Goal: Task Accomplishment & Management: Complete application form

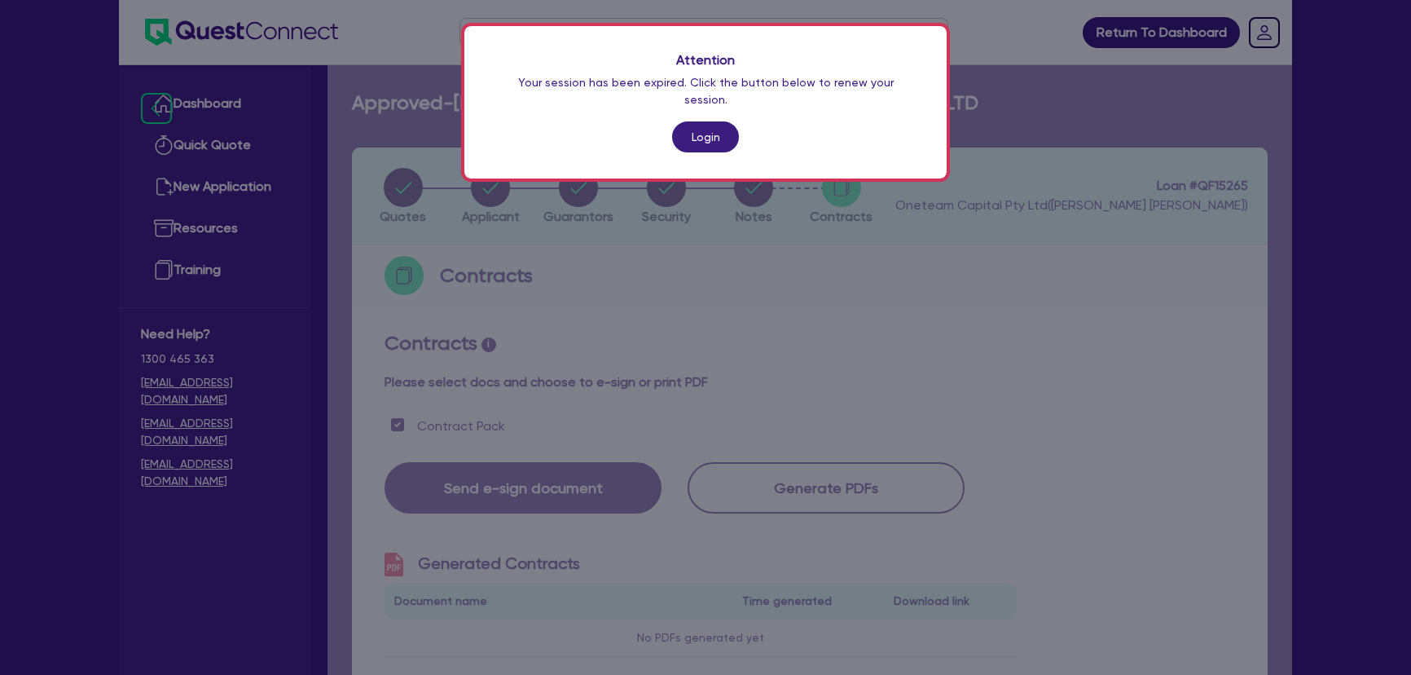
scroll to position [876, 0]
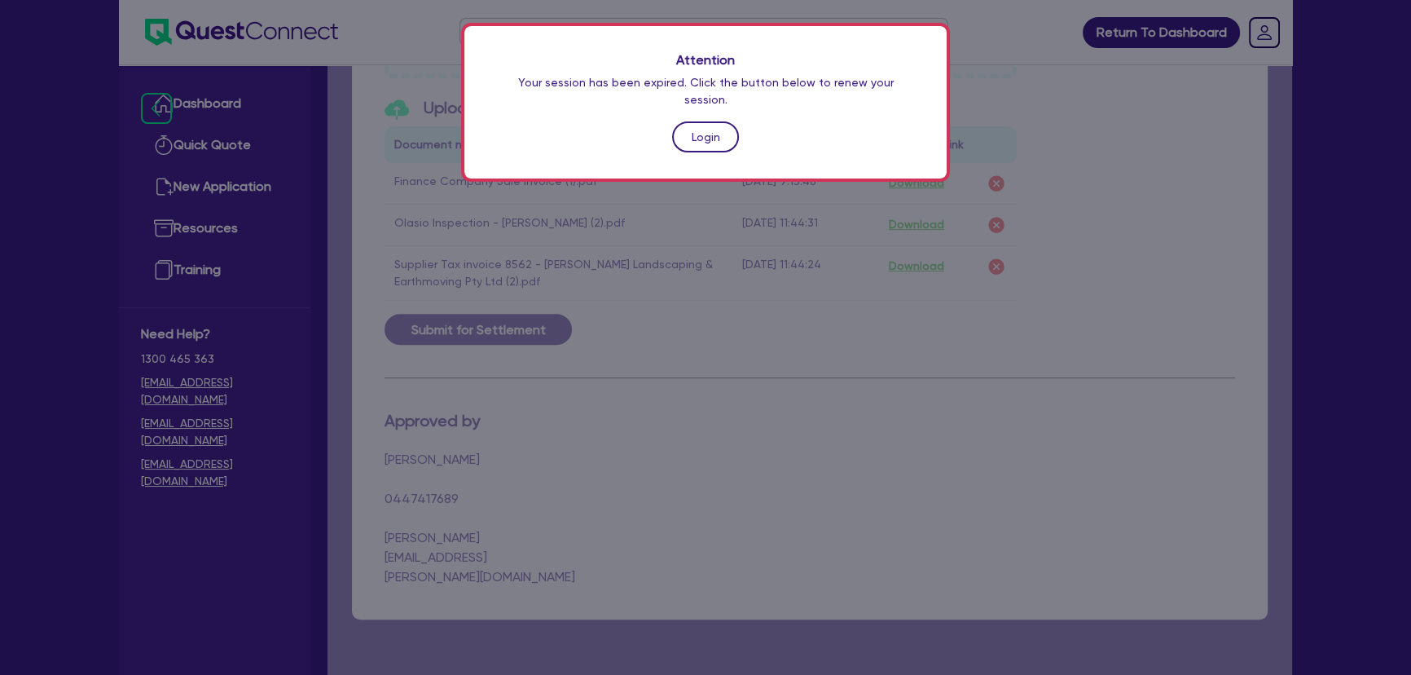
click at [672, 121] on link "Login" at bounding box center [705, 136] width 67 height 31
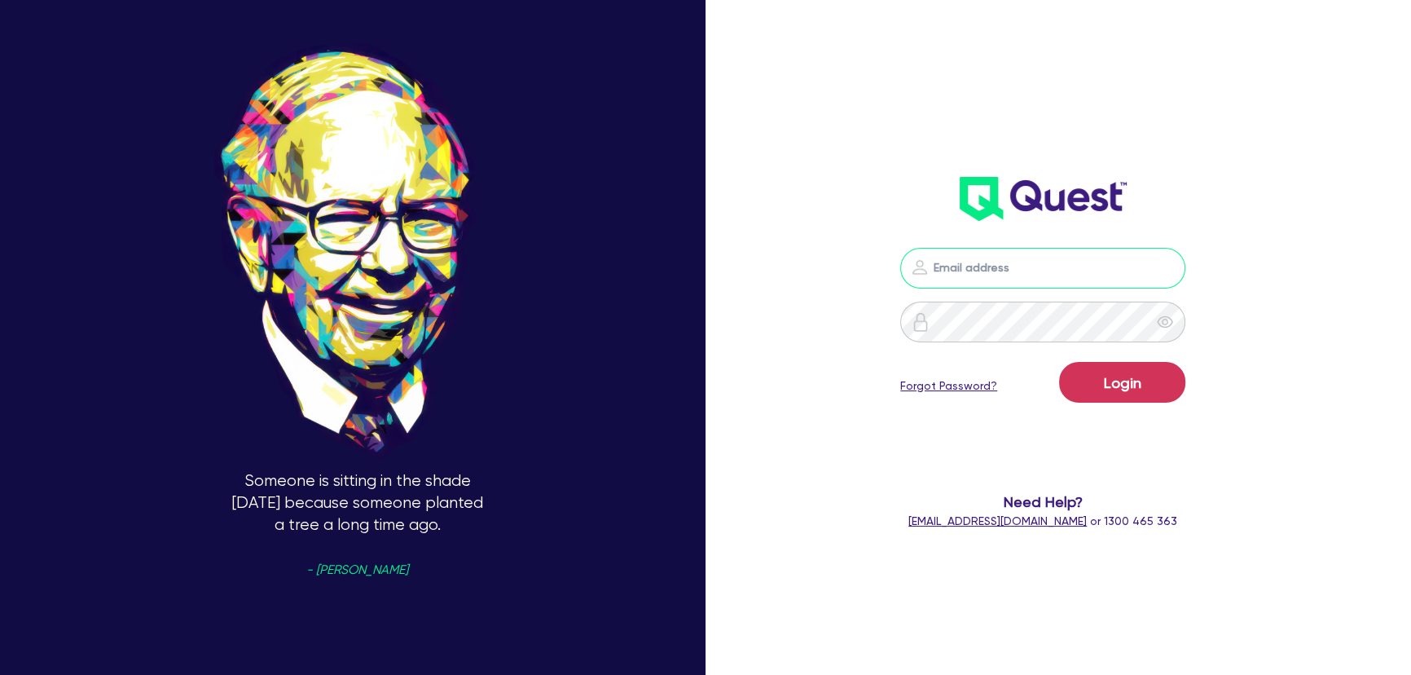
type input "[PERSON_NAME][EMAIL_ADDRESS][PERSON_NAME][DOMAIN_NAME]"
click at [1138, 412] on form "[PERSON_NAME][EMAIL_ADDRESS][PERSON_NAME][DOMAIN_NAME] Login Forgot Password? N…" at bounding box center [1042, 389] width 373 height 282
drag, startPoint x: 1129, startPoint y: 382, endPoint x: 1094, endPoint y: 390, distance: 35.0
click at [1128, 381] on button "Login" at bounding box center [1122, 382] width 126 height 41
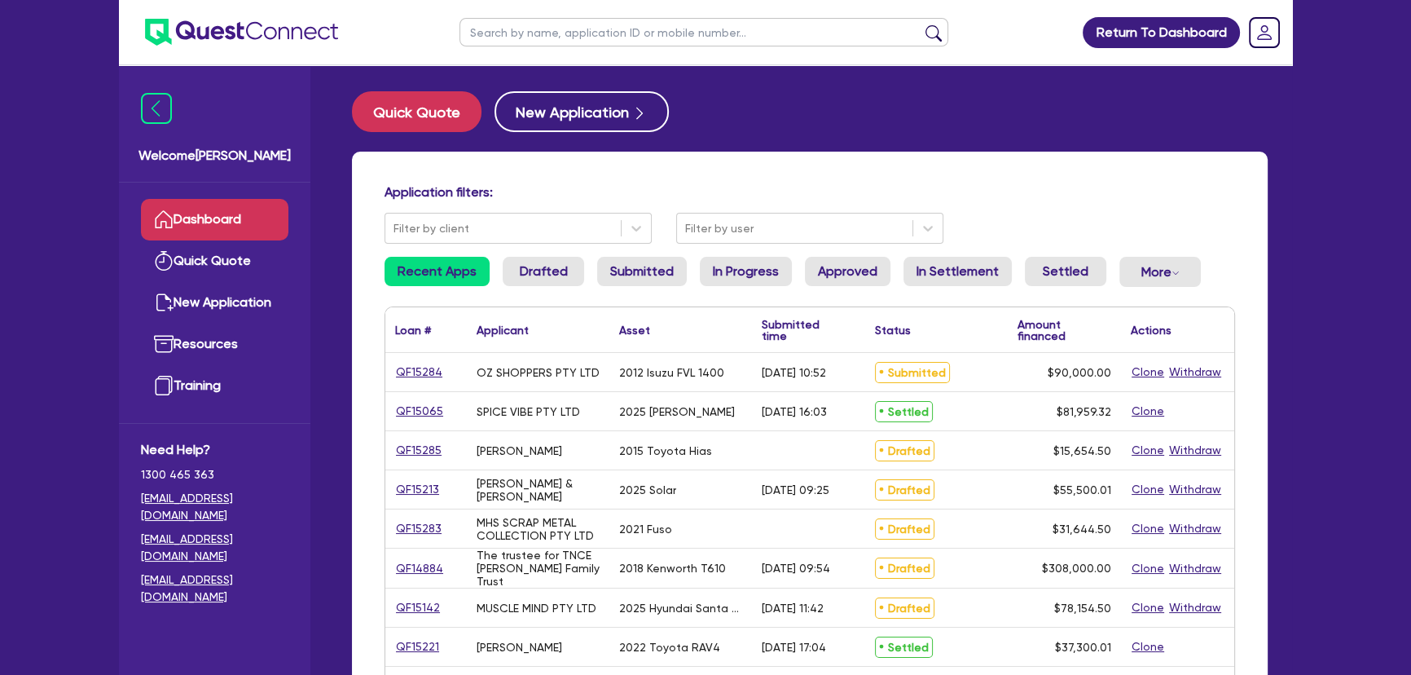
click at [592, 37] on input "text" at bounding box center [704, 32] width 489 height 29
type input "pelda"
click at [921, 24] on button "submit" at bounding box center [934, 35] width 26 height 23
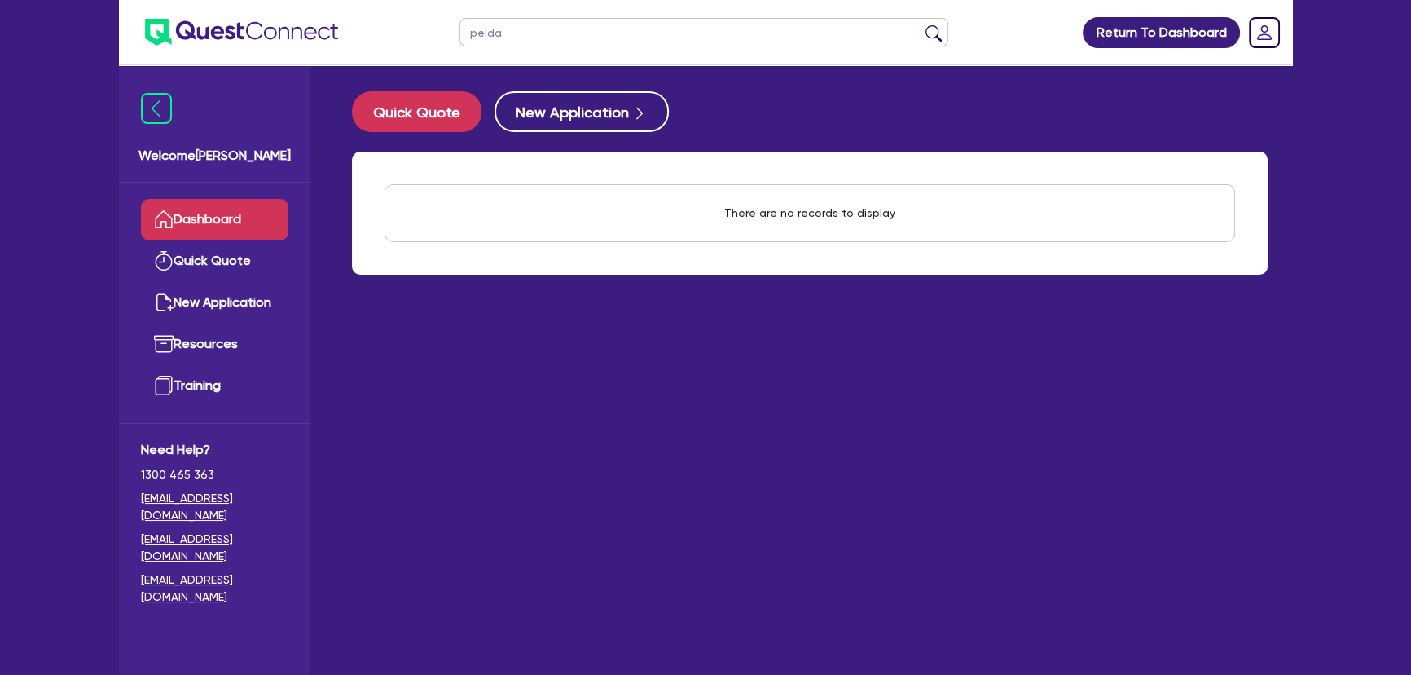
click at [741, 31] on input "pelda" at bounding box center [704, 32] width 489 height 29
click at [570, 34] on input "text" at bounding box center [704, 32] width 489 height 29
type input "better"
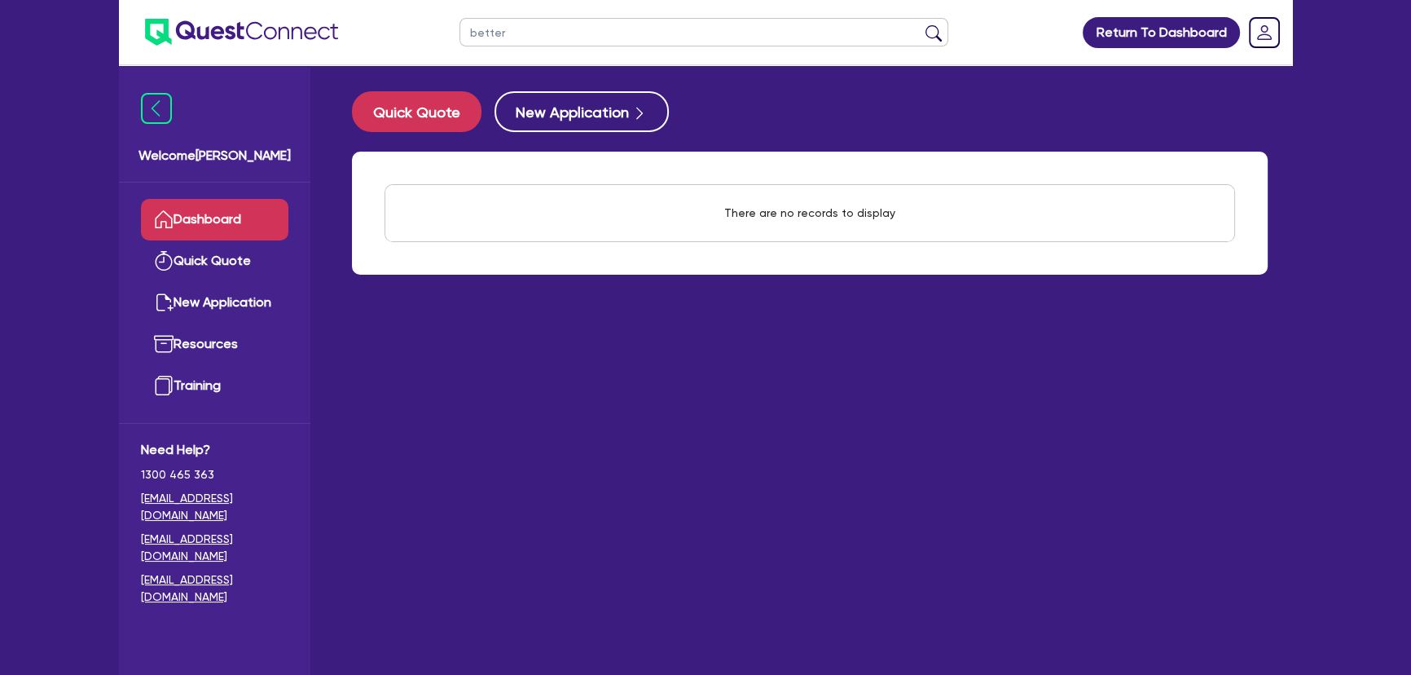
click at [921, 24] on button "submit" at bounding box center [934, 35] width 26 height 23
click at [530, 106] on button "New Application" at bounding box center [582, 111] width 174 height 41
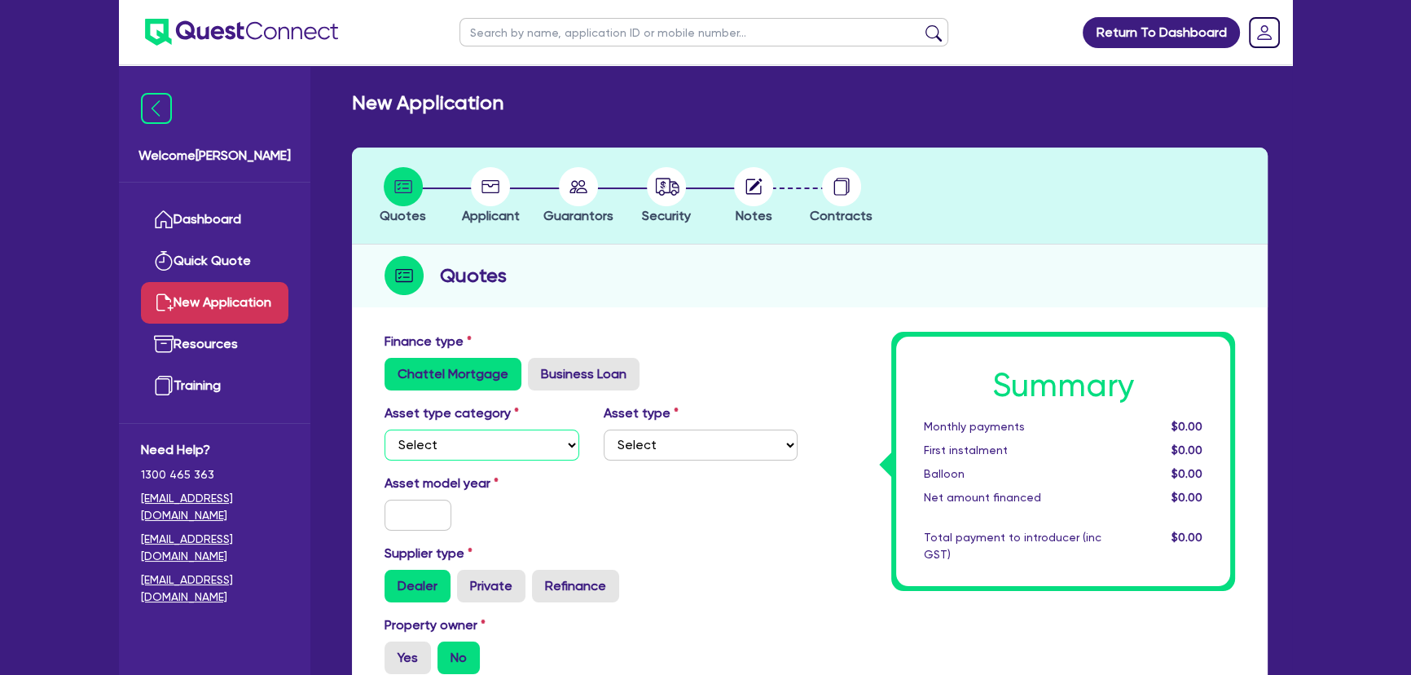
click at [478, 448] on select "Select Cars and light trucks Primary assets Secondary assets Tertiary assets" at bounding box center [482, 444] width 195 height 31
select select "CARS_AND_LIGHT_TRUCKS"
click at [385, 429] on select "Select Cars and light trucks Primary assets Secondary assets Tertiary assets" at bounding box center [482, 444] width 195 height 31
click at [683, 428] on div "Asset type Select Passenger vehicles Vans and utes Light trucks up to 4.5 tonne" at bounding box center [701, 431] width 219 height 57
click at [683, 438] on select "Select Passenger vehicles Vans and utes Light trucks up to 4.5 tonne" at bounding box center [701, 444] width 195 height 31
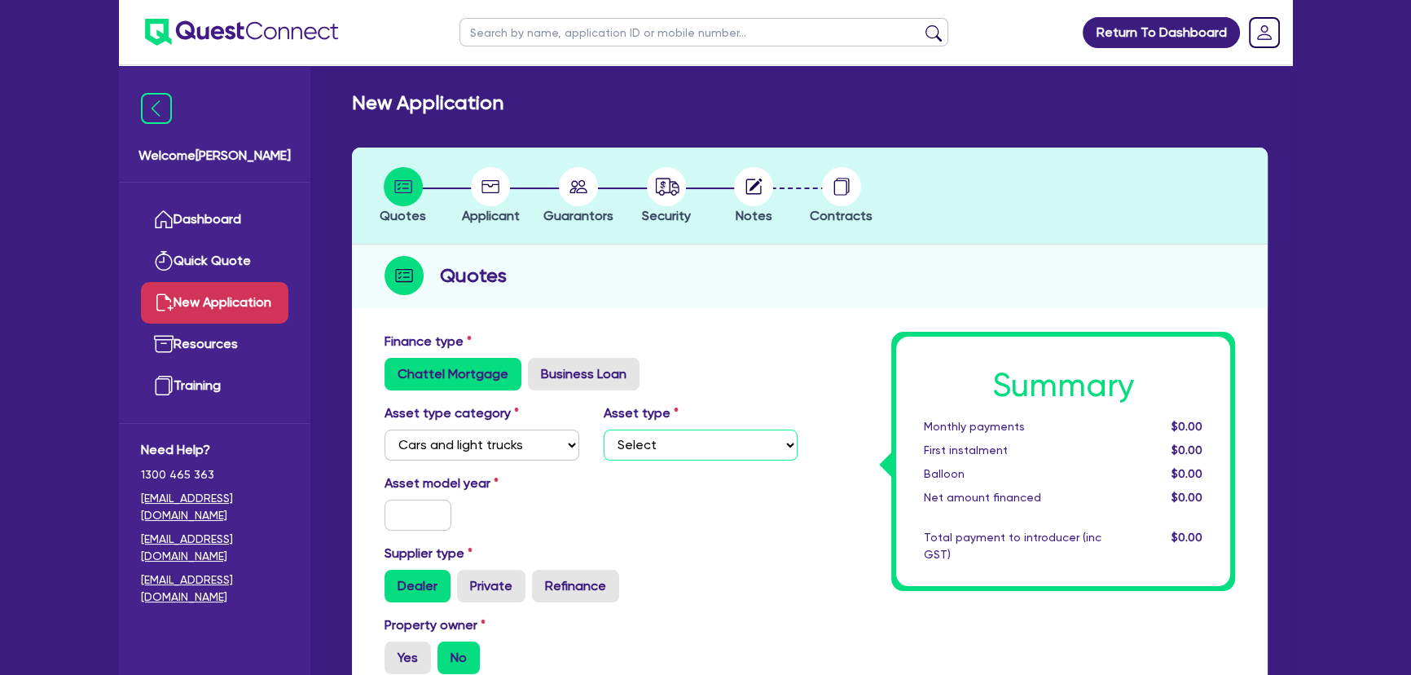
select select "PASSENGER_VEHICLES"
click at [604, 429] on select "Select Passenger vehicles Vans and utes Light trucks up to 4.5 tonne" at bounding box center [701, 444] width 195 height 31
click at [419, 508] on input "text" at bounding box center [418, 515] width 67 height 31
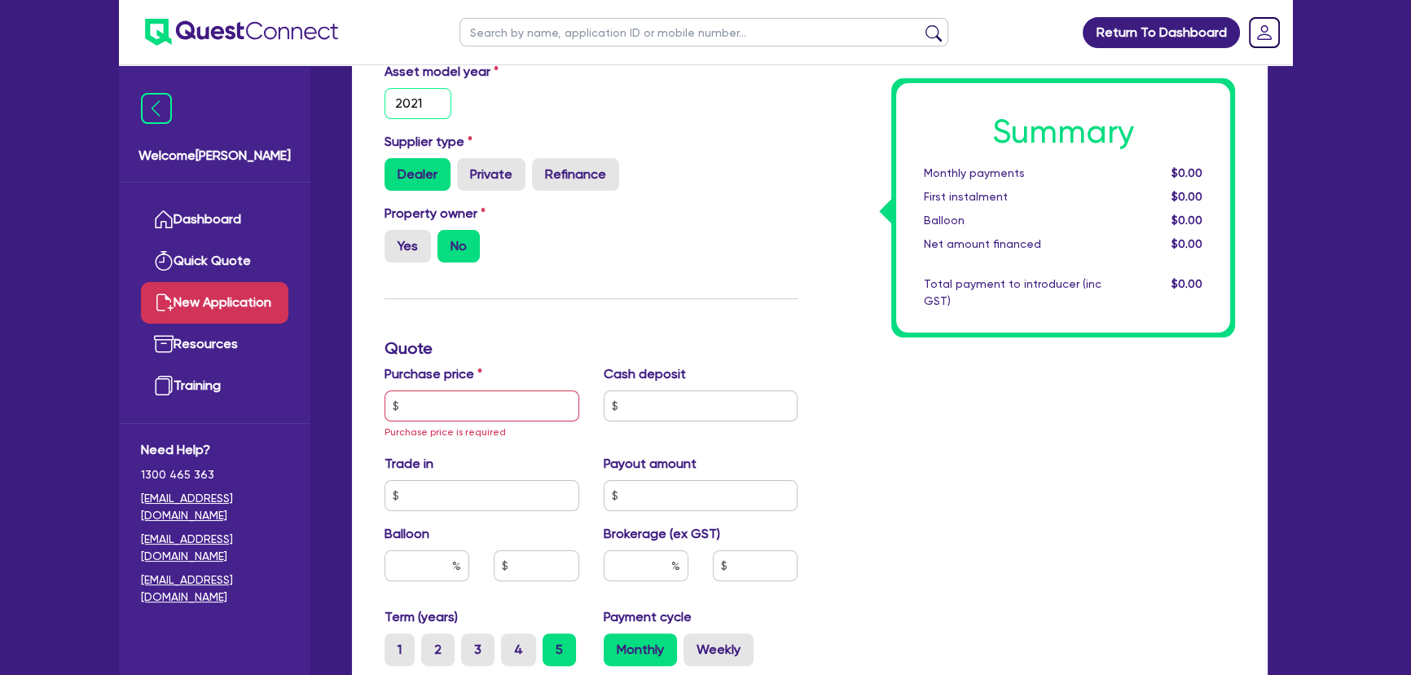
scroll to position [444, 0]
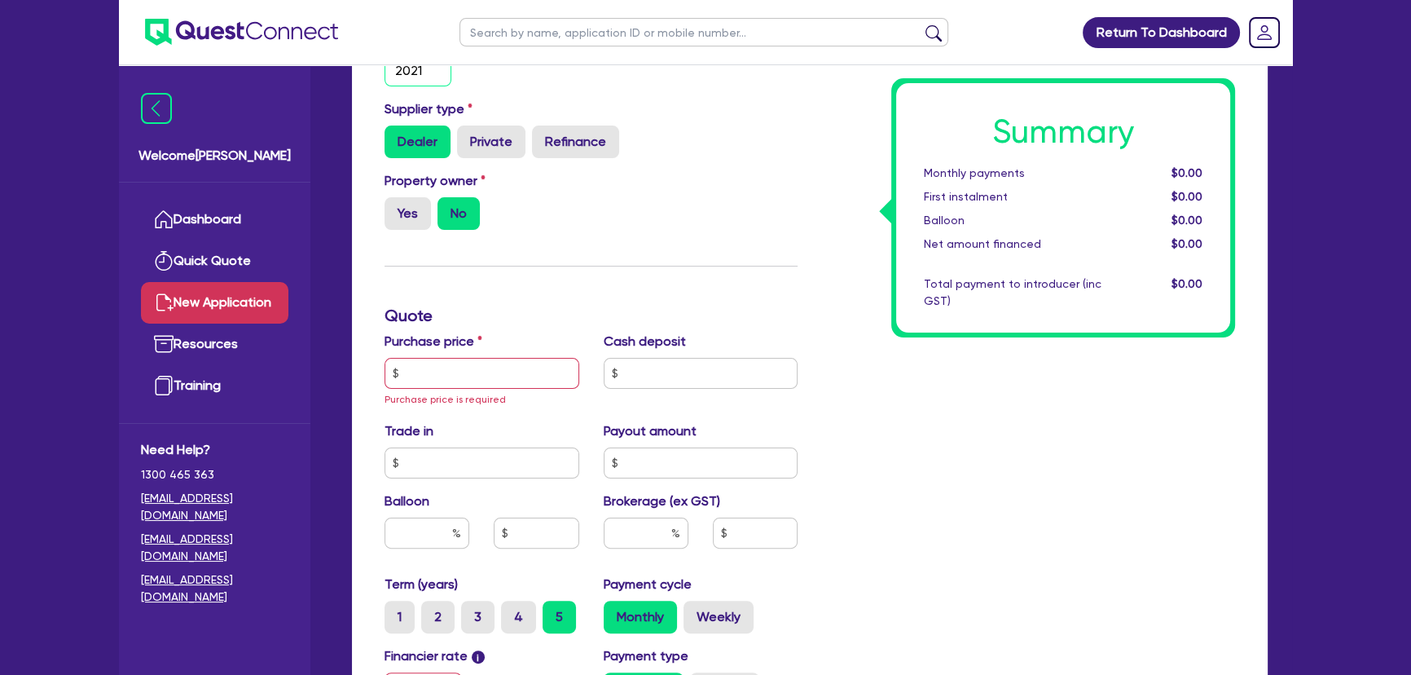
type input "2021"
click at [460, 375] on input "text" at bounding box center [482, 373] width 195 height 31
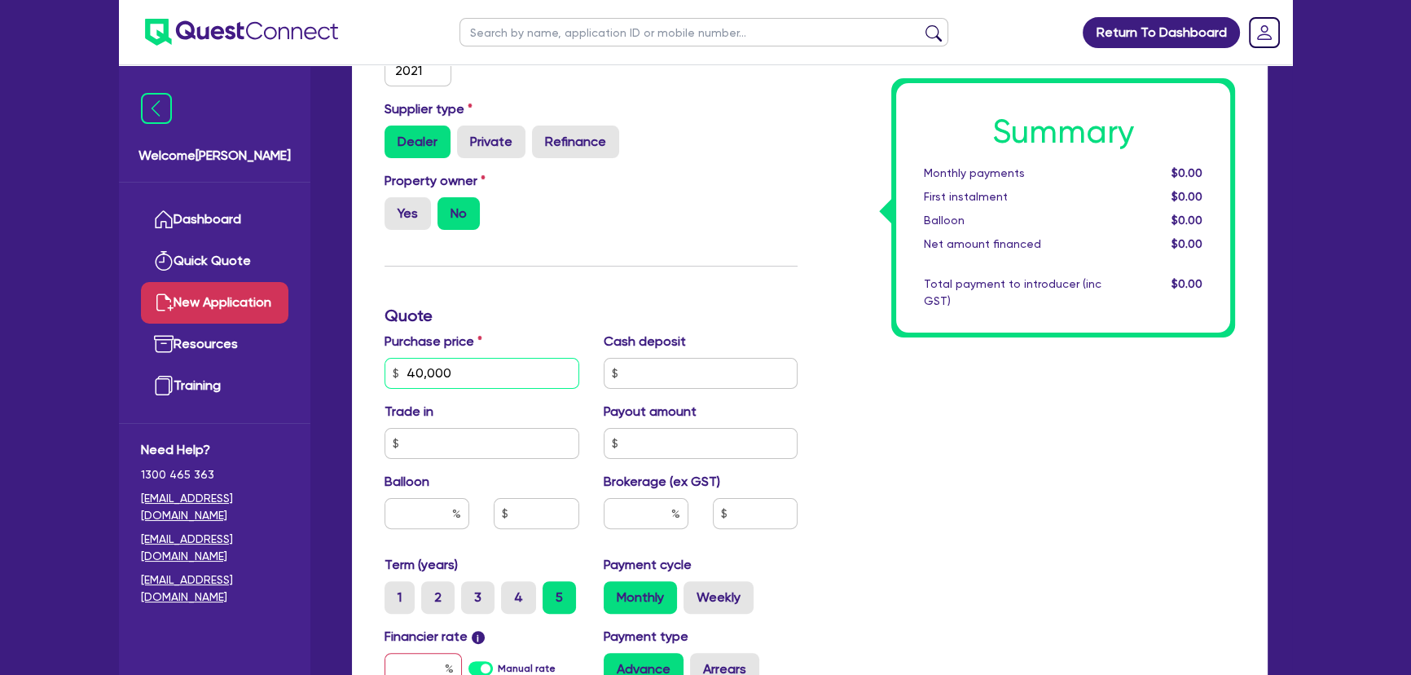
type input "40,000"
click at [729, 371] on input "text" at bounding box center [701, 373] width 195 height 31
type input "4"
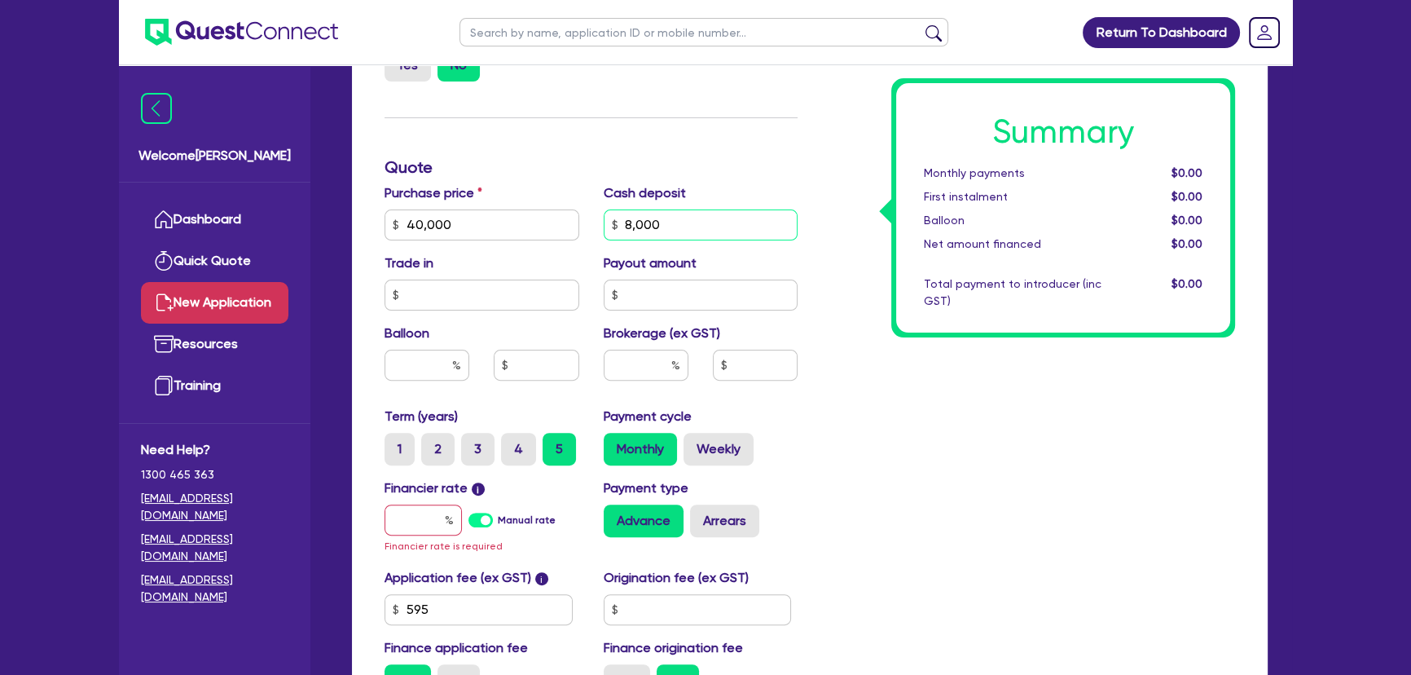
type input "8,000"
click at [429, 531] on input "text" at bounding box center [423, 519] width 77 height 31
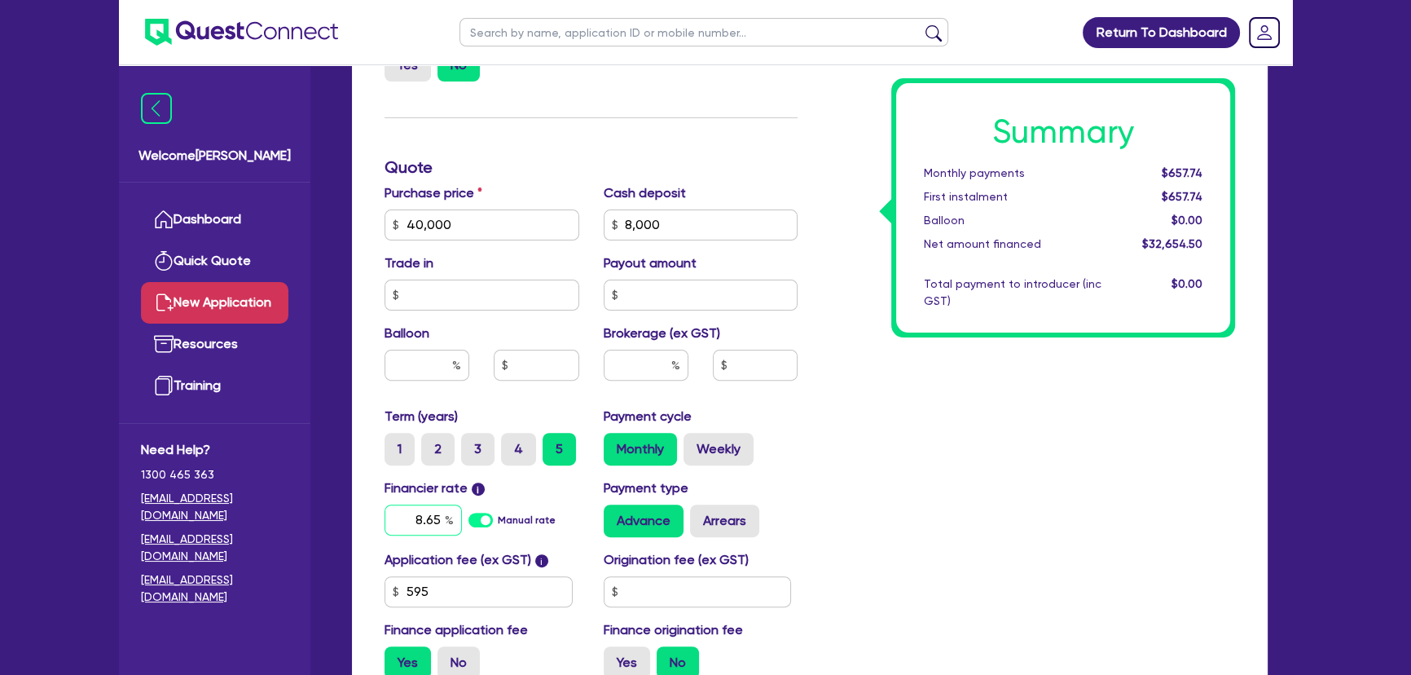
type input "8.65"
click at [668, 351] on input "text" at bounding box center [646, 365] width 85 height 31
type input "6"
click at [958, 475] on div "Summary Monthly payments Calculating... First instalment Calculating... Balloon…" at bounding box center [1029, 215] width 438 height 953
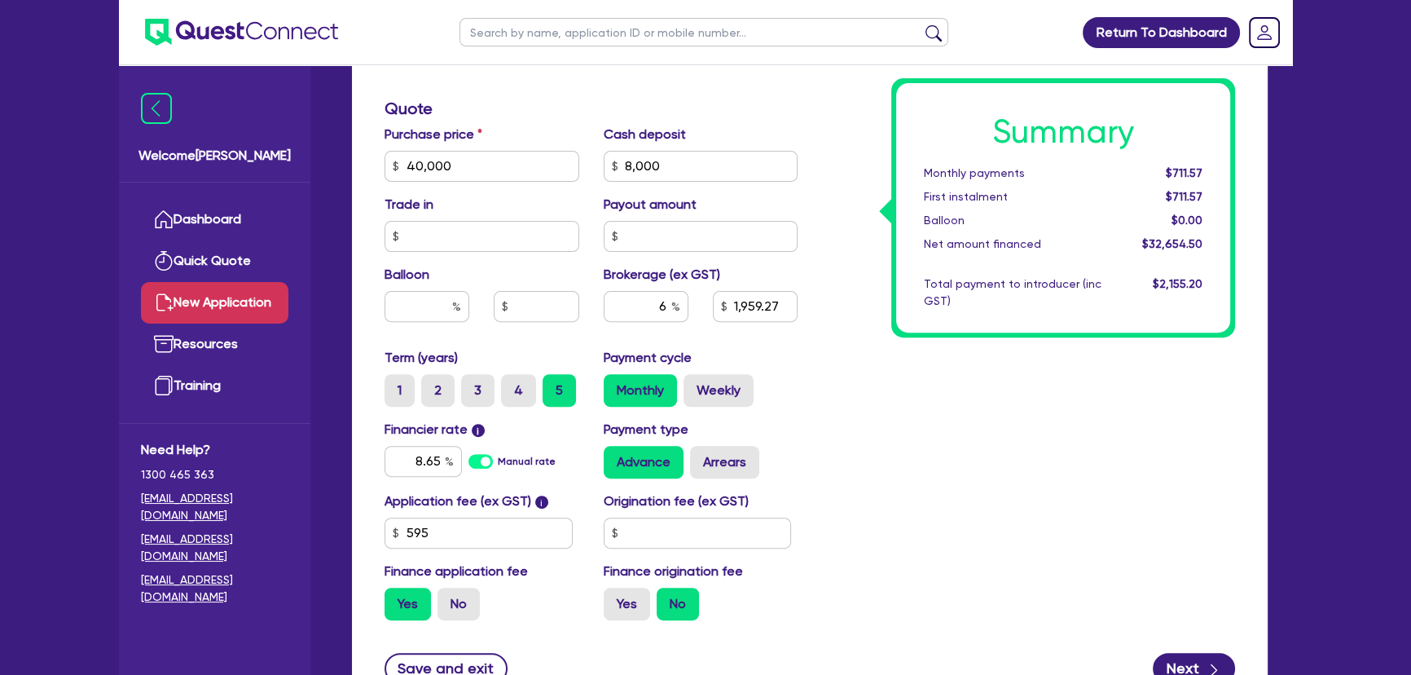
scroll to position [790, 0]
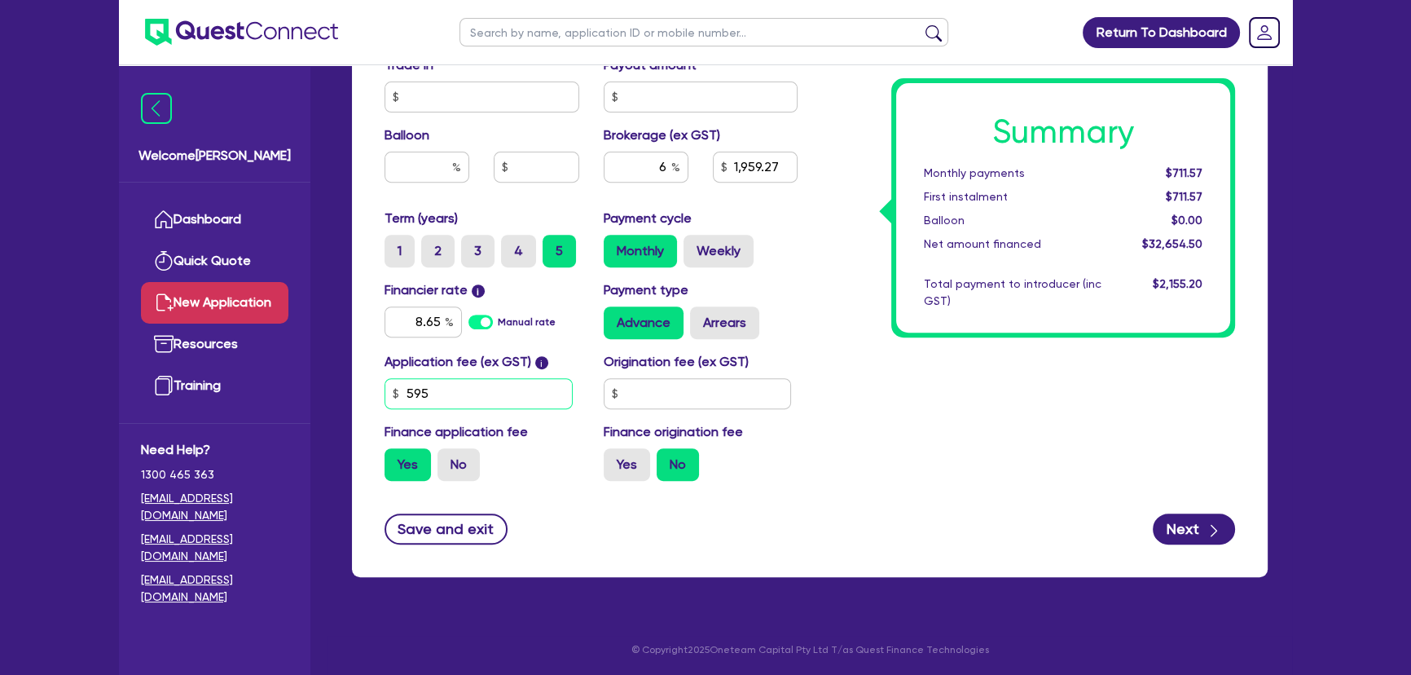
click at [530, 401] on input "595" at bounding box center [479, 393] width 188 height 31
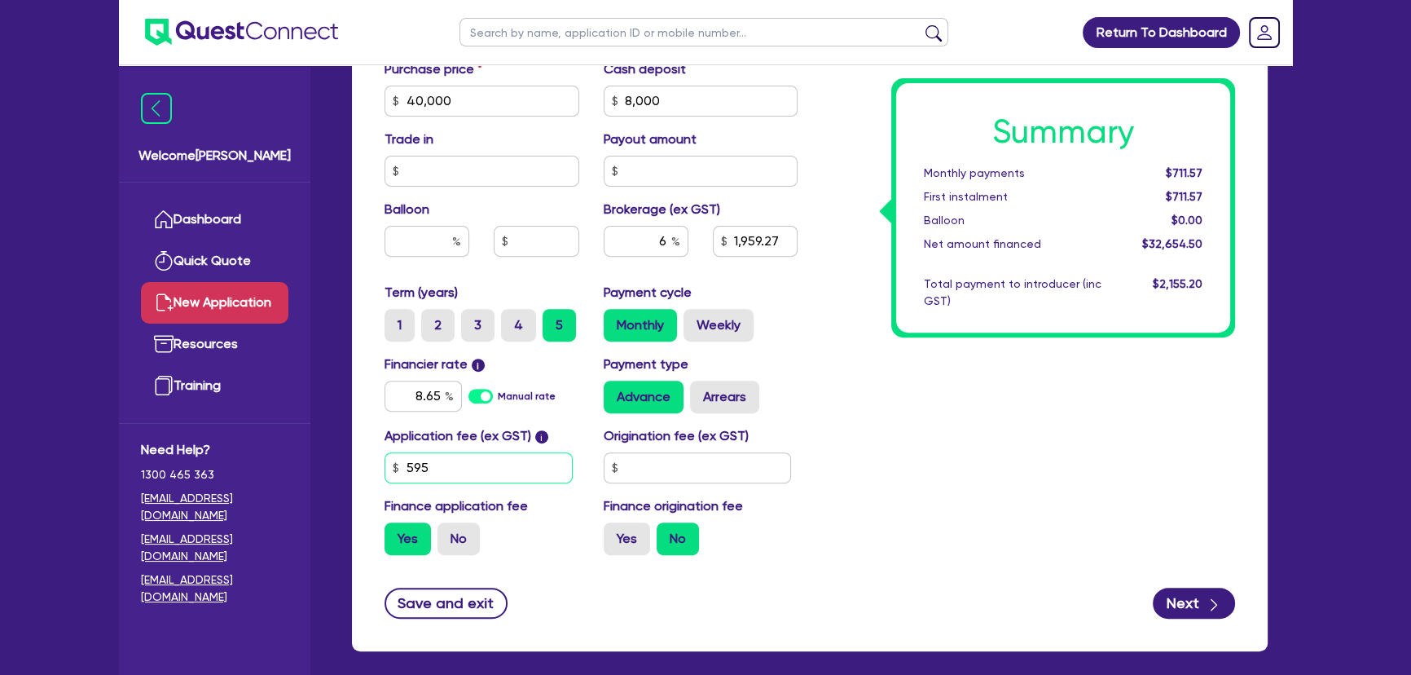
scroll to position [717, 0]
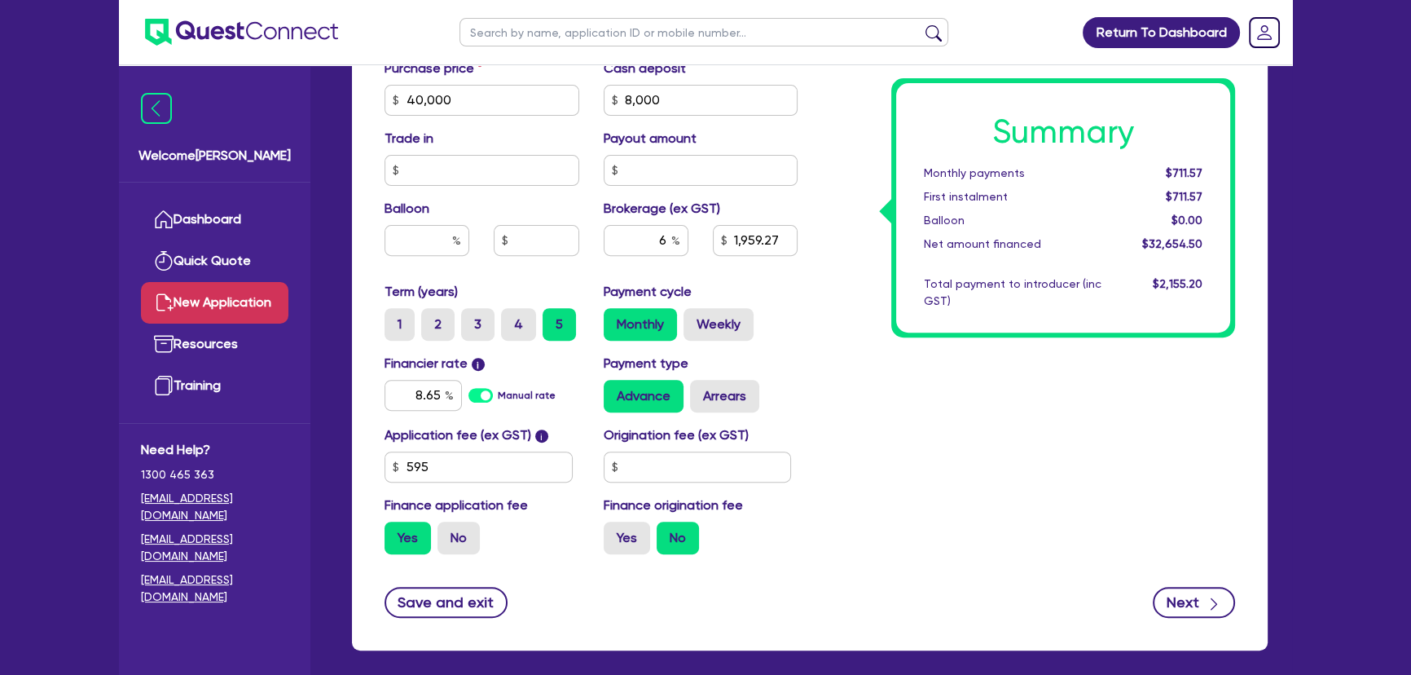
click at [1175, 598] on button "Next" at bounding box center [1194, 602] width 82 height 31
type input "1,959.27"
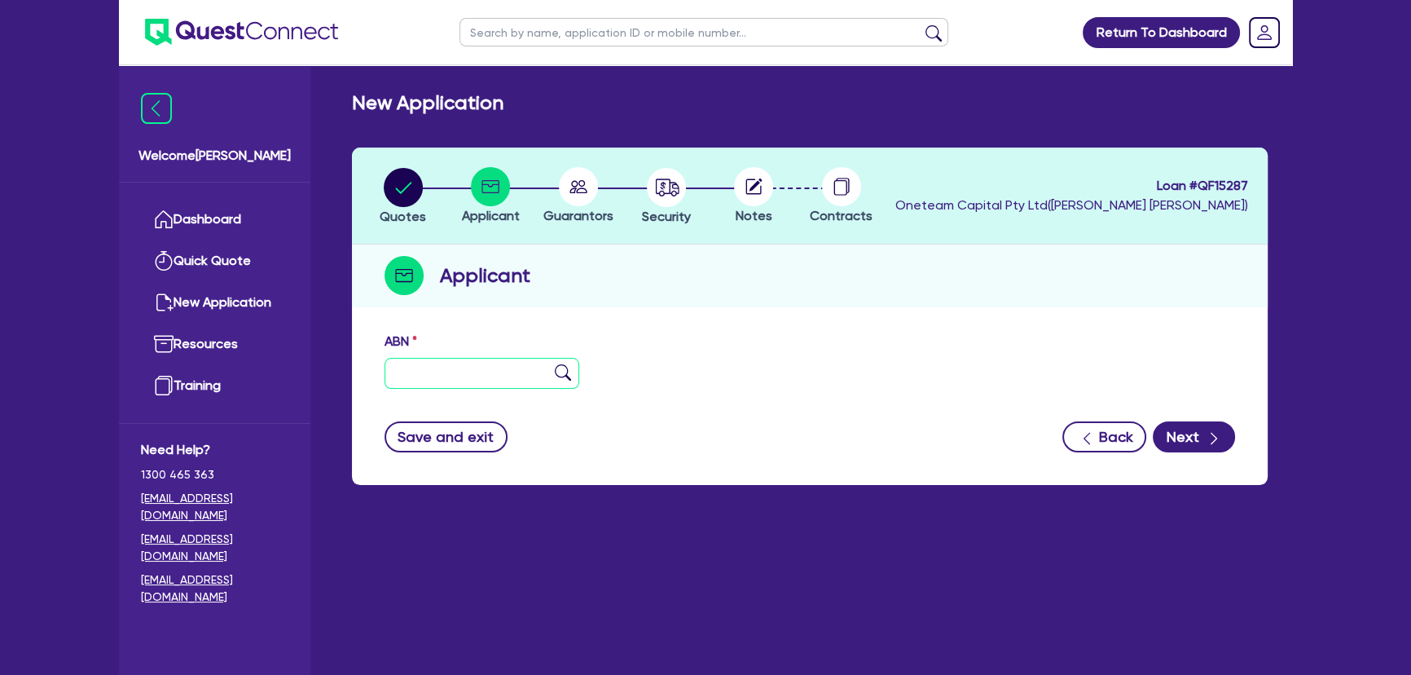
click at [473, 368] on input "text" at bounding box center [482, 373] width 195 height 31
click at [416, 374] on input "text" at bounding box center [482, 373] width 195 height 31
paste input "69 687 663 896"
type input "69 687 663 896"
click at [557, 378] on img at bounding box center [563, 372] width 16 height 16
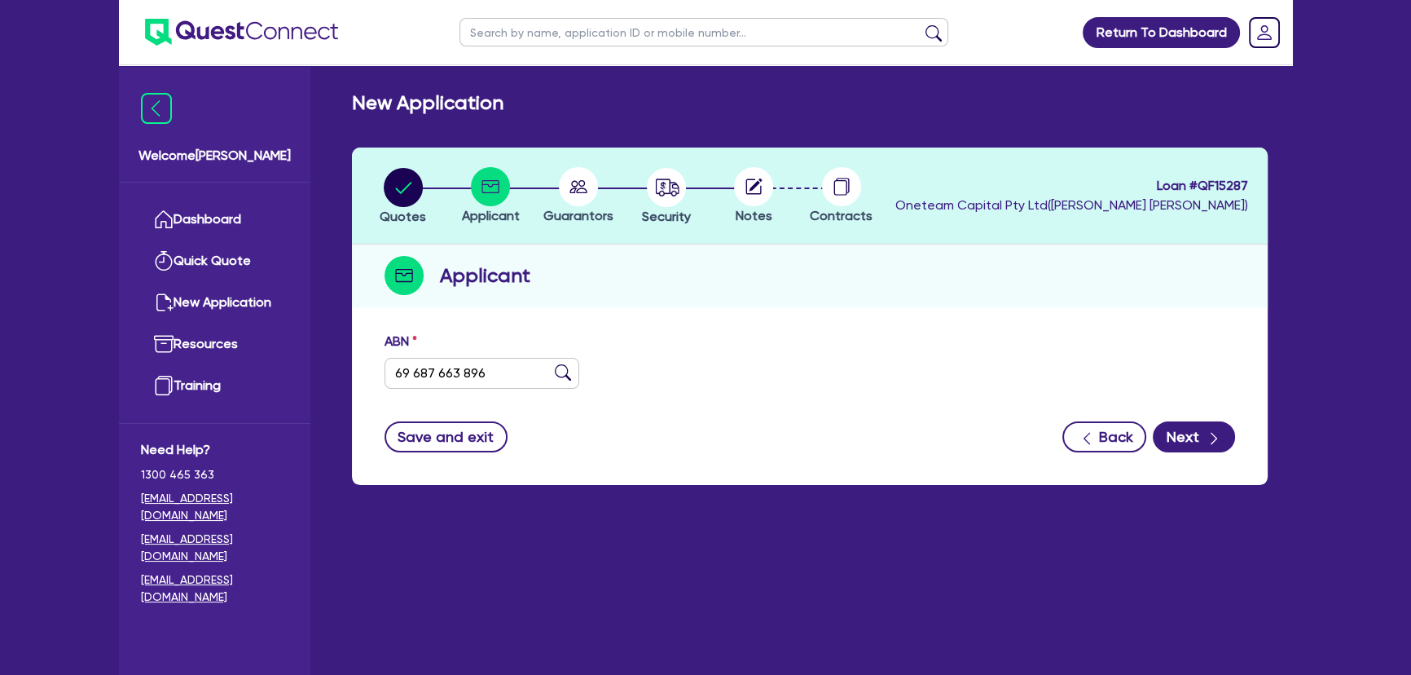
type input "BETTER BUILT SHEDS PTY LTD"
type input "BETTER BUILT SHEDS"
select select "COMPANY"
type input "[DATE]"
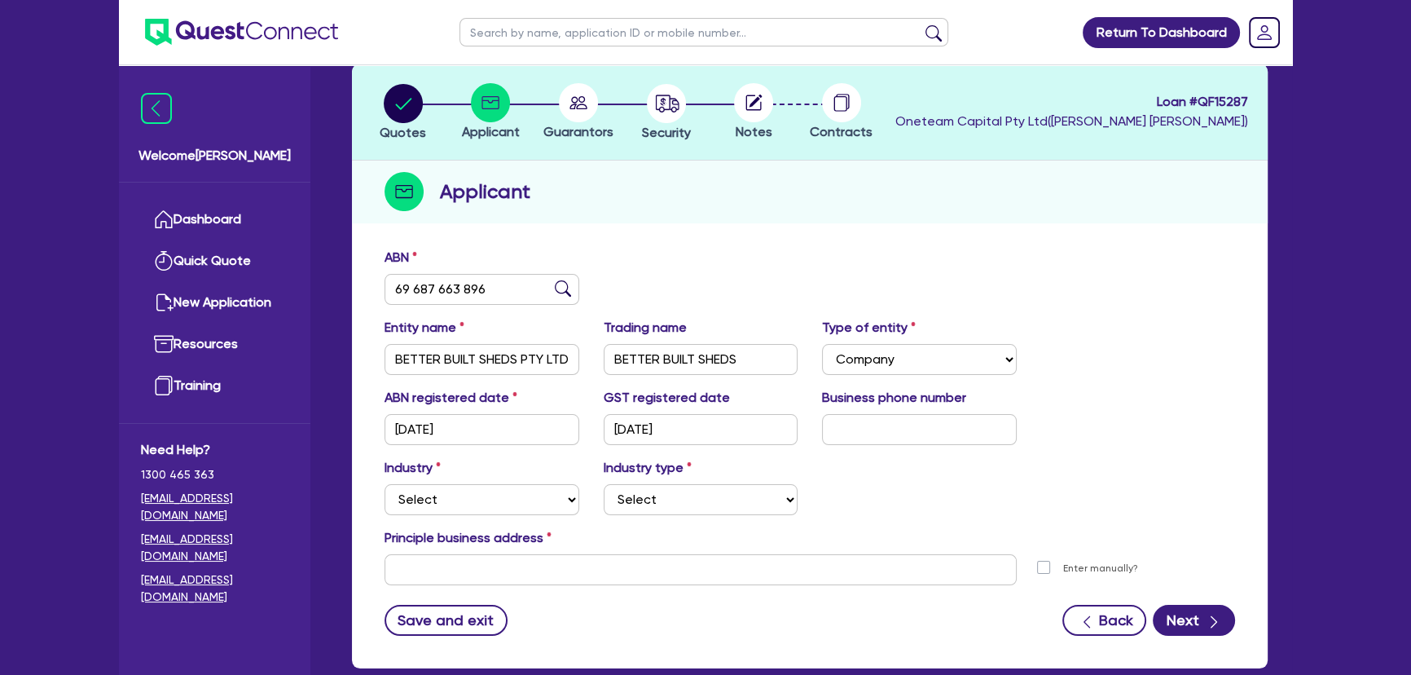
scroll to position [176, 0]
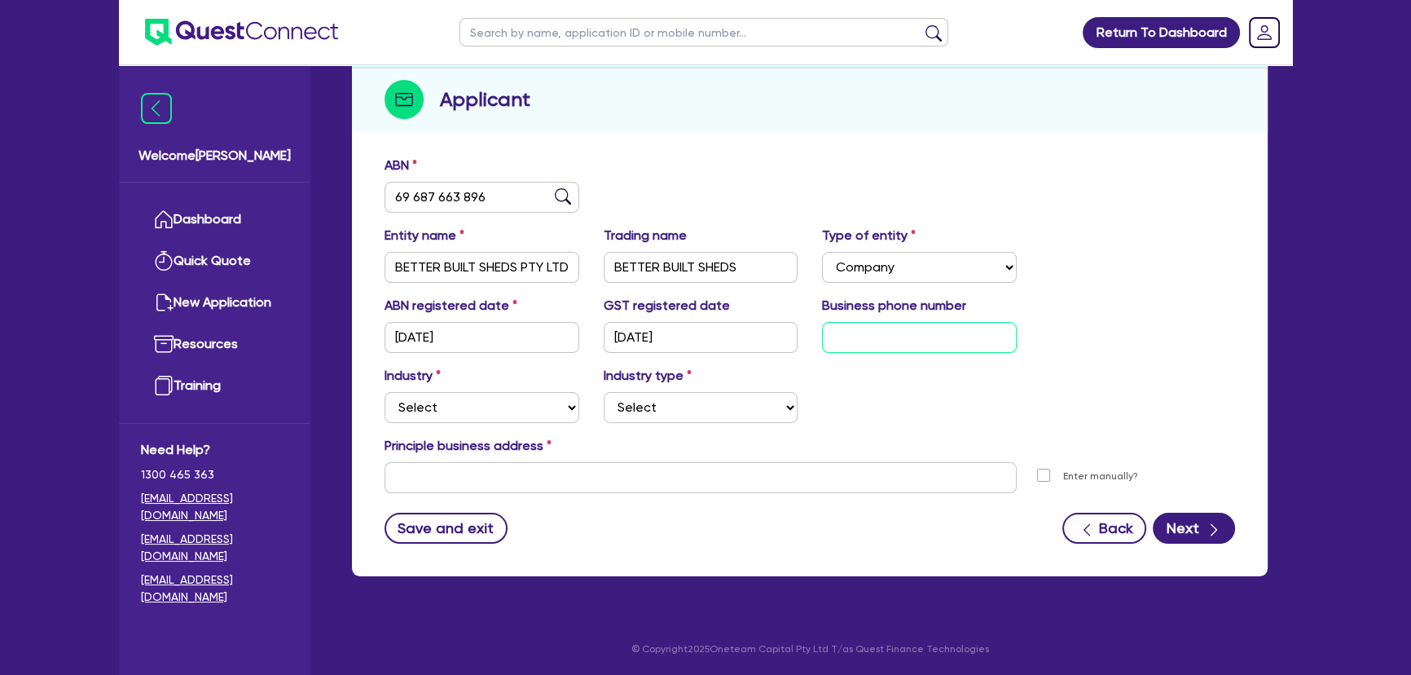
click at [929, 338] on input "text" at bounding box center [919, 337] width 195 height 31
click at [903, 333] on input "text" at bounding box center [919, 337] width 195 height 31
paste input "4 8929 8869"
type input "04 8929 8869"
click at [470, 407] on select "Select Accomodation & Food Services Administrative & Support Services Agricultu…" at bounding box center [482, 407] width 195 height 31
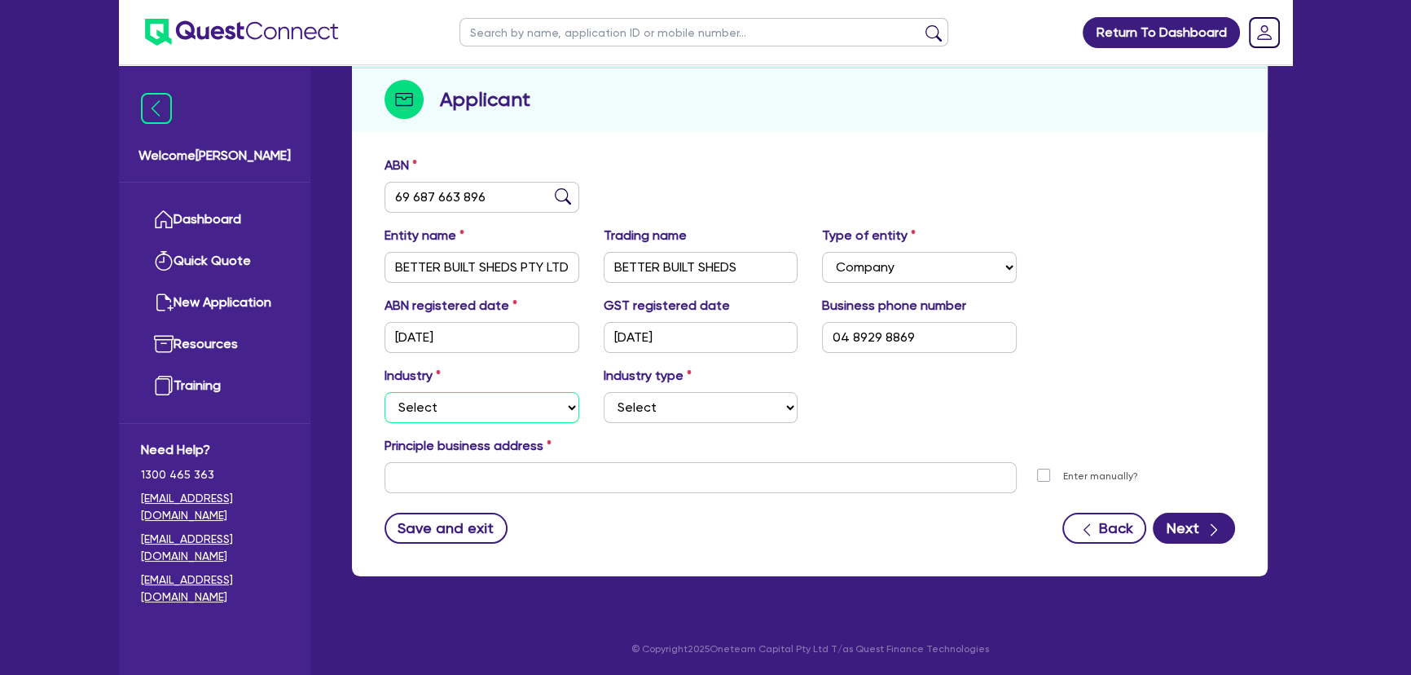
select select "BUILDING_CONSTRUCTION"
click at [385, 392] on select "Select Accomodation & Food Services Administrative & Support Services Agricultu…" at bounding box center [482, 407] width 195 height 31
click at [637, 407] on select "Select Trades People Providing Services Direct to Consumers Trades People Provi…" at bounding box center [701, 407] width 195 height 31
select select "TRADES_SERVICES_CONSUMERS"
click at [604, 392] on select "Select Trades People Providing Services Direct to Consumers Trades People Provi…" at bounding box center [701, 407] width 195 height 31
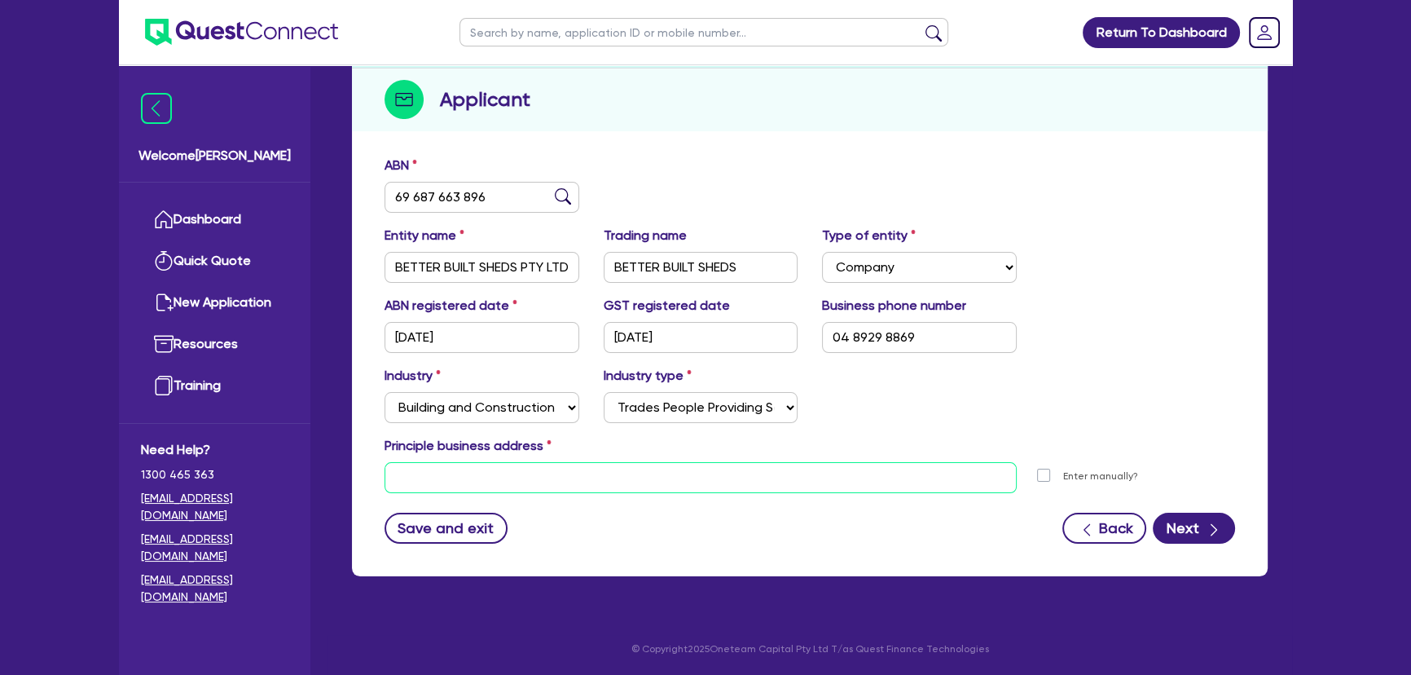
click at [529, 482] on input "text" at bounding box center [701, 477] width 632 height 31
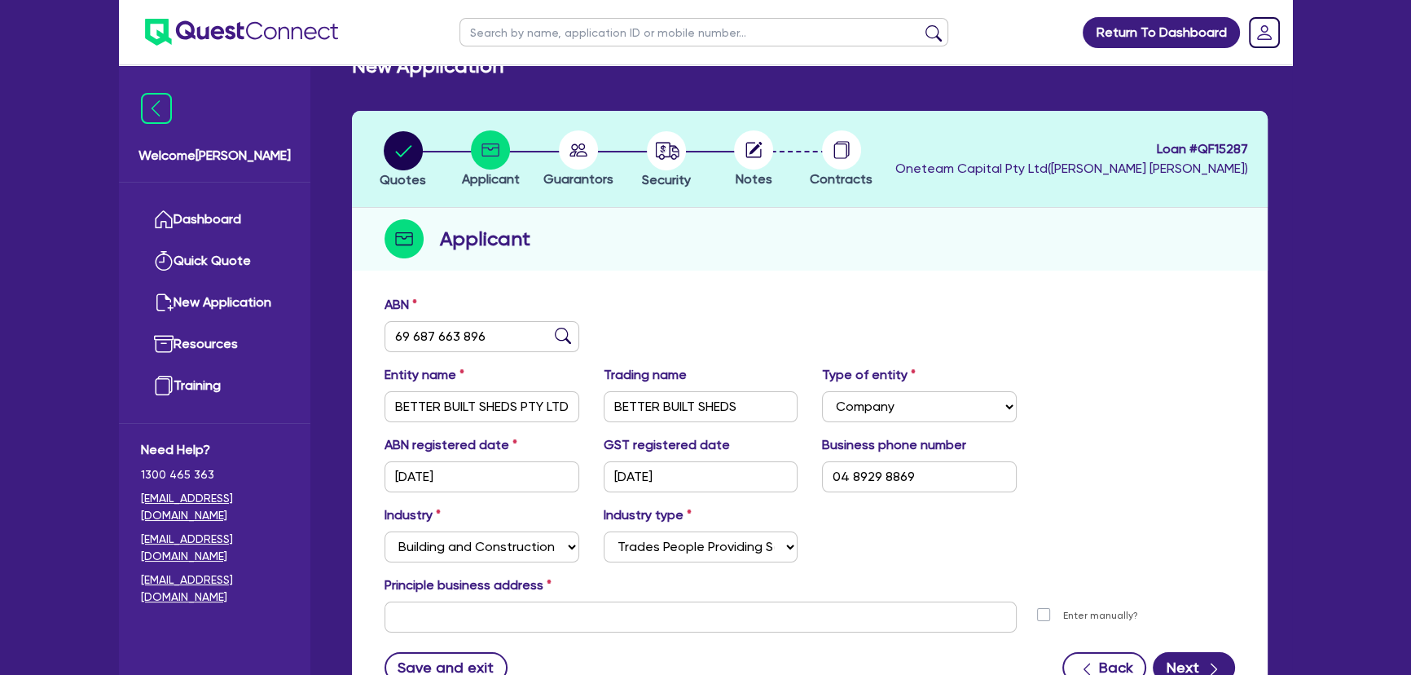
scroll to position [73, 0]
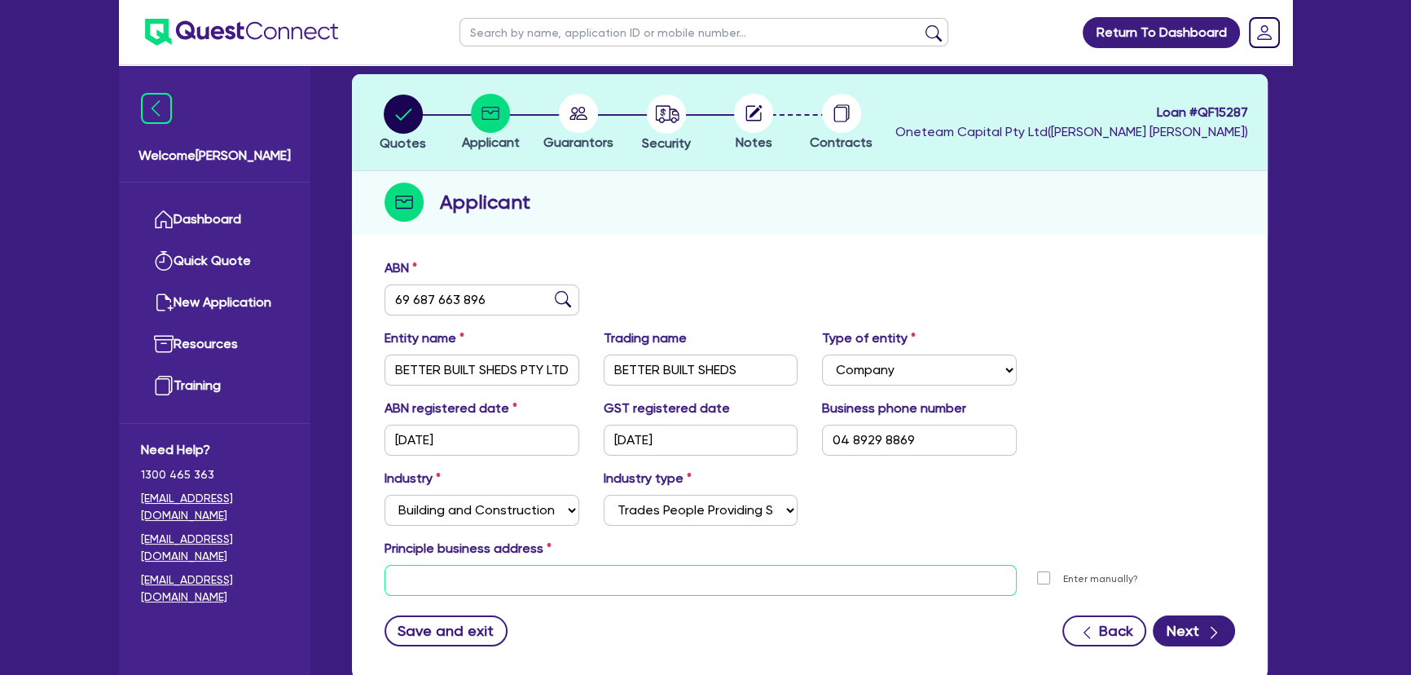
click at [531, 579] on input "text" at bounding box center [701, 580] width 632 height 31
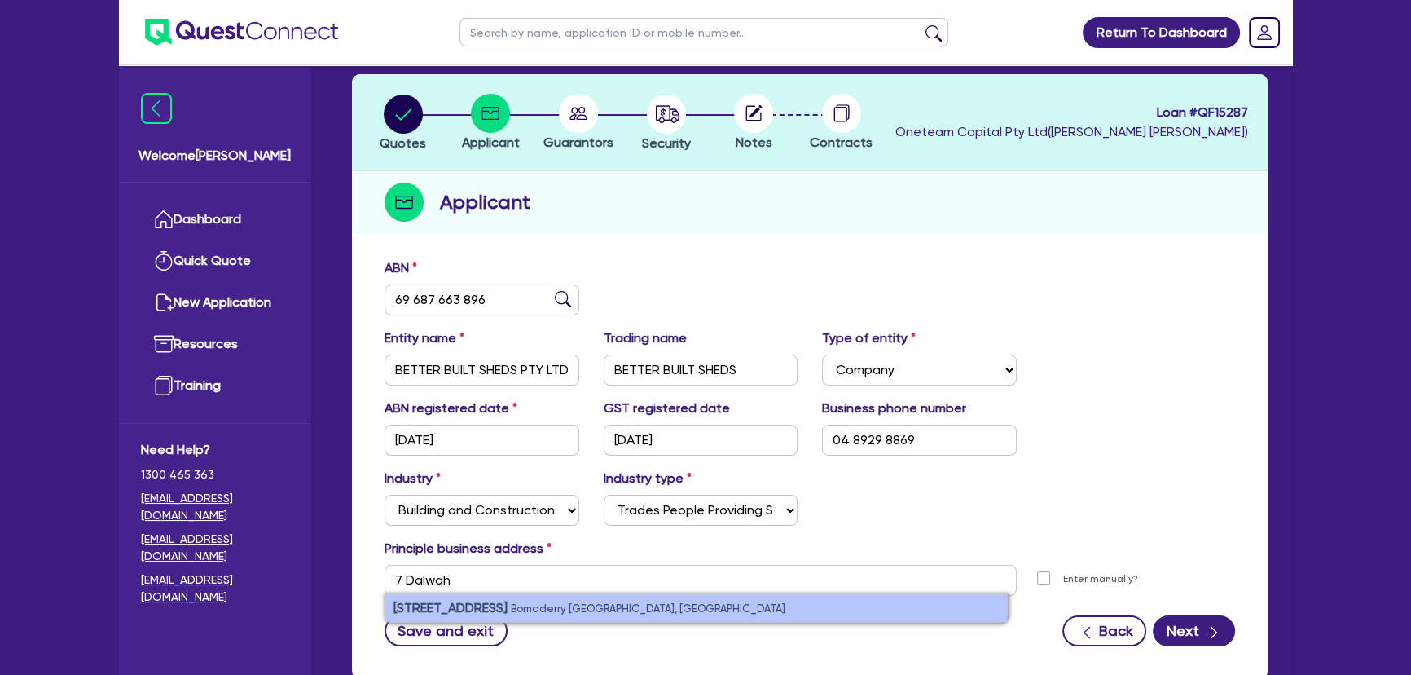
click at [534, 605] on small "Bomaderry [GEOGRAPHIC_DATA], [GEOGRAPHIC_DATA]" at bounding box center [648, 608] width 275 height 12
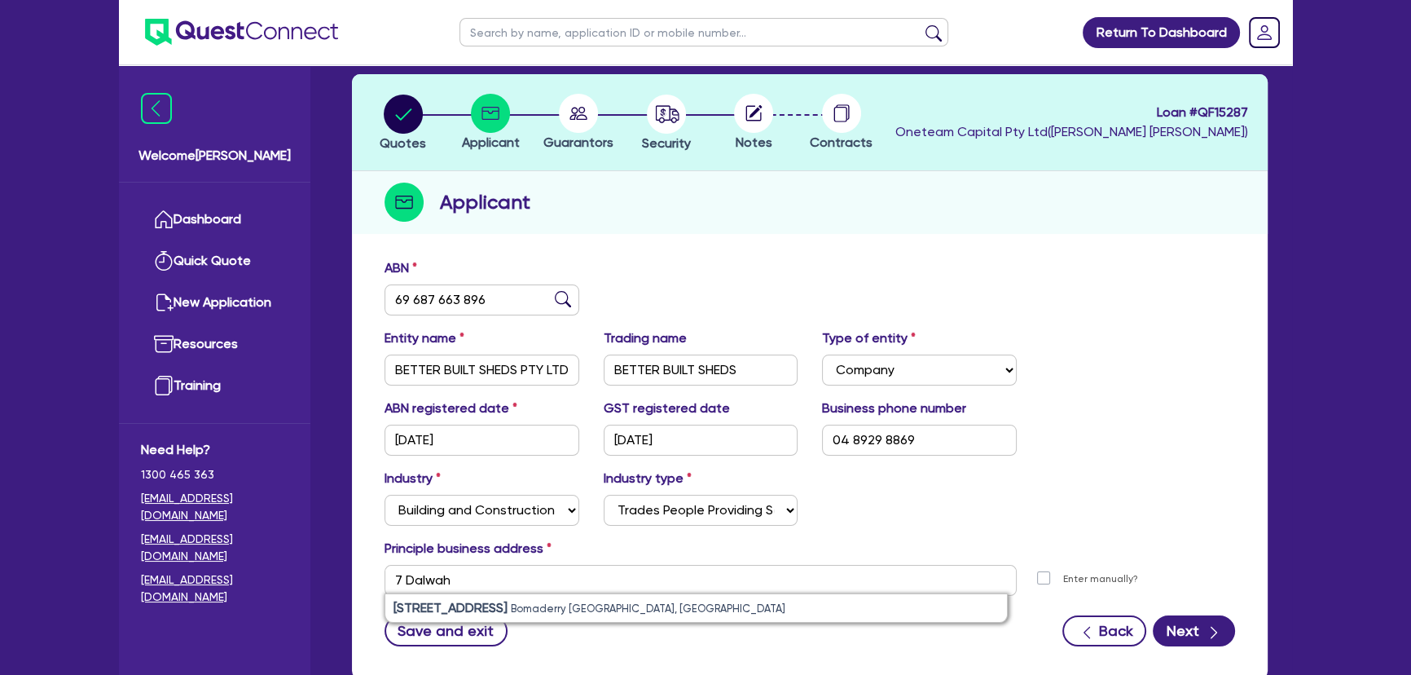
type input "[STREET_ADDRESS]"
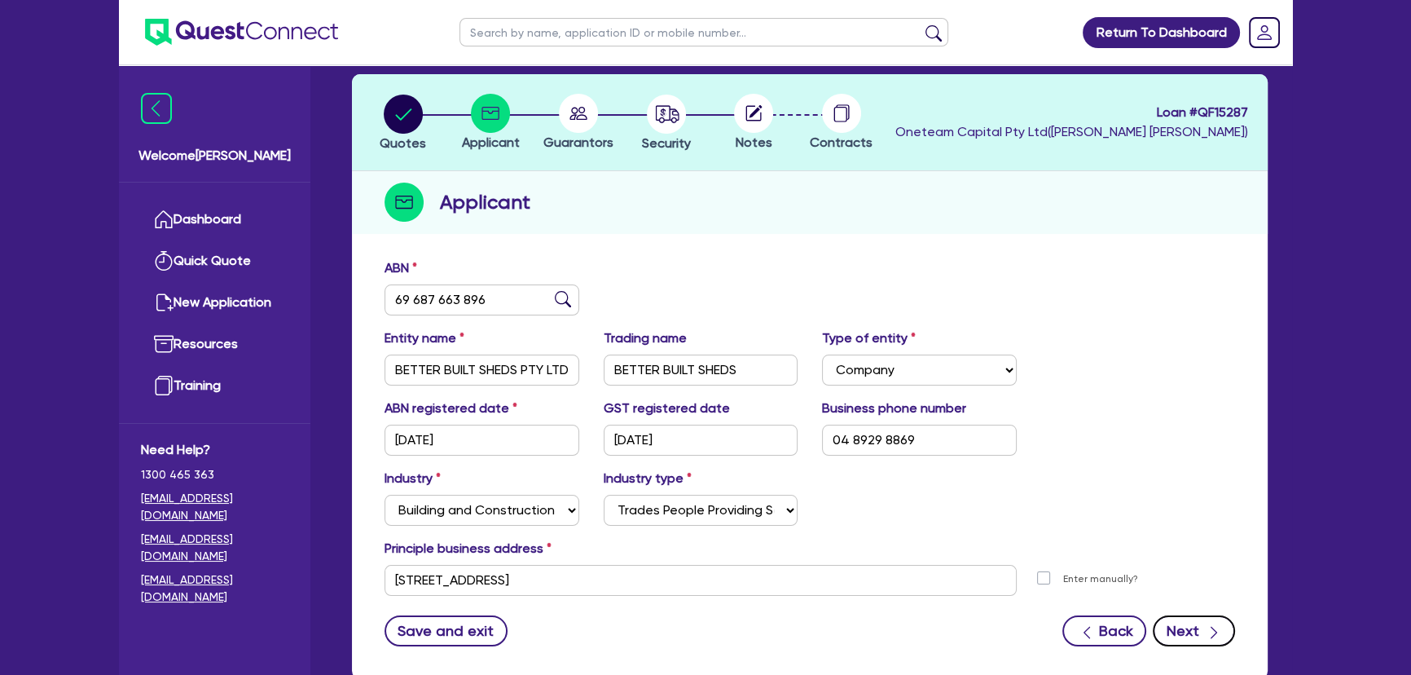
click at [1190, 629] on button "Next" at bounding box center [1194, 630] width 82 height 31
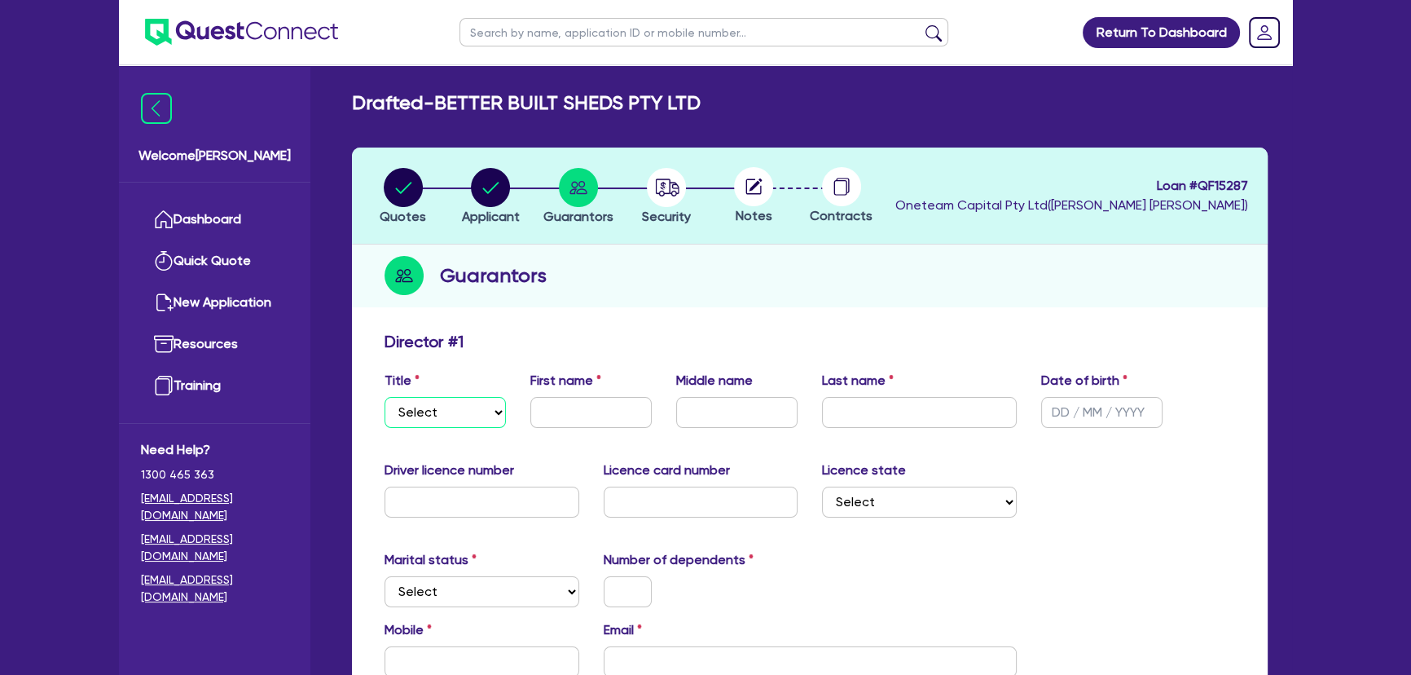
click at [479, 417] on select "Select Mr Mrs Ms Miss Dr" at bounding box center [445, 412] width 121 height 31
select select "MR"
click at [385, 397] on select "Select Mr Mrs Ms Miss Dr" at bounding box center [445, 412] width 121 height 31
click at [564, 407] on input "text" at bounding box center [590, 412] width 121 height 31
type input "[PERSON_NAME]"
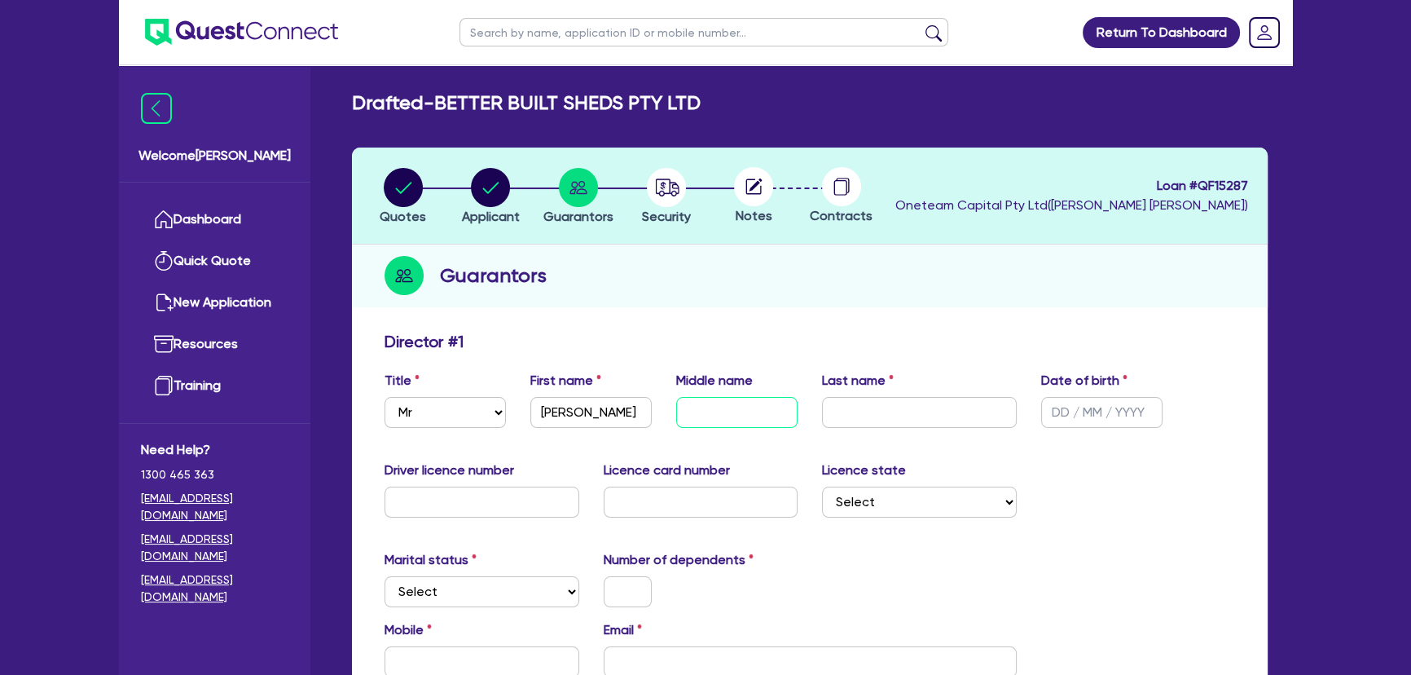
click at [764, 421] on input "text" at bounding box center [736, 412] width 121 height 31
type input "[PERSON_NAME]"
click at [877, 410] on input "text" at bounding box center [919, 412] width 195 height 31
type input "Pelda"
click at [1059, 408] on input "text" at bounding box center [1101, 412] width 121 height 31
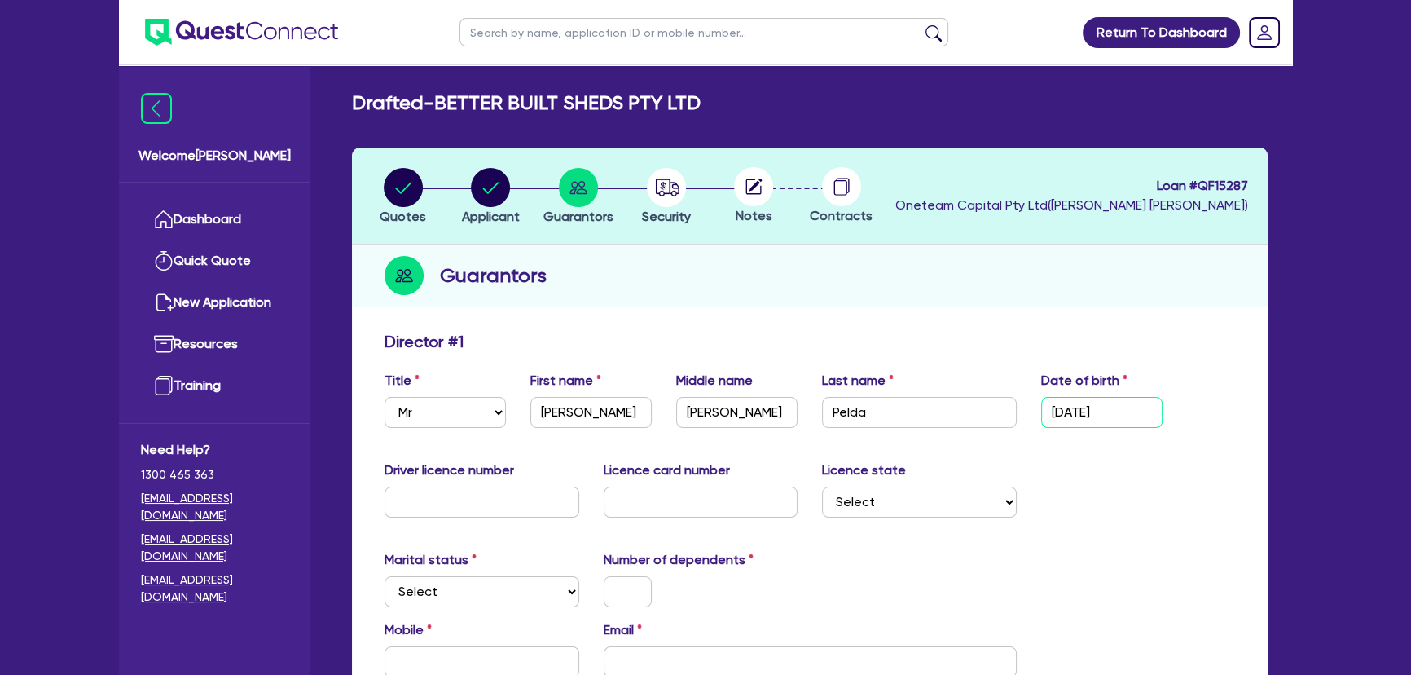
type input "[DATE]"
click at [522, 501] on input "text" at bounding box center [482, 501] width 195 height 31
type input "15706901"
click at [747, 511] on input "text" at bounding box center [701, 501] width 195 height 31
type input "2059284420"
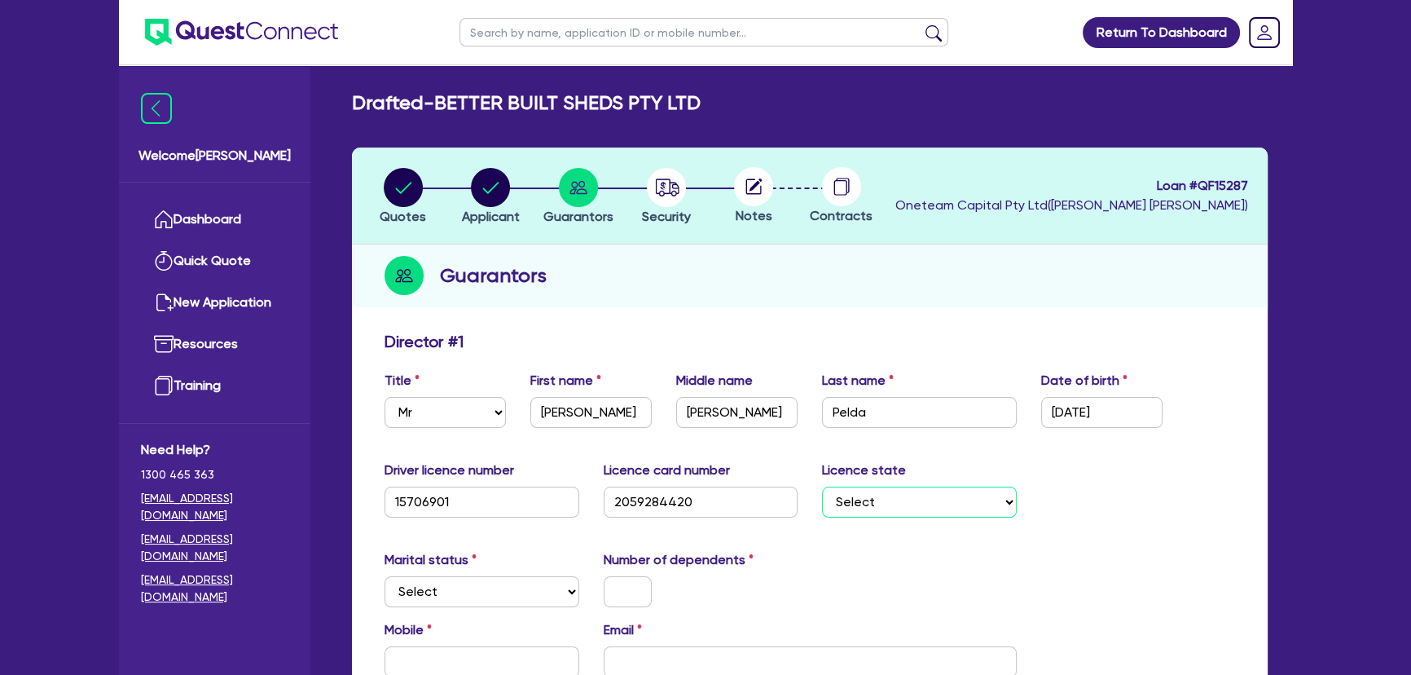
click at [869, 494] on select "Select [GEOGRAPHIC_DATA] [GEOGRAPHIC_DATA] [GEOGRAPHIC_DATA] [GEOGRAPHIC_DATA] …" at bounding box center [919, 501] width 195 height 31
select select "[GEOGRAPHIC_DATA]"
click at [822, 486] on select "Select [GEOGRAPHIC_DATA] [GEOGRAPHIC_DATA] [GEOGRAPHIC_DATA] [GEOGRAPHIC_DATA] …" at bounding box center [919, 501] width 195 height 31
click at [466, 583] on select "Select Single Married De Facto / Partner" at bounding box center [482, 591] width 195 height 31
select select "SINGLE"
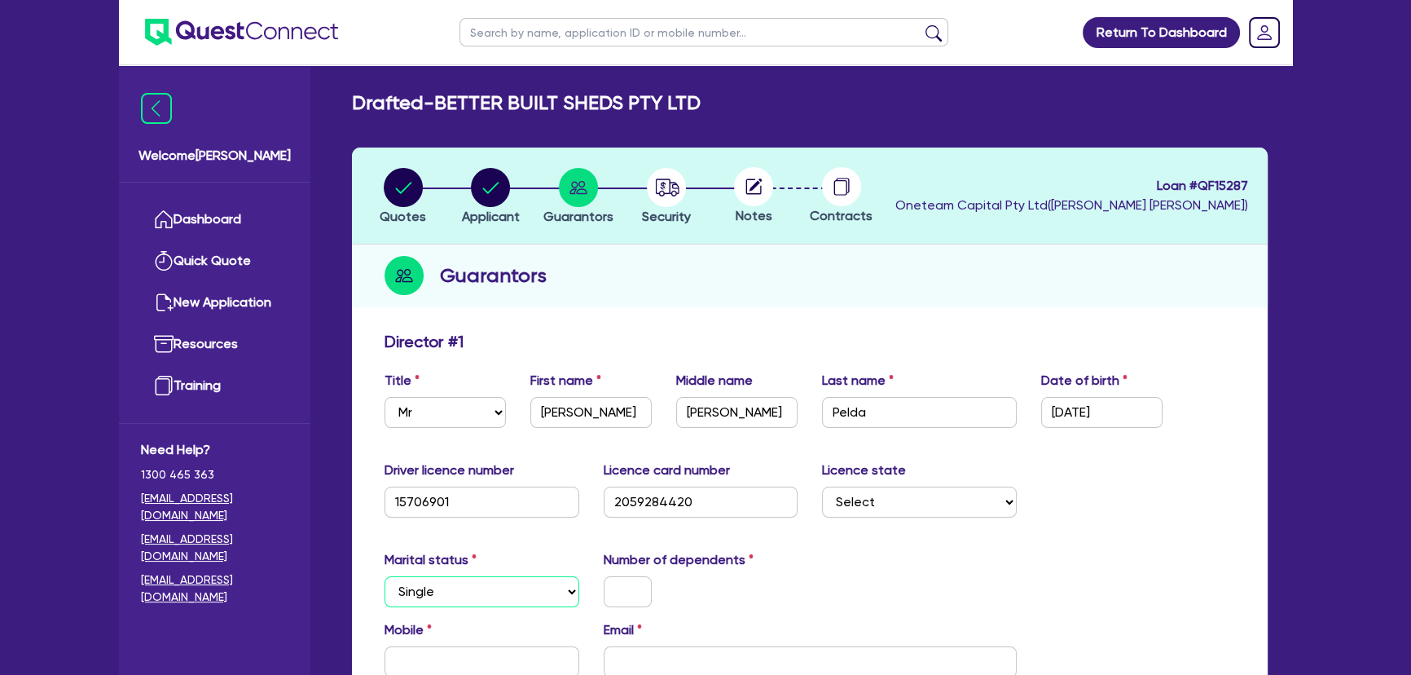
click at [385, 576] on select "Select Single Married De Facto / Partner" at bounding box center [482, 591] width 195 height 31
click at [611, 590] on input "text" at bounding box center [628, 591] width 48 height 31
type input "0"
click at [484, 646] on input "text" at bounding box center [482, 661] width 195 height 31
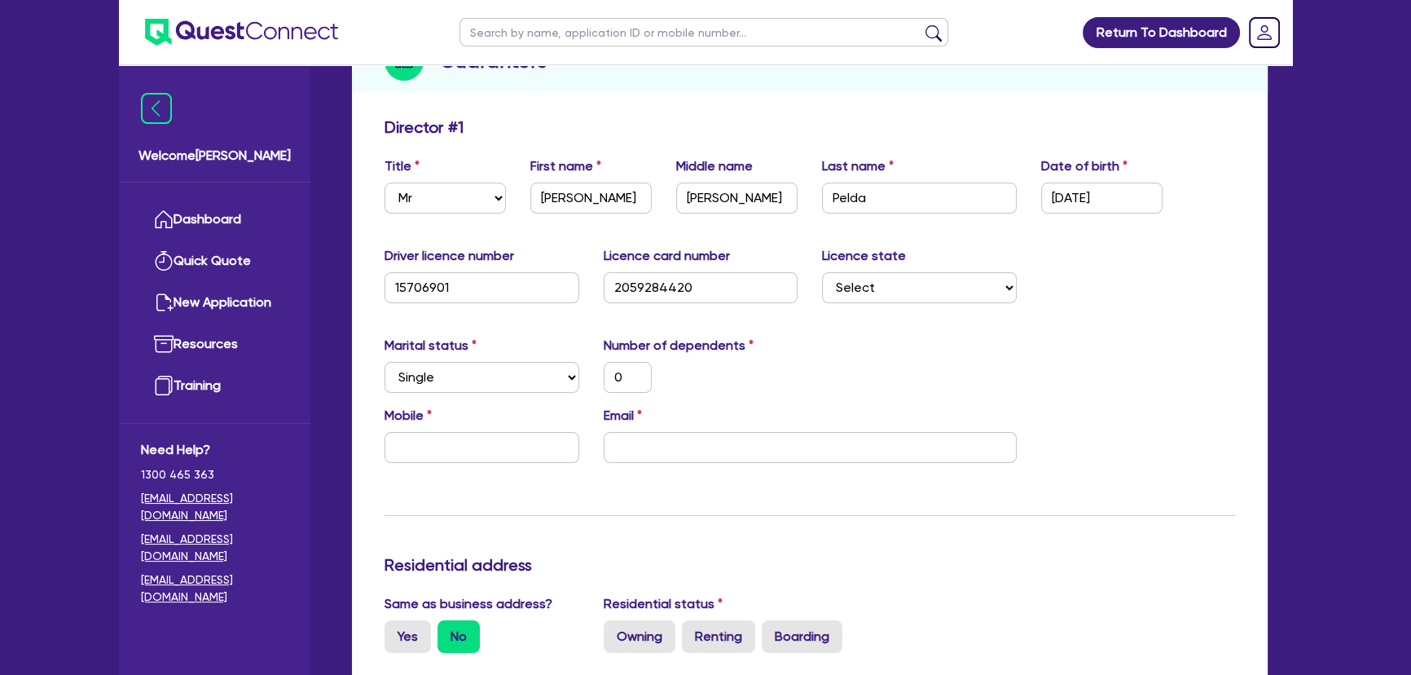
scroll to position [222, 0]
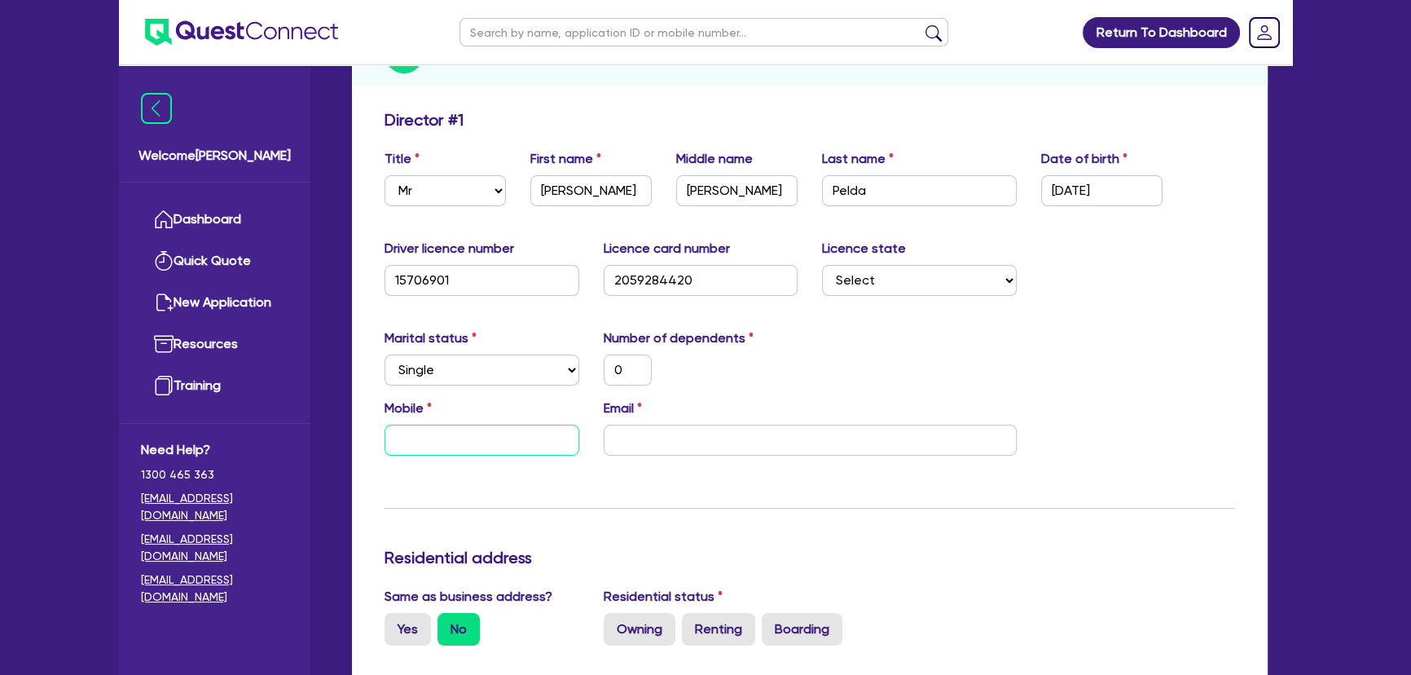
click at [447, 449] on input "text" at bounding box center [482, 440] width 195 height 31
paste input "text"
click at [715, 432] on input "email" at bounding box center [810, 440] width 413 height 31
click at [537, 429] on input "text" at bounding box center [482, 440] width 195 height 31
paste input "text"
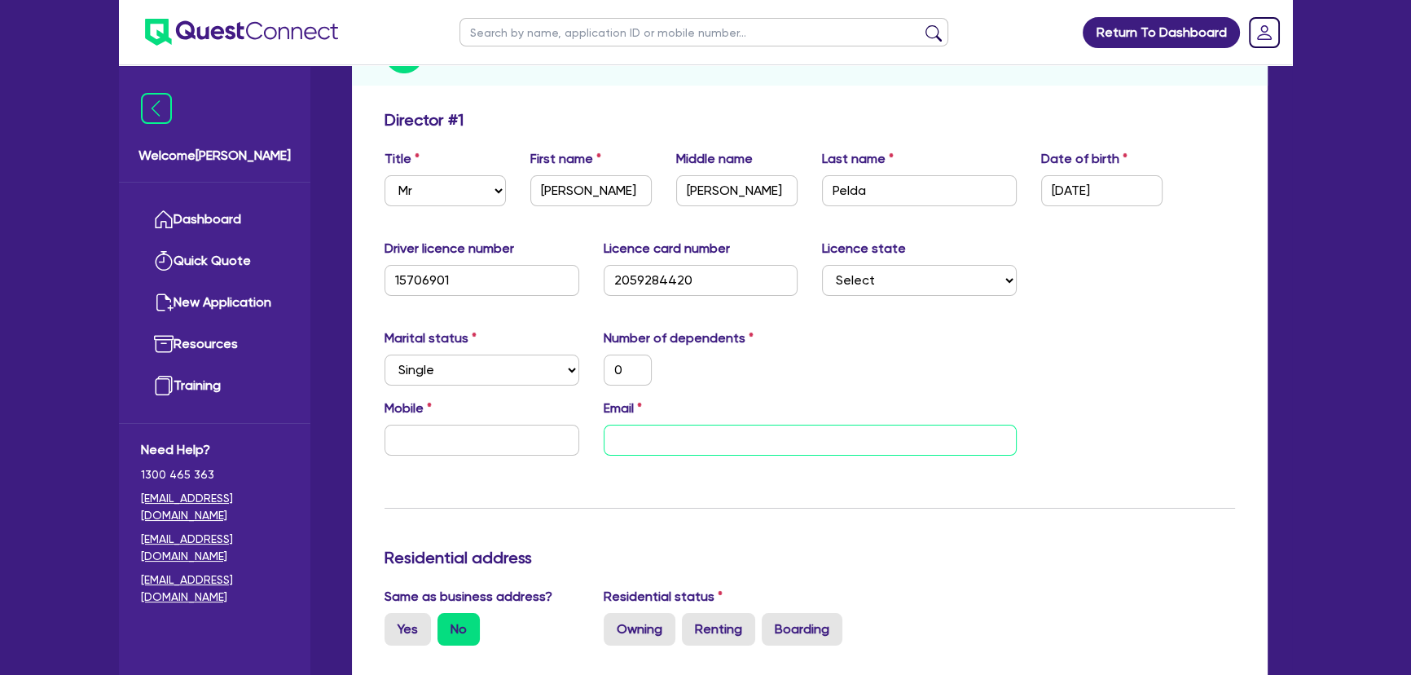
click at [751, 448] on input "email" at bounding box center [810, 440] width 413 height 31
paste input "[EMAIL_ADDRESS][PERSON_NAME][DOMAIN_NAME]"
type input "0"
type input "[EMAIL_ADDRESS][PERSON_NAME][DOMAIN_NAME]"
click at [530, 446] on input "text" at bounding box center [482, 440] width 195 height 31
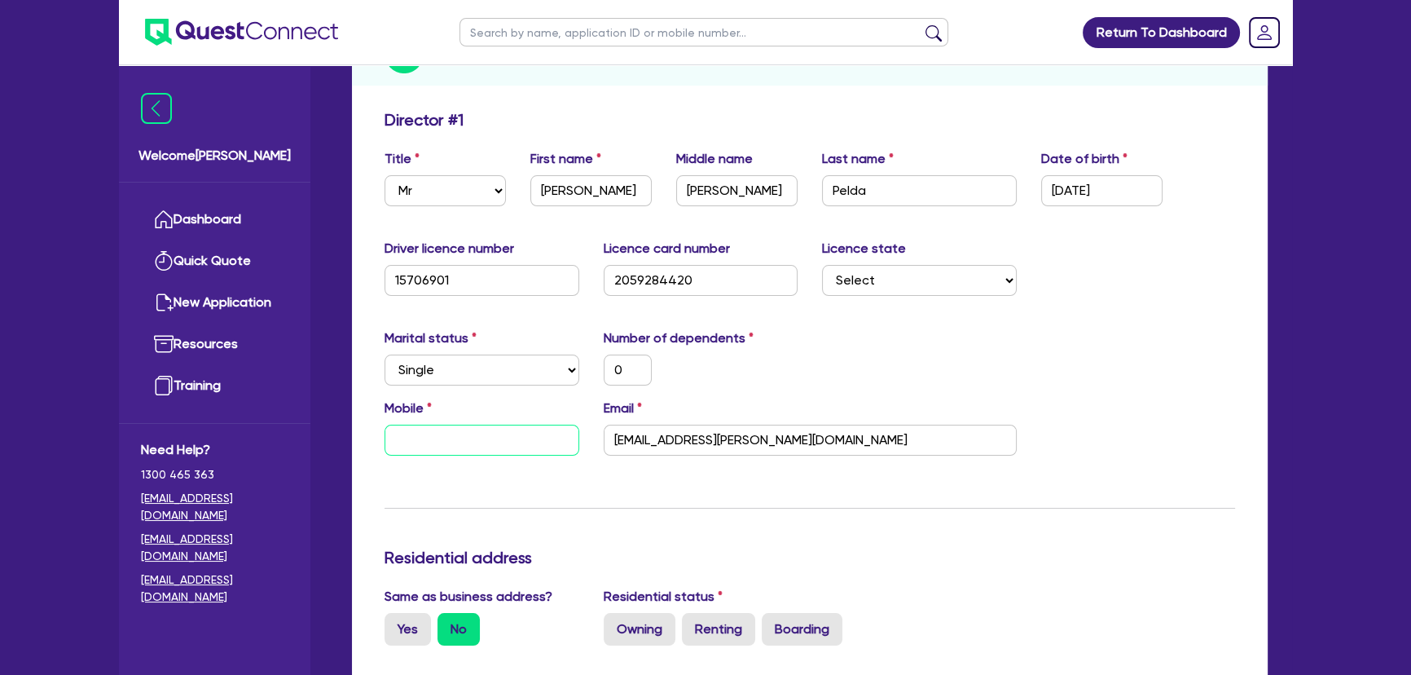
click at [494, 447] on input "text" at bounding box center [482, 440] width 195 height 31
type input "0"
paste input "489 298 869"
type input "0"
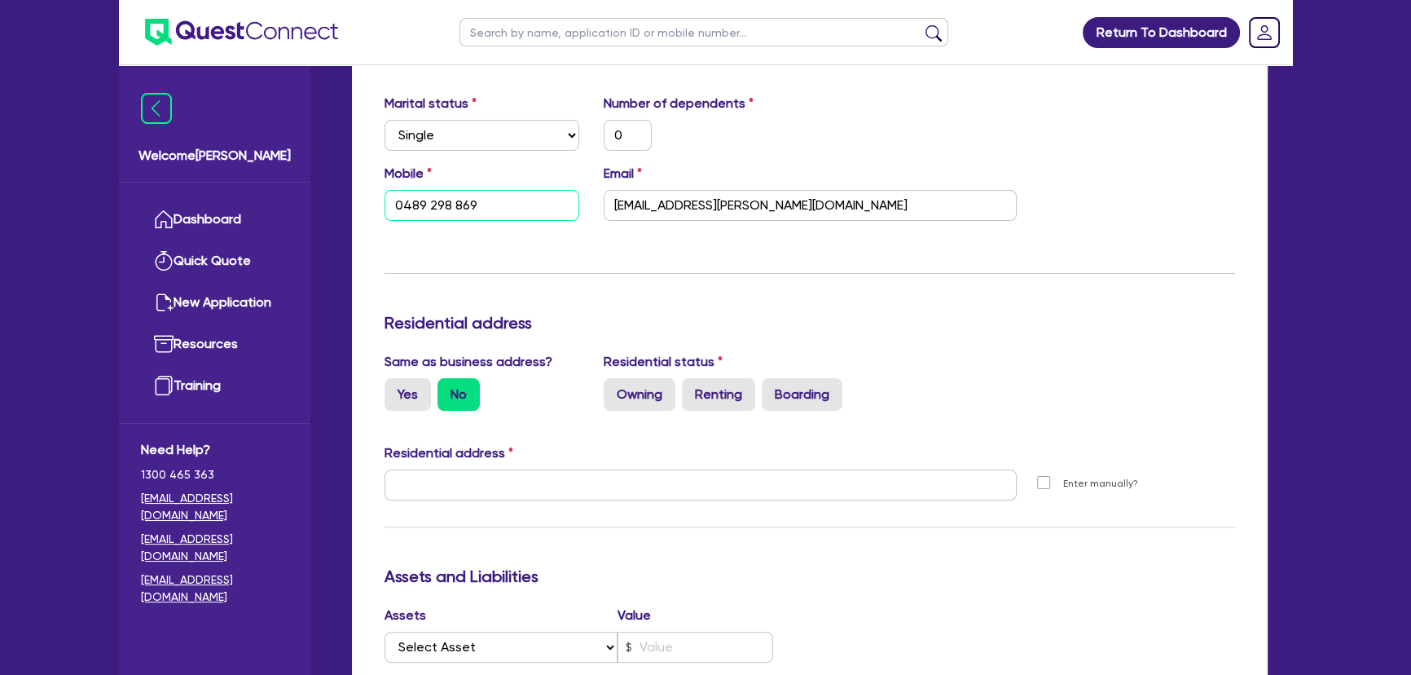
scroll to position [592, 0]
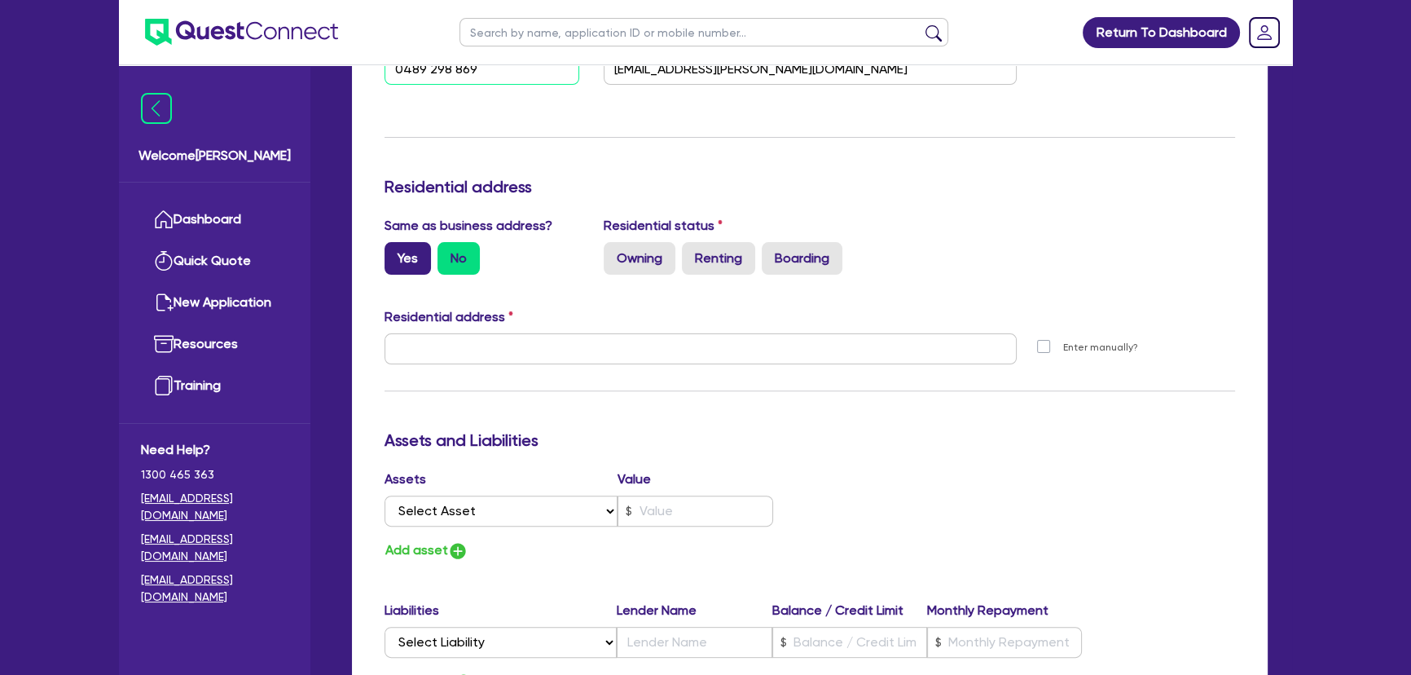
type input "0489 298 869"
click at [418, 253] on label "Yes" at bounding box center [408, 258] width 46 height 33
click at [395, 253] on input "Yes" at bounding box center [390, 247] width 11 height 11
radio input "true"
type input "0"
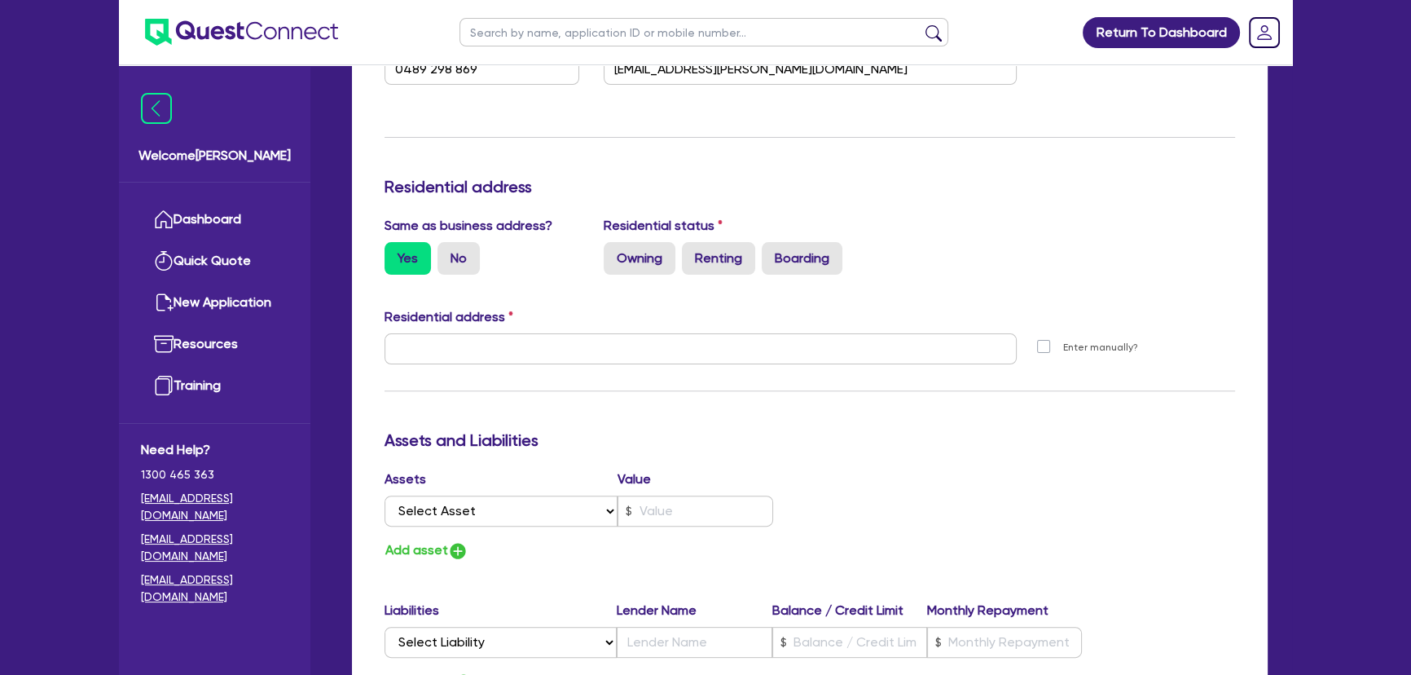
type input "0489 298 869"
type input "[STREET_ADDRESS]"
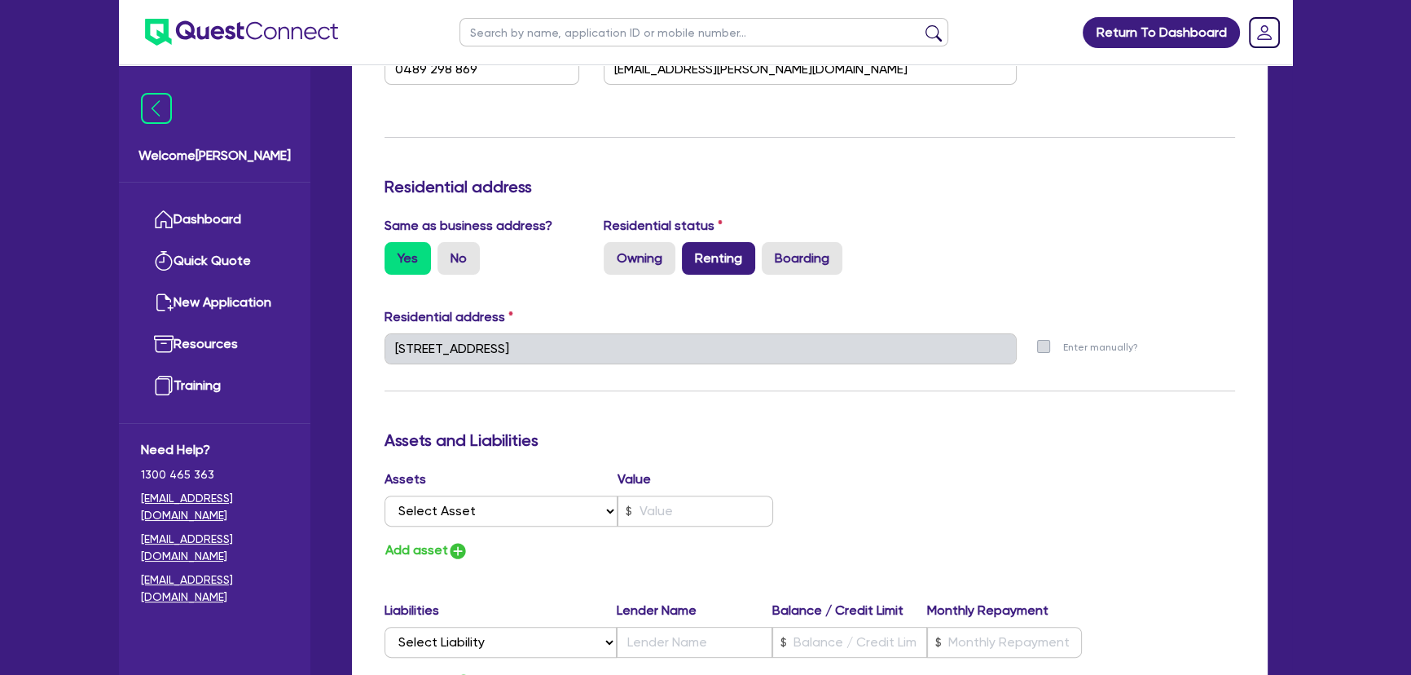
click at [724, 264] on label "Renting" at bounding box center [718, 258] width 73 height 33
click at [693, 253] on input "Renting" at bounding box center [687, 247] width 11 height 11
radio input "true"
type input "0"
type input "0489 298 869"
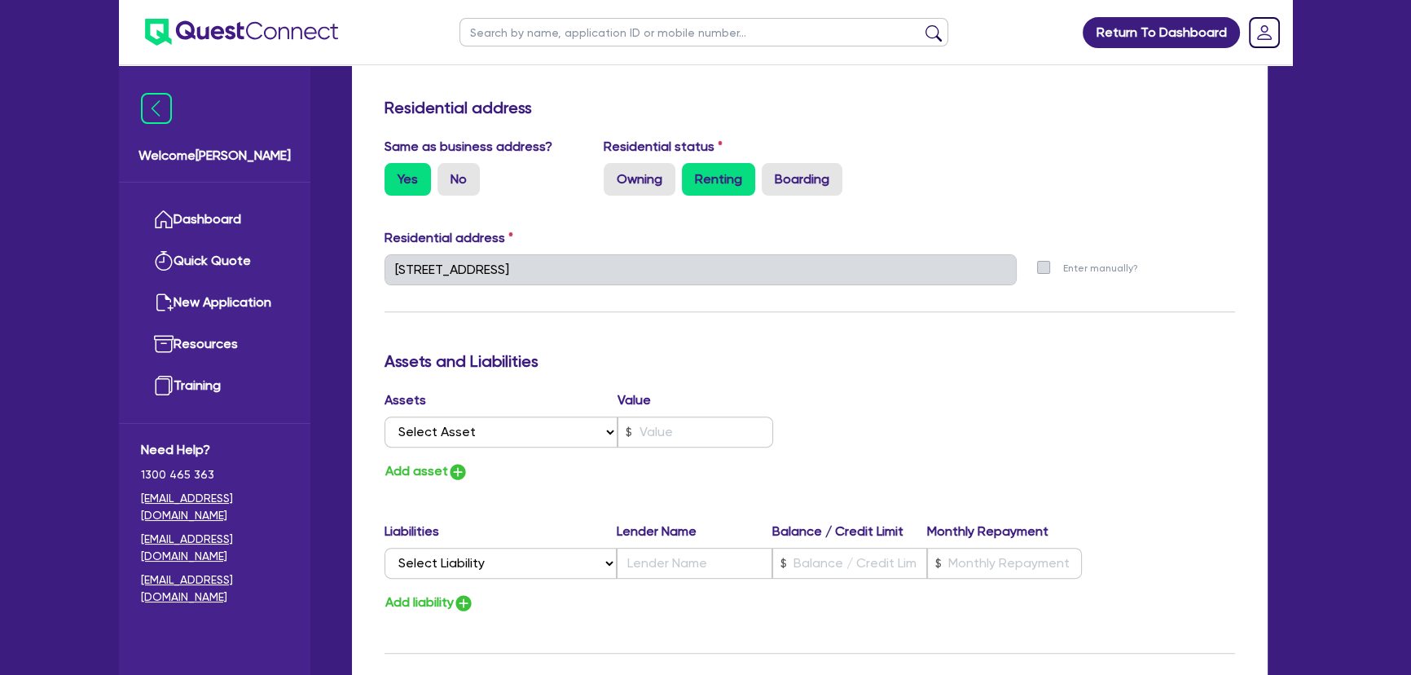
scroll to position [815, 0]
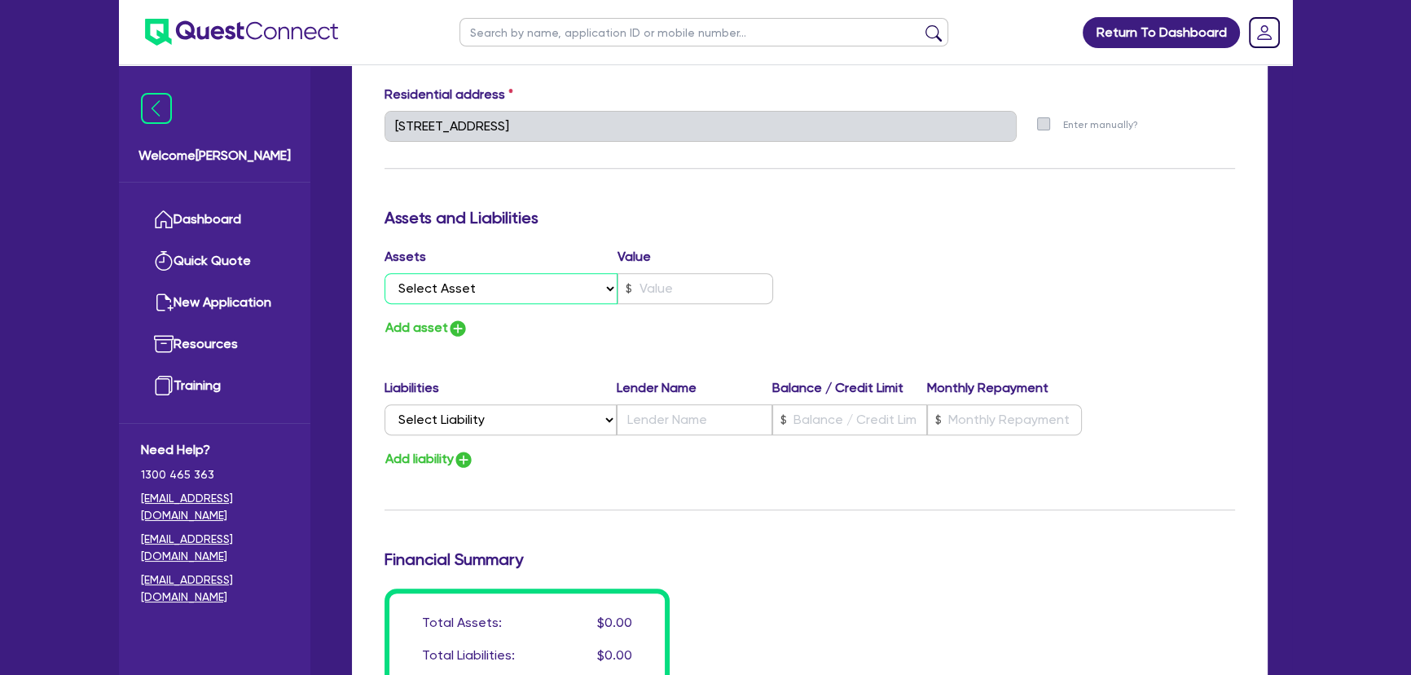
click at [473, 298] on select "Select Asset Cash Property Investment property Vehicle Truck Trailer Equipment …" at bounding box center [501, 288] width 233 height 31
select select "INVESTMENT_PROPERTY"
click at [385, 273] on select "Select Asset Cash Property Investment property Vehicle Truck Trailer Equipment …" at bounding box center [501, 288] width 233 height 31
type input "0"
type input "0489 298 869"
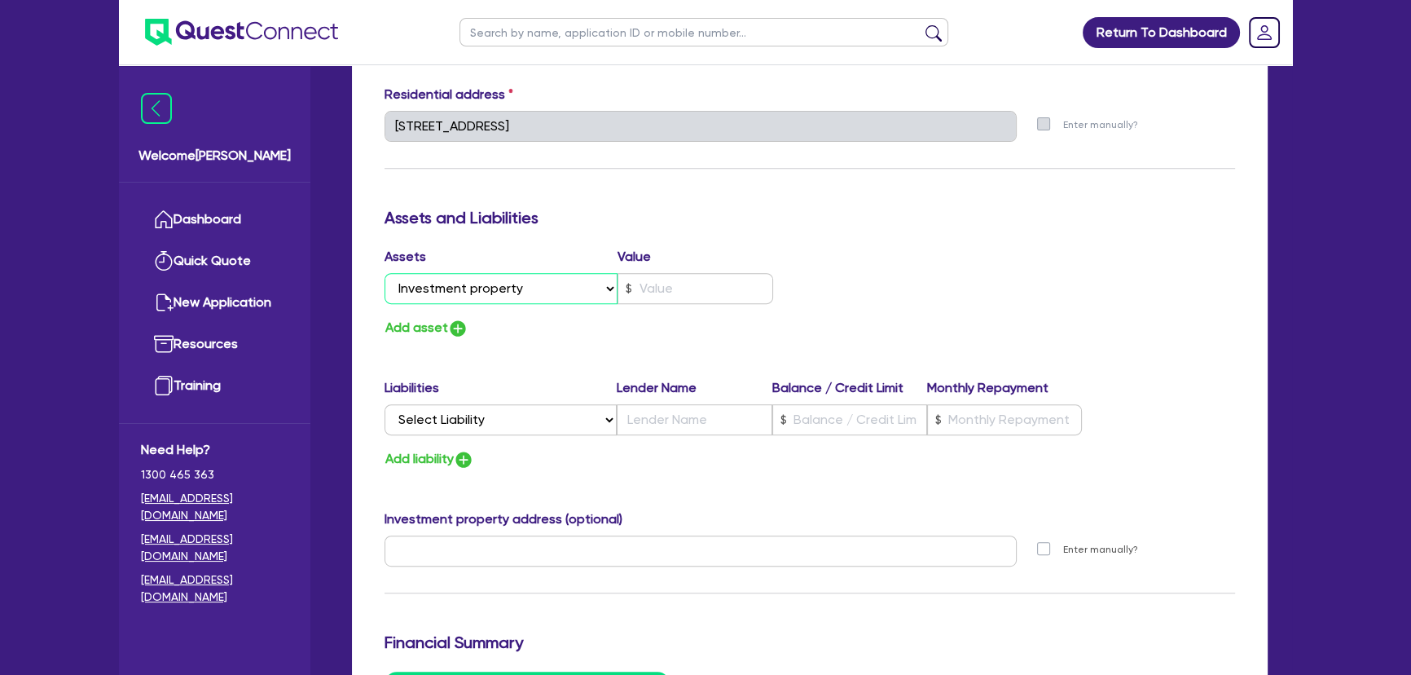
click at [505, 275] on select "Select Asset Cash Property Investment property Vehicle Truck Trailer Equipment …" at bounding box center [501, 288] width 233 height 31
select select "VEHICLE"
click at [385, 273] on select "Select Asset Cash Property Investment property Vehicle Truck Trailer Equipment …" at bounding box center [501, 288] width 233 height 31
type input "0"
type input "0489 298 869"
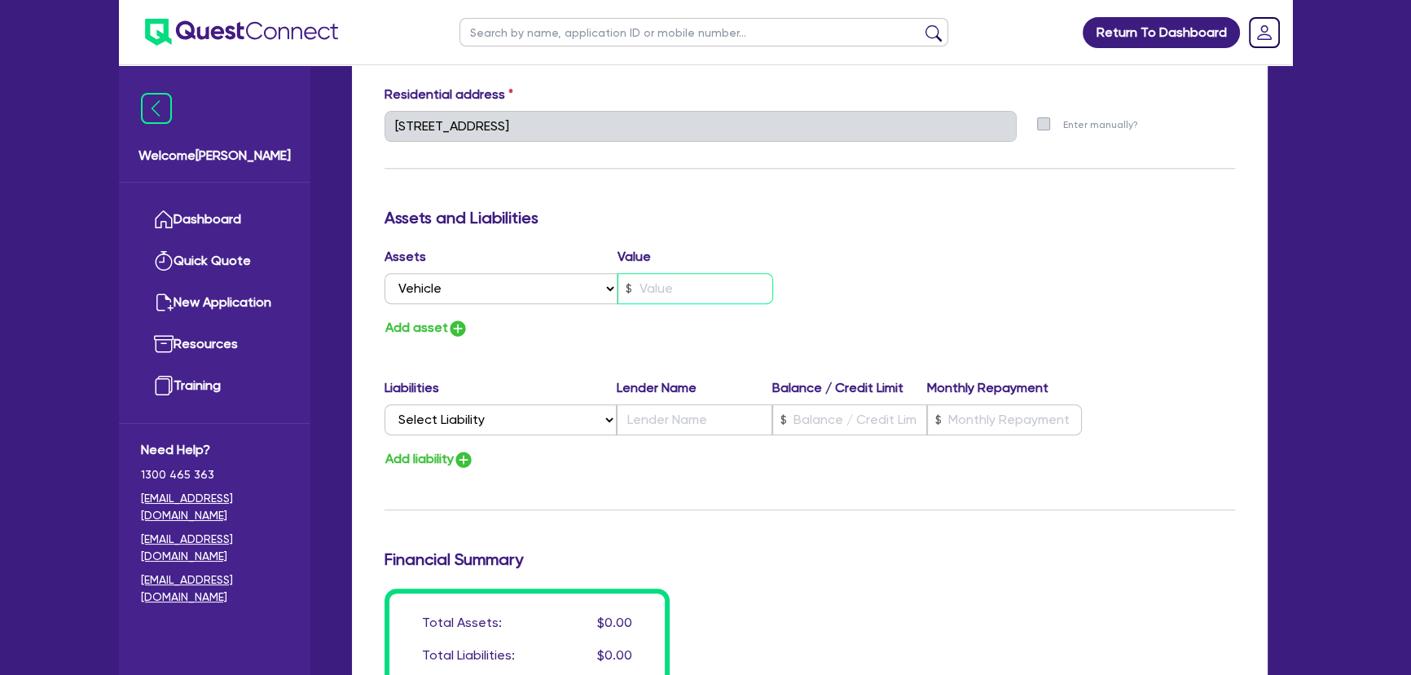
click at [652, 291] on input "text" at bounding box center [696, 288] width 156 height 31
type input "0"
type input "0489 298 869"
type input "2"
type input "0"
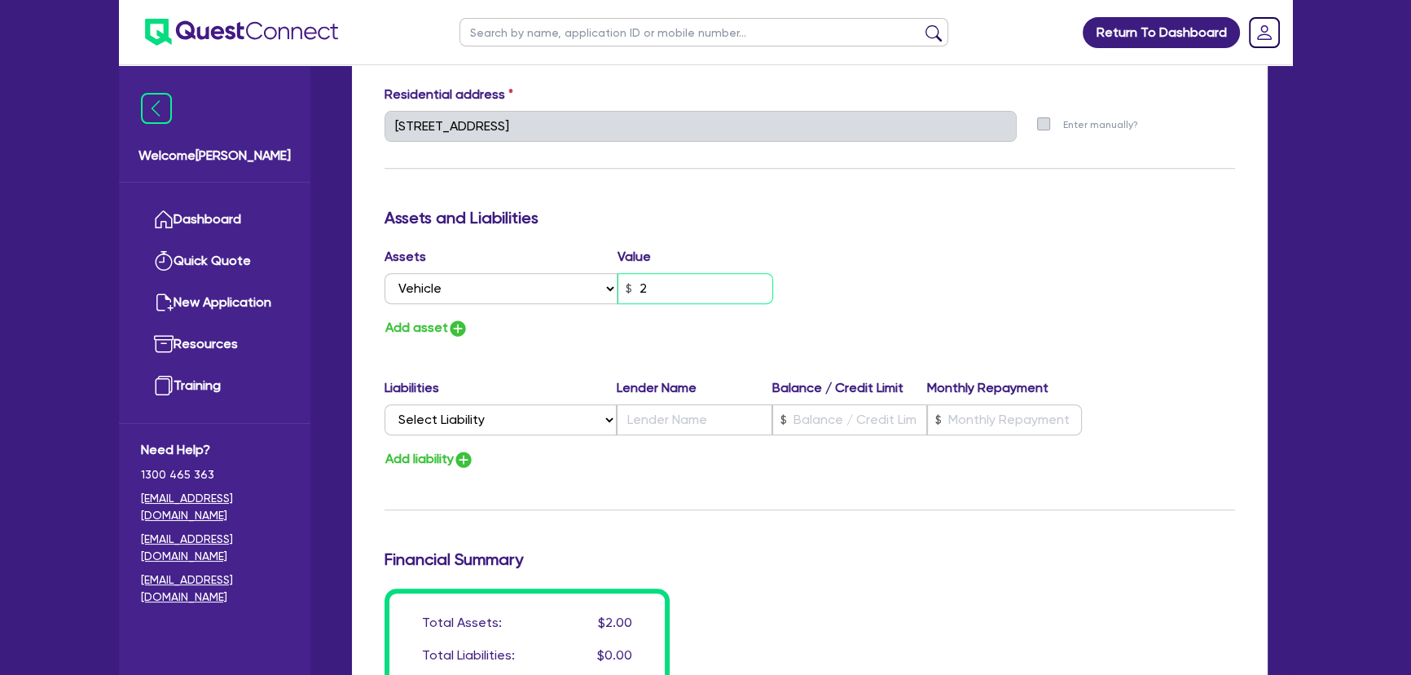
type input "0489 298 869"
type input "25"
type input "0"
type input "0489 298 869"
type input "250"
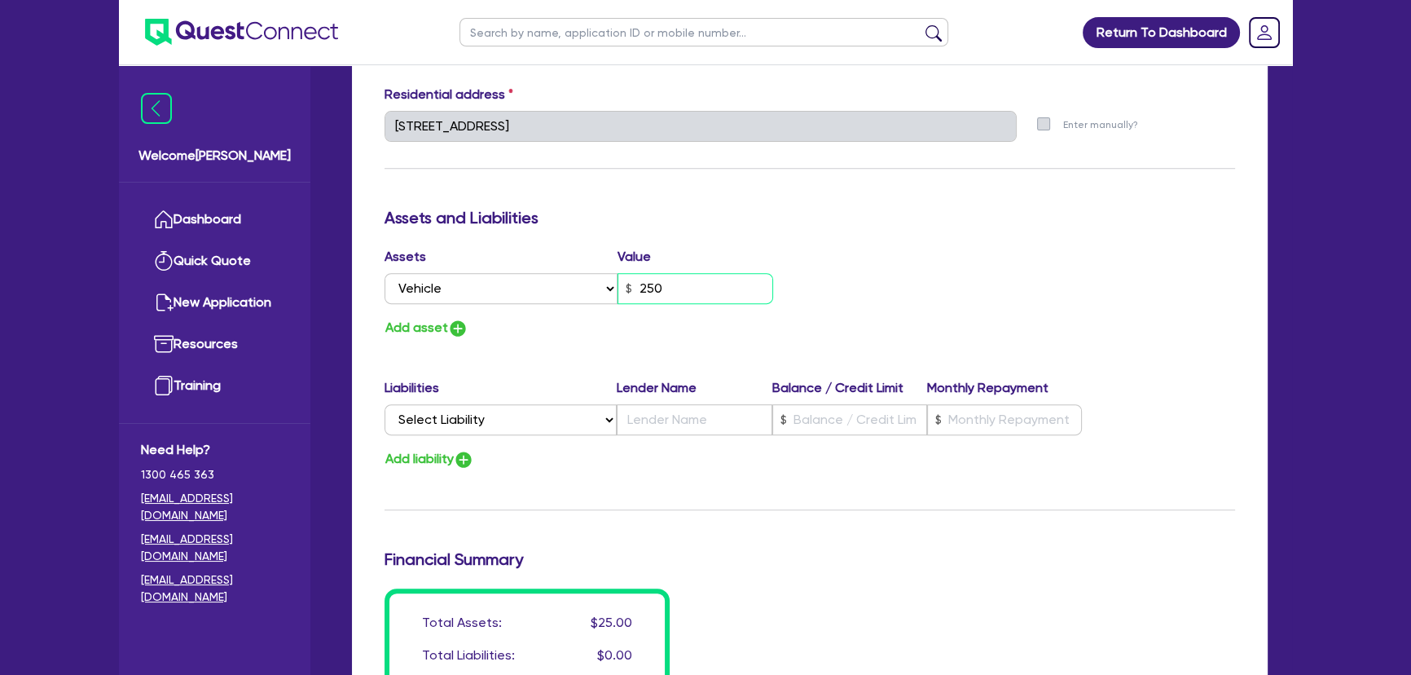
type input "0"
type input "0489 298 869"
type input "2,500"
type input "0"
type input "0489 298 869"
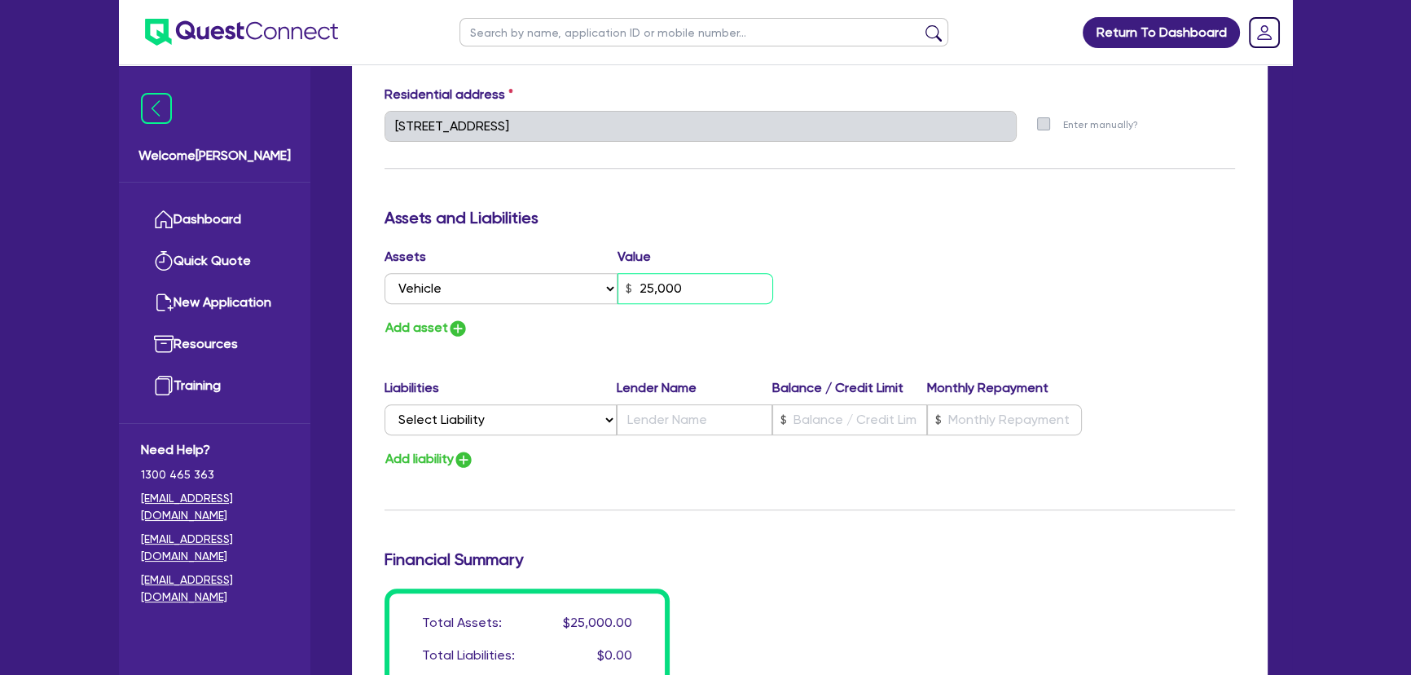
type input "25,000"
click at [451, 332] on img "button" at bounding box center [458, 329] width 20 height 20
type input "0"
type input "0489 298 869"
type input "25,000"
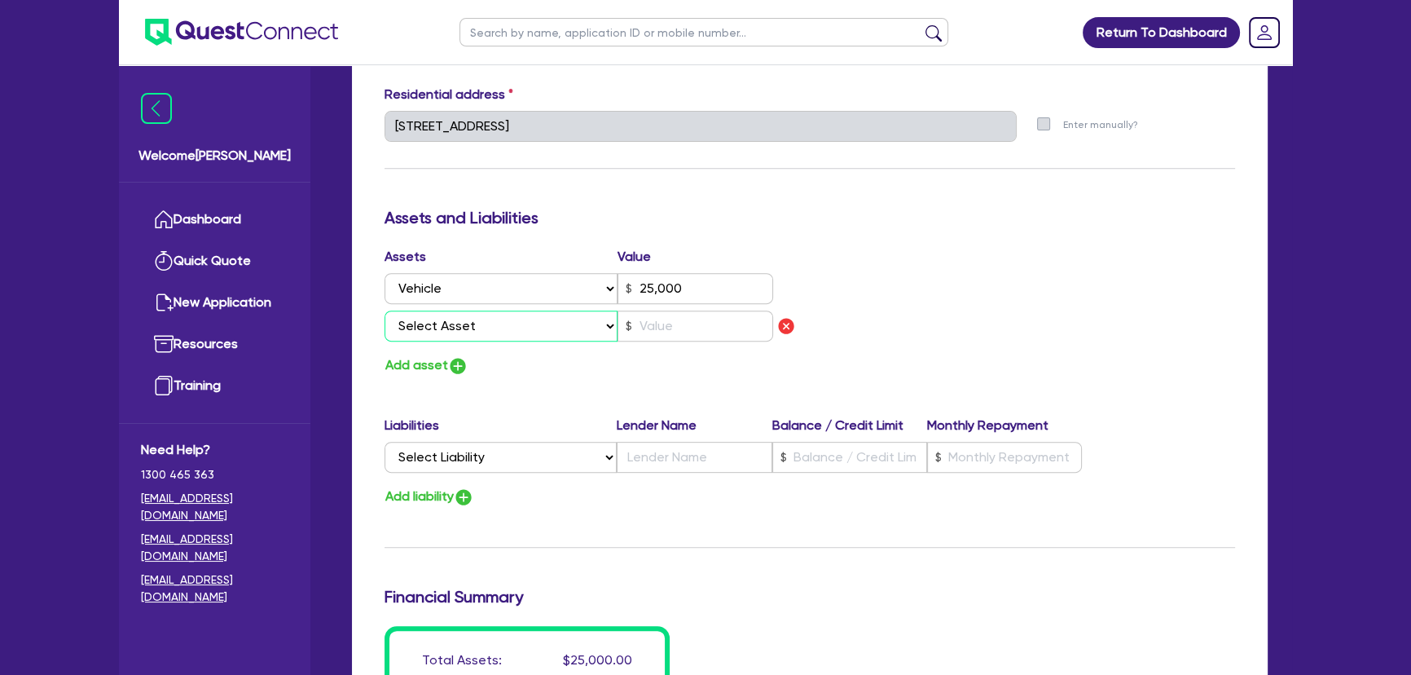
click at [474, 323] on select "Select Asset Cash Property Investment property Vehicle Truck Trailer Equipment …" at bounding box center [501, 325] width 233 height 31
select select "CASH"
click at [385, 310] on select "Select Asset Cash Property Investment property Vehicle Truck Trailer Equipment …" at bounding box center [501, 325] width 233 height 31
type input "0"
type input "0489 298 869"
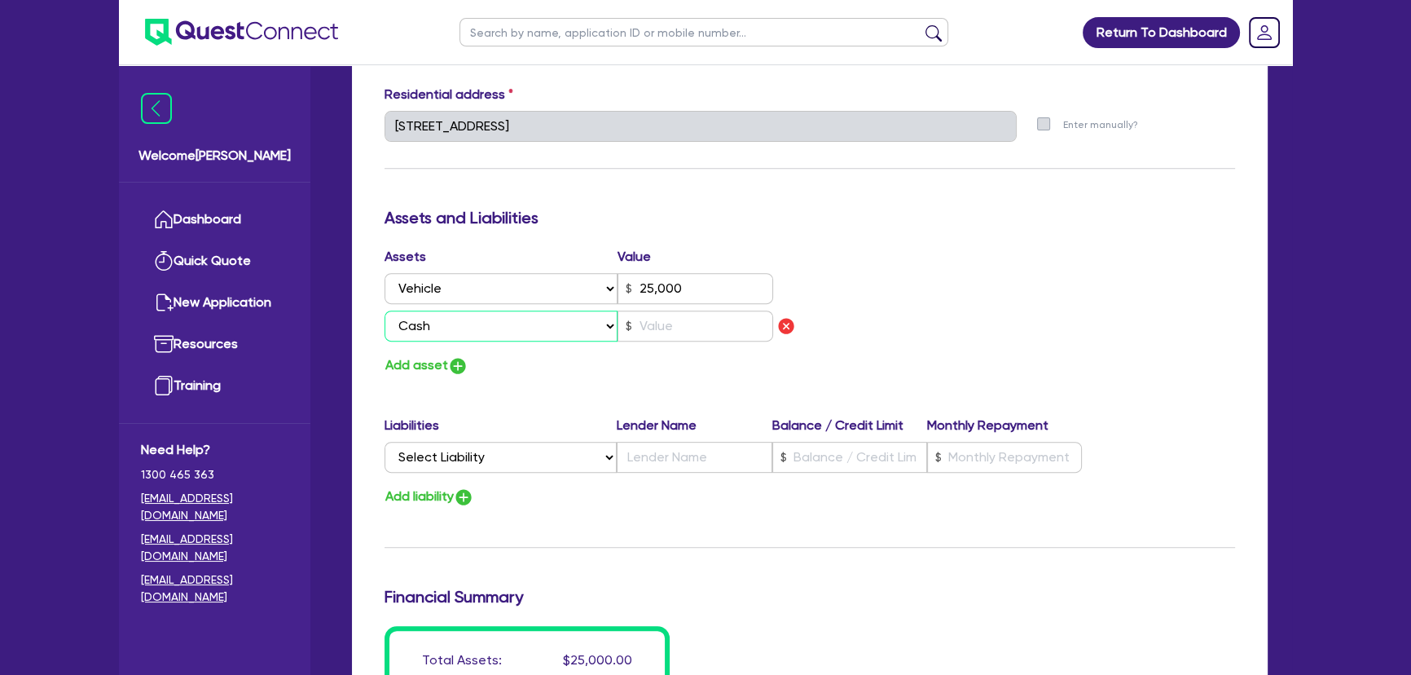
type input "25,000"
click at [693, 322] on input "text" at bounding box center [696, 325] width 156 height 31
type input "0"
type input "0489 298 869"
type input "25,000"
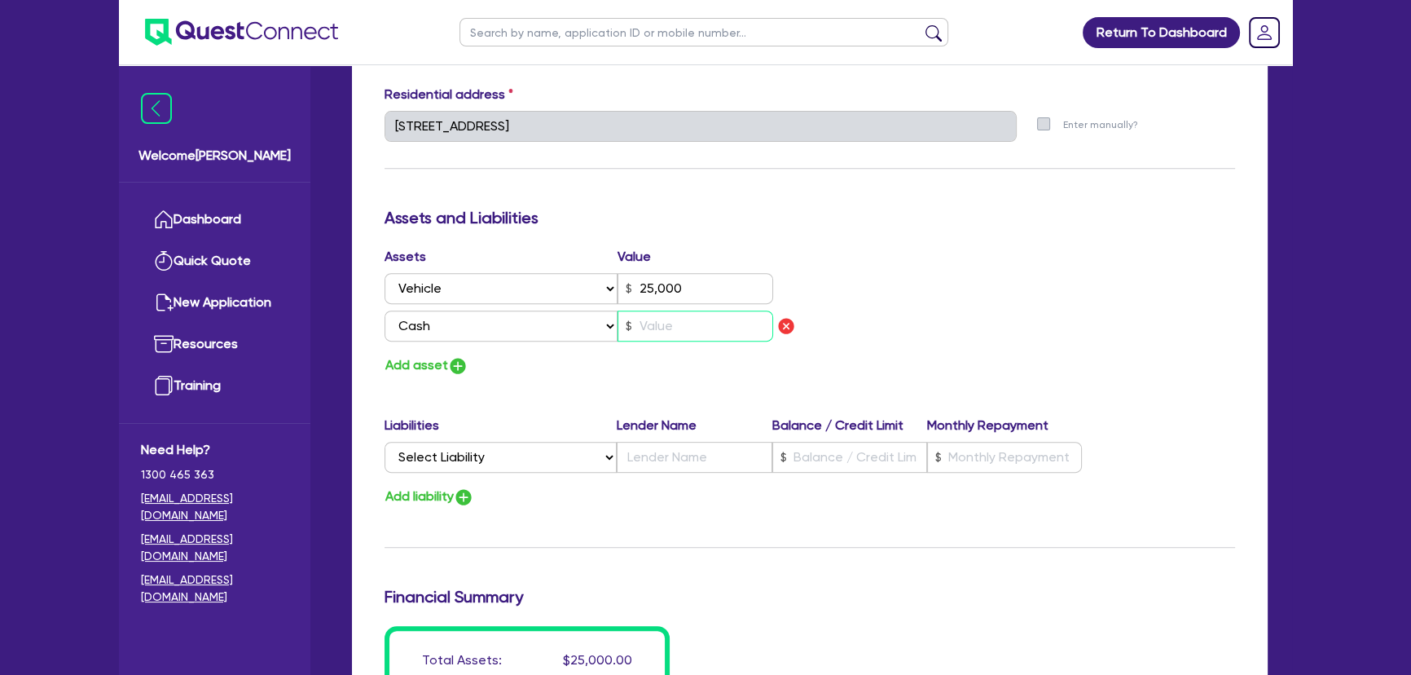
type input "1"
type input "0"
type input "0489 298 869"
type input "25,000"
type input "15"
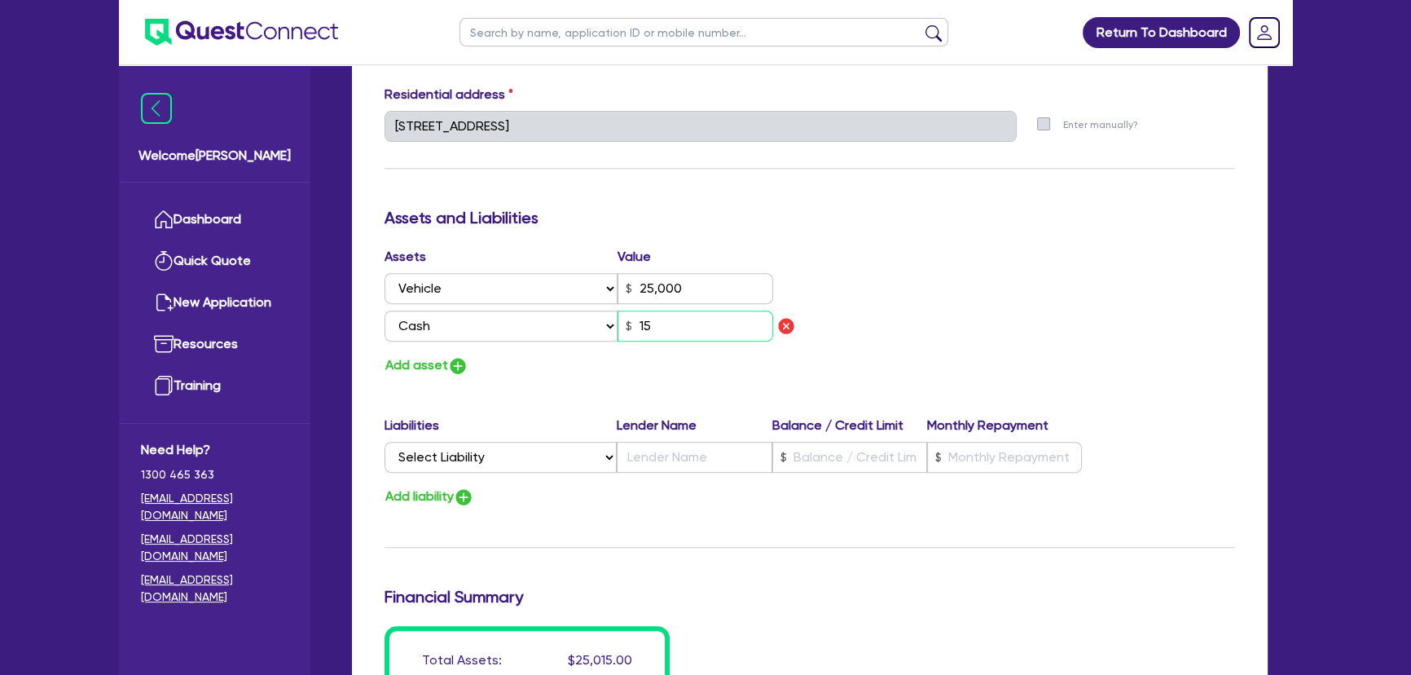
type input "0"
type input "0489 298 869"
type input "25,000"
type input "150"
type input "0"
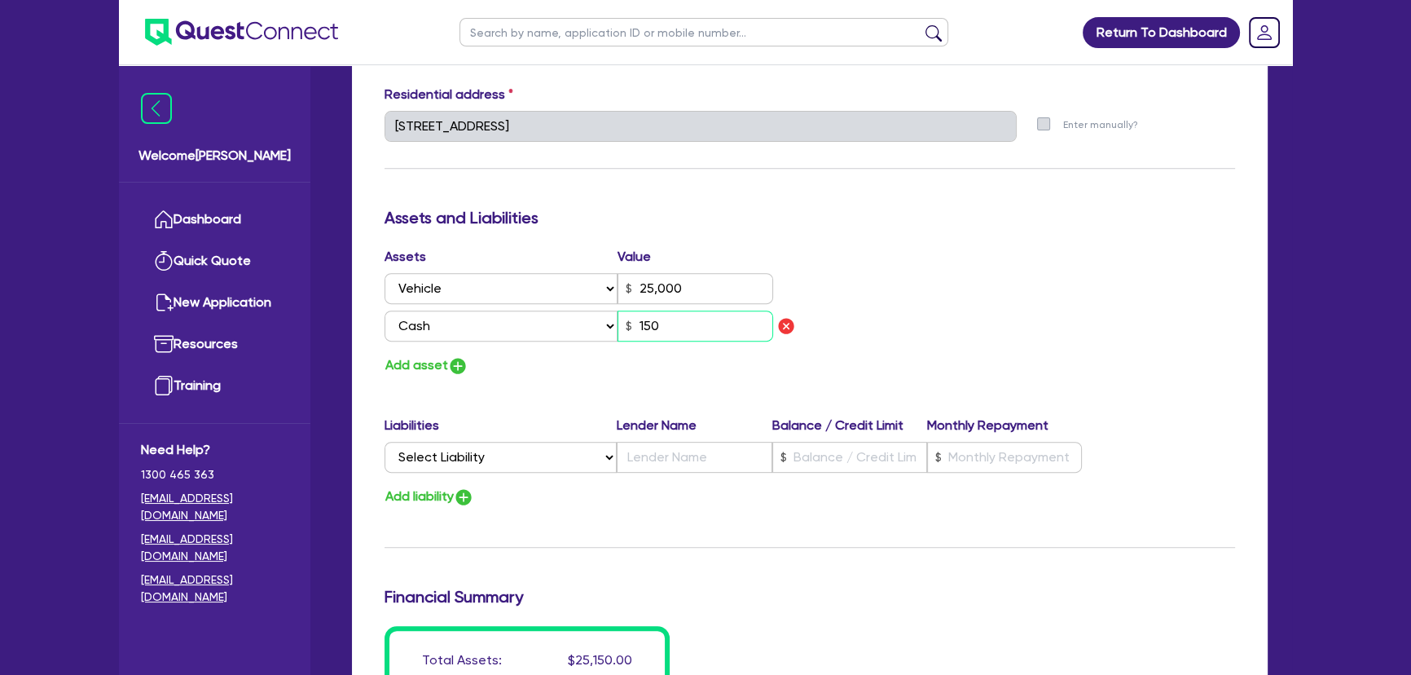
type input "0489 298 869"
type input "25,000"
type input "1,500"
type input "0"
type input "0489 298 869"
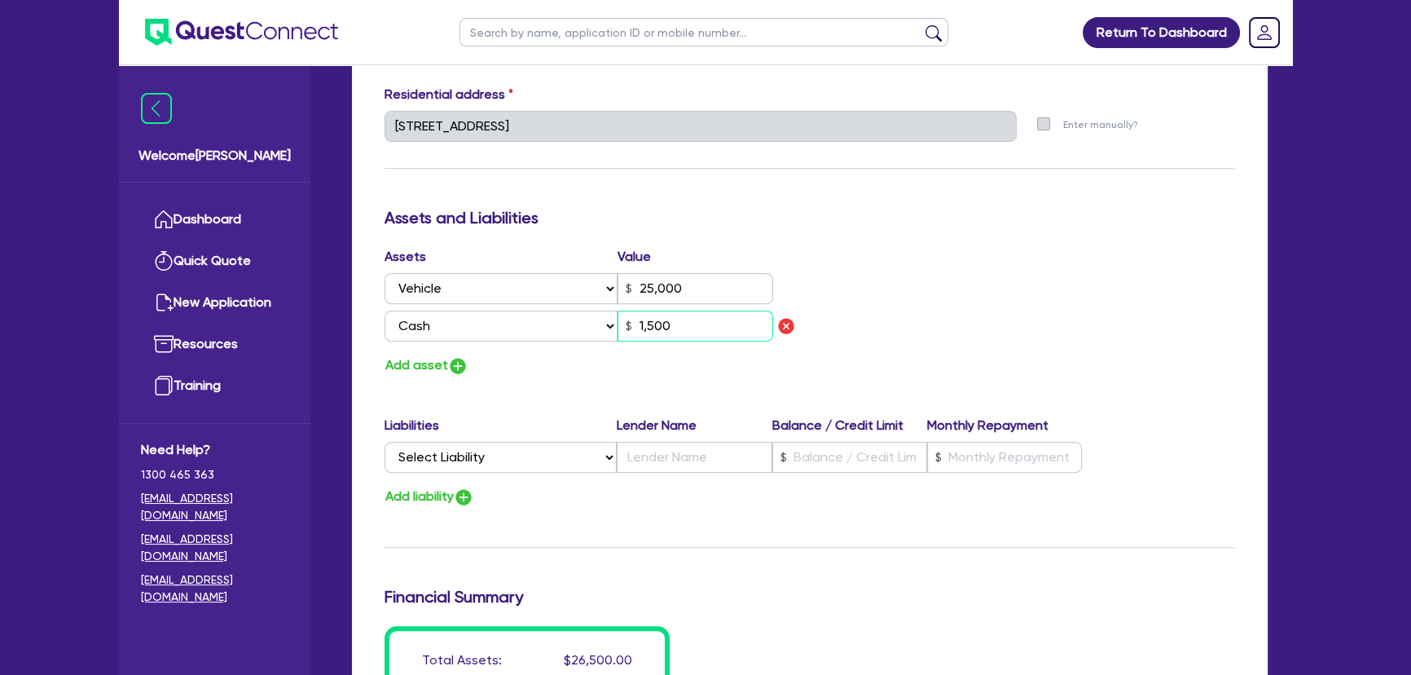
type input "25,000"
type input "15,000"
click at [478, 460] on select "Select Liability Credit card Mortgage Investment property loan Vehicle loan Tru…" at bounding box center [501, 457] width 232 height 31
click at [490, 499] on div "Add liability" at bounding box center [809, 497] width 875 height 22
click at [451, 363] on img "button" at bounding box center [458, 366] width 20 height 20
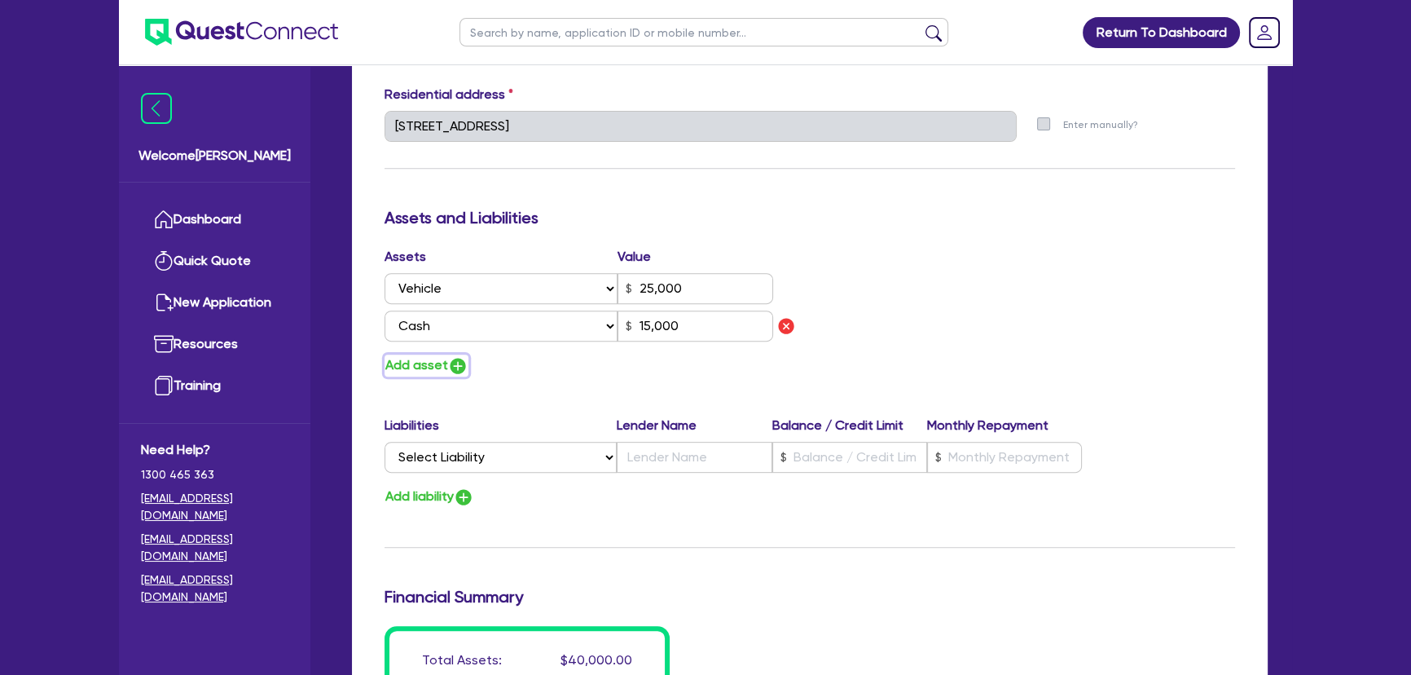
type input "0"
type input "0489 298 869"
type input "25,000"
type input "15,000"
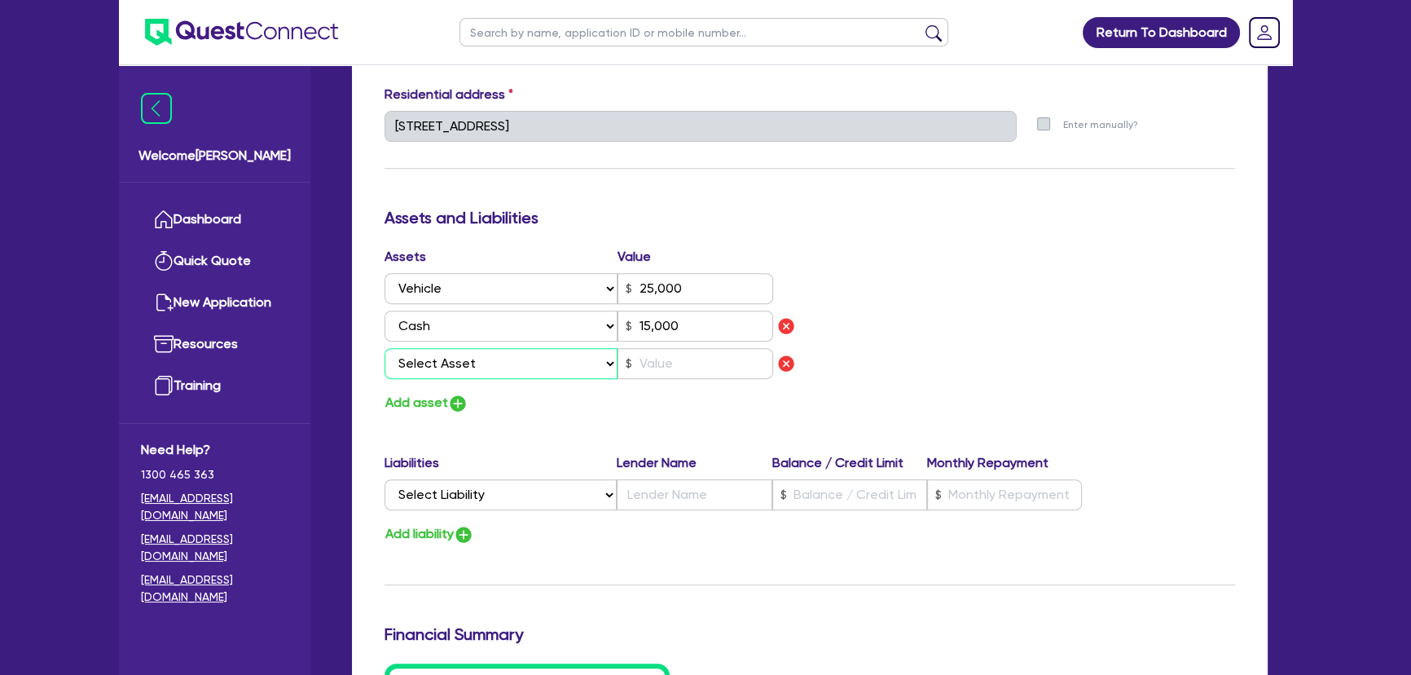
click at [452, 363] on select "Select Asset Cash Property Investment property Vehicle Truck Trailer Equipment …" at bounding box center [501, 363] width 233 height 31
select select "HOUSEHOLD_PERSONAL"
click at [385, 348] on select "Select Asset Cash Property Investment property Vehicle Truck Trailer Equipment …" at bounding box center [501, 363] width 233 height 31
type input "0"
type input "0489 298 869"
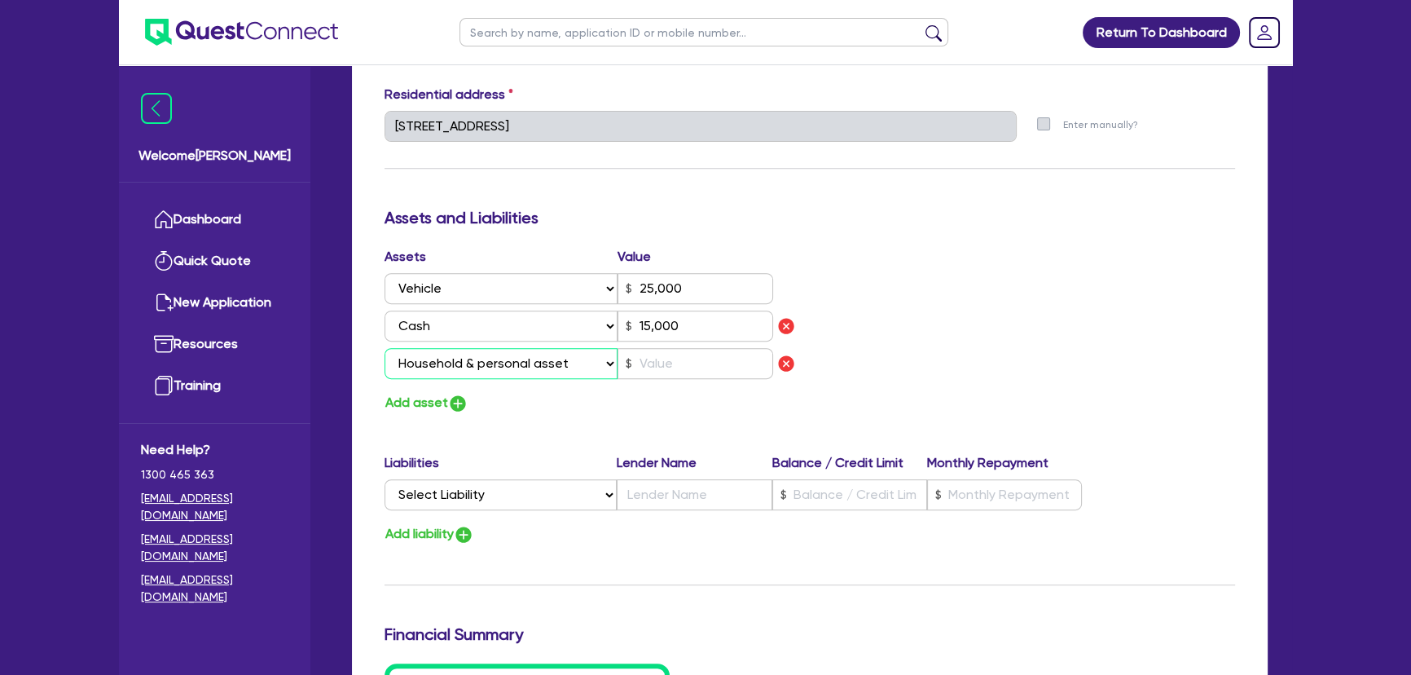
type input "25,000"
type input "15,000"
click at [675, 360] on input "text" at bounding box center [696, 363] width 156 height 31
type input "0"
type input "0489 298 869"
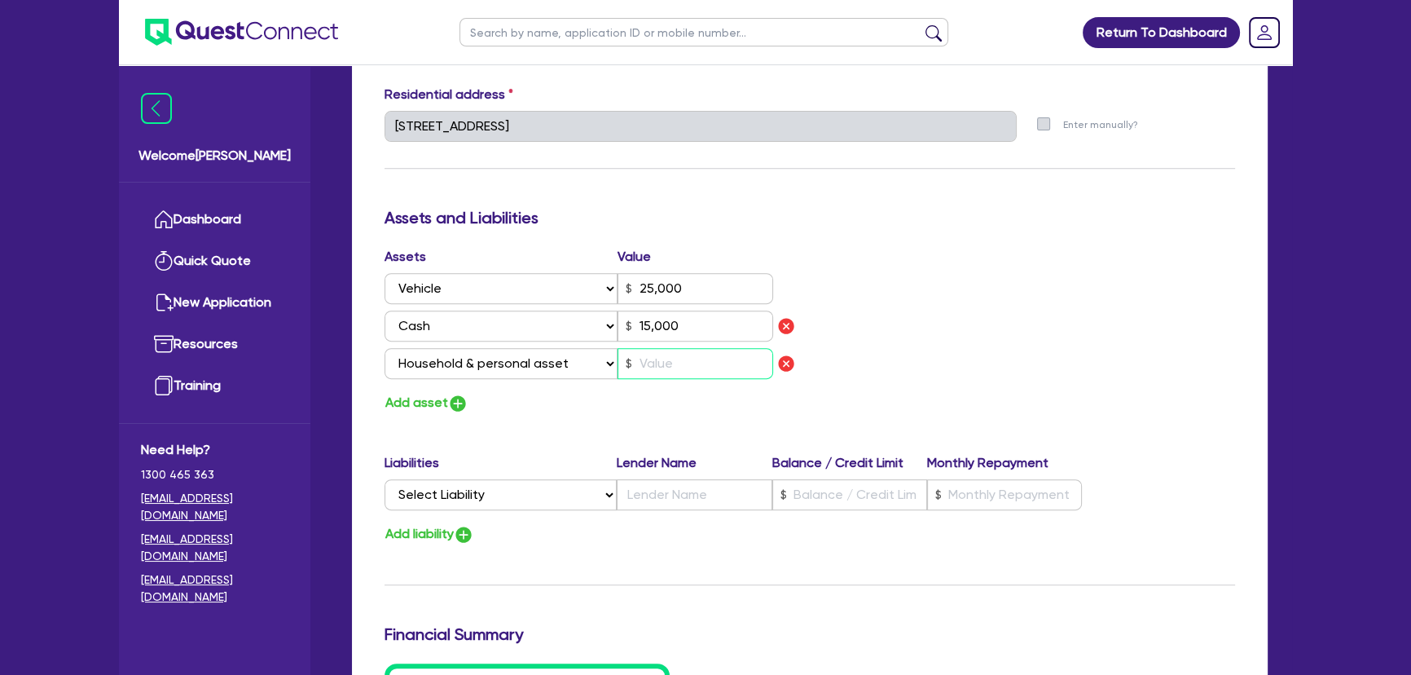
type input "25,000"
type input "15,000"
type input "1"
type input "0"
type input "0489 298 869"
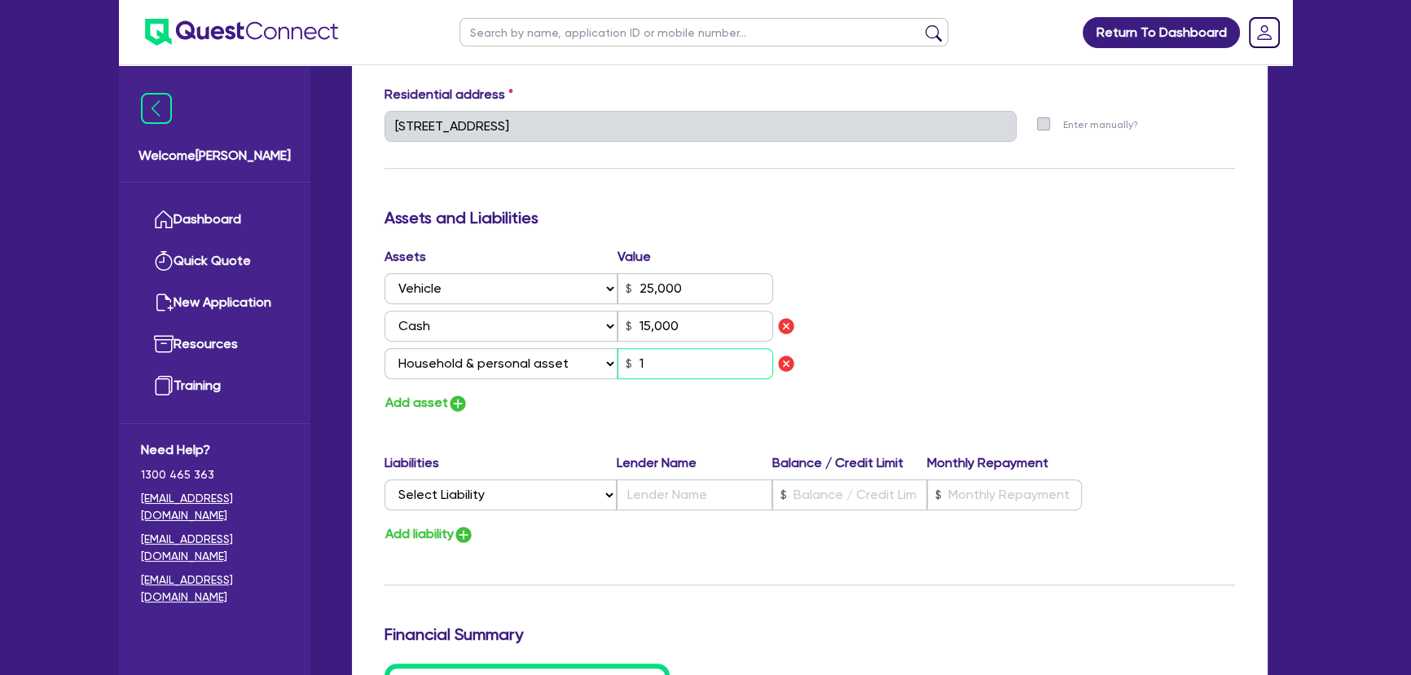
type input "25,000"
type input "15,000"
type input "15"
type input "0"
type input "0489 298 869"
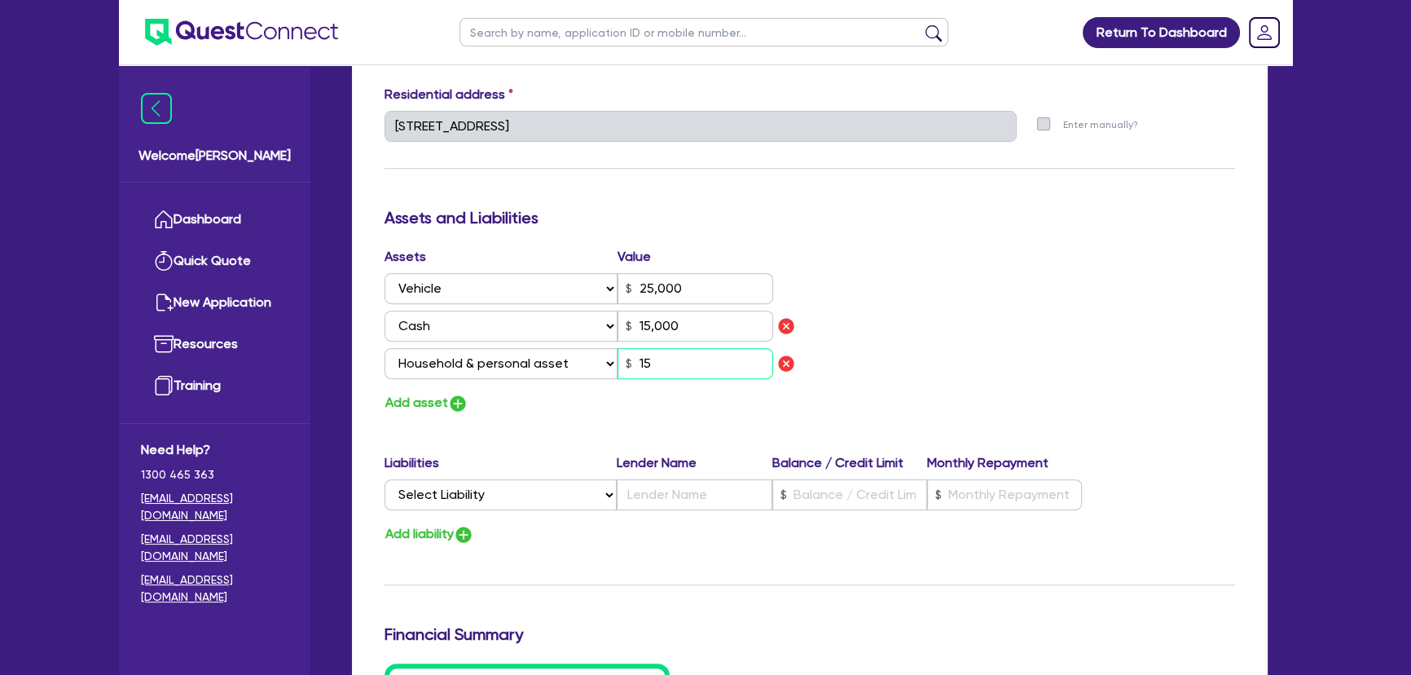
type input "25,000"
type input "15,000"
type input "150"
type input "0"
type input "0489 298 869"
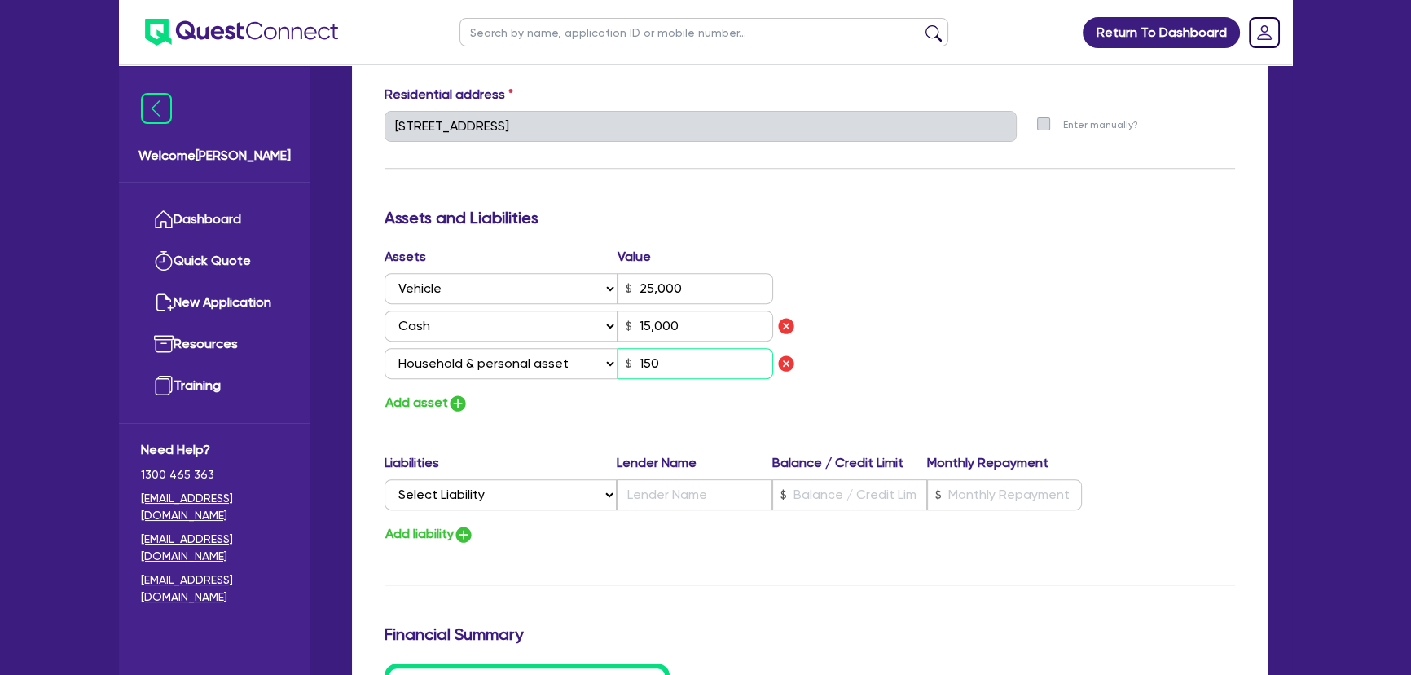
type input "25,000"
type input "15,000"
type input "1,500"
type input "0"
type input "0489 298 869"
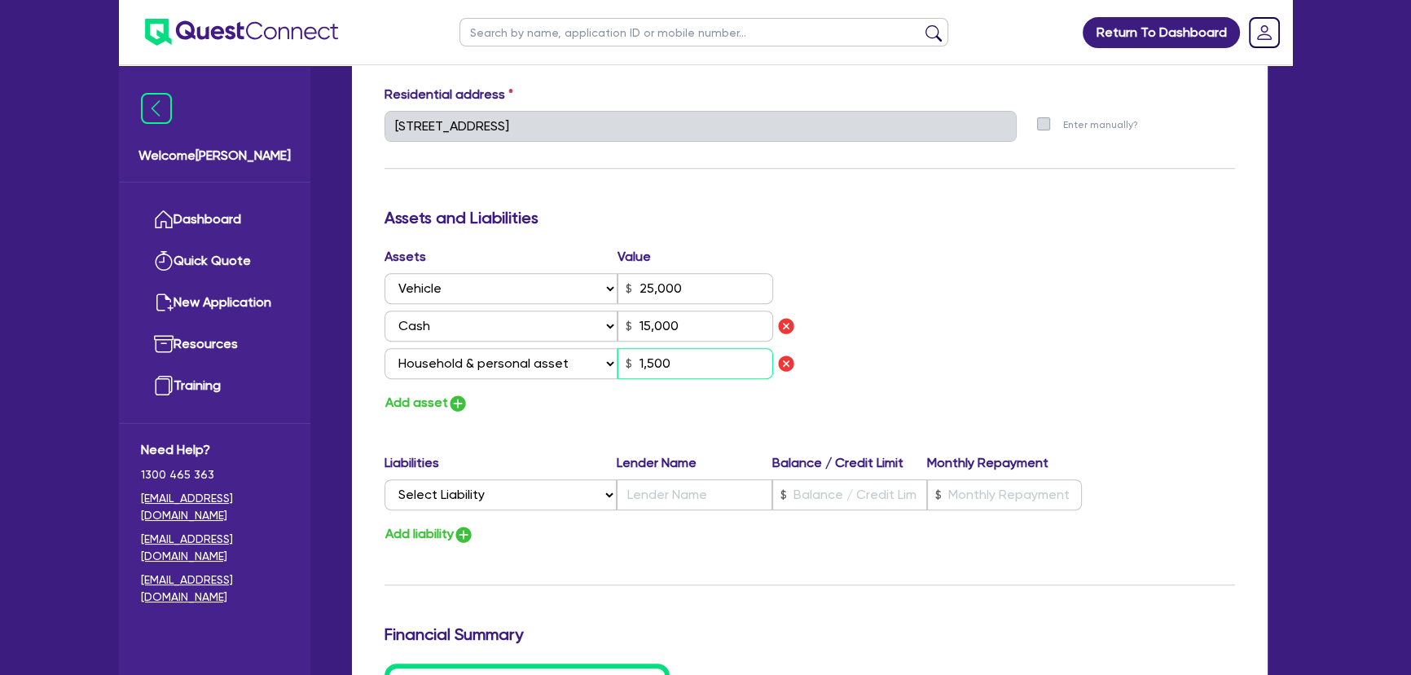
type input "25,000"
type input "15,000"
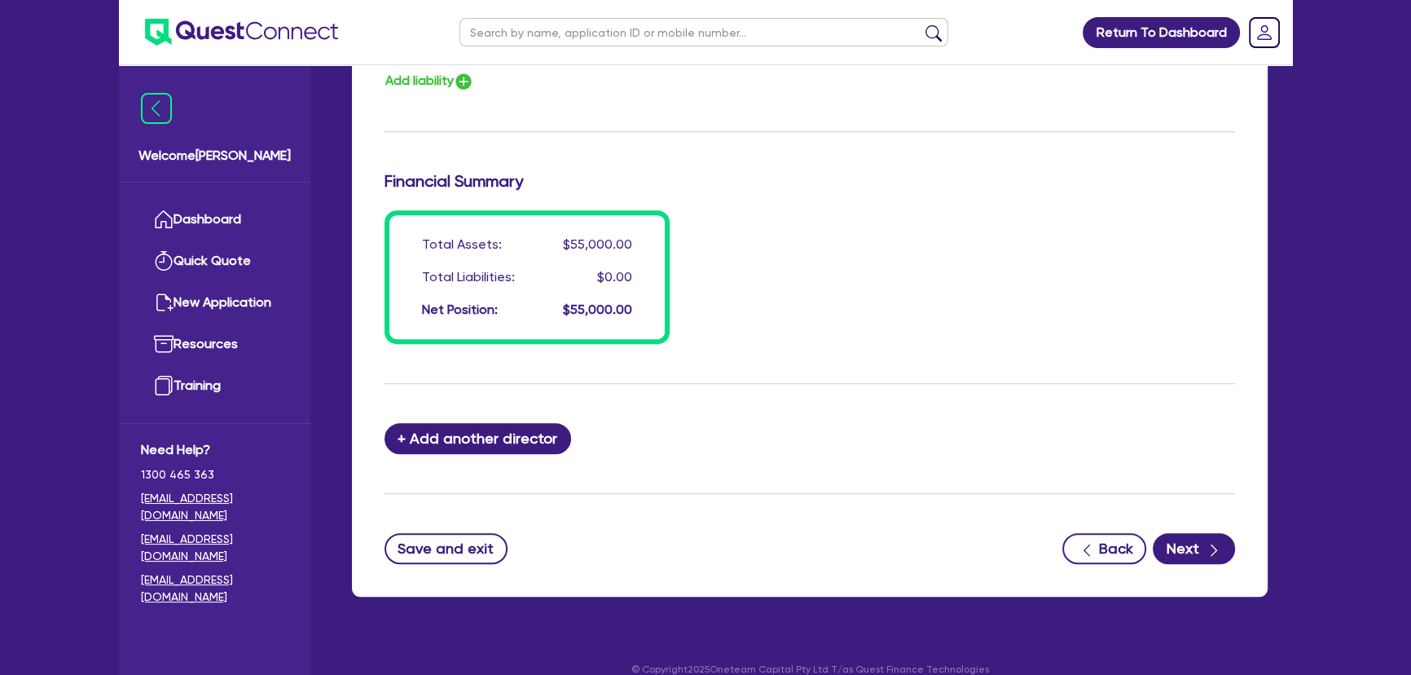
scroll to position [1287, 0]
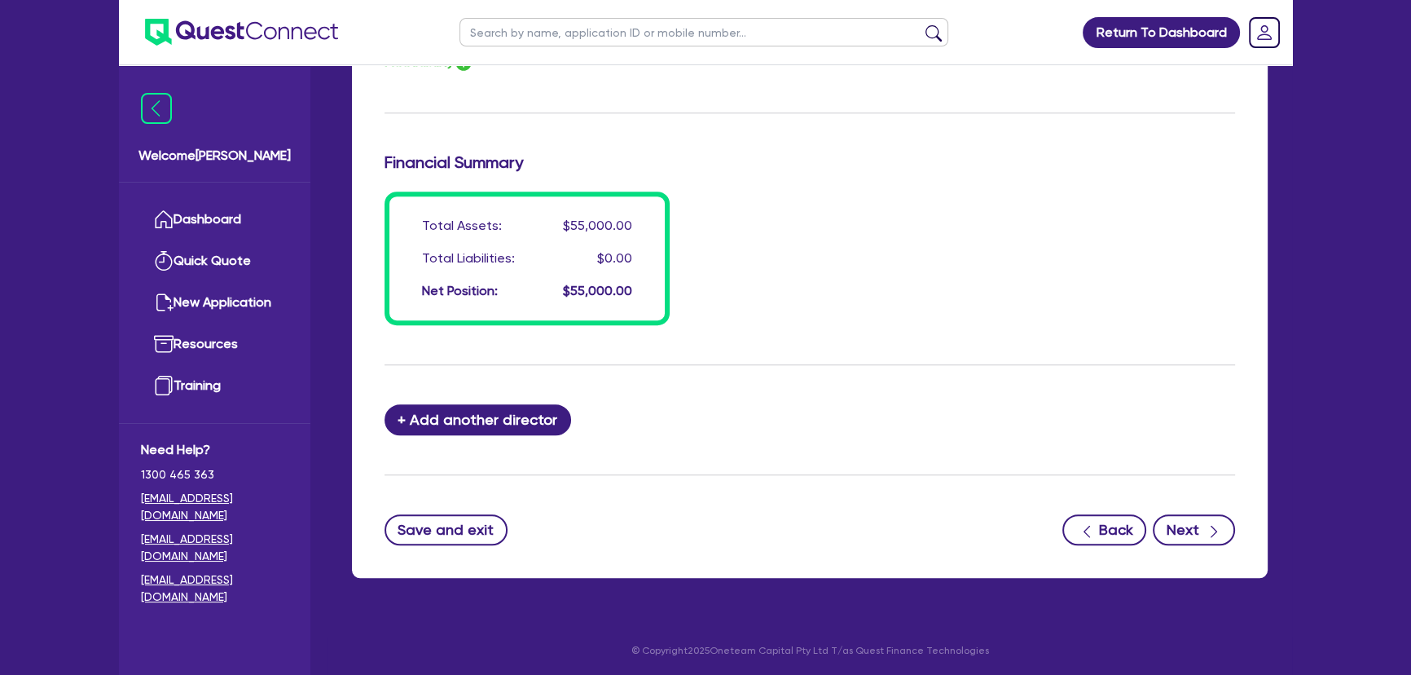
type input "15,000"
click at [1195, 537] on button "Next" at bounding box center [1194, 529] width 82 height 31
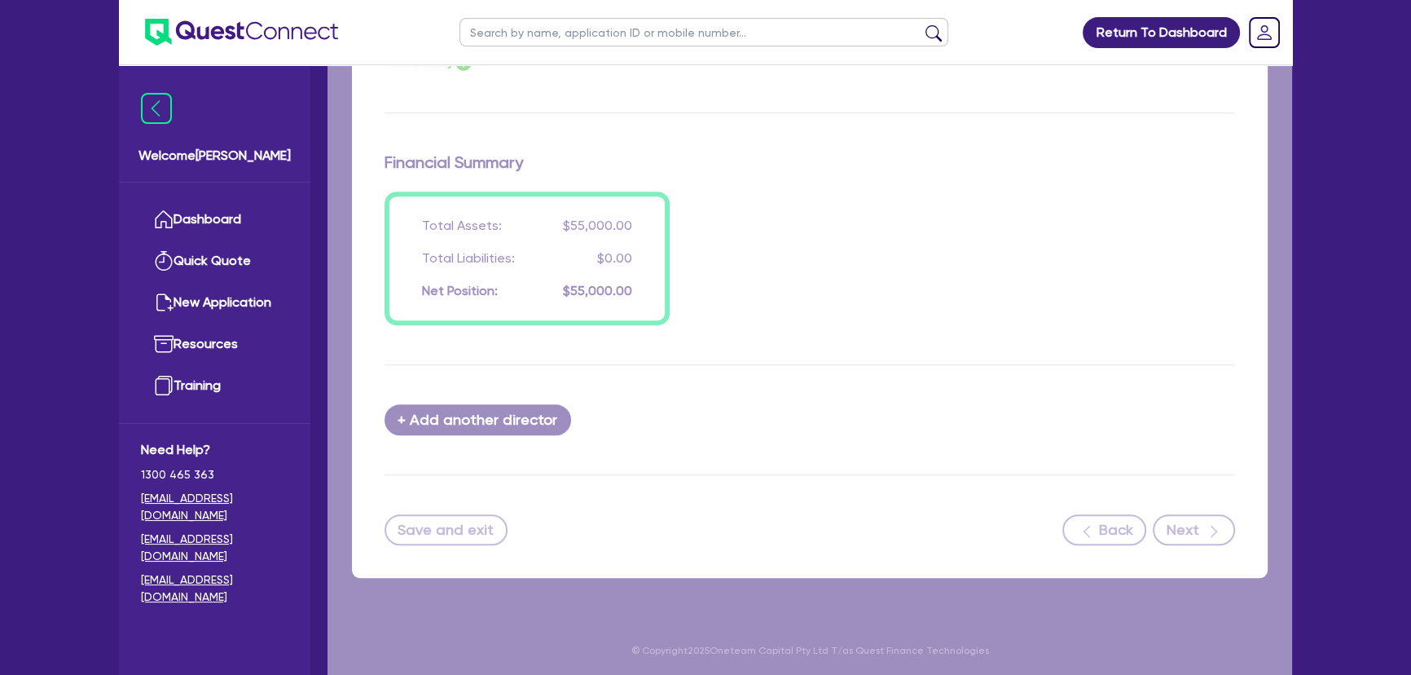
select select "CARS_AND_LIGHT_TRUCKS"
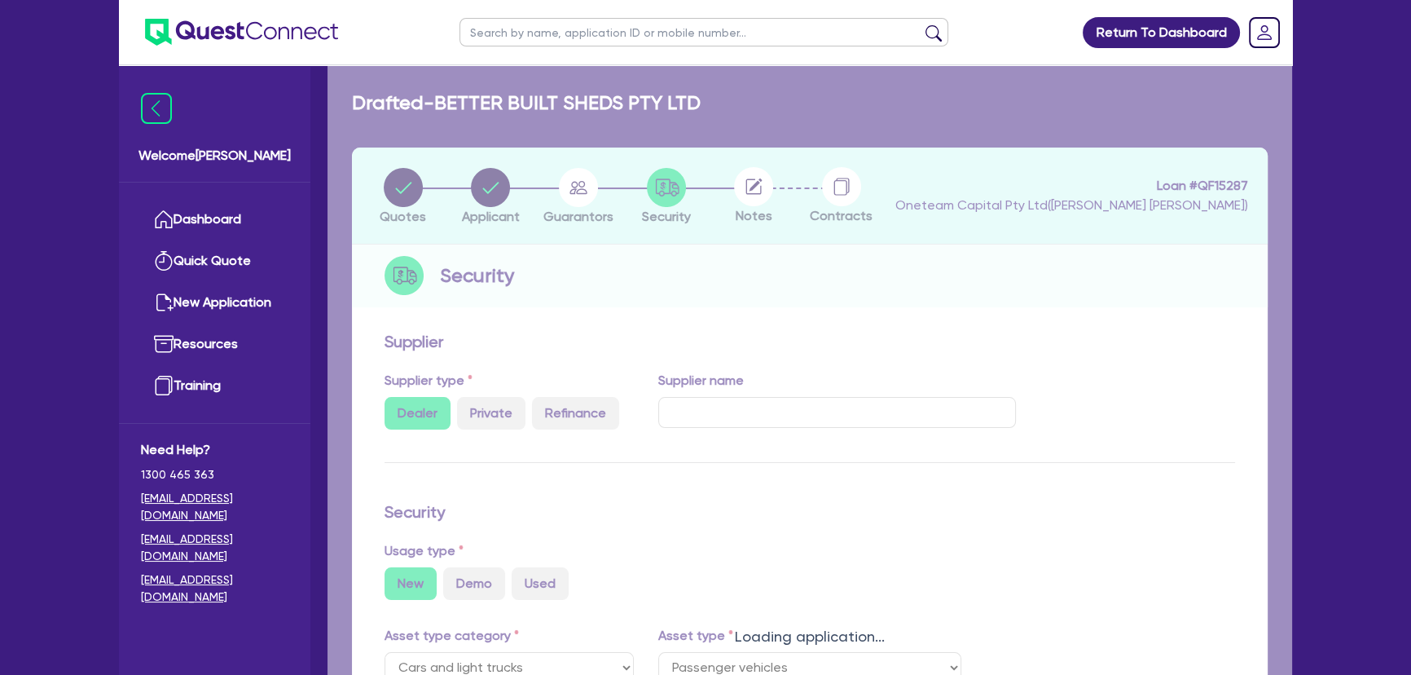
select select "PASSENGER_VEHICLES"
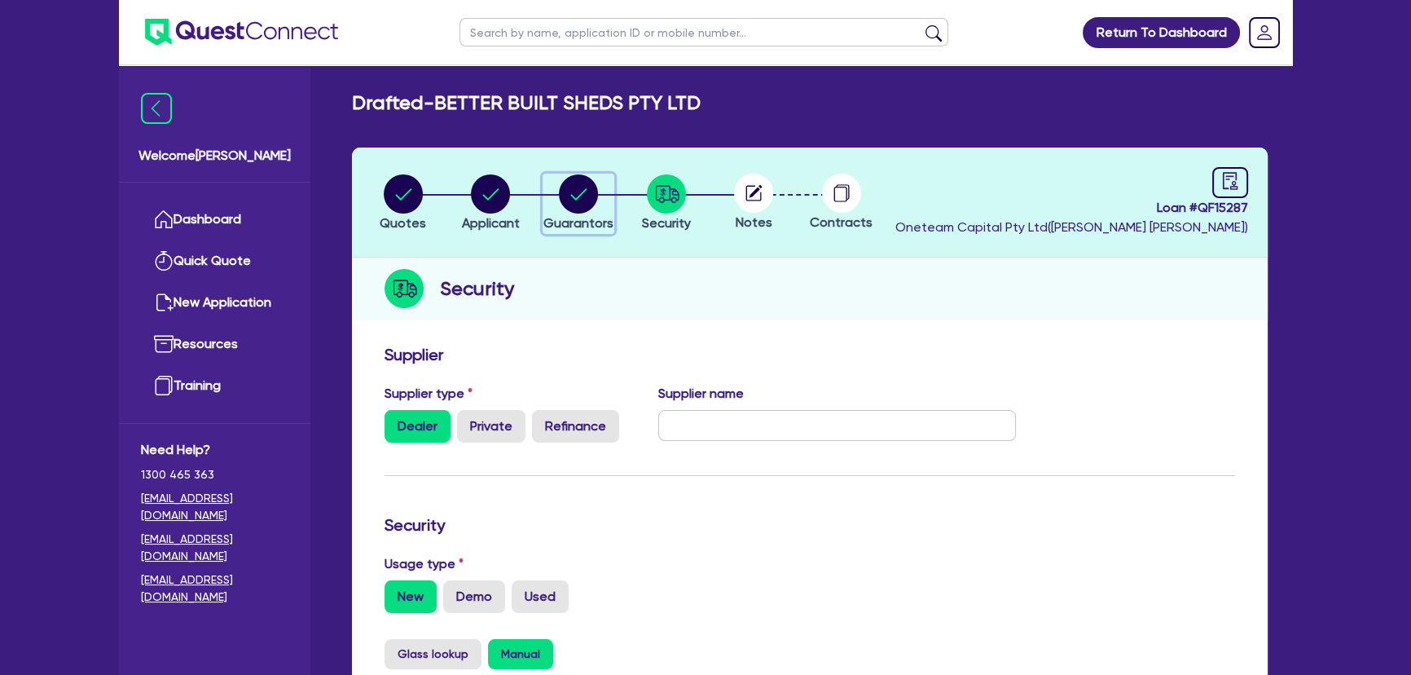
click at [578, 203] on circle "button" at bounding box center [578, 193] width 39 height 39
select select "MR"
select select "[GEOGRAPHIC_DATA]"
select select "SINGLE"
select select "VEHICLE"
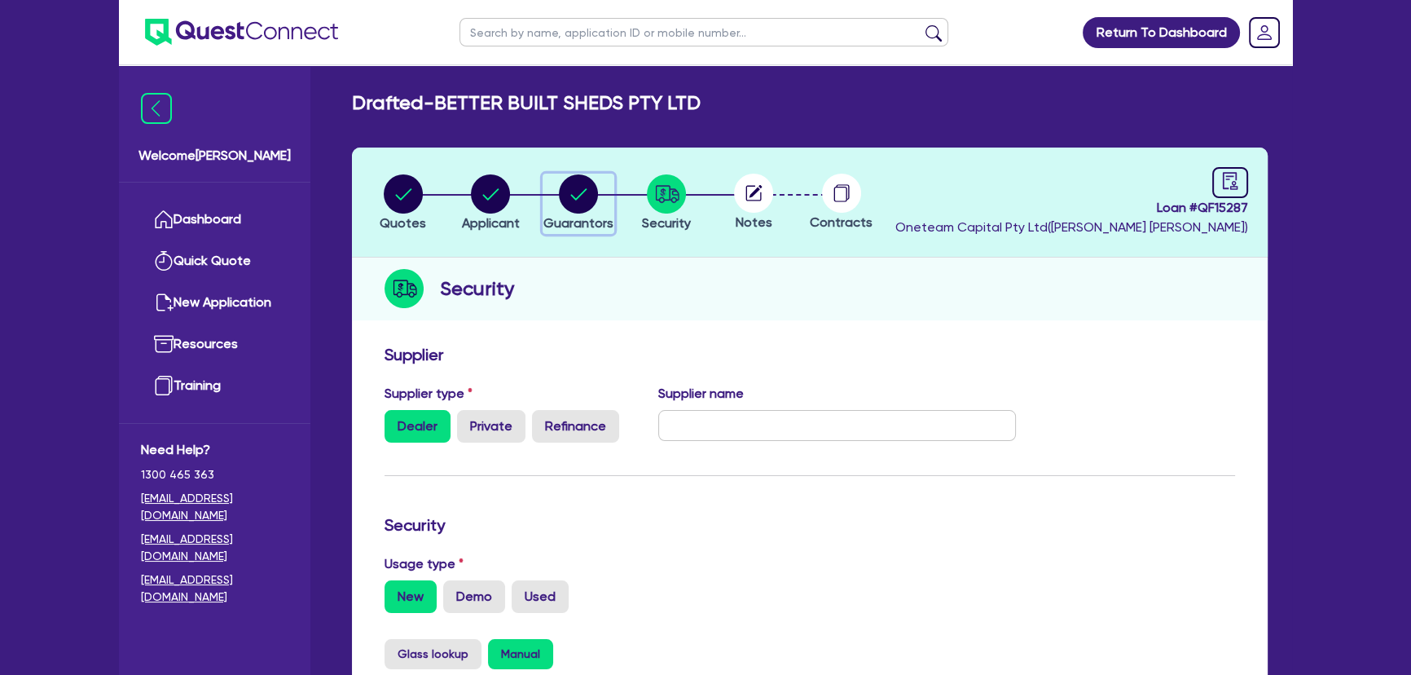
select select "CASH"
select select "HOUSEHOLD_PERSONAL"
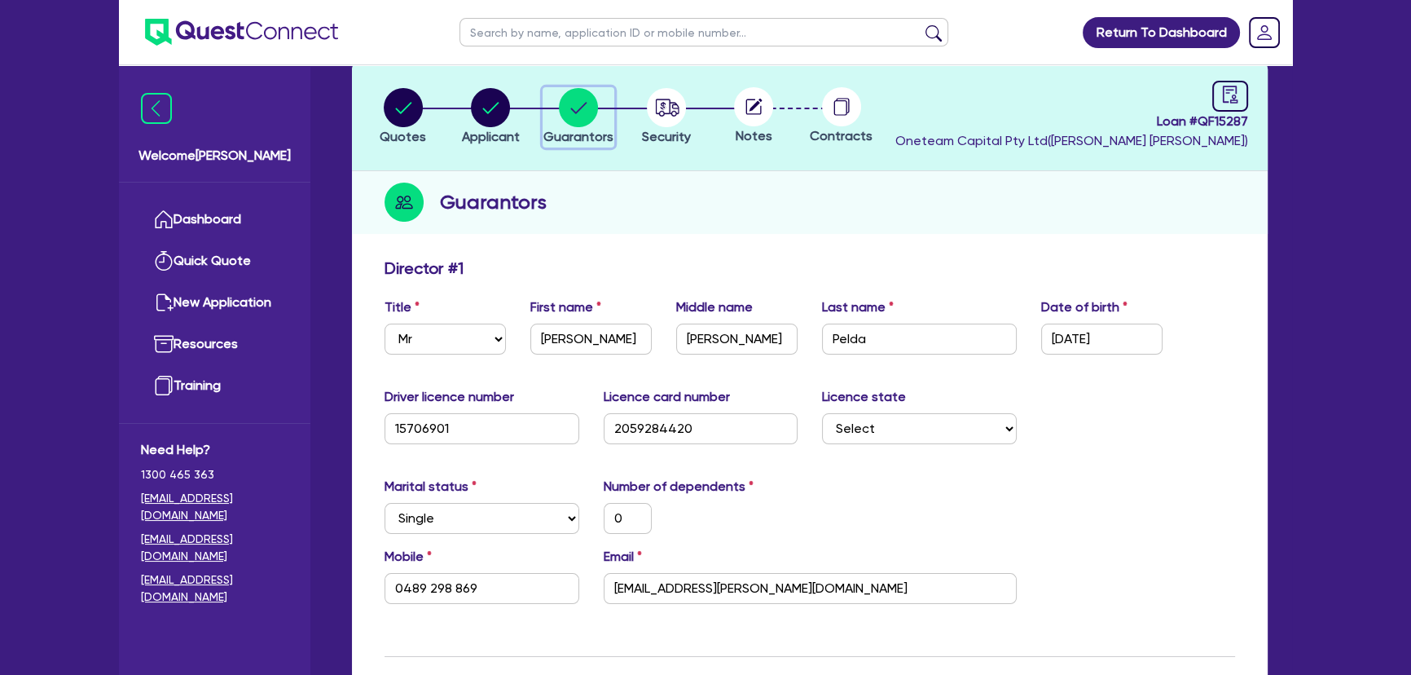
scroll to position [73, 0]
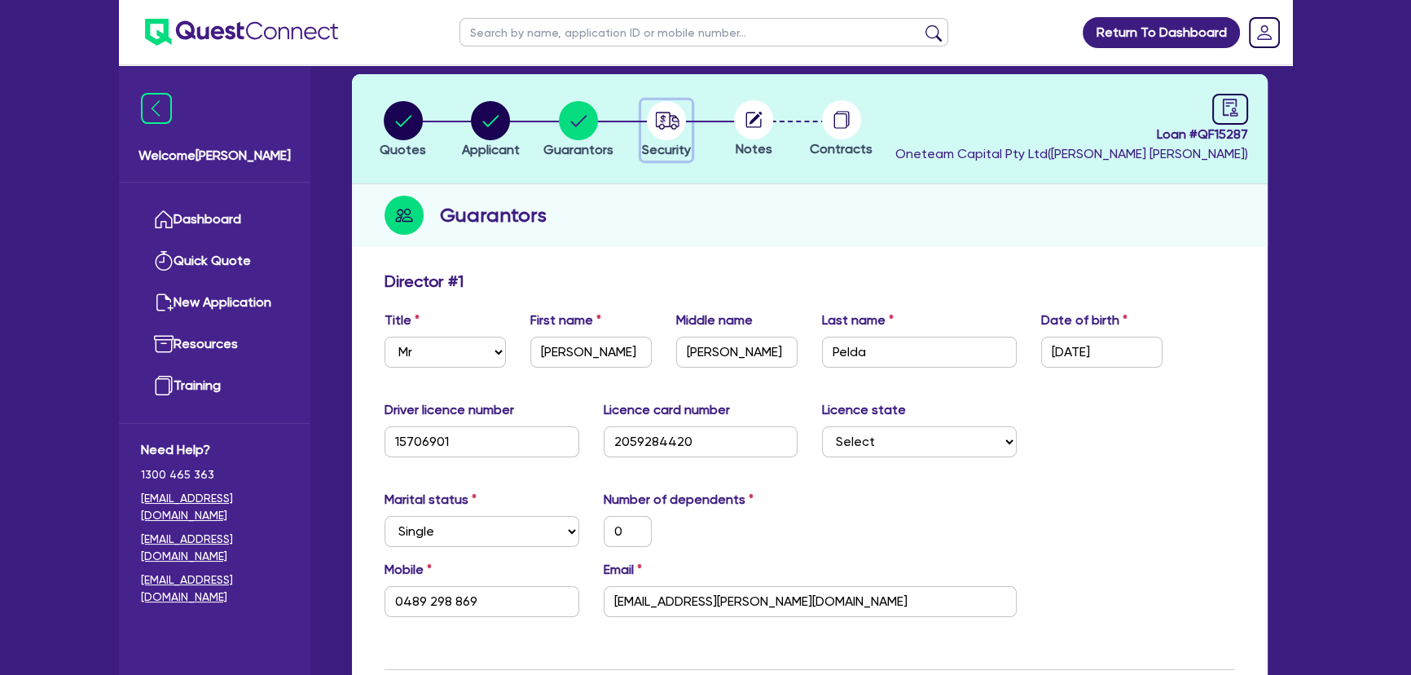
click at [667, 137] on circle "button" at bounding box center [666, 120] width 39 height 39
select select "CARS_AND_LIGHT_TRUCKS"
select select "PASSENGER_VEHICLES"
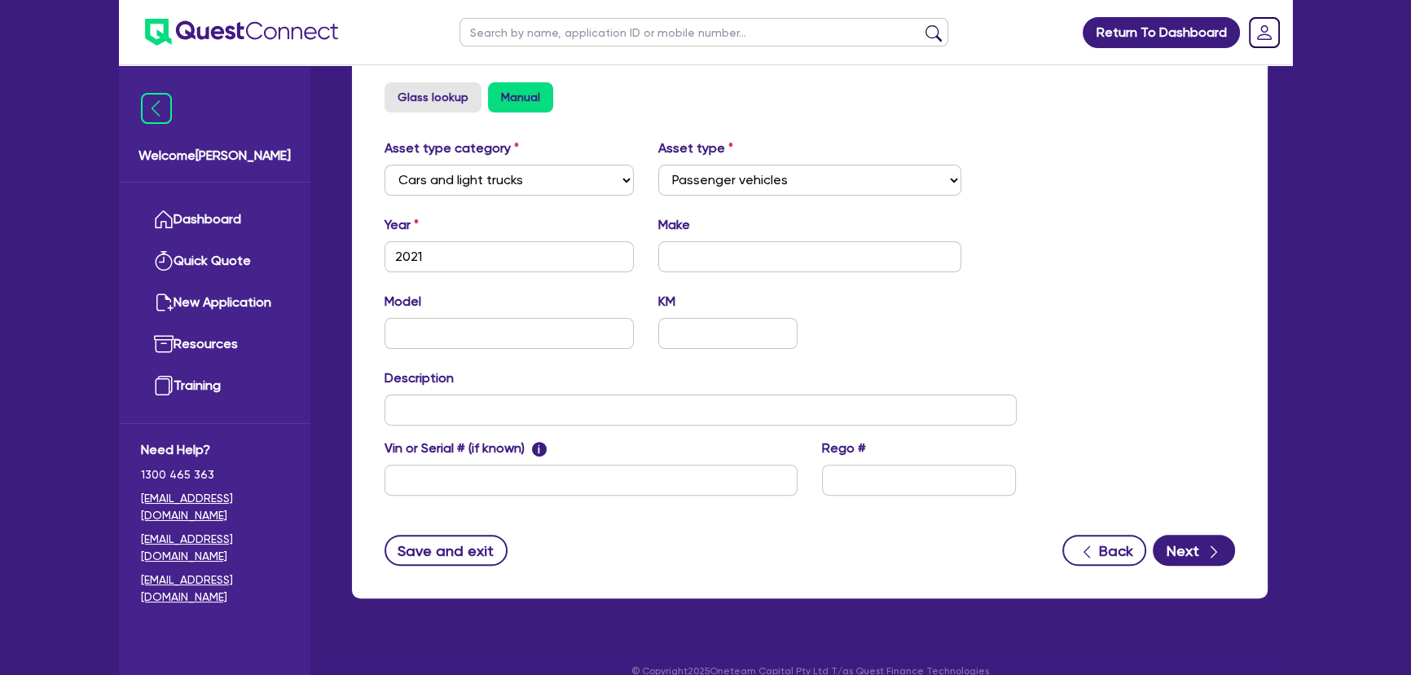
scroll to position [578, 0]
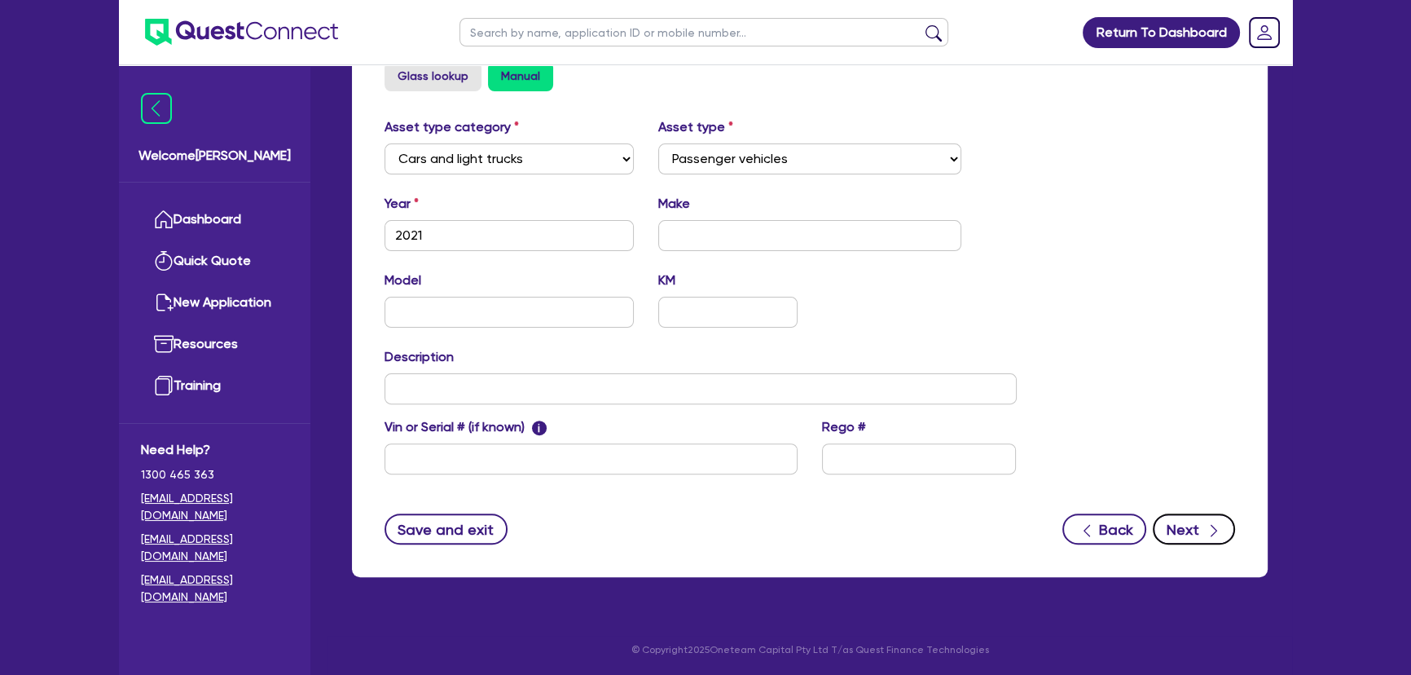
click at [1191, 513] on button "Next" at bounding box center [1194, 528] width 82 height 31
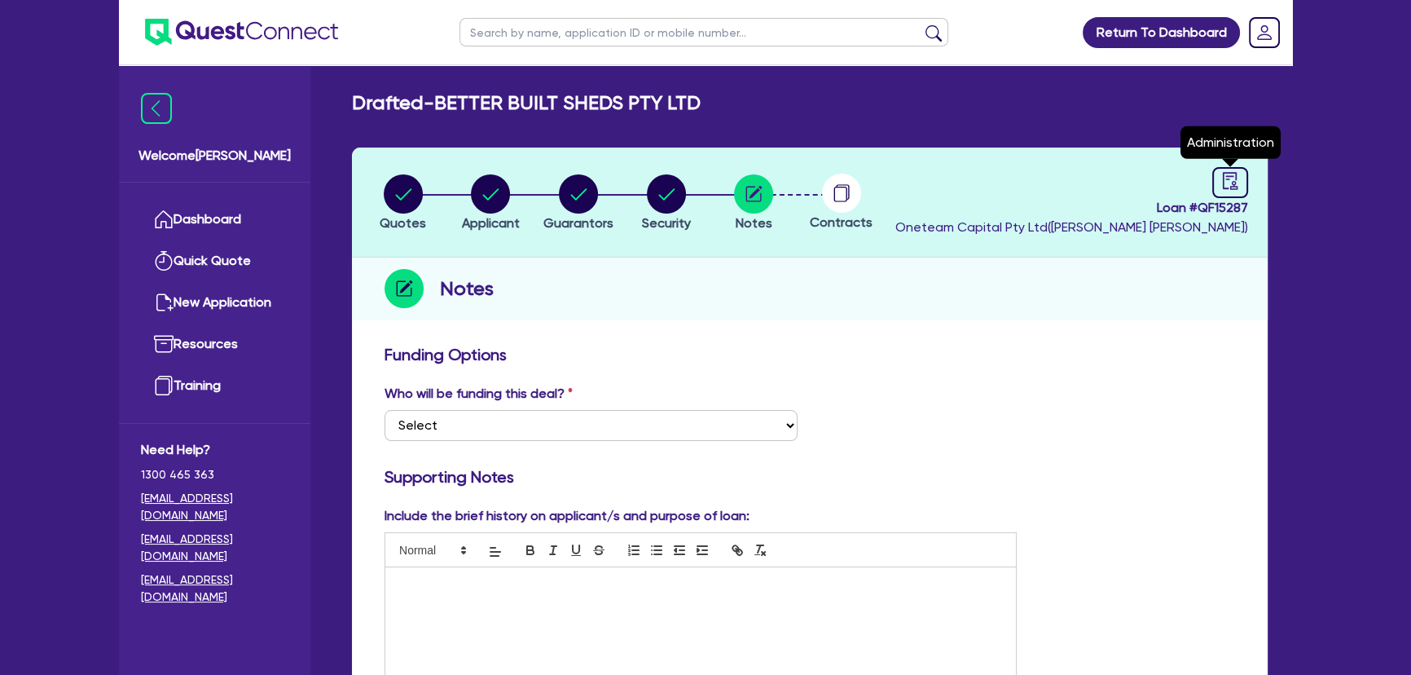
click at [1235, 165] on header "Quotes Applicant [GEOGRAPHIC_DATA] Security Notes Contracts Loan # QF15287 Onet…" at bounding box center [810, 202] width 916 height 110
click at [1218, 193] on link at bounding box center [1231, 182] width 36 height 31
select select "DRAFTED_NEW"
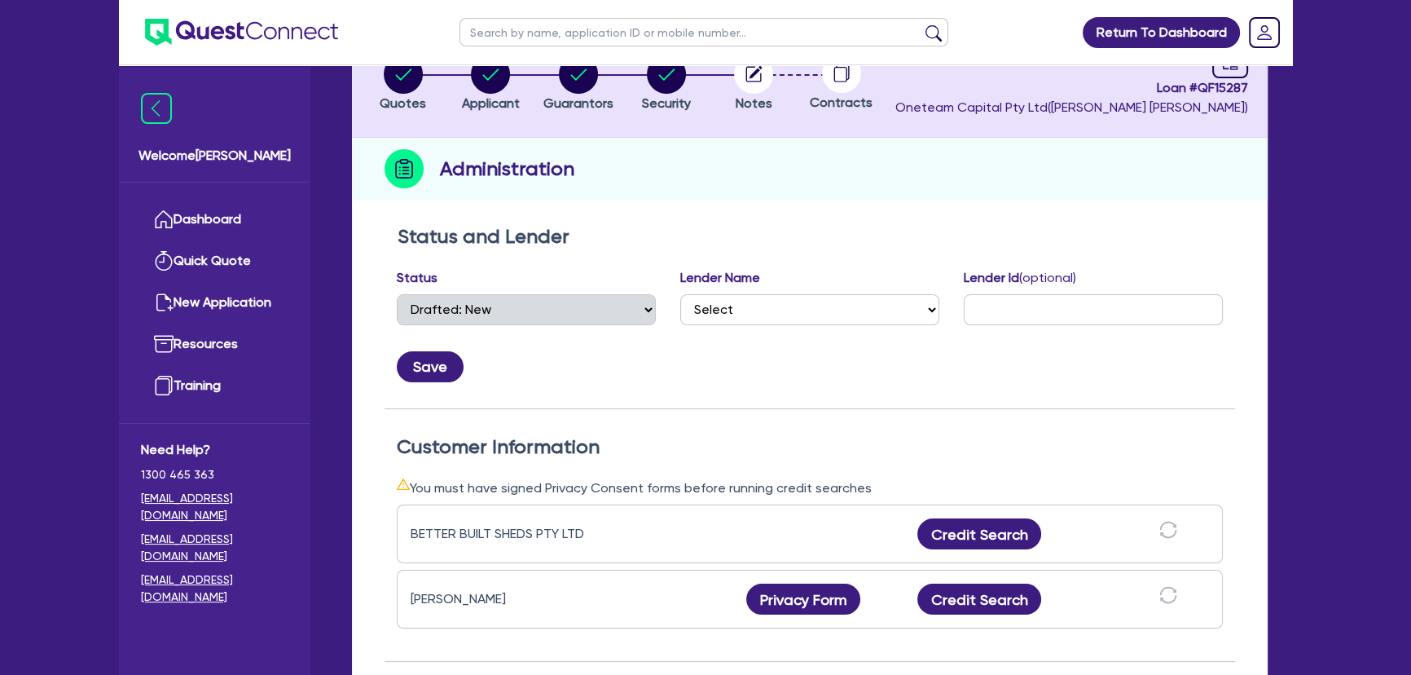
scroll to position [222, 0]
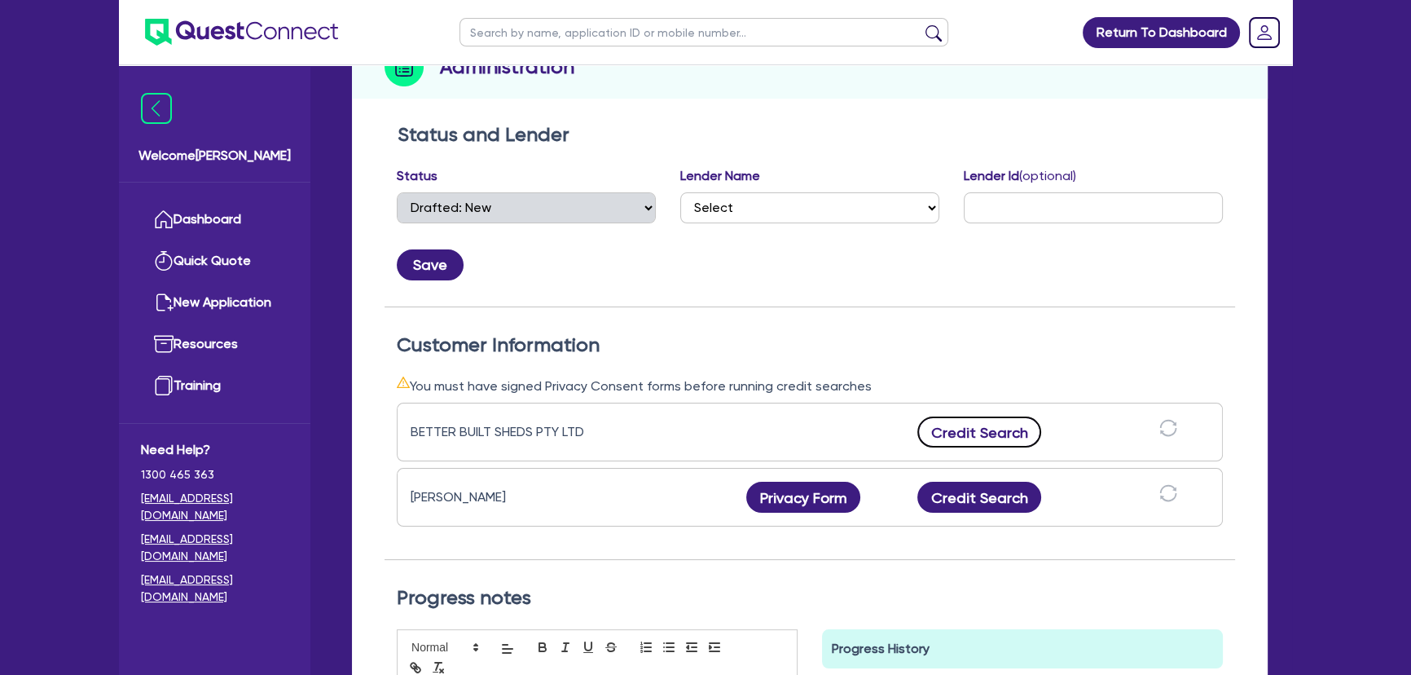
click at [1008, 433] on button "Credit Search" at bounding box center [980, 431] width 124 height 31
click at [992, 510] on button "Credit Search" at bounding box center [980, 497] width 124 height 31
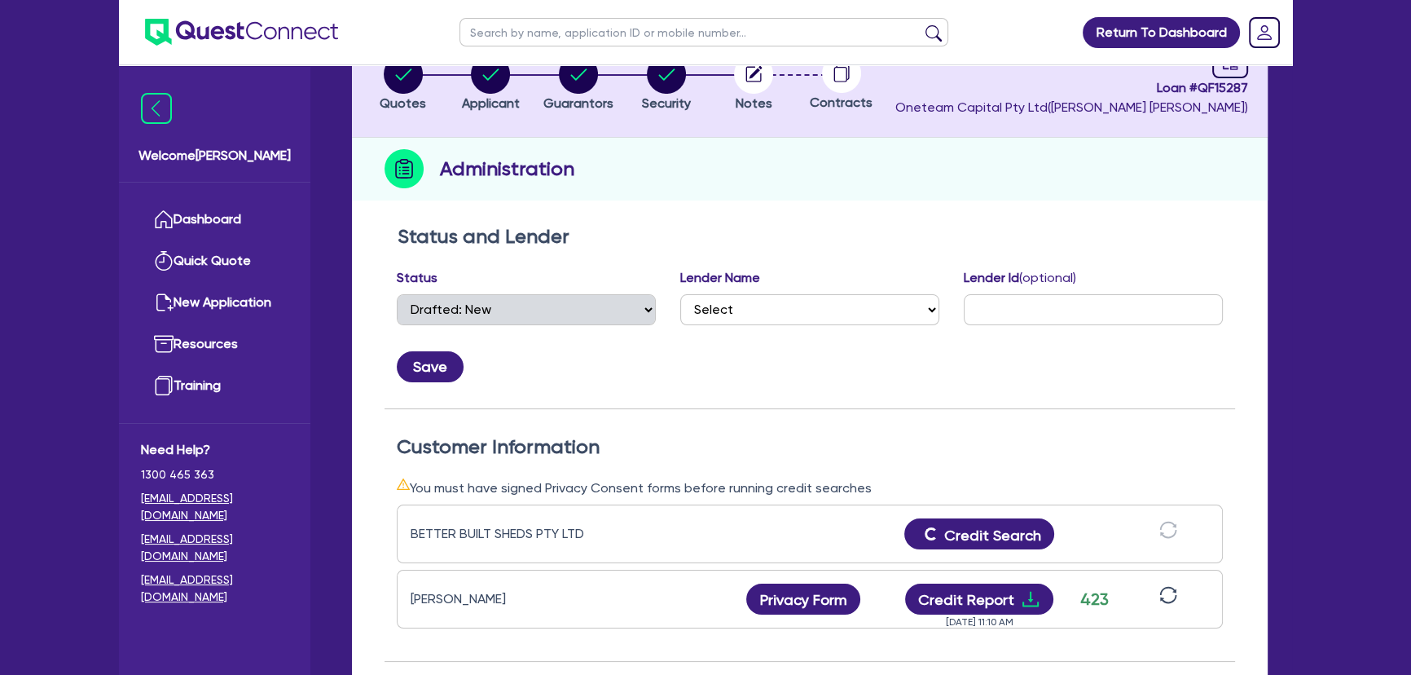
scroll to position [444, 0]
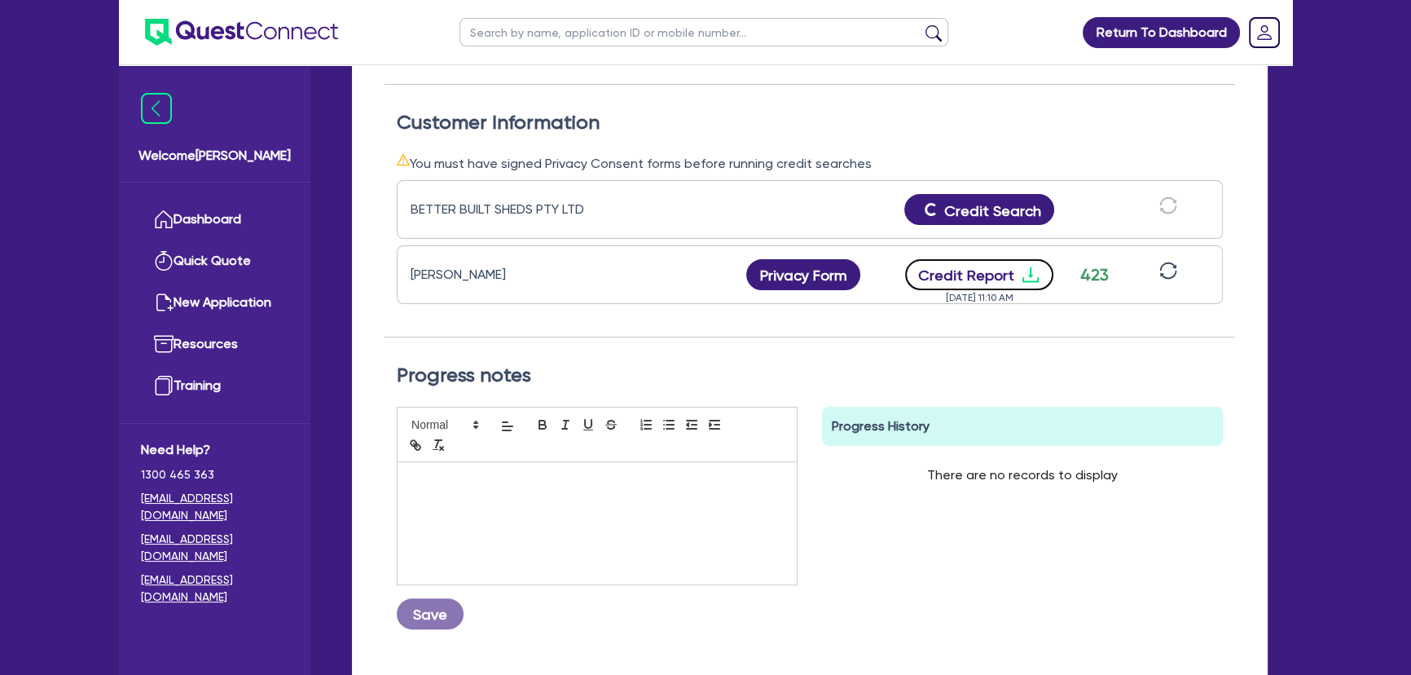
click at [1027, 271] on icon "download" at bounding box center [1031, 275] width 20 height 20
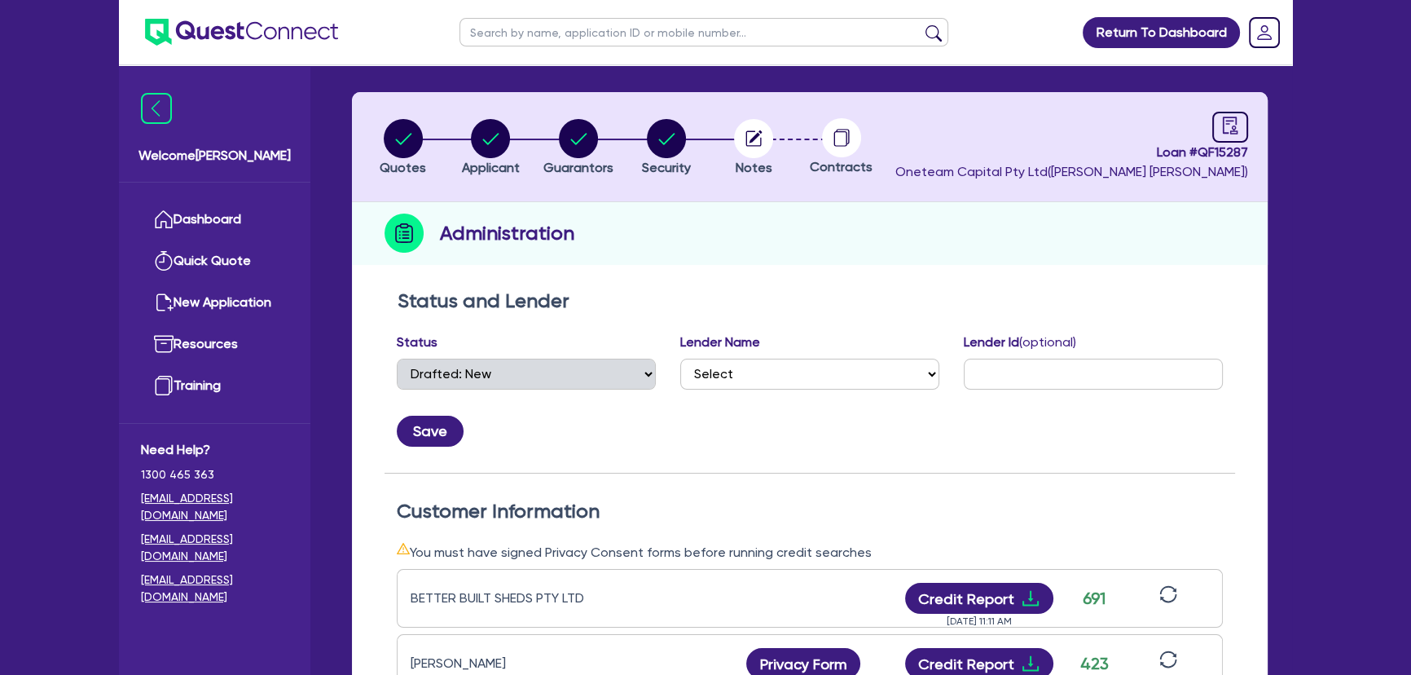
scroll to position [0, 0]
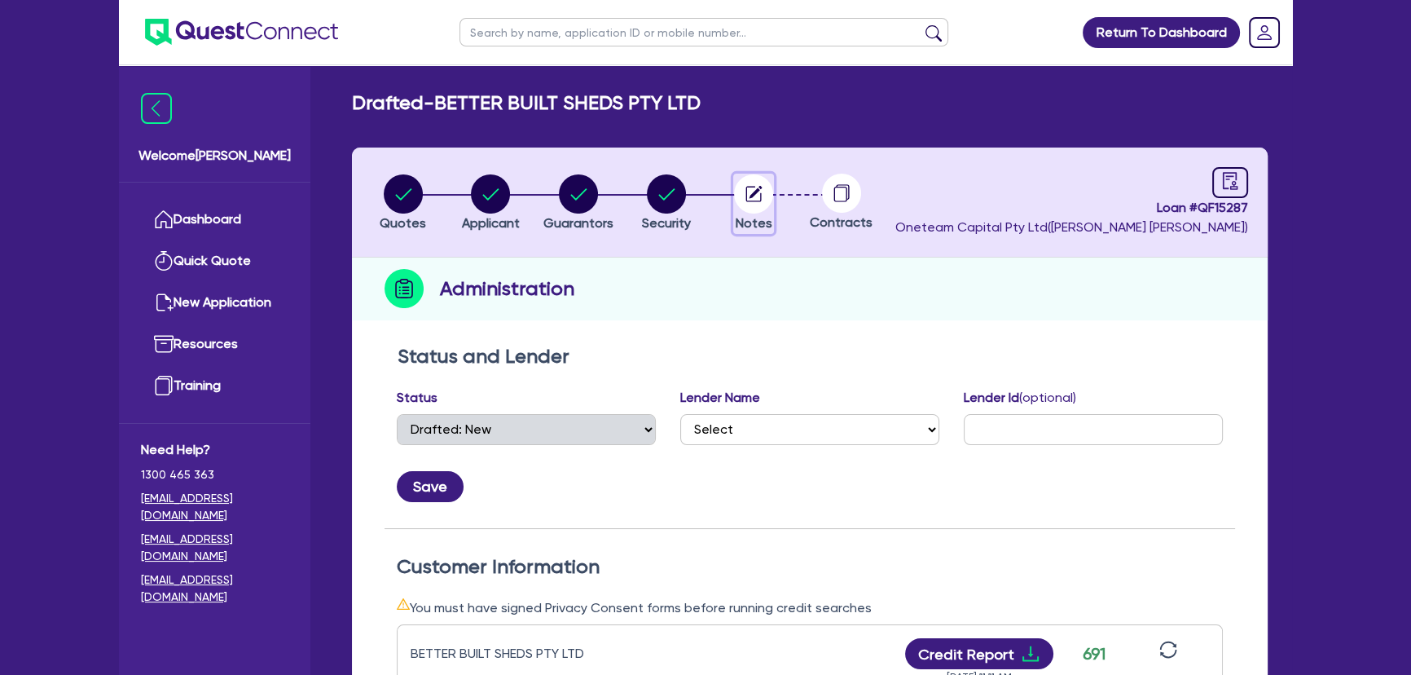
click at [754, 183] on circle "button" at bounding box center [753, 193] width 39 height 39
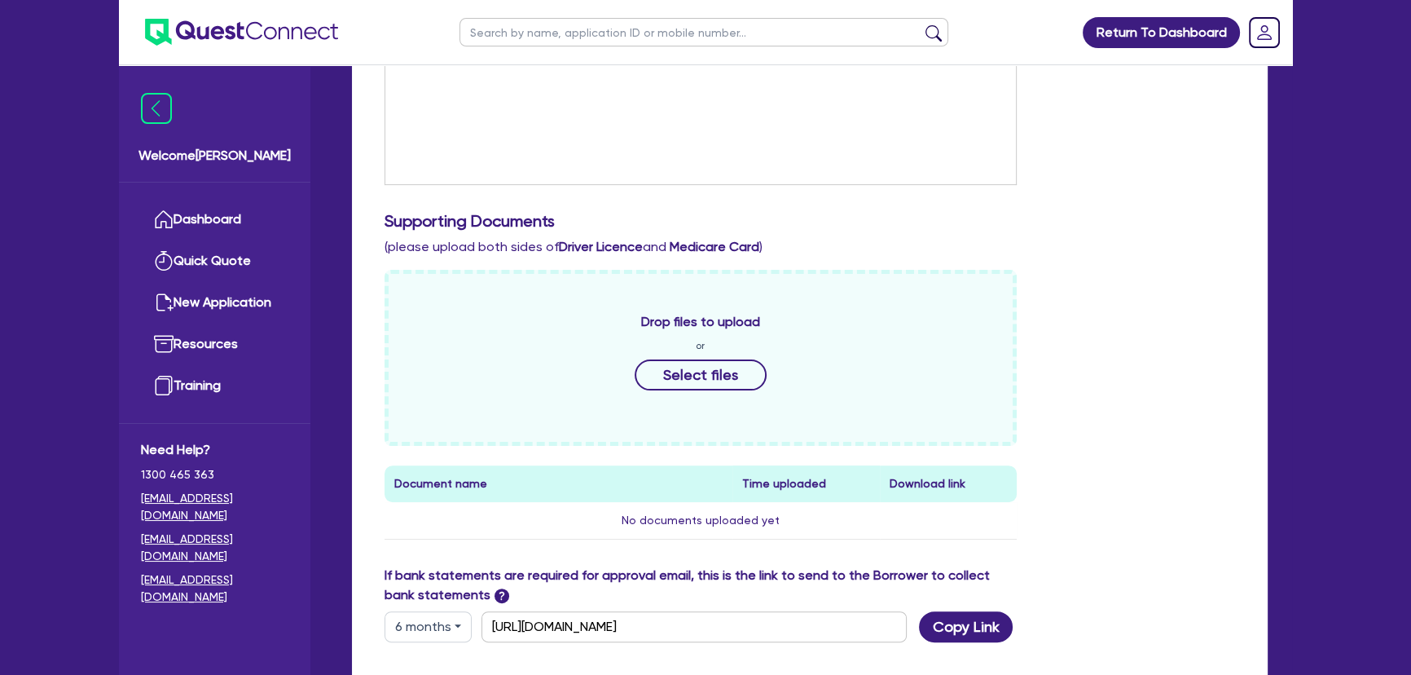
scroll to position [518, 0]
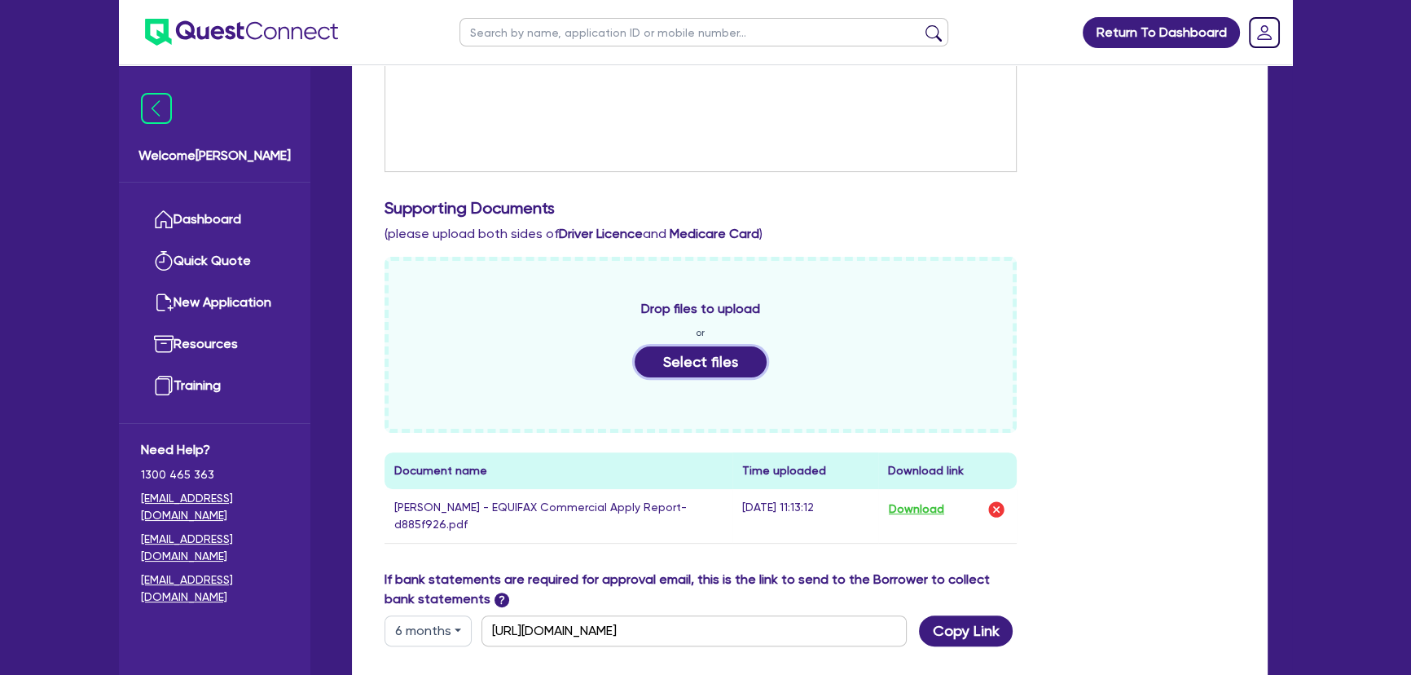
click at [727, 366] on button "Select files" at bounding box center [701, 361] width 132 height 31
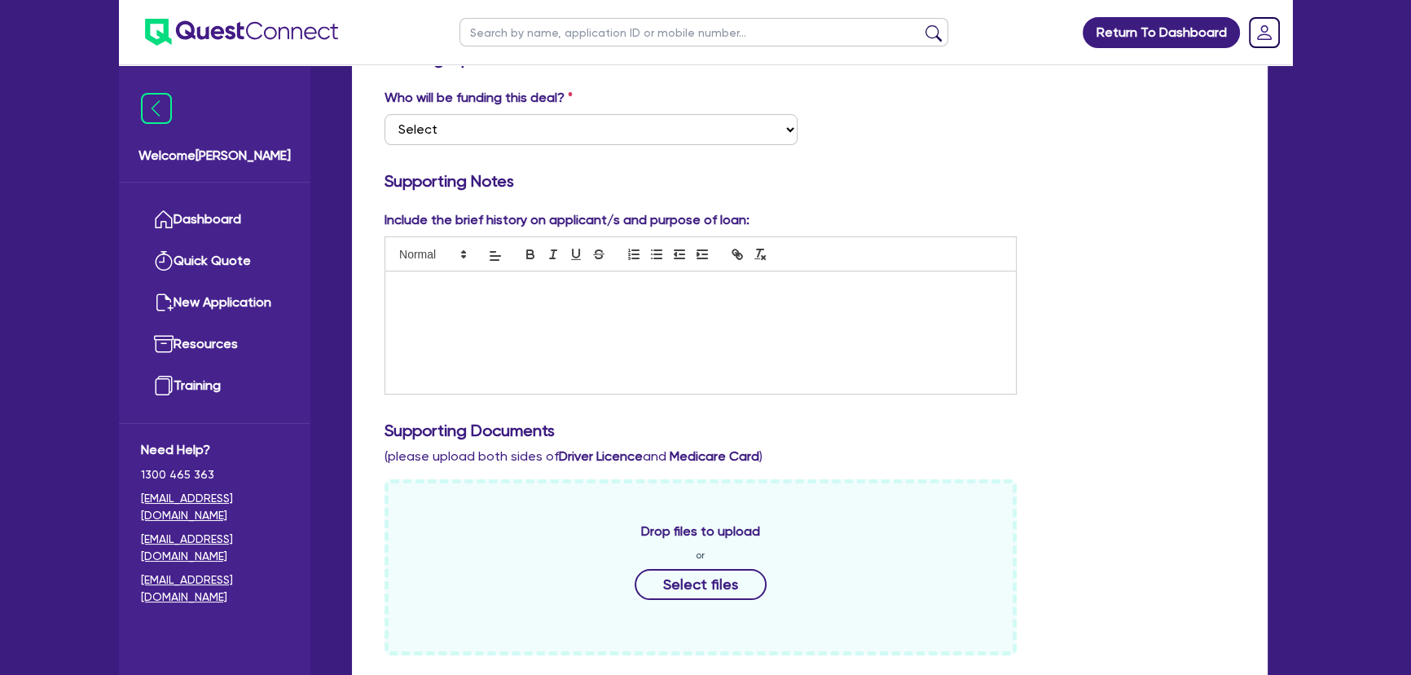
scroll to position [0, 0]
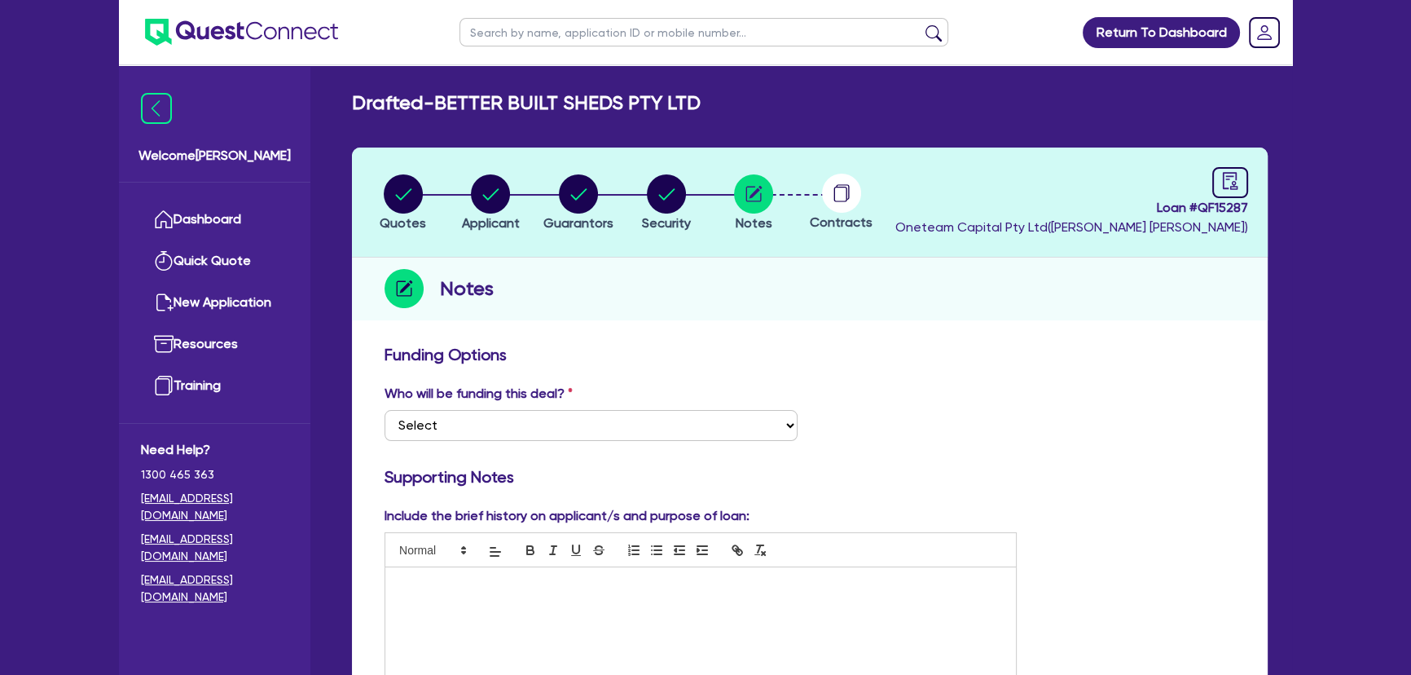
click at [199, 37] on img at bounding box center [241, 32] width 193 height 27
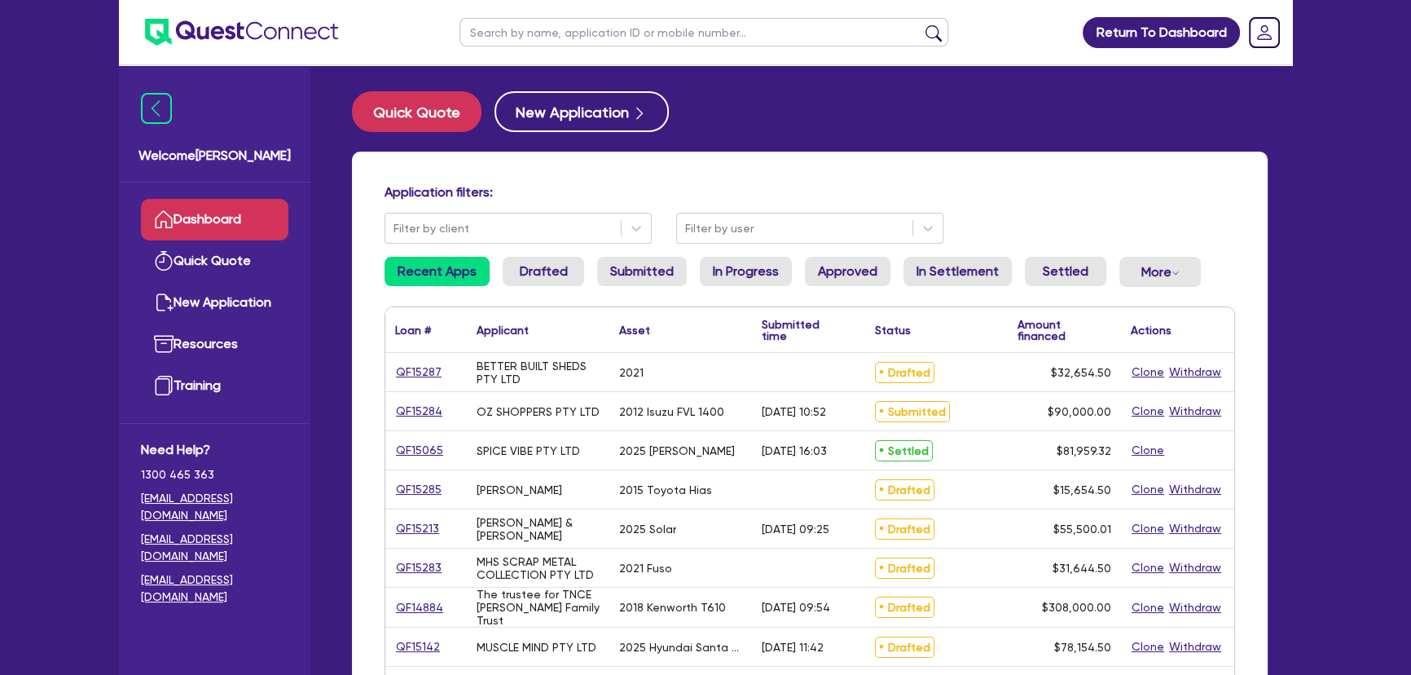
click at [247, 29] on img at bounding box center [241, 32] width 193 height 27
click at [220, 36] on img at bounding box center [241, 32] width 193 height 27
click at [180, 36] on img at bounding box center [241, 32] width 193 height 27
click at [215, 33] on img at bounding box center [241, 32] width 193 height 27
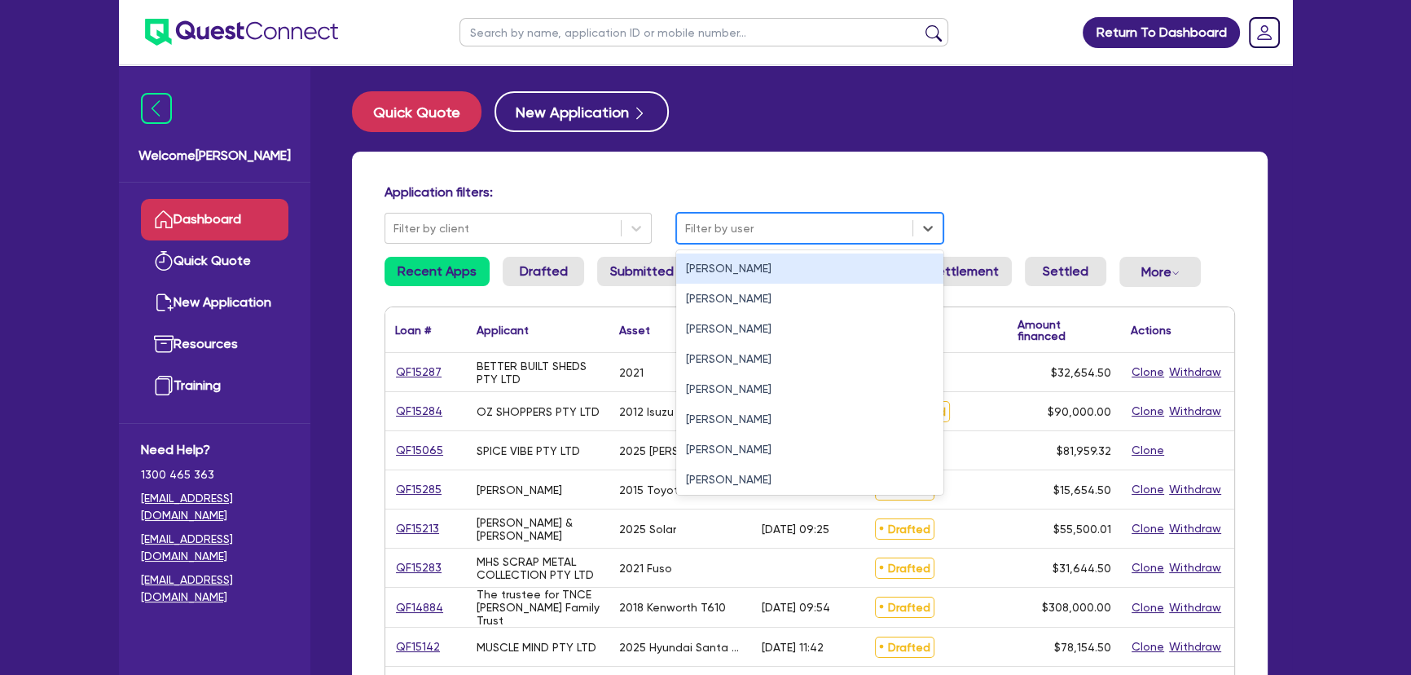
click at [708, 227] on div at bounding box center [794, 228] width 219 height 20
click at [721, 277] on div "[PERSON_NAME]" at bounding box center [809, 268] width 267 height 30
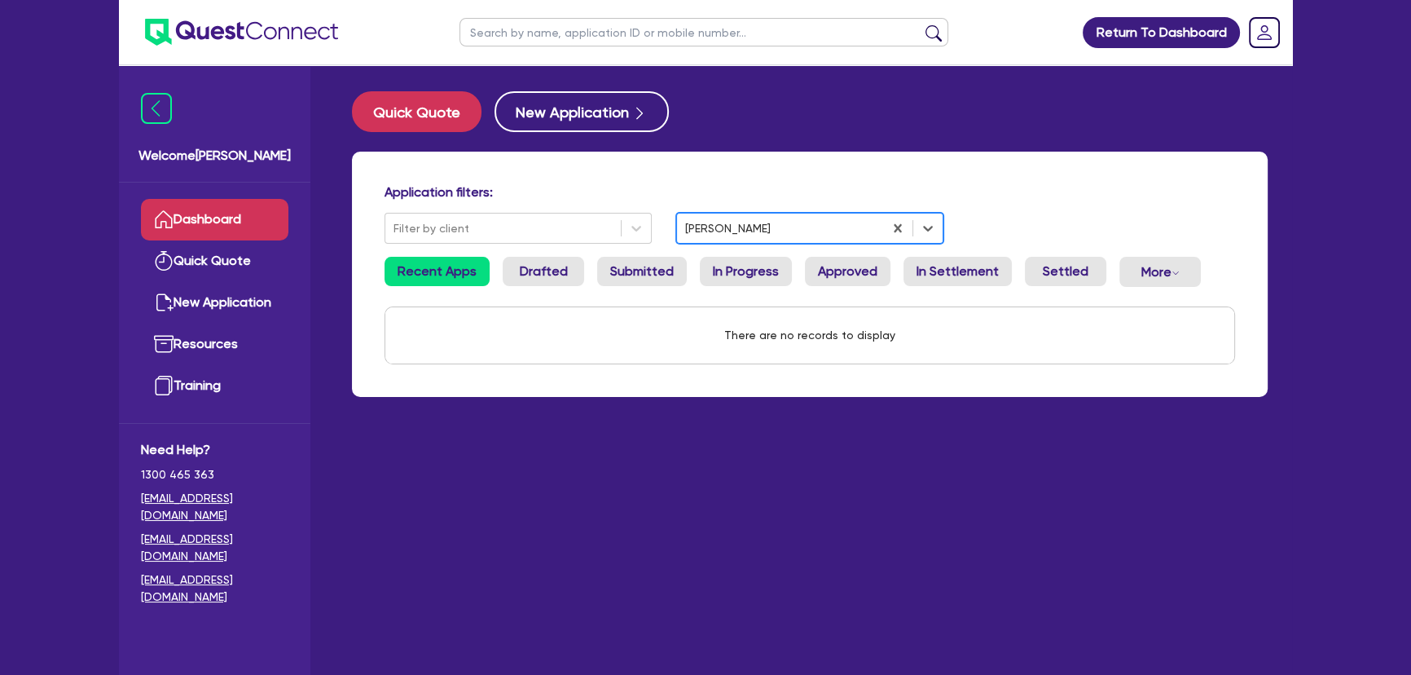
click at [724, 232] on div at bounding box center [780, 228] width 190 height 20
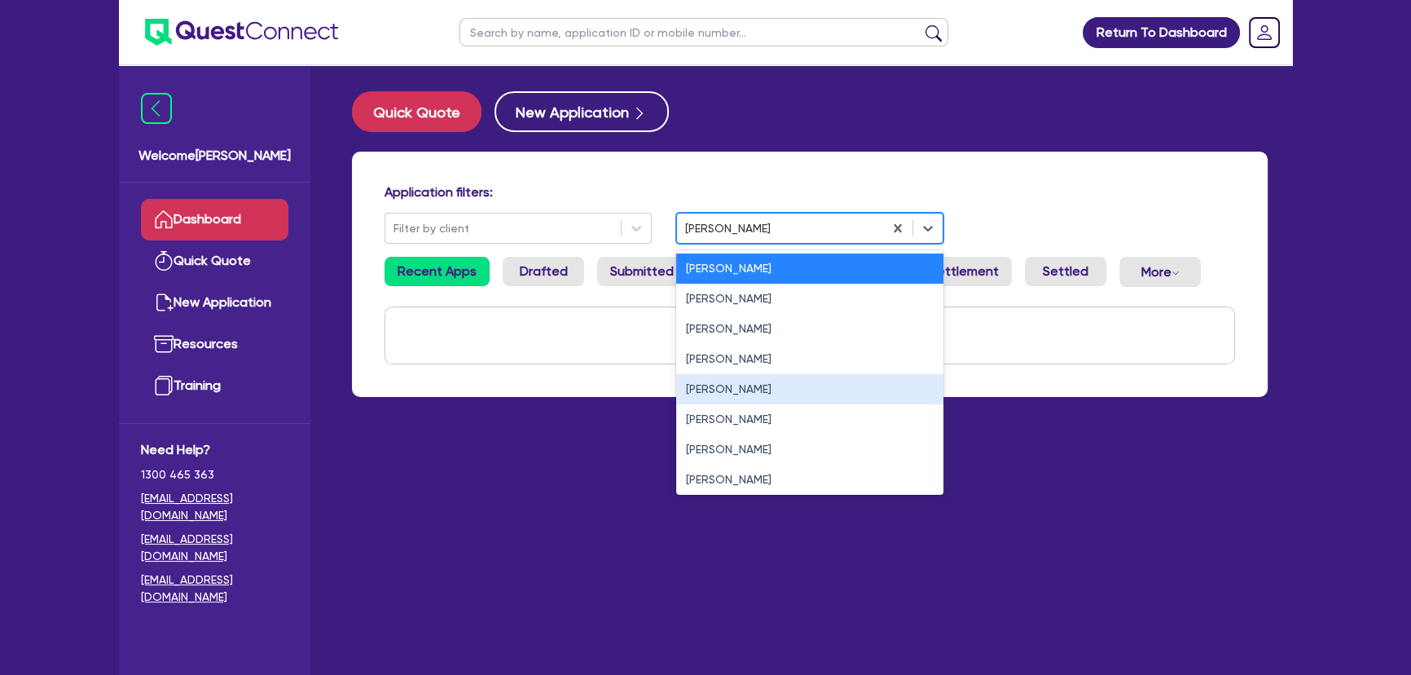
click at [705, 393] on div "[PERSON_NAME]" at bounding box center [809, 389] width 267 height 30
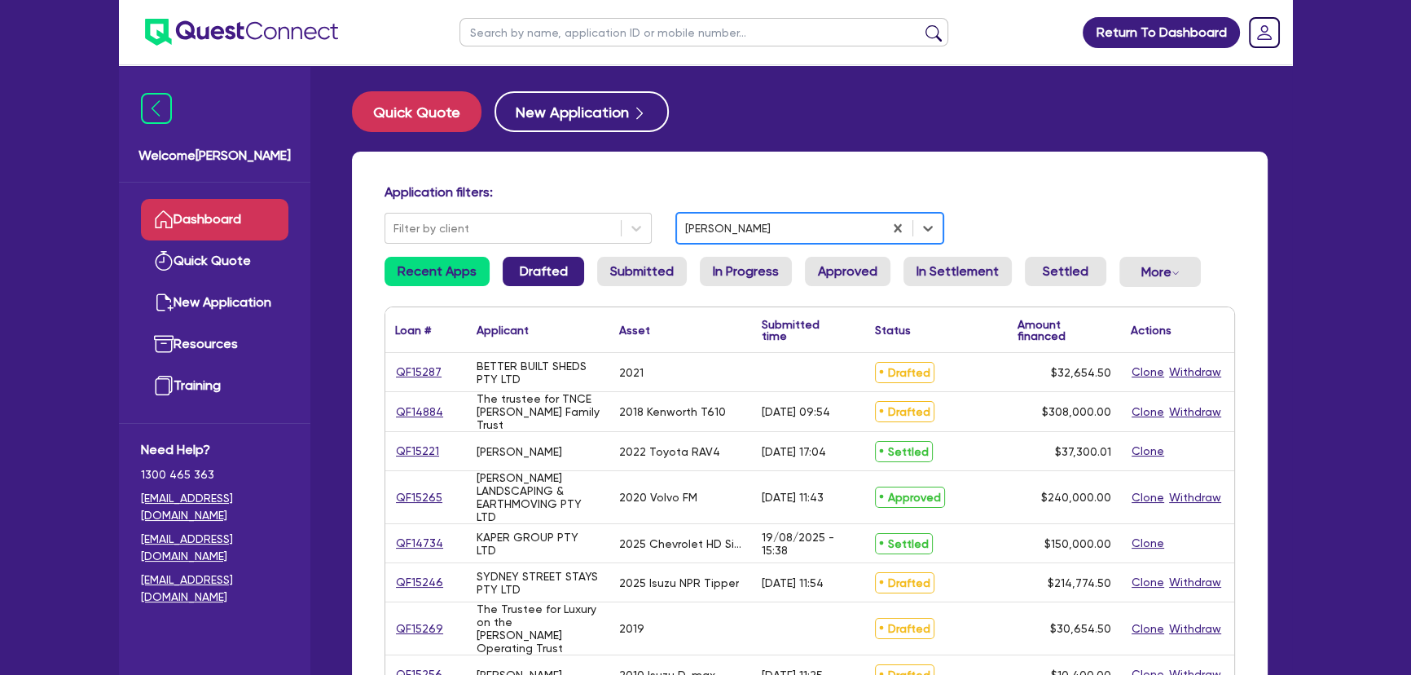
click at [541, 264] on link "Drafted" at bounding box center [543, 271] width 81 height 29
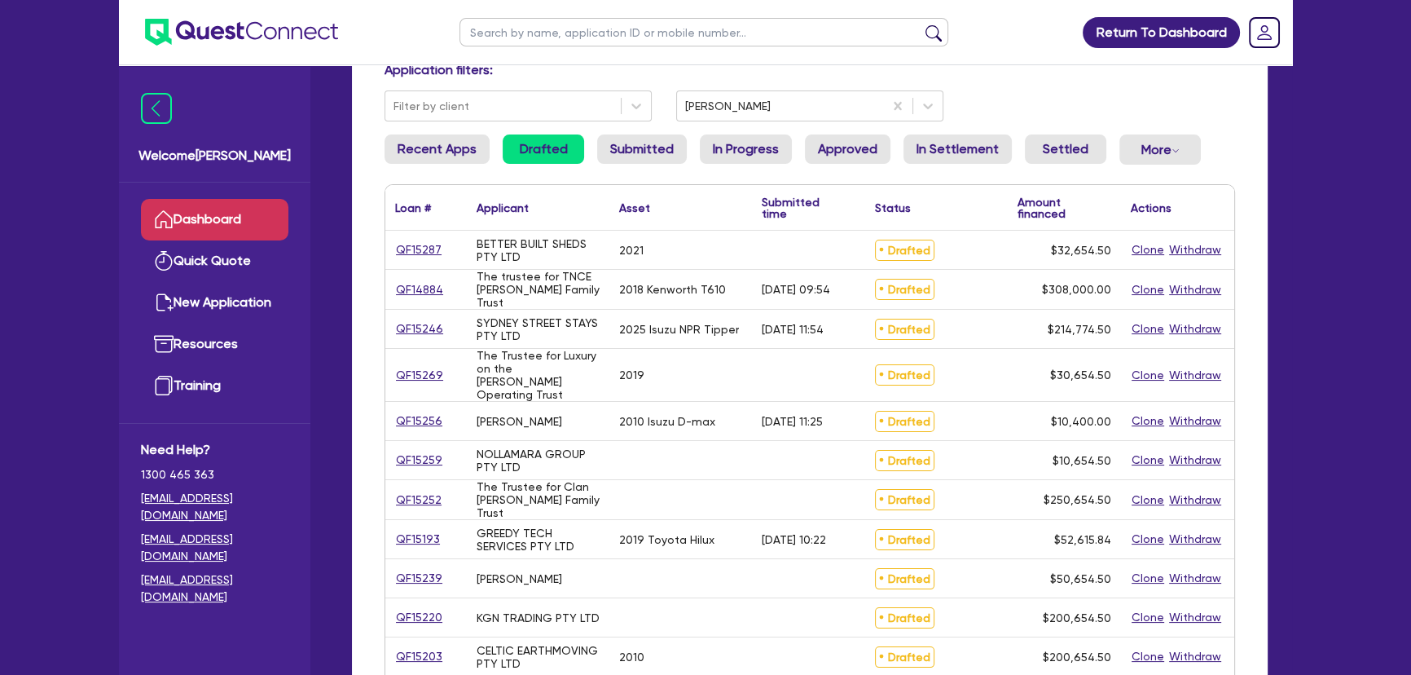
scroll to position [147, 0]
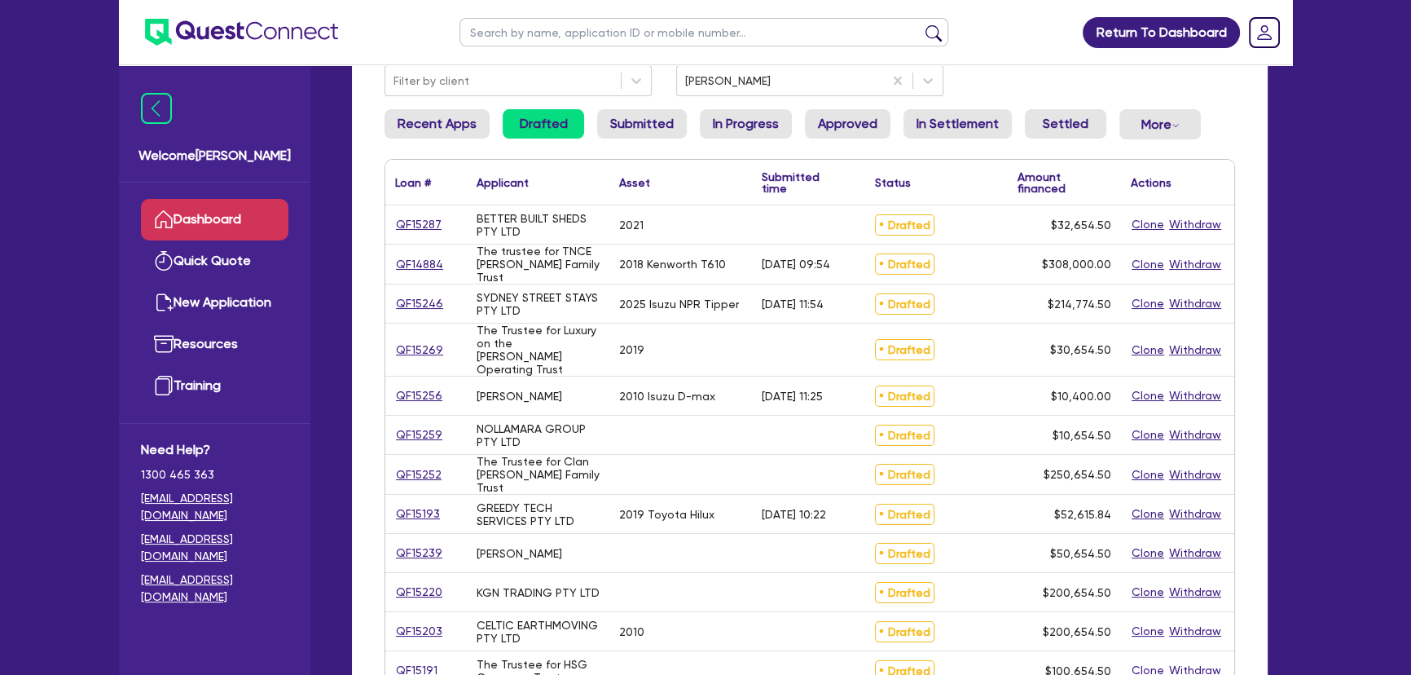
click at [407, 353] on div "QF15269" at bounding box center [425, 350] width 81 height 52
click at [408, 350] on link "QF15269" at bounding box center [419, 350] width 49 height 19
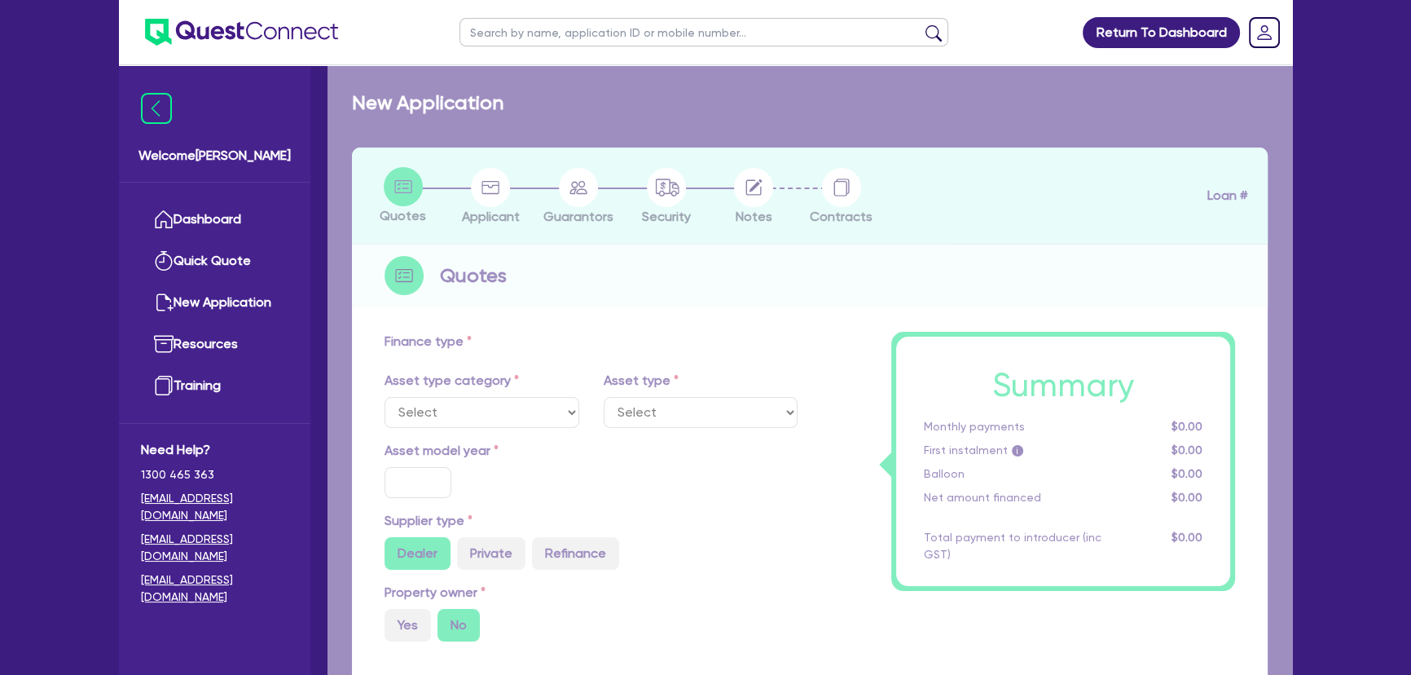
select select "CARS_AND_LIGHT_TRUCKS"
type input "2019"
type input "30,000"
type input "4"
type input "1,226.18"
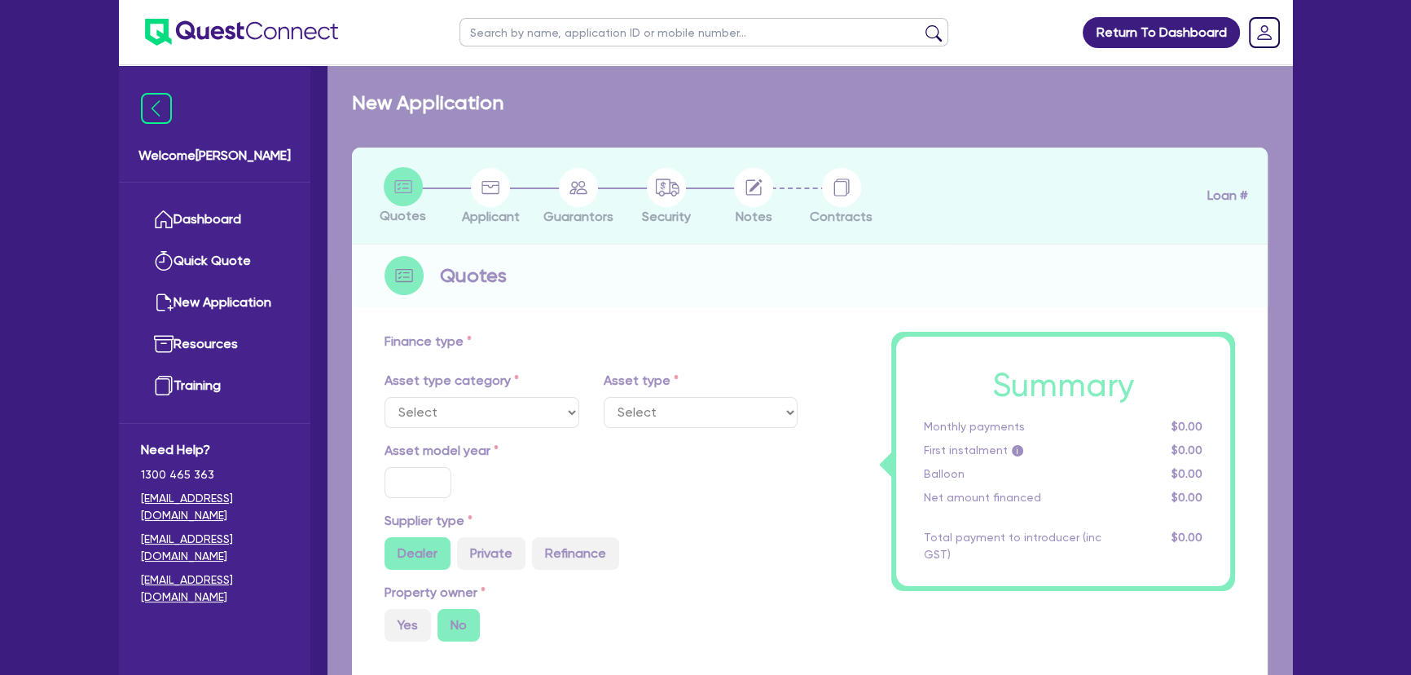
type input "7.3"
select select "PASSENGER_VEHICLES"
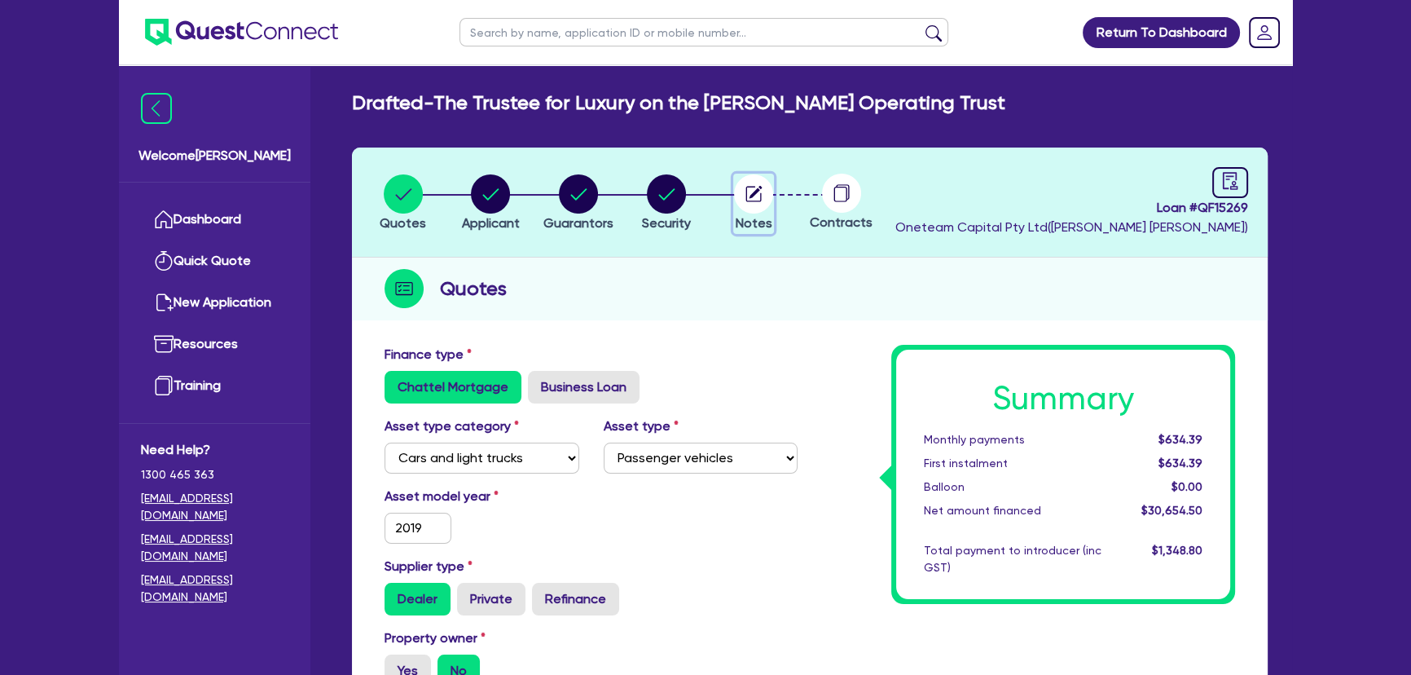
click at [764, 190] on circle "button" at bounding box center [753, 193] width 39 height 39
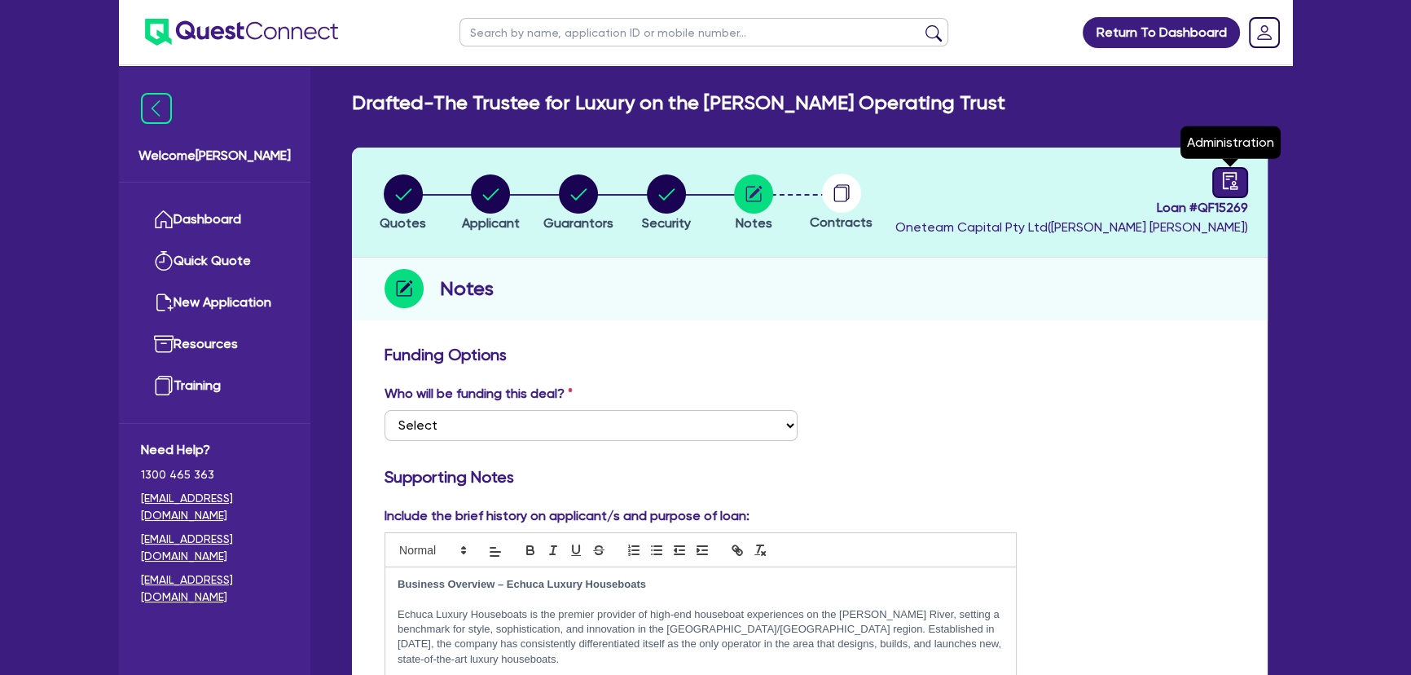
click at [1218, 187] on link at bounding box center [1231, 182] width 36 height 31
select select "DRAFTED_NEW"
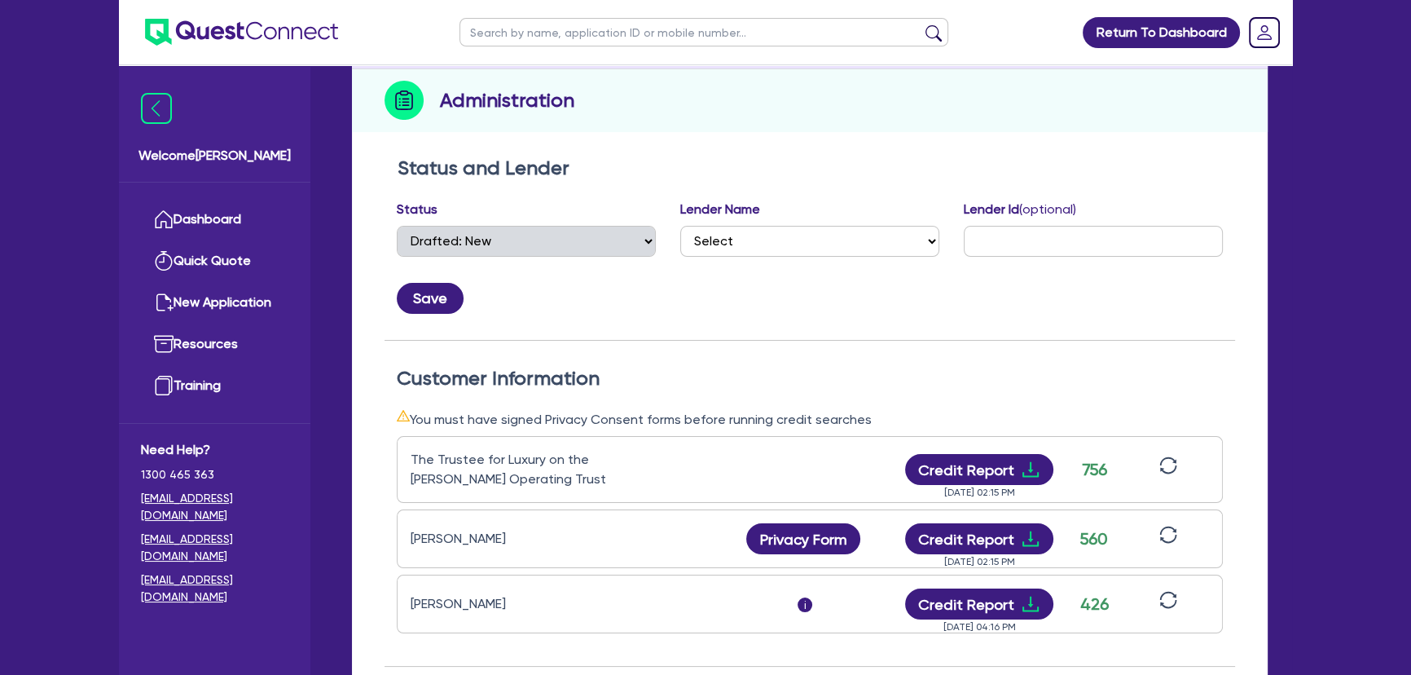
scroll to position [370, 0]
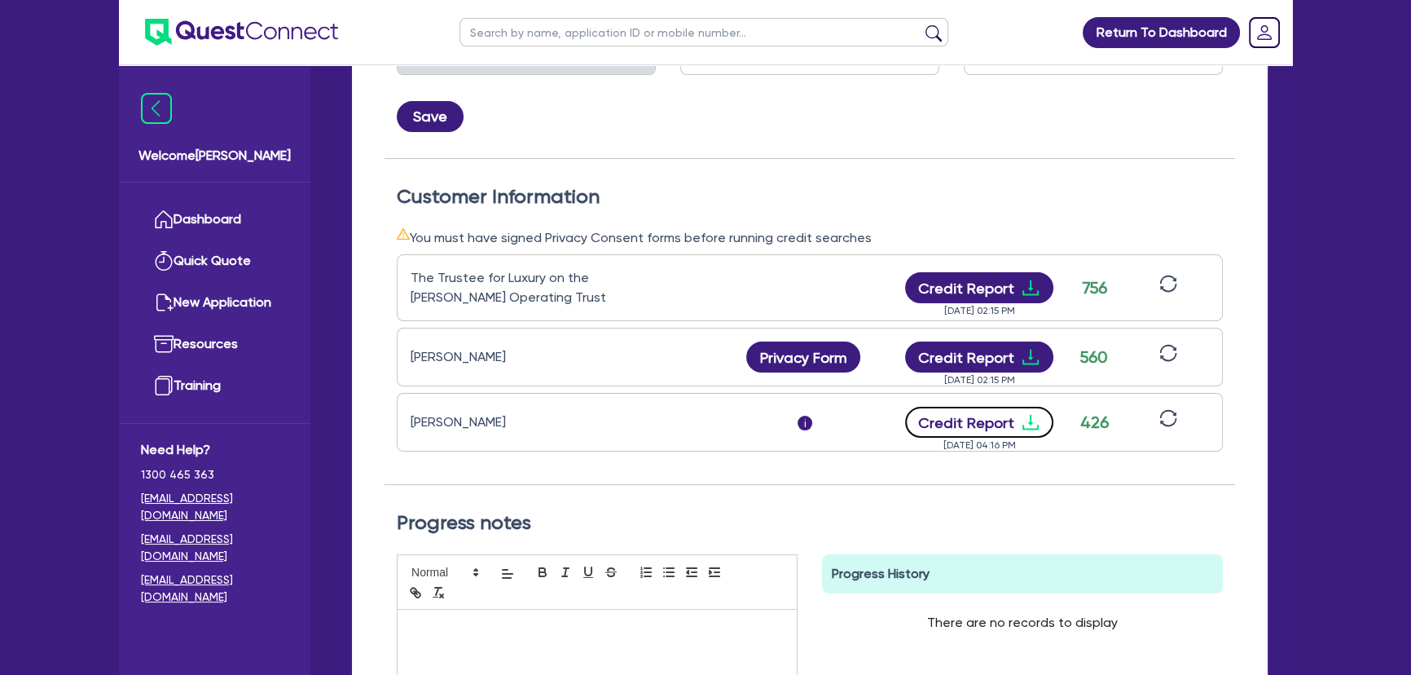
click at [1031, 416] on icon "download" at bounding box center [1031, 422] width 20 height 20
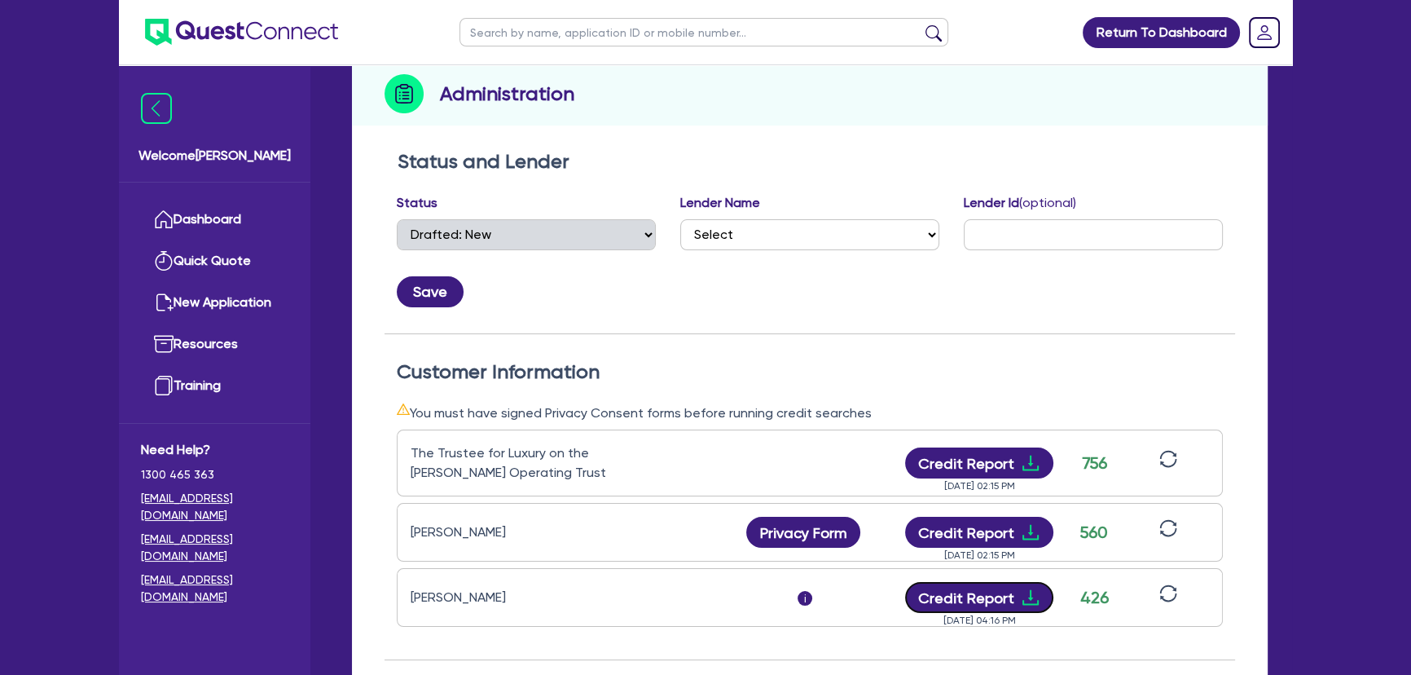
scroll to position [0, 0]
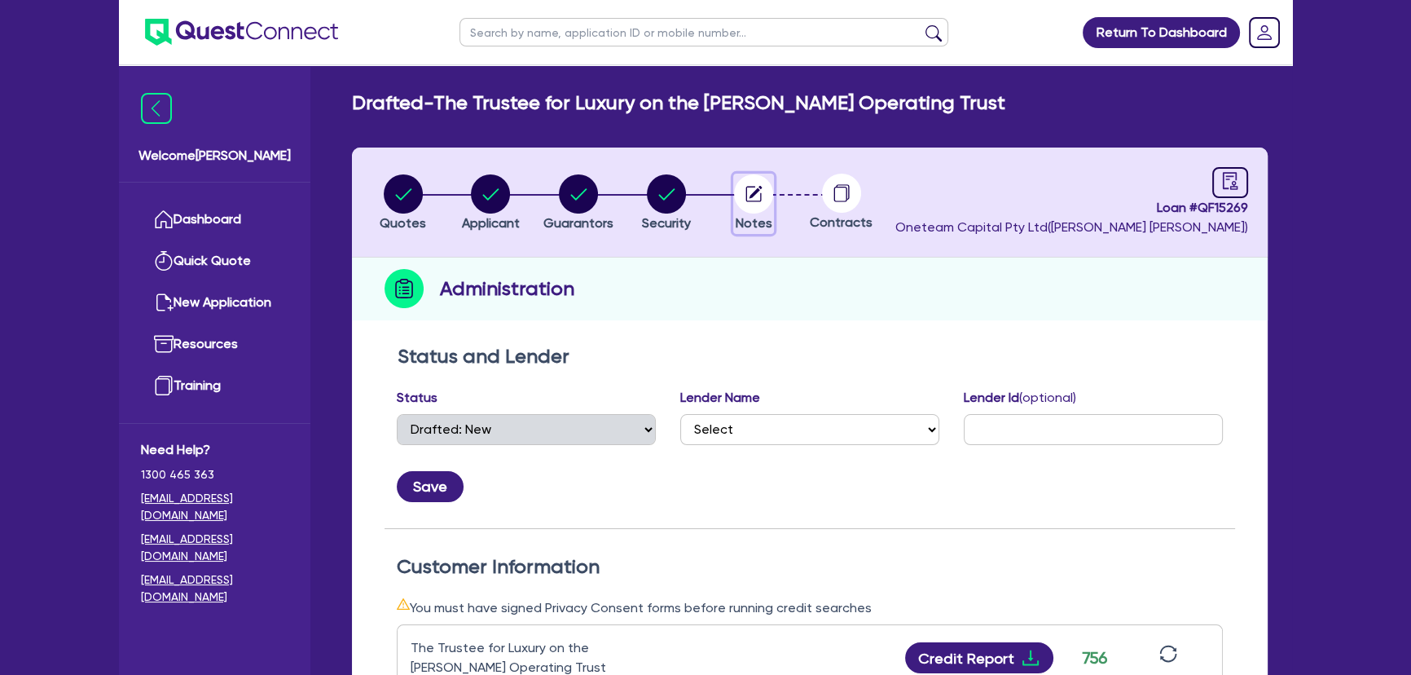
drag, startPoint x: 738, startPoint y: 176, endPoint x: 740, endPoint y: 185, distance: 9.1
click at [740, 182] on icon "button" at bounding box center [753, 193] width 39 height 39
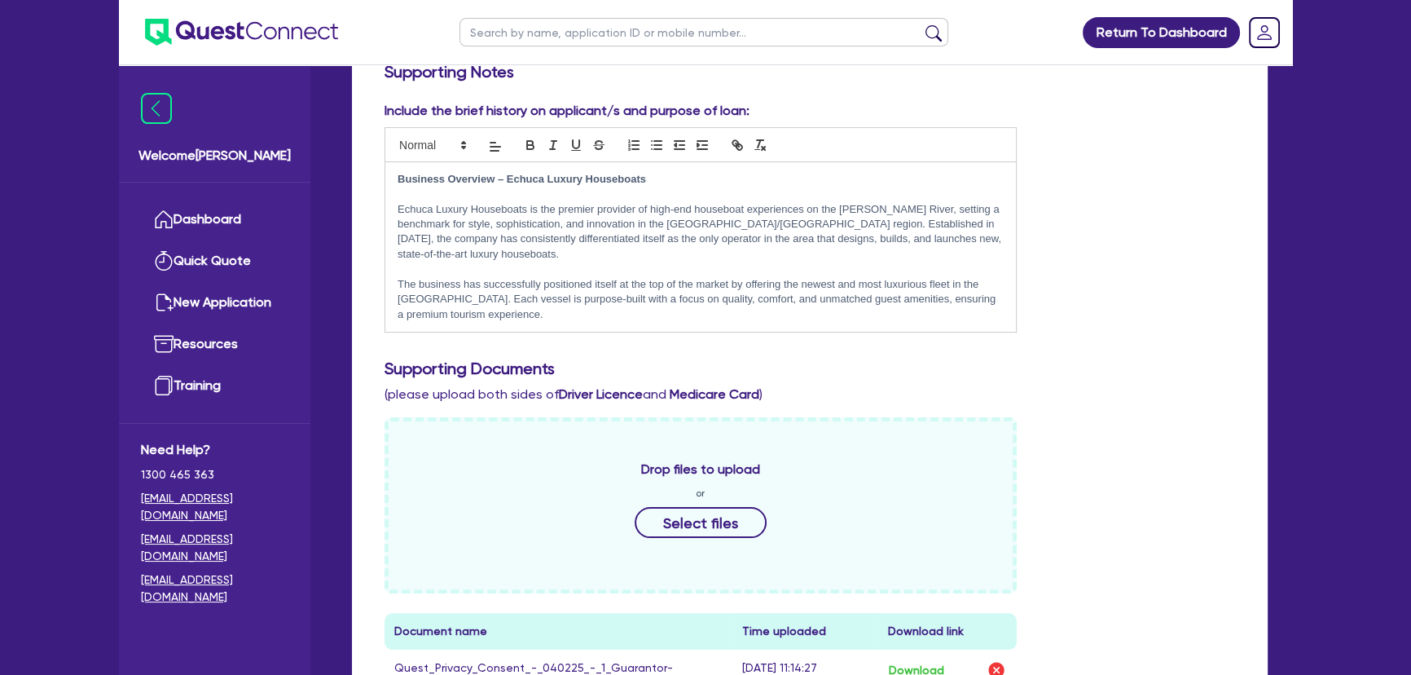
scroll to position [296, 0]
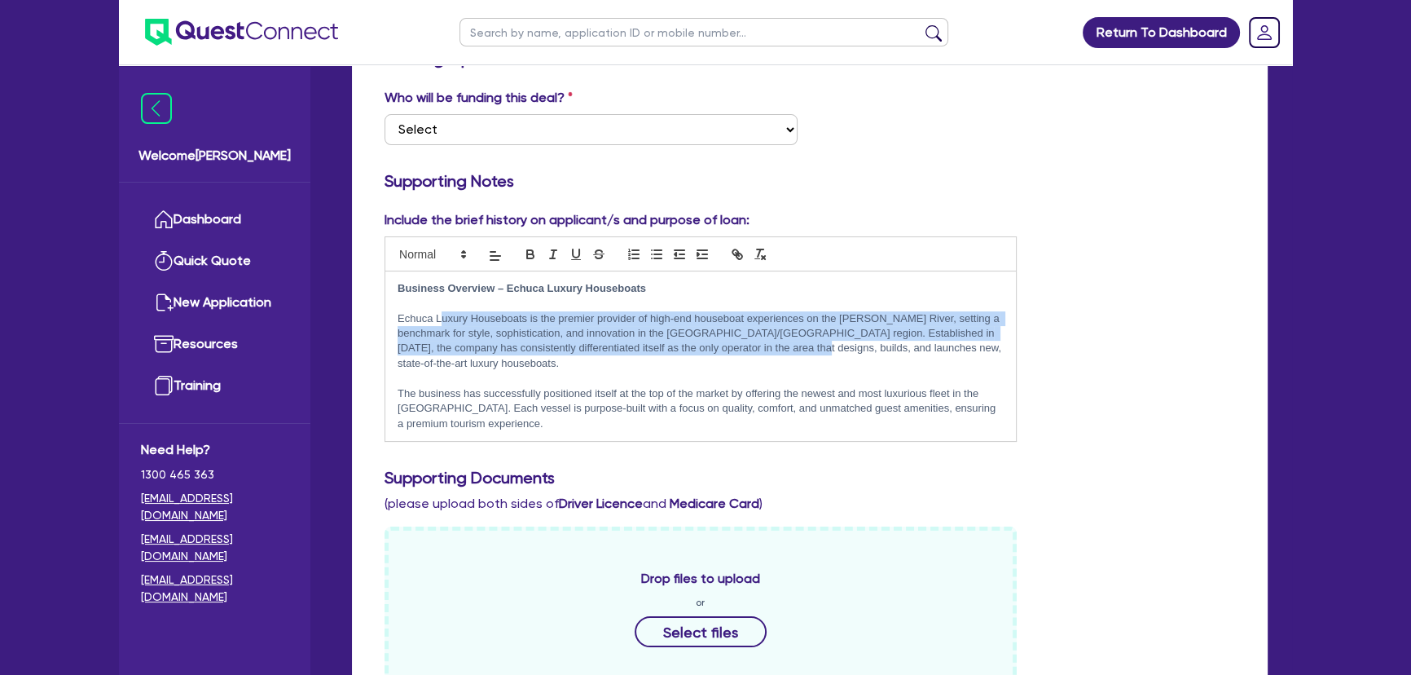
drag, startPoint x: 442, startPoint y: 319, endPoint x: 799, endPoint y: 340, distance: 356.7
click at [799, 340] on p "Echuca Luxury Houseboats is the premier provider of high-end houseboat experien…" at bounding box center [701, 341] width 606 height 60
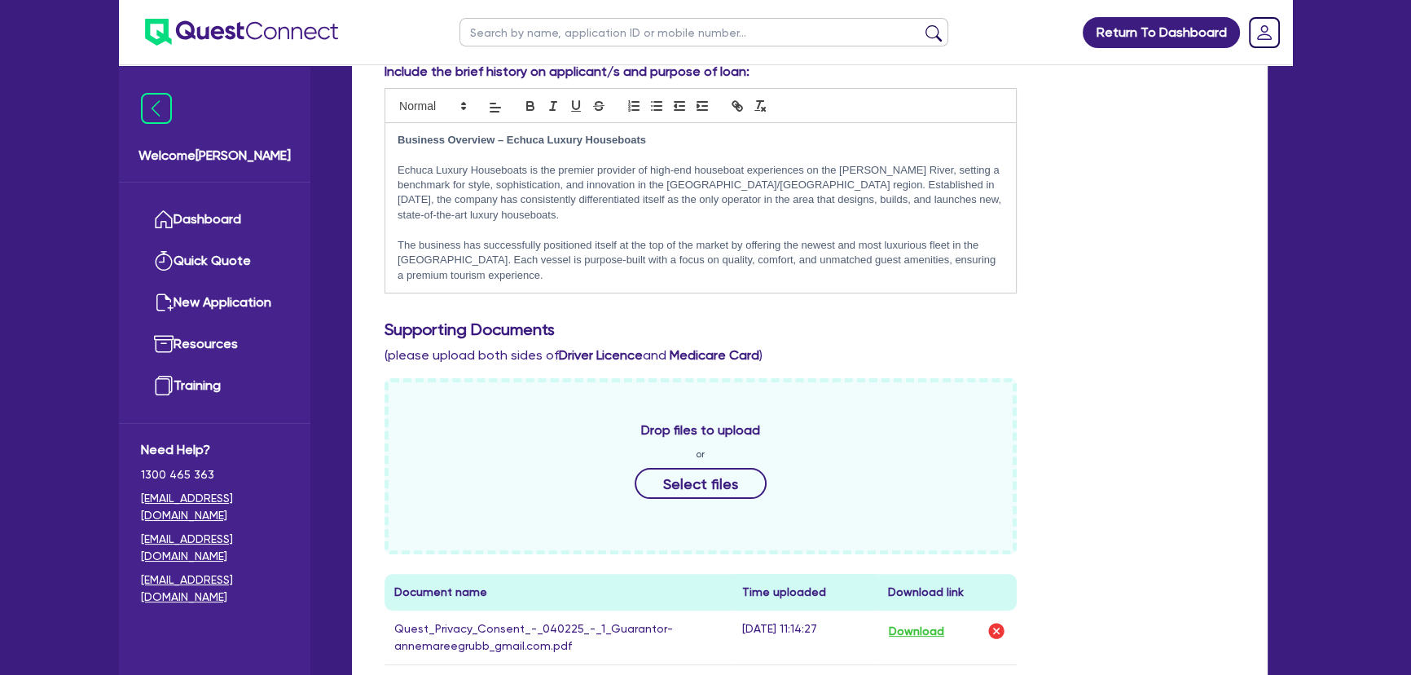
click at [808, 275] on div "Business Overview – Echuca Luxury Houseboats Echuca Luxury Houseboats is the pr…" at bounding box center [700, 208] width 631 height 170
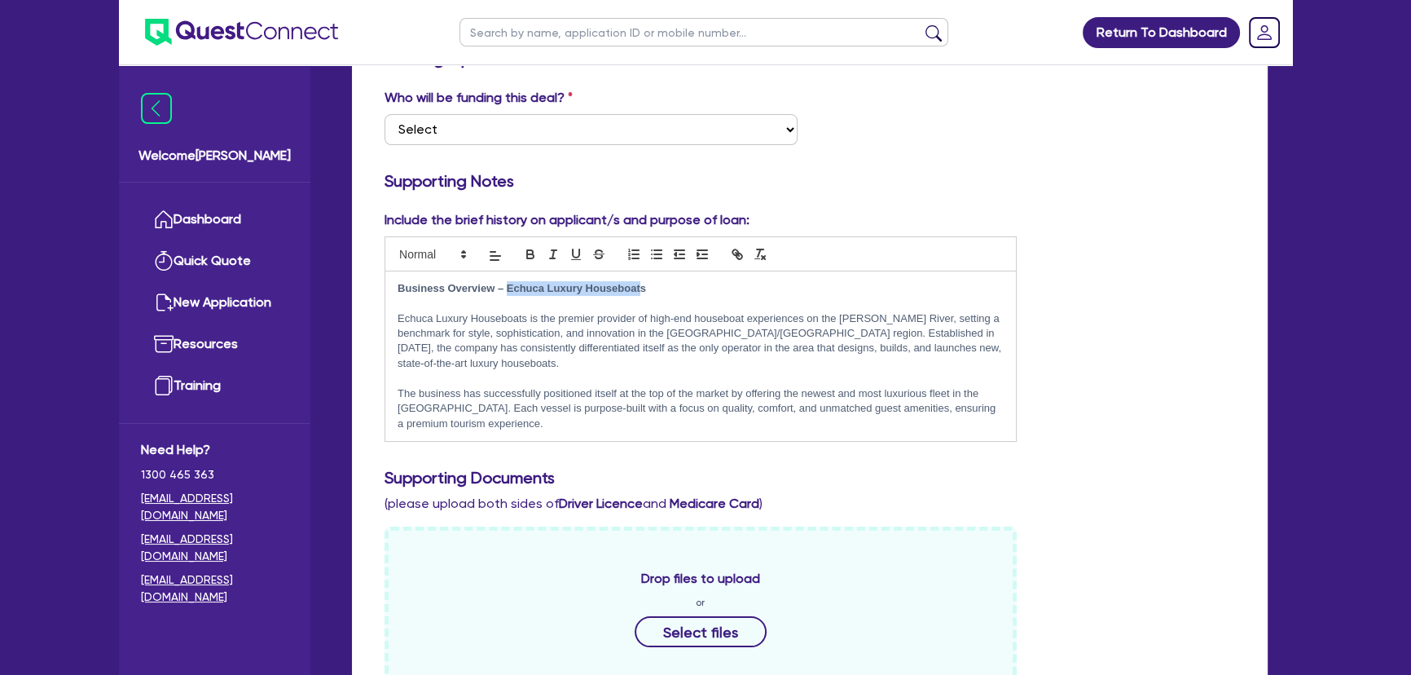
drag, startPoint x: 505, startPoint y: 289, endPoint x: 640, endPoint y: 287, distance: 134.5
click at [640, 287] on strong "Business Overview – Echuca Luxury Houseboats" at bounding box center [522, 288] width 249 height 12
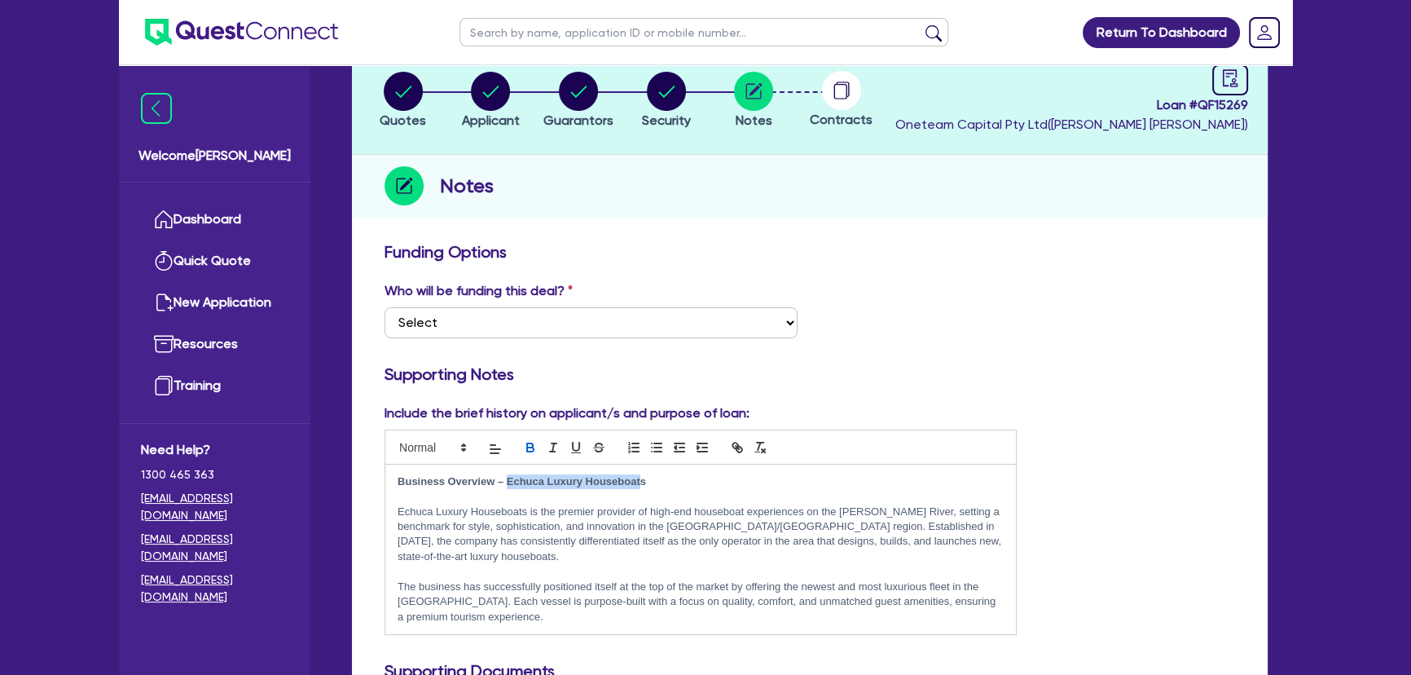
scroll to position [0, 0]
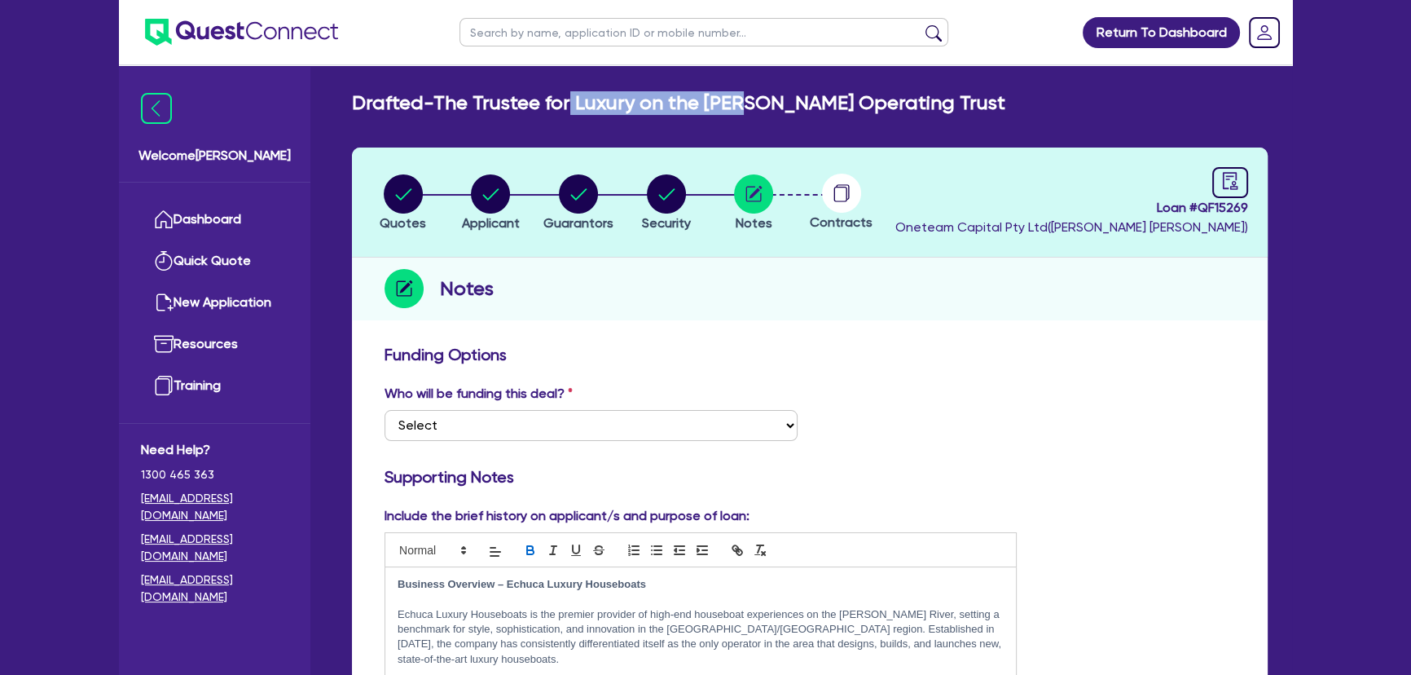
drag, startPoint x: 574, startPoint y: 104, endPoint x: 746, endPoint y: 100, distance: 172.0
click at [746, 100] on h2 "Drafted - The Trustee for Luxury on the [PERSON_NAME] Operating Trust" at bounding box center [679, 103] width 654 height 24
click at [1233, 191] on link at bounding box center [1231, 182] width 36 height 31
select select "DRAFTED_NEW"
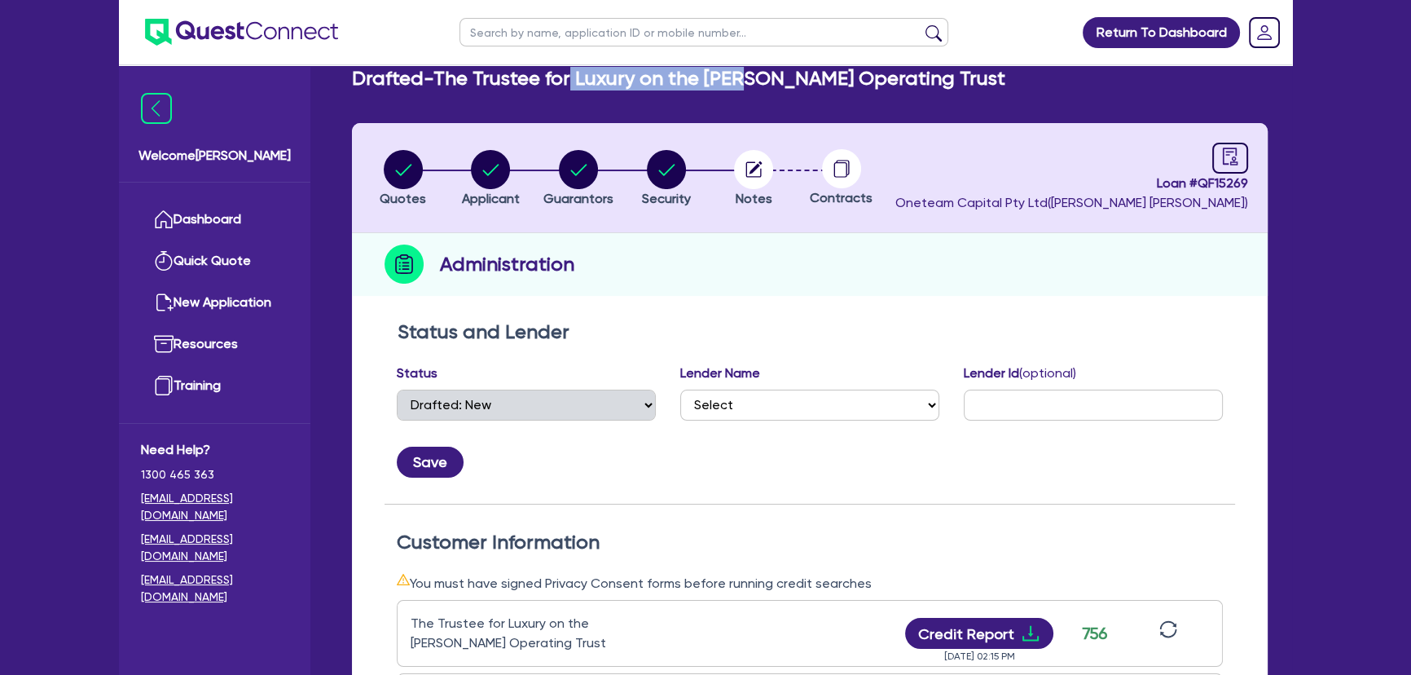
scroll to position [370, 0]
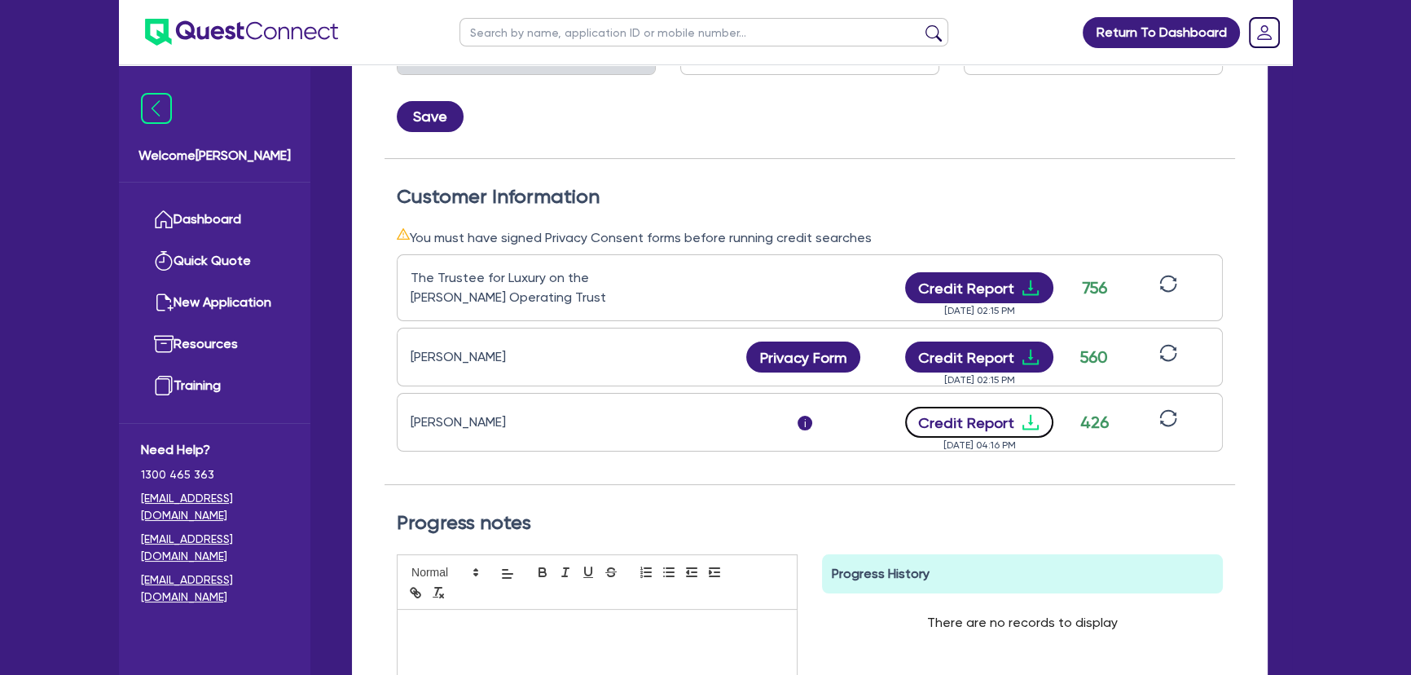
click at [1031, 424] on icon "download" at bounding box center [1031, 422] width 20 height 20
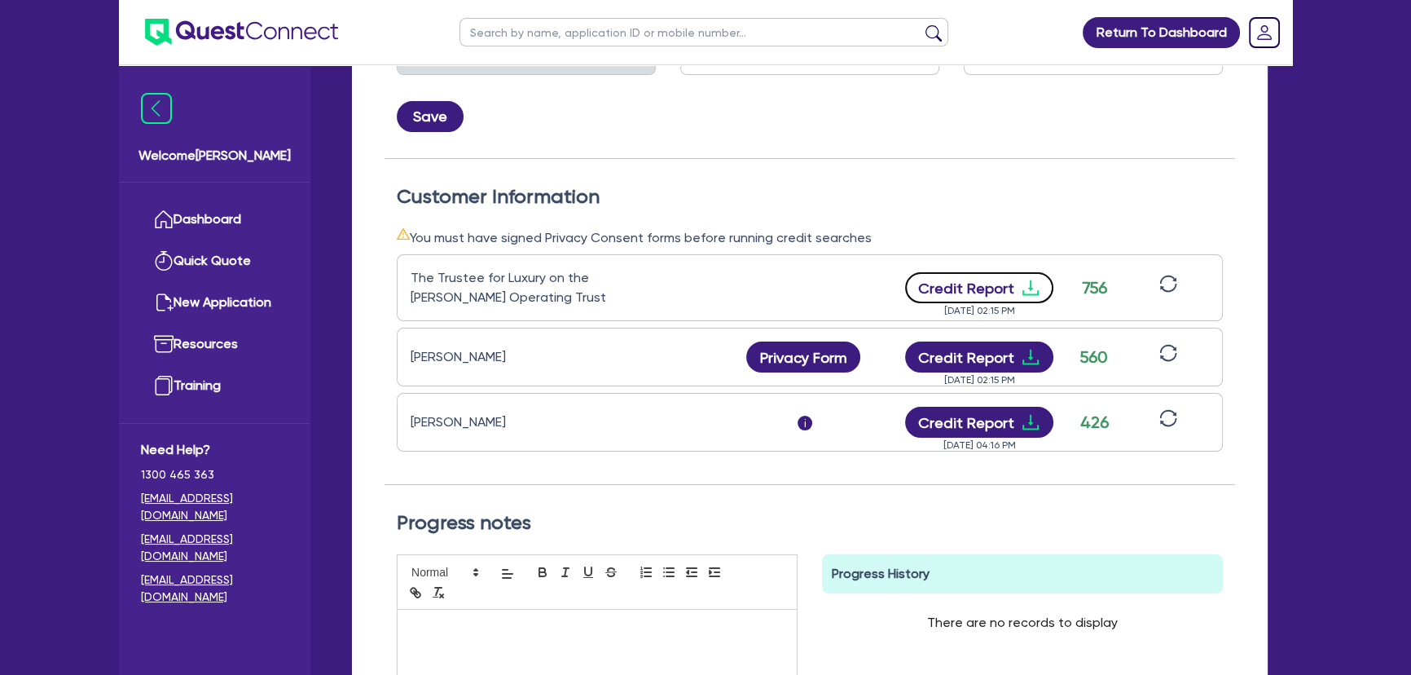
click at [1028, 293] on icon "download" at bounding box center [1031, 287] width 16 height 15
click at [1027, 350] on icon "download" at bounding box center [1031, 357] width 20 height 20
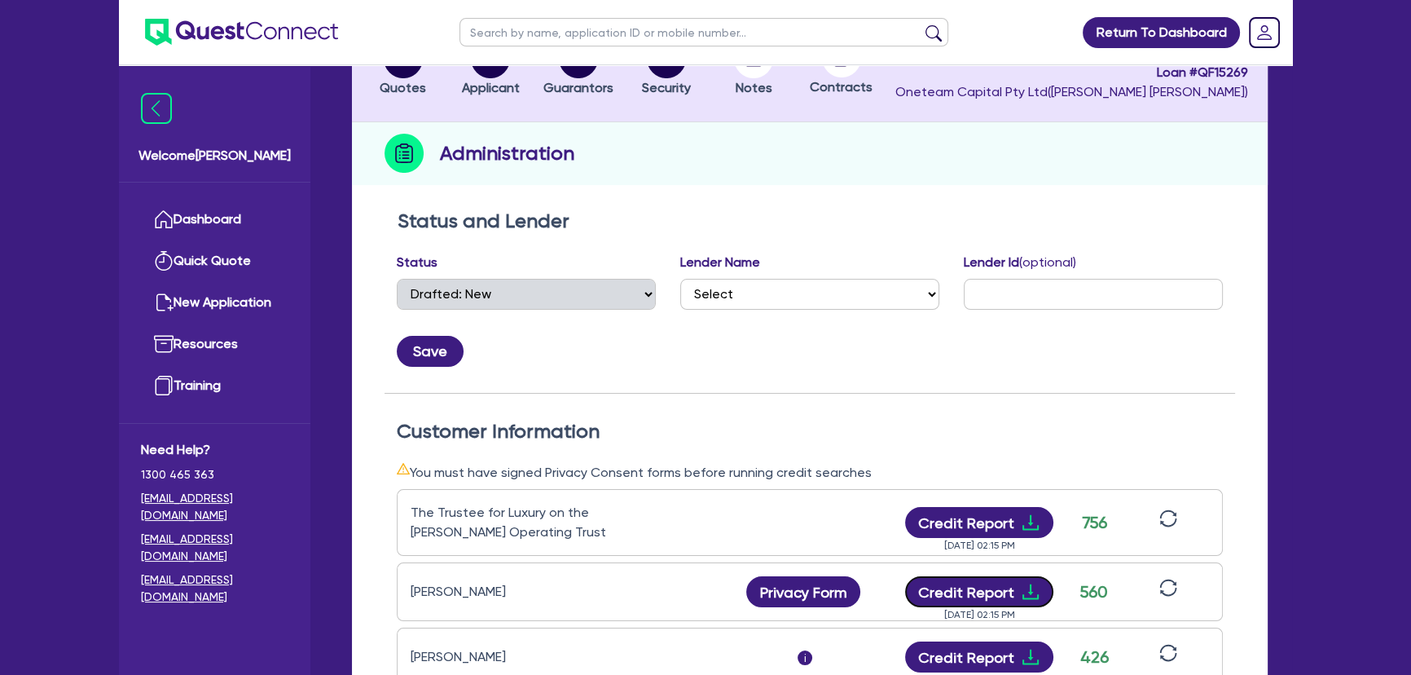
scroll to position [0, 0]
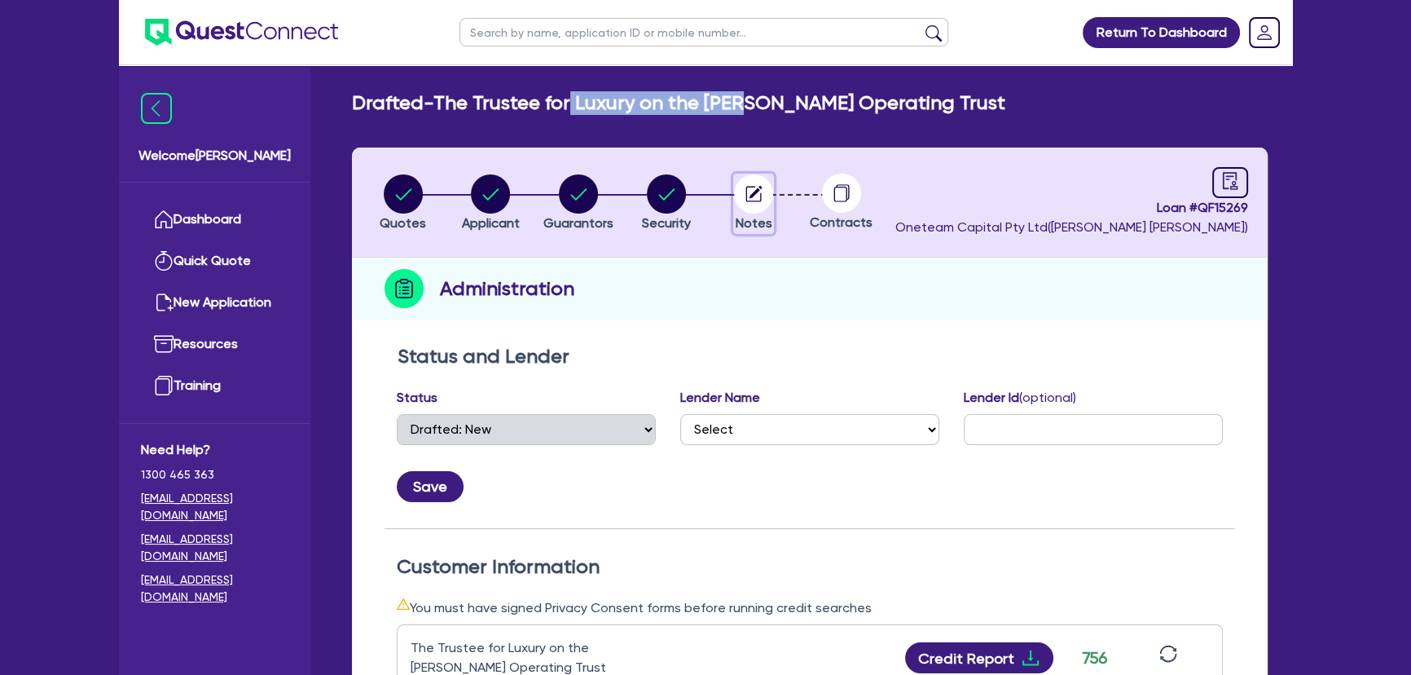
drag, startPoint x: 741, startPoint y: 212, endPoint x: 748, endPoint y: 218, distance: 9.3
click at [743, 212] on button "Notes" at bounding box center [753, 204] width 41 height 60
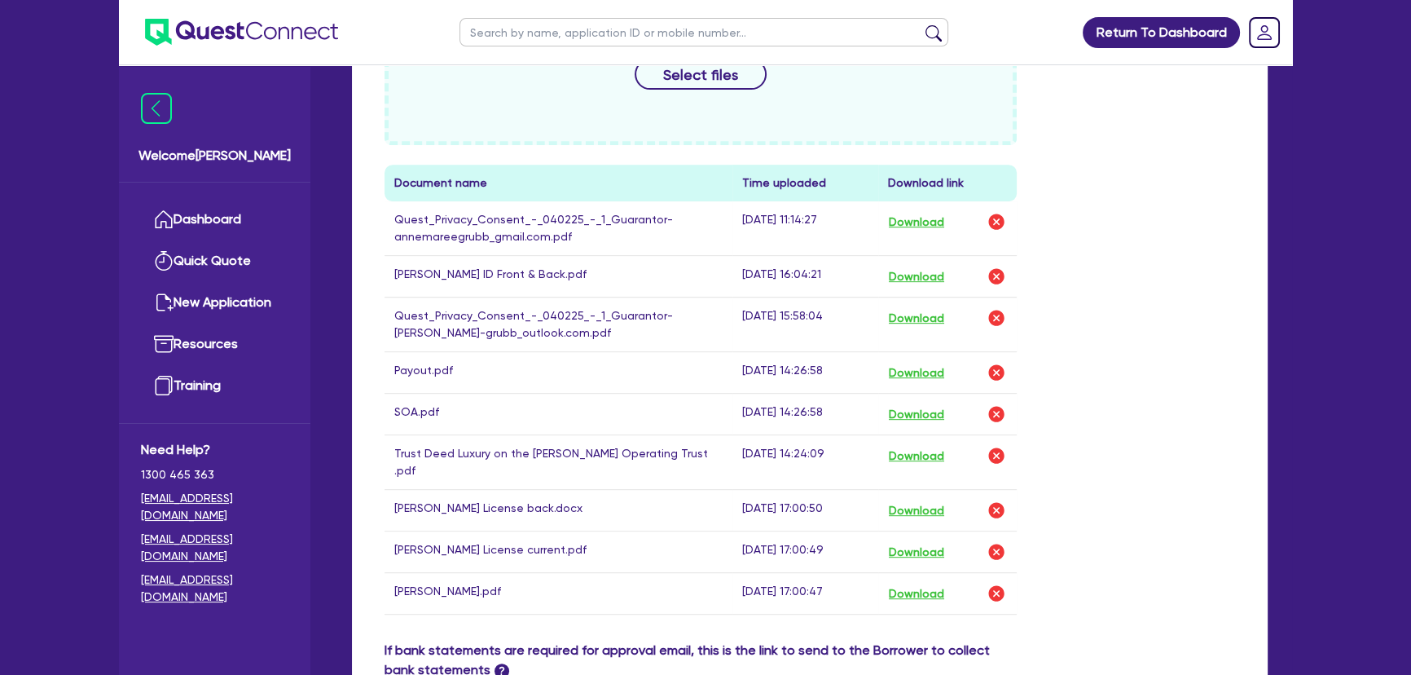
scroll to position [888, 0]
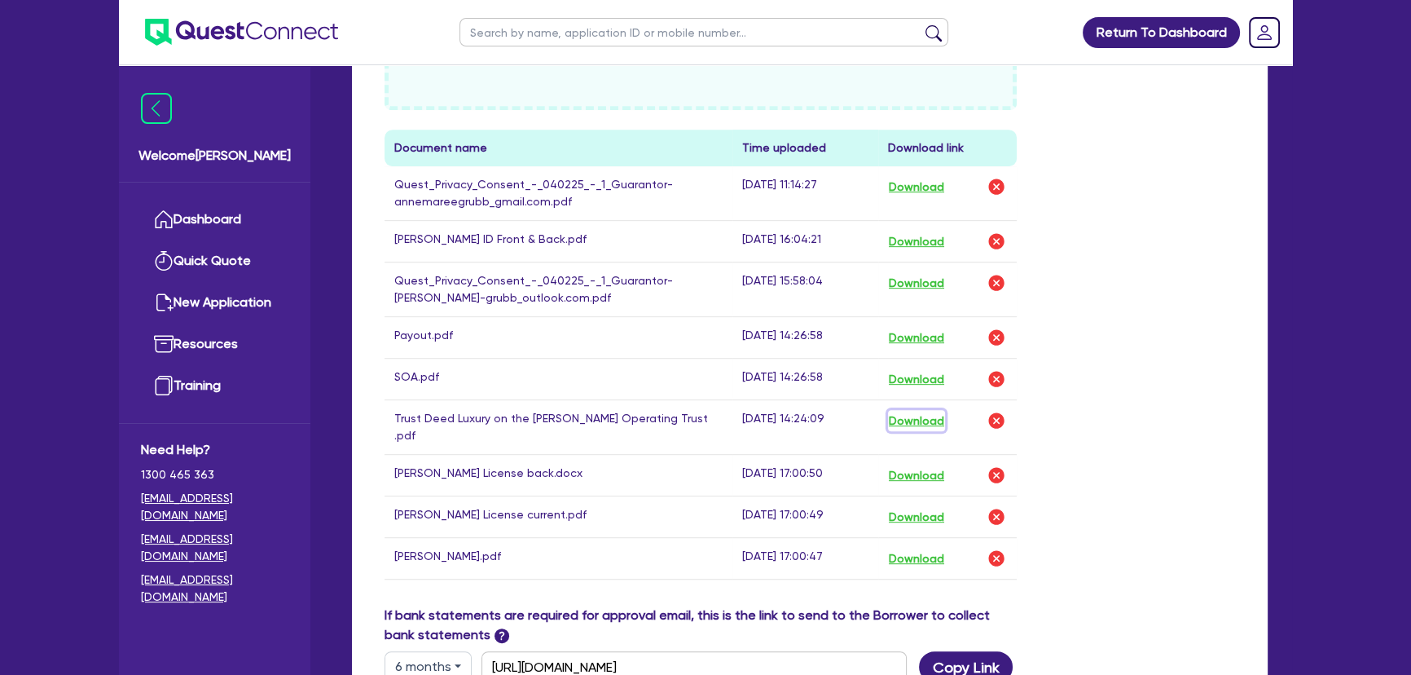
click at [923, 410] on button "Download" at bounding box center [916, 420] width 57 height 21
click at [944, 328] on button "Download" at bounding box center [916, 337] width 57 height 21
click at [195, 51] on ul at bounding box center [228, 32] width 219 height 64
click at [199, 42] on img at bounding box center [241, 32] width 193 height 27
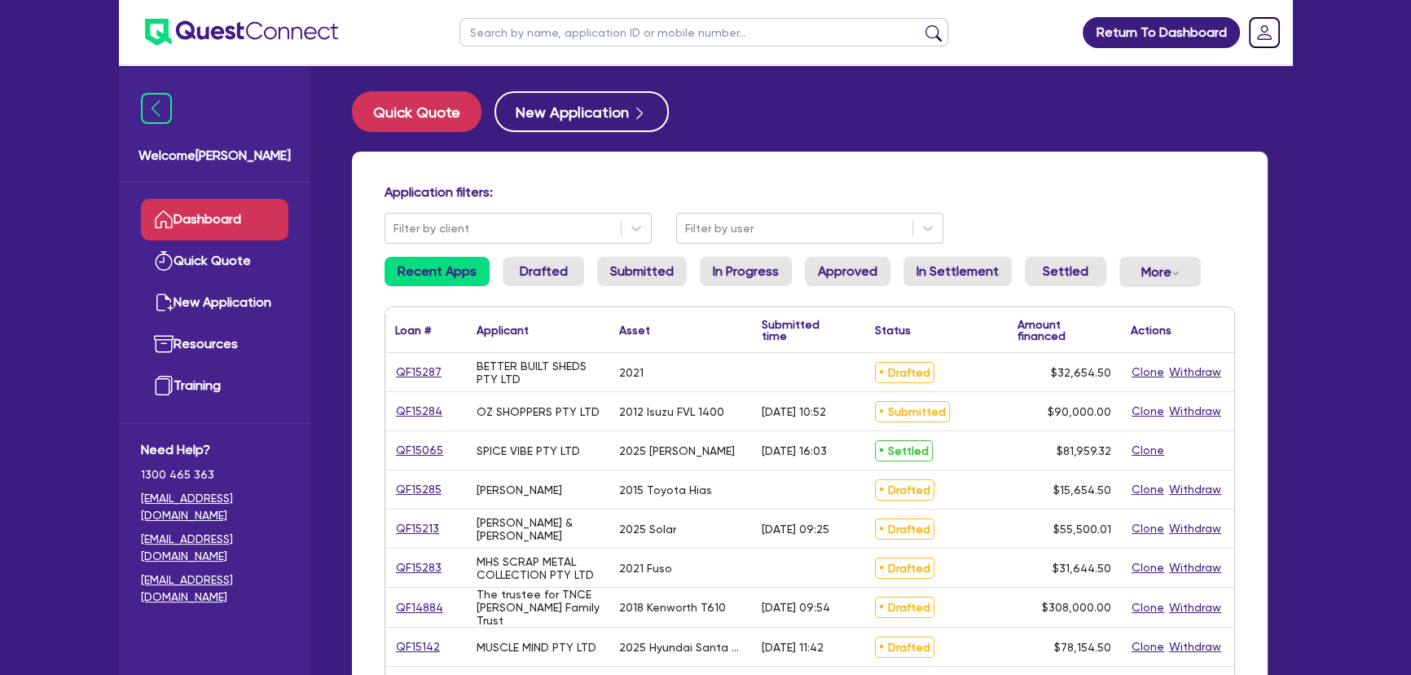
click at [574, 38] on input "text" at bounding box center [704, 32] width 489 height 29
click at [921, 24] on button "submit" at bounding box center [934, 35] width 26 height 23
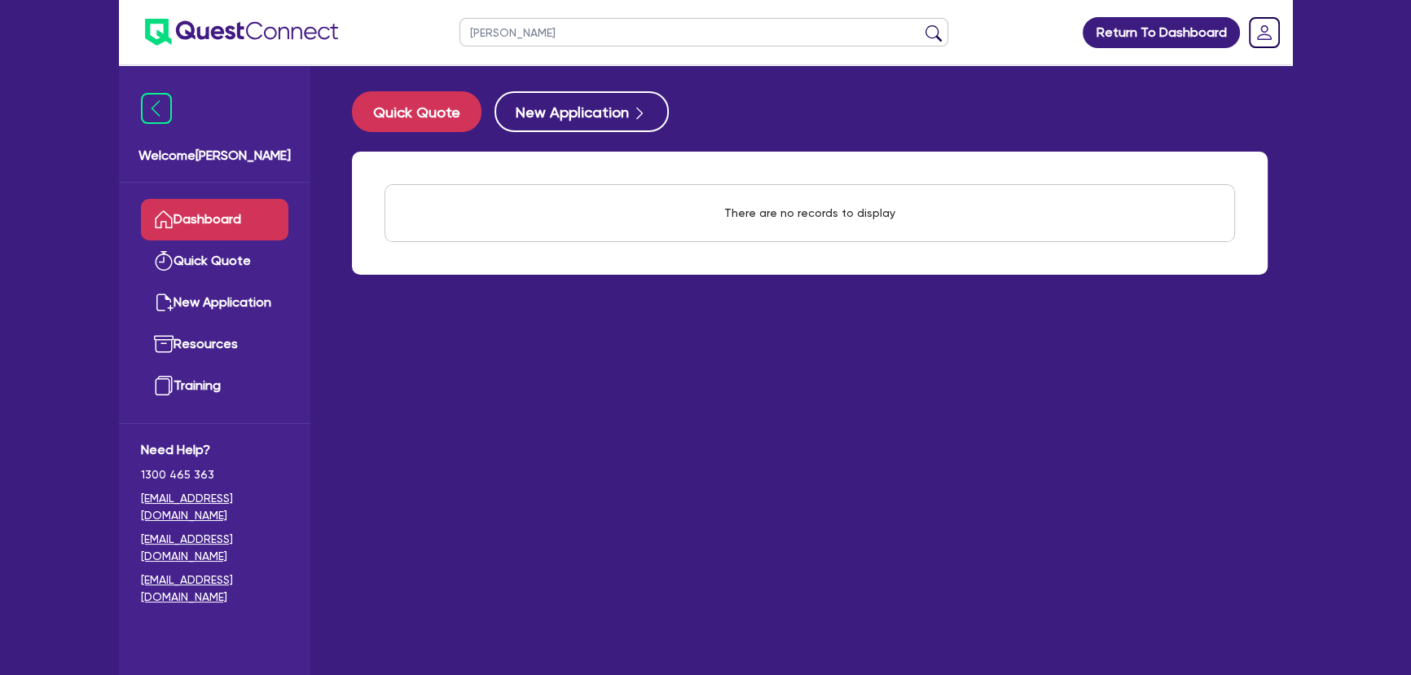
click at [935, 24] on button "submit" at bounding box center [934, 35] width 26 height 23
drag, startPoint x: 609, startPoint y: 29, endPoint x: 517, endPoint y: 29, distance: 92.1
click at [517, 29] on input "[PERSON_NAME]" at bounding box center [704, 32] width 489 height 29
type input "[PERSON_NAME]"
click at [921, 24] on button "submit" at bounding box center [934, 35] width 26 height 23
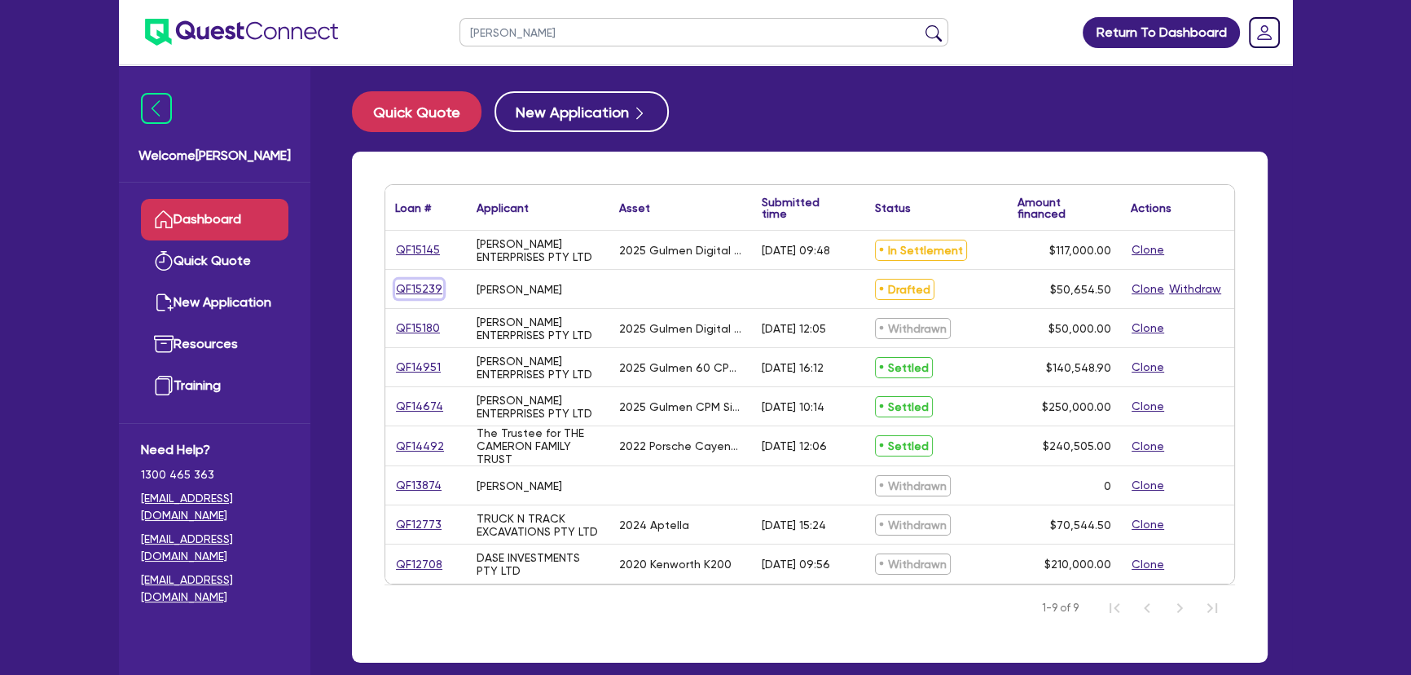
click at [432, 284] on link "QF15239" at bounding box center [419, 289] width 48 height 19
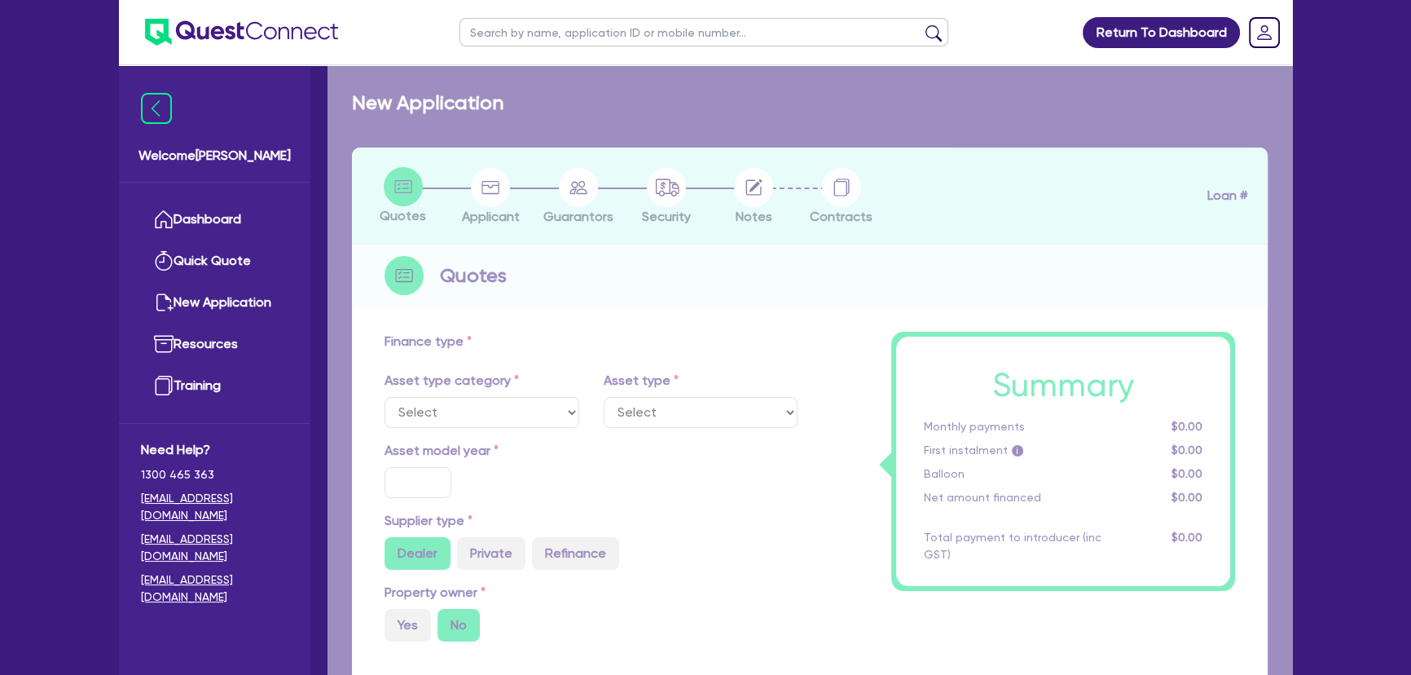
type input "50,000"
type input "4"
type input "2,026.18"
type input "10"
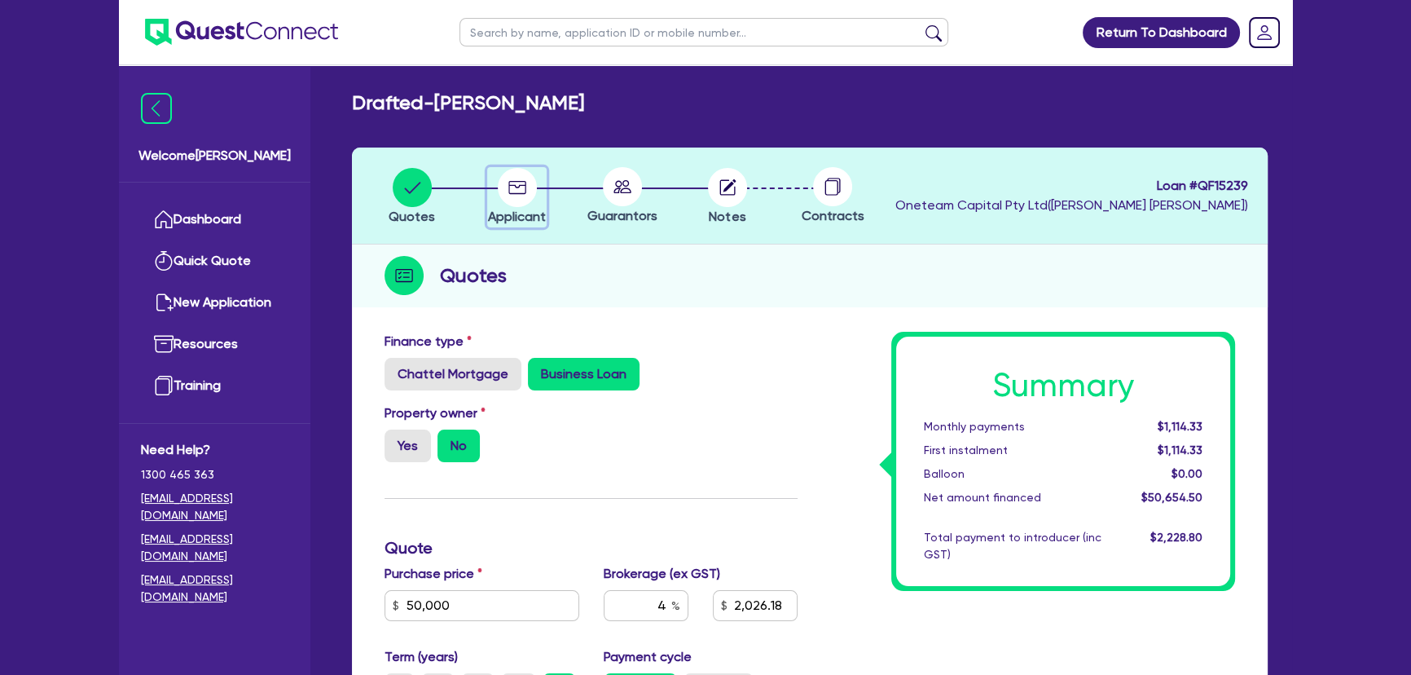
click at [519, 202] on circle "button" at bounding box center [517, 187] width 39 height 39
select select "SOLE_TRADER"
select select "ARTS_RECREATION"
select select "ARTISTS"
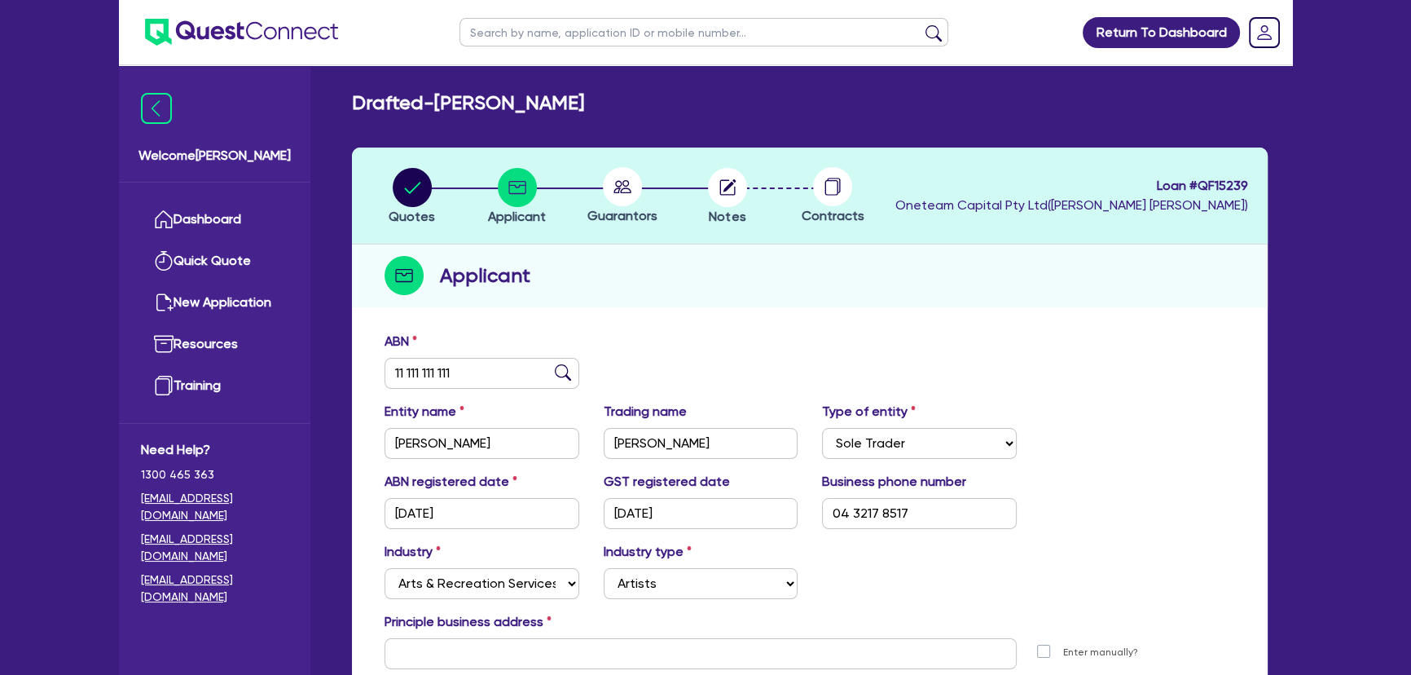
click at [632, 197] on circle at bounding box center [622, 186] width 39 height 39
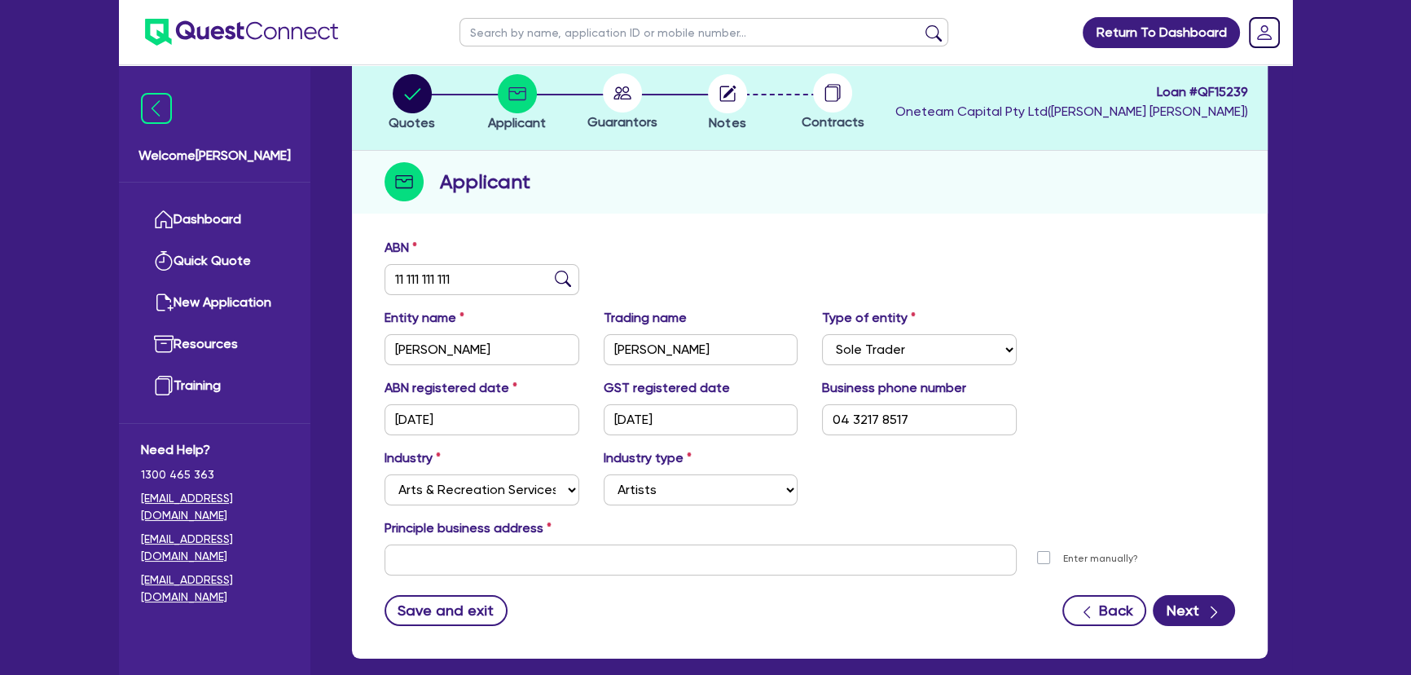
scroll to position [176, 0]
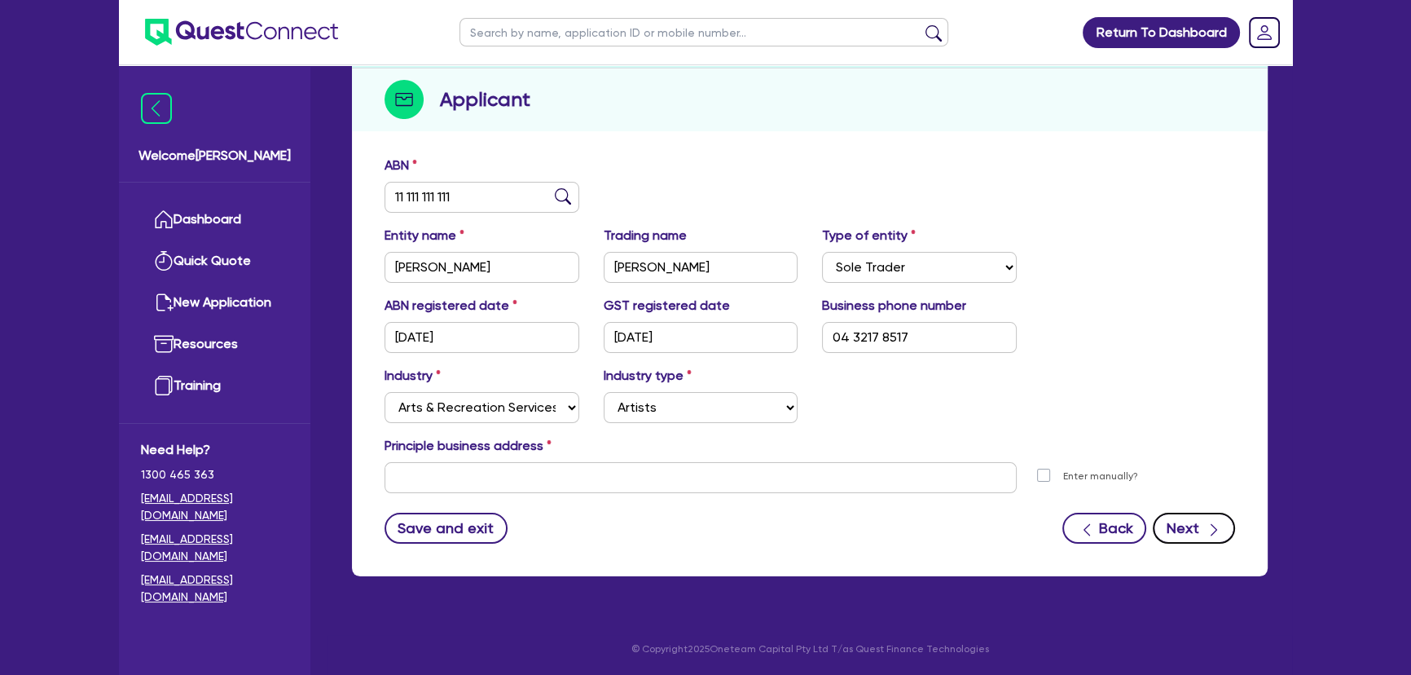
click at [1197, 534] on button "Next" at bounding box center [1194, 528] width 82 height 31
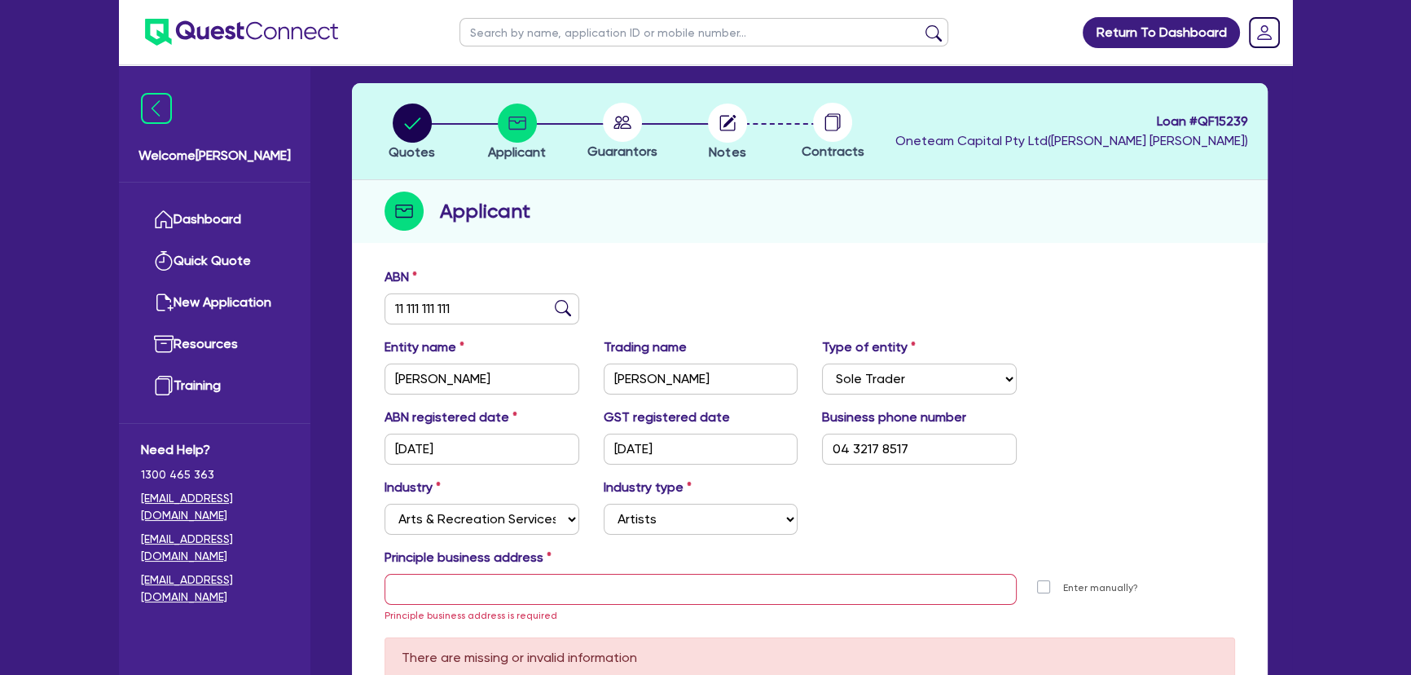
scroll to position [0, 0]
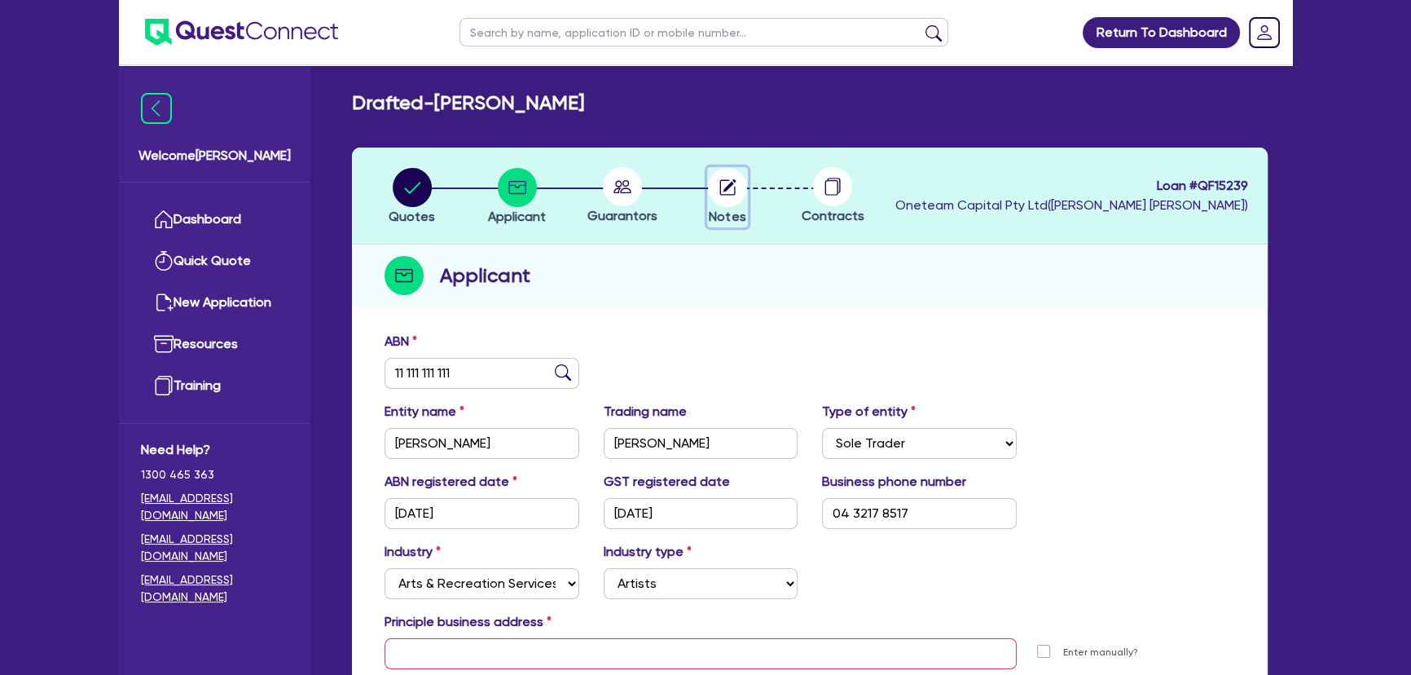
click at [733, 202] on circle "button" at bounding box center [727, 187] width 39 height 39
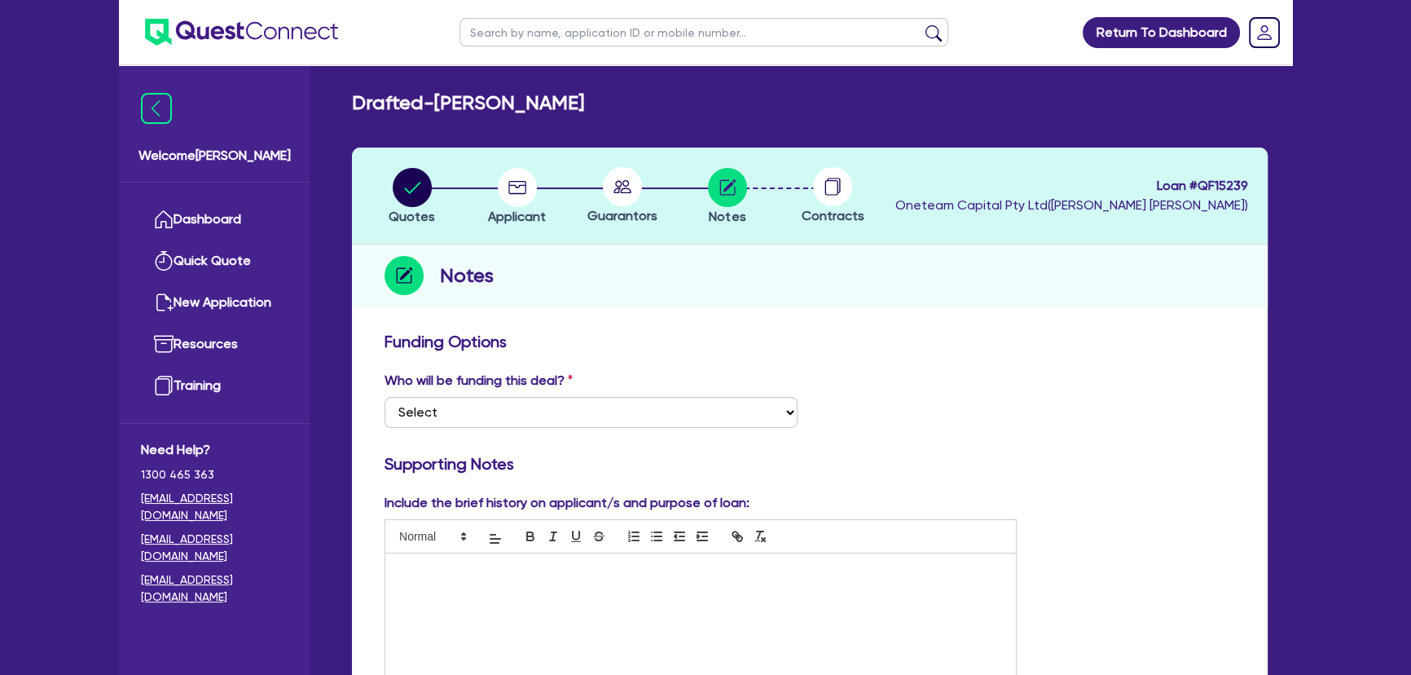
click at [612, 197] on circle at bounding box center [622, 186] width 39 height 39
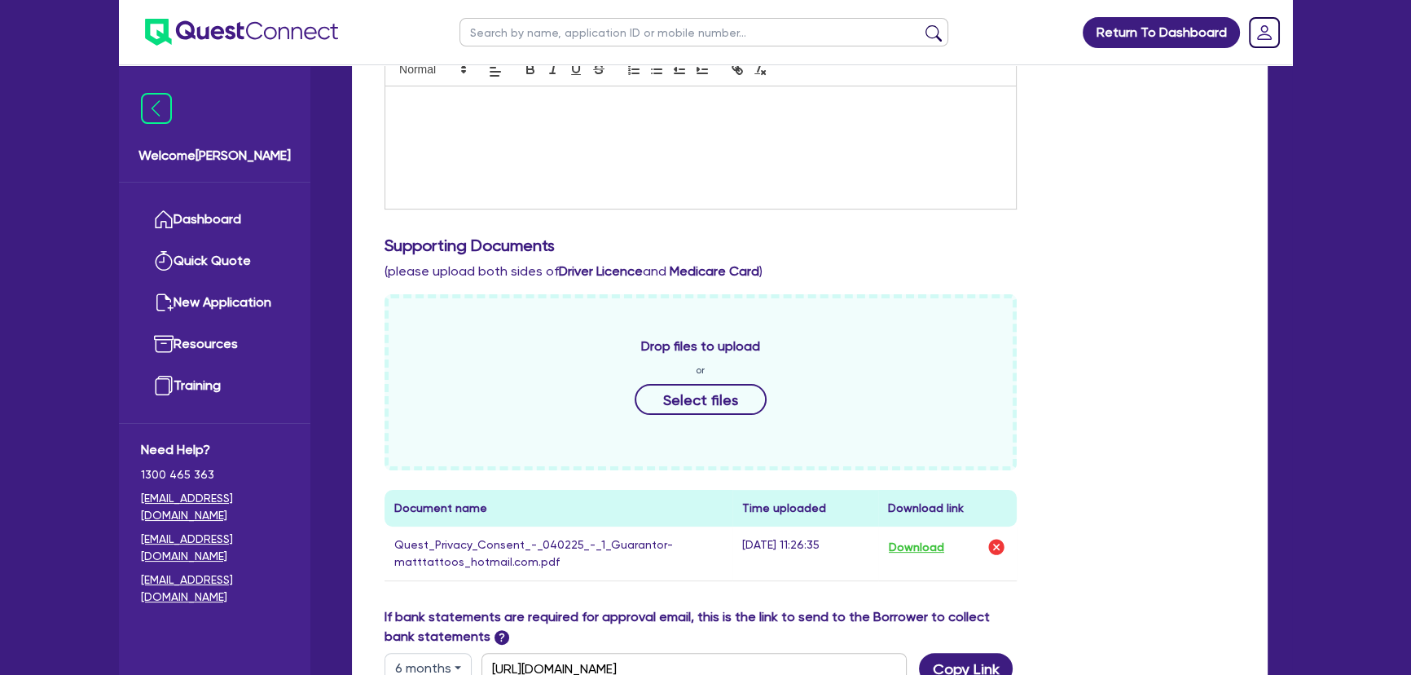
scroll to position [592, 0]
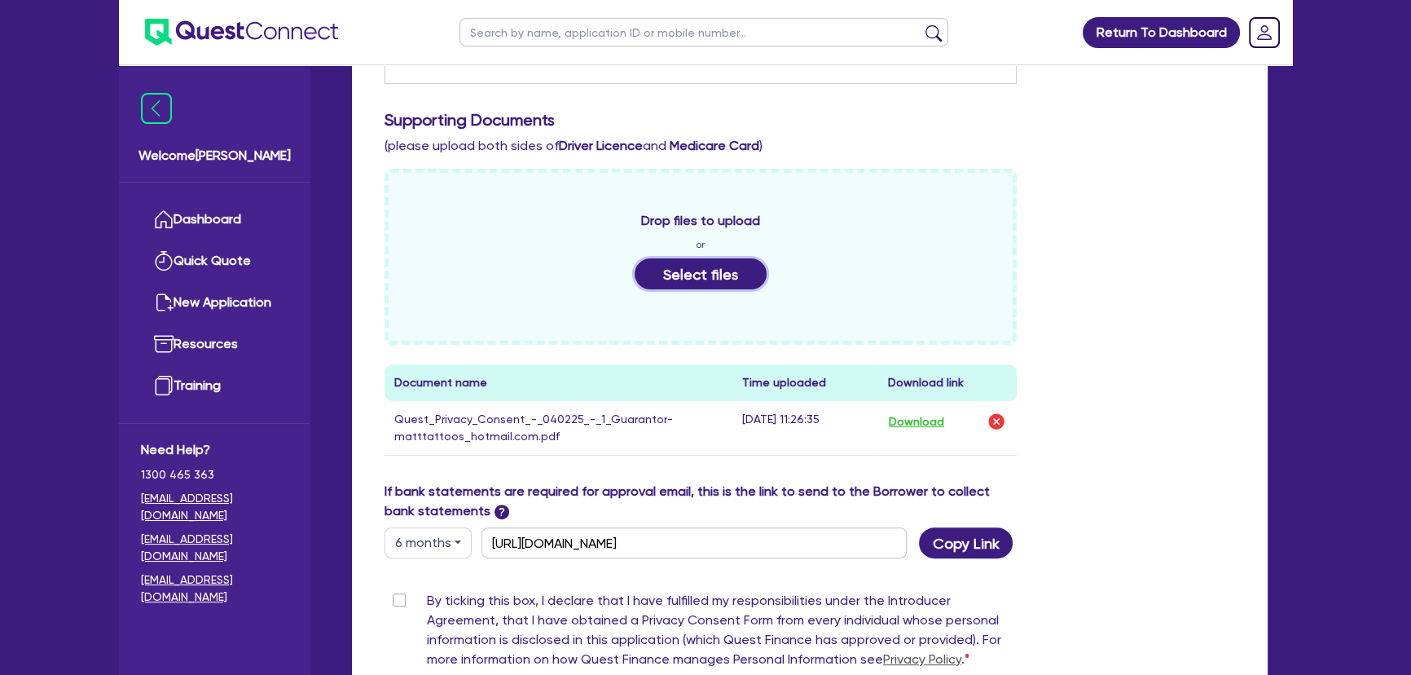
click at [702, 268] on button "Select files" at bounding box center [701, 273] width 132 height 31
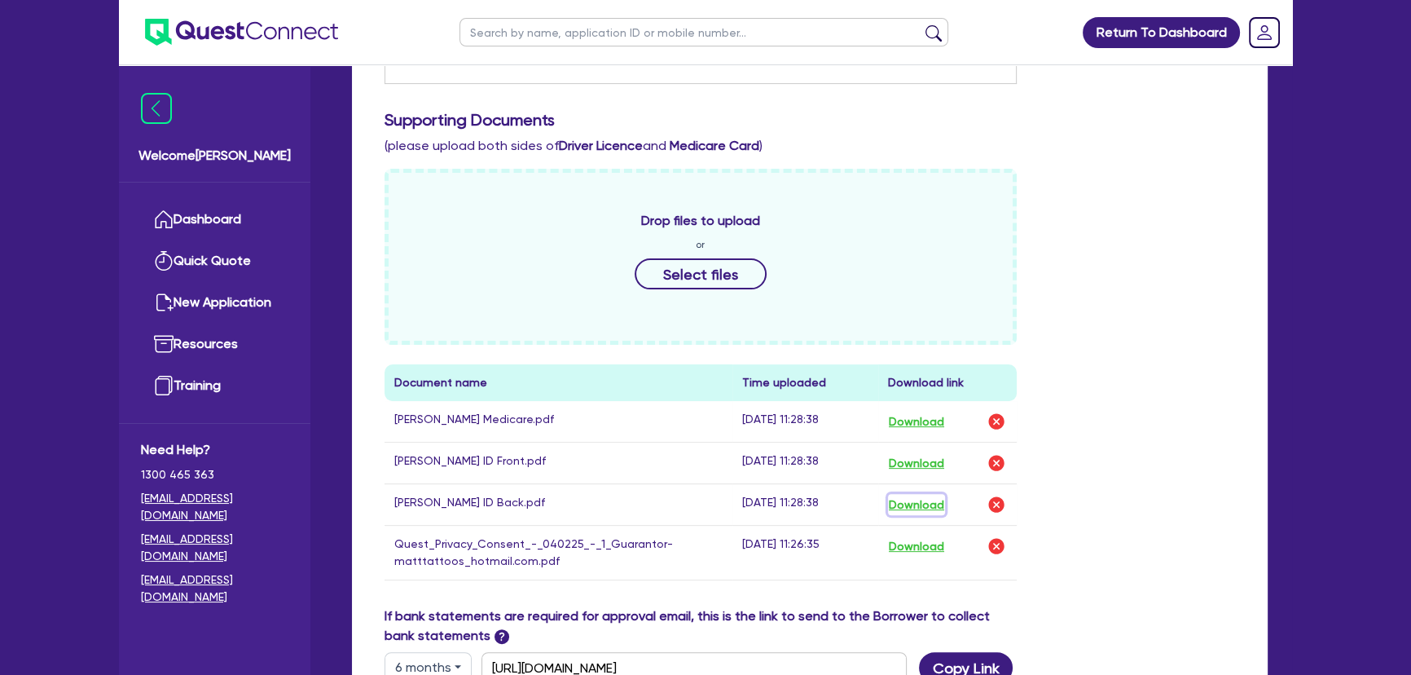
click at [896, 503] on button "Download" at bounding box center [916, 504] width 57 height 21
click at [901, 501] on button "Download" at bounding box center [916, 504] width 57 height 21
click at [930, 290] on div "Drop files to upload or Select files" at bounding box center [701, 257] width 632 height 176
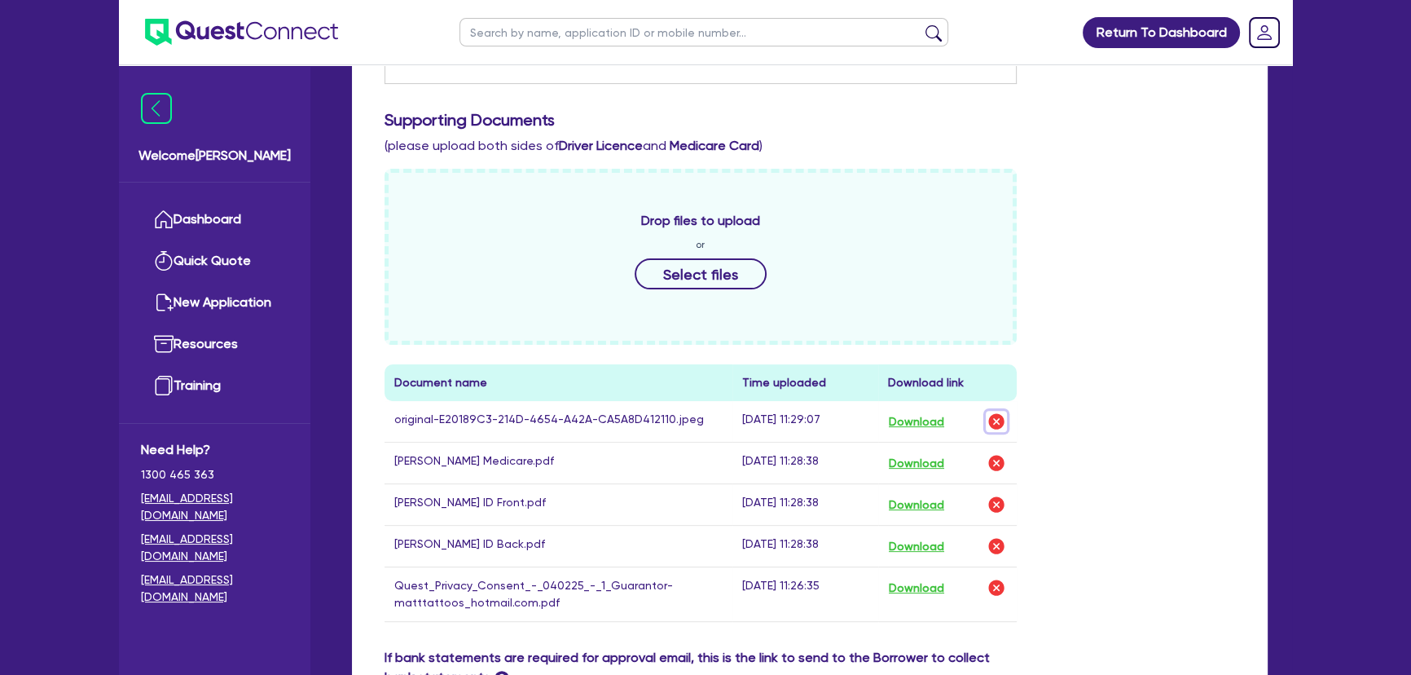
click at [995, 417] on img "button" at bounding box center [997, 422] width 20 height 20
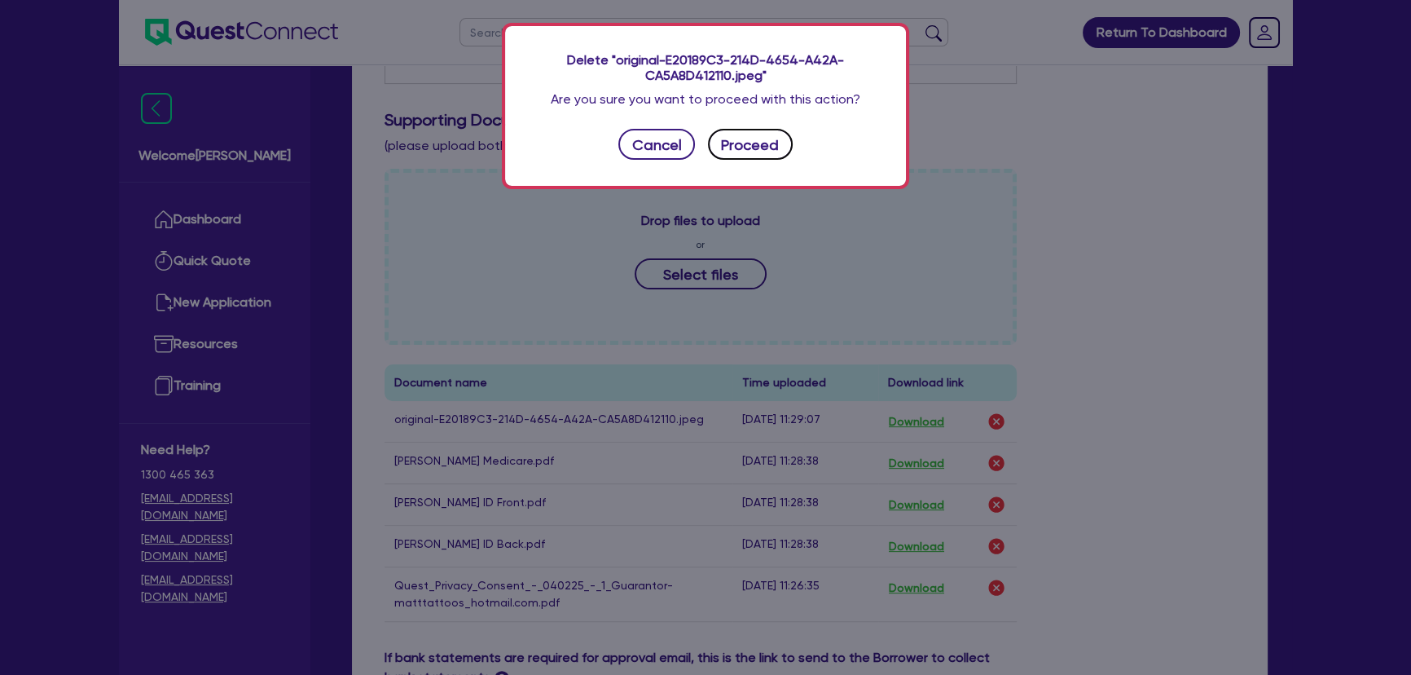
click at [733, 150] on button "Proceed" at bounding box center [750, 144] width 85 height 31
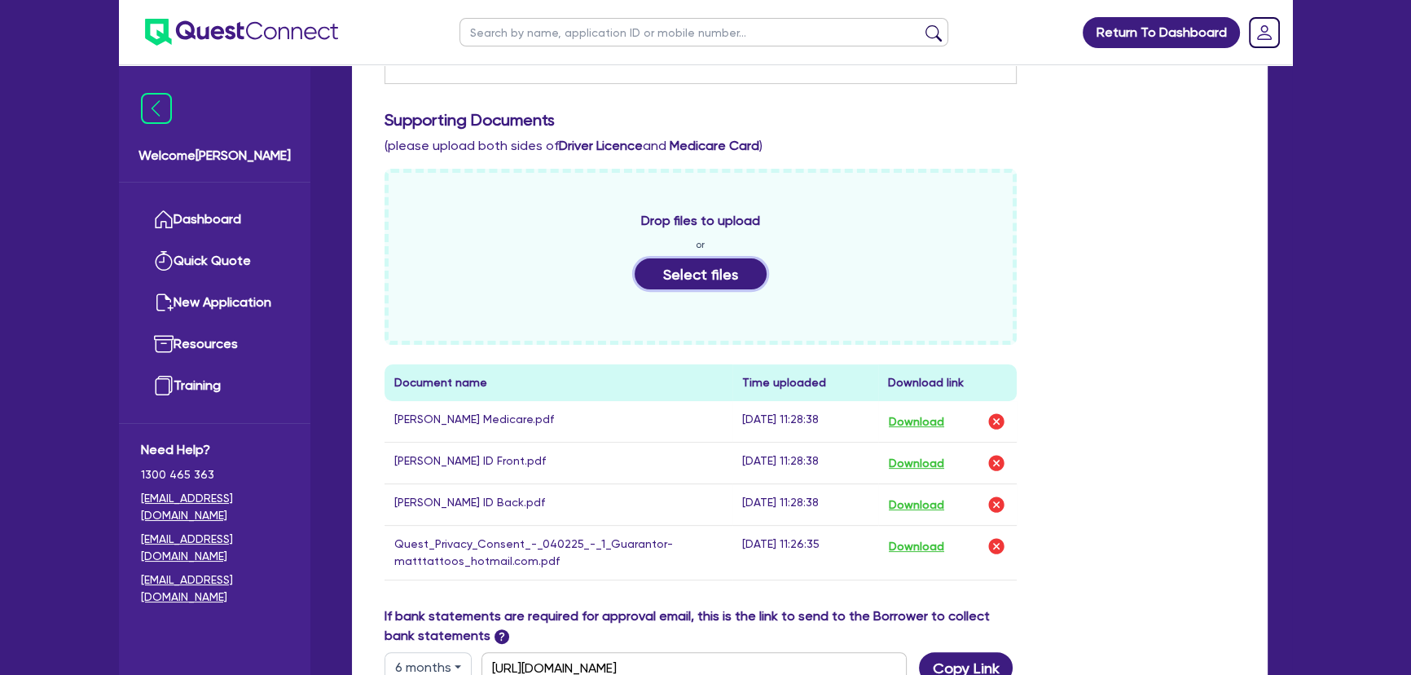
click at [731, 272] on button "Select files" at bounding box center [701, 273] width 132 height 31
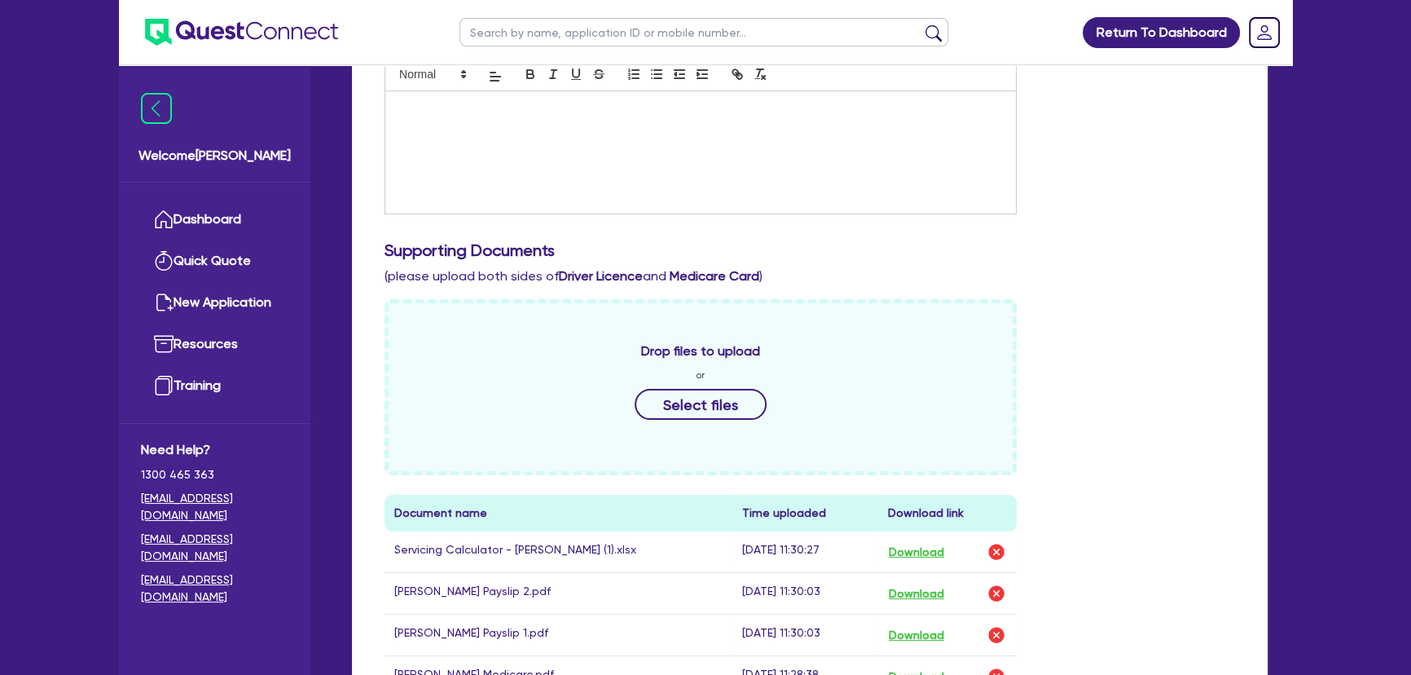
scroll to position [155, 0]
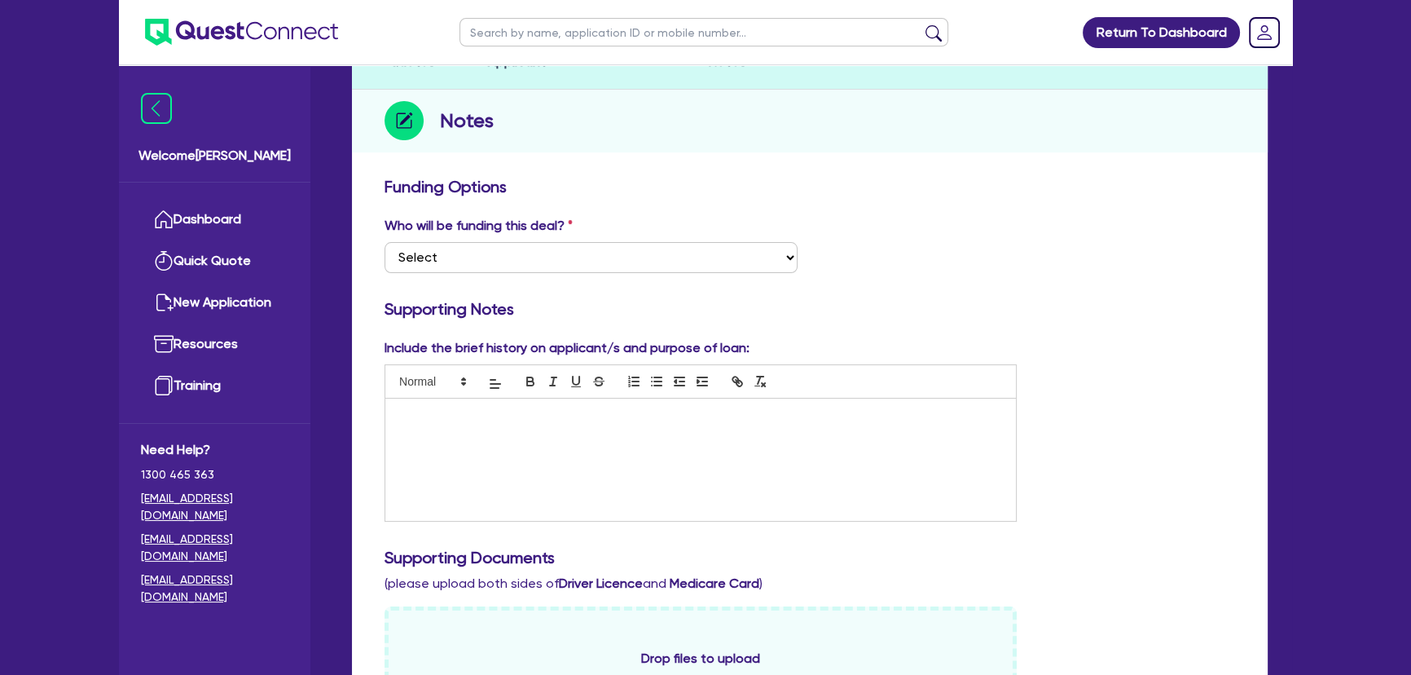
click at [600, 457] on div at bounding box center [700, 459] width 631 height 122
click at [479, 434] on div "tattoo" at bounding box center [700, 459] width 631 height 122
click at [481, 274] on div "Who will be funding this deal? Select I want Quest to fund 100% I will fund 100…" at bounding box center [809, 251] width 875 height 70
click at [481, 252] on select "Select I want Quest to fund 100% I will fund 100% I will co-fund with Quest Oth…" at bounding box center [591, 257] width 413 height 31
select select "Other"
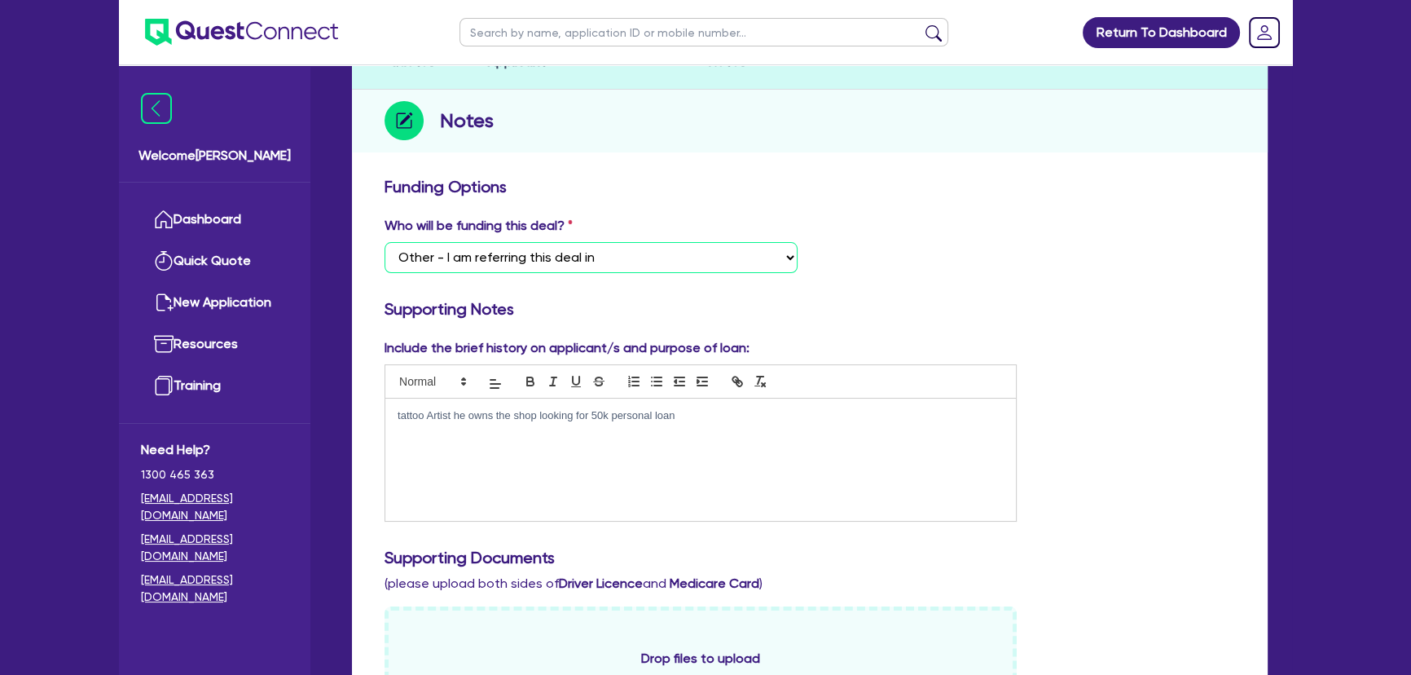
click at [385, 242] on select "Select I want Quest to fund 100% I will fund 100% I will co-fund with Quest Oth…" at bounding box center [591, 257] width 413 height 31
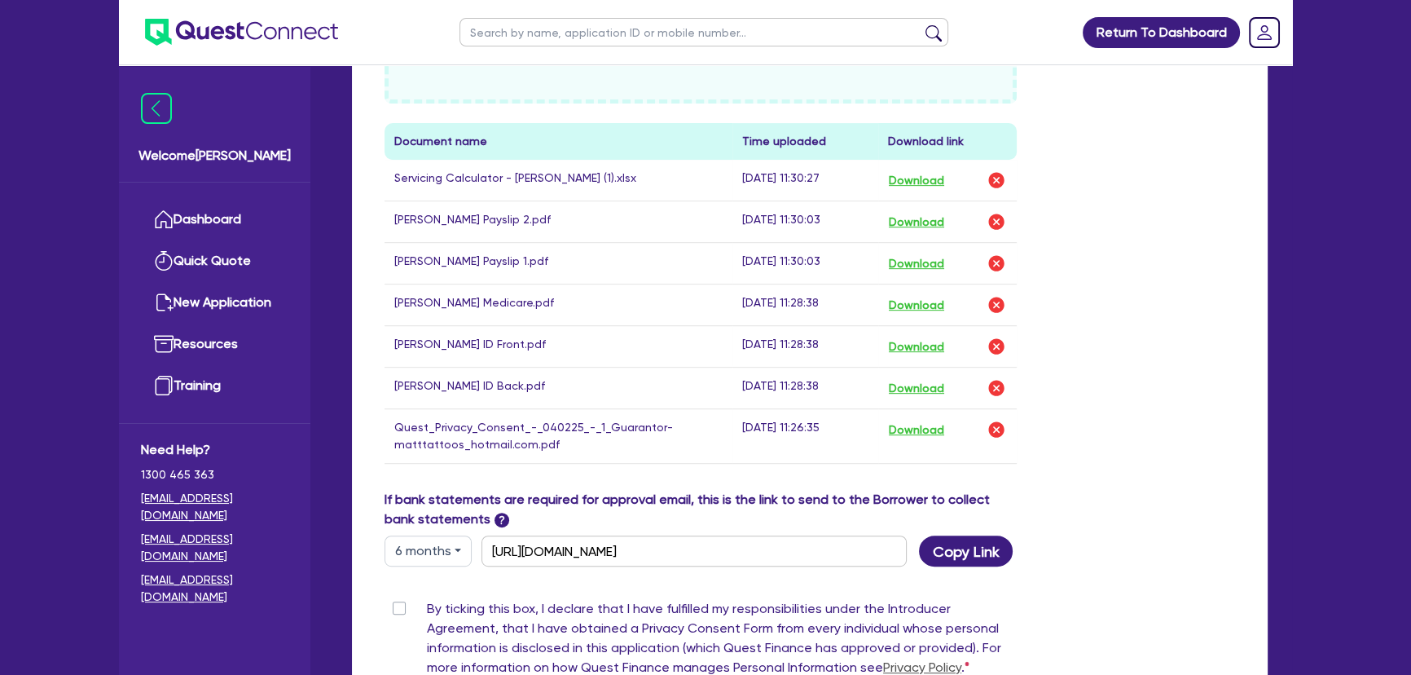
scroll to position [970, 0]
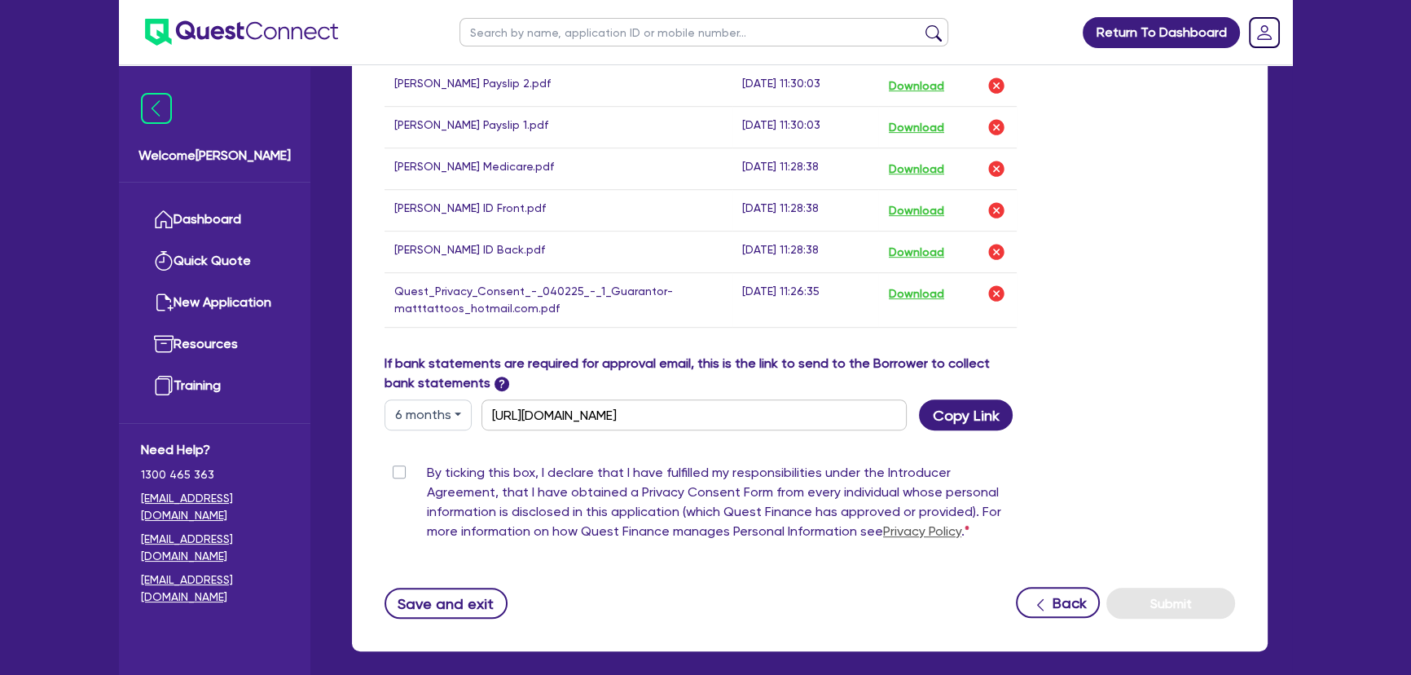
click at [427, 469] on label "By ticking this box, I declare that I have fulfilled my responsibilities under …" at bounding box center [722, 505] width 590 height 85
click at [396, 469] on input "By ticking this box, I declare that I have fulfilled my responsibilities under …" at bounding box center [391, 470] width 13 height 15
checkbox input "true"
click at [461, 595] on button "Save and exit" at bounding box center [446, 603] width 123 height 31
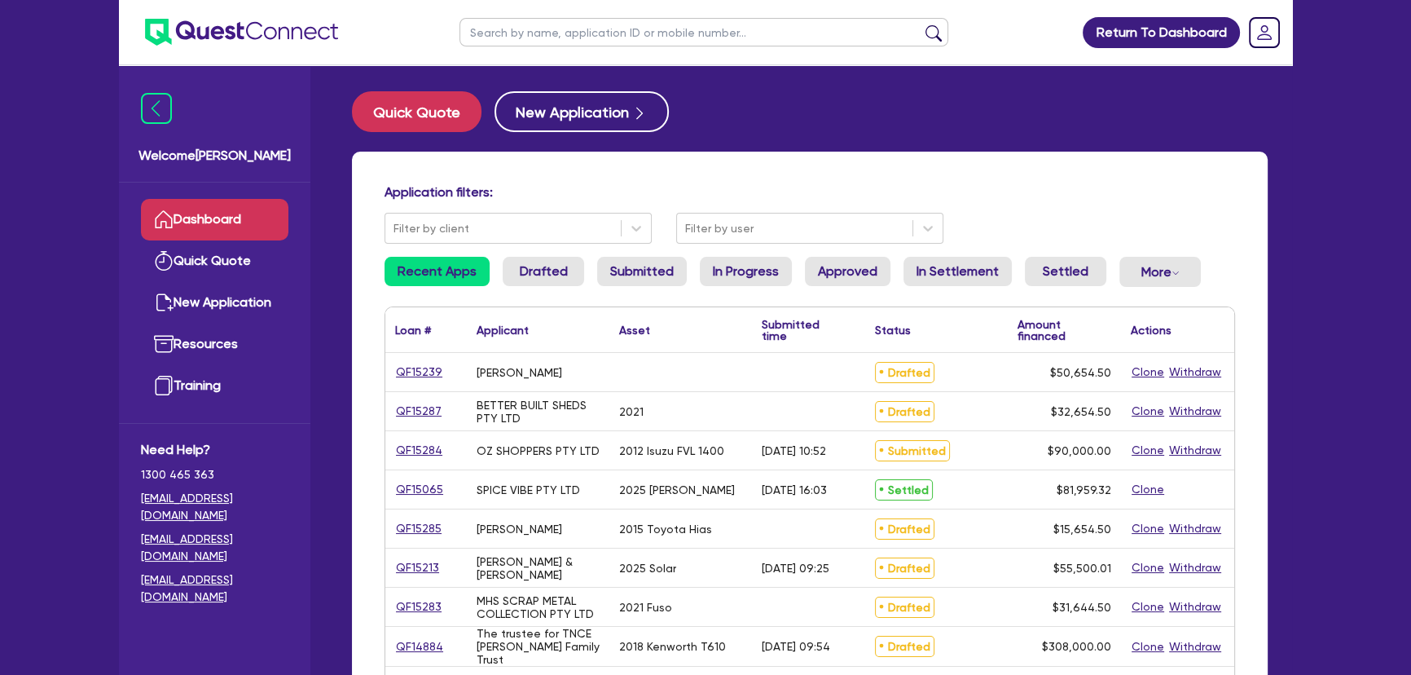
click at [392, 369] on div "QF15239" at bounding box center [425, 372] width 81 height 38
click at [407, 369] on link "QF15239" at bounding box center [419, 372] width 48 height 19
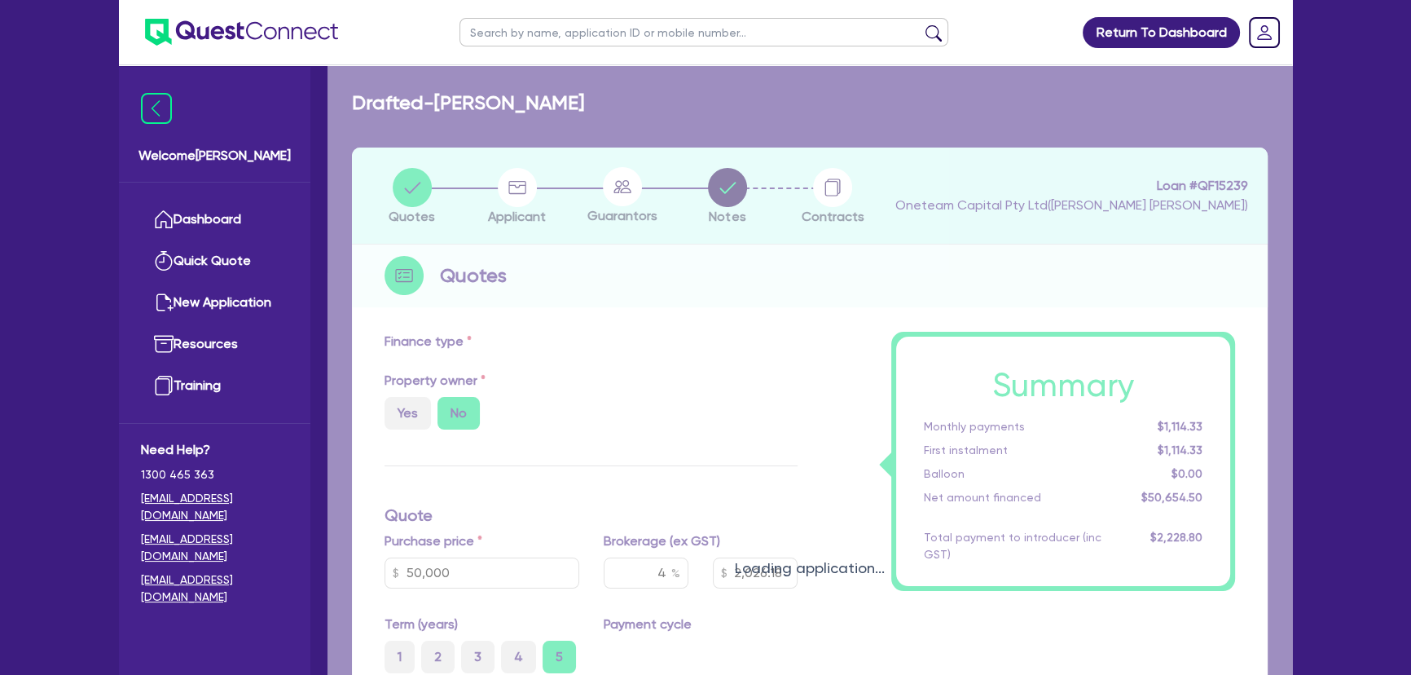
type input "50,000"
type input "2,026.18"
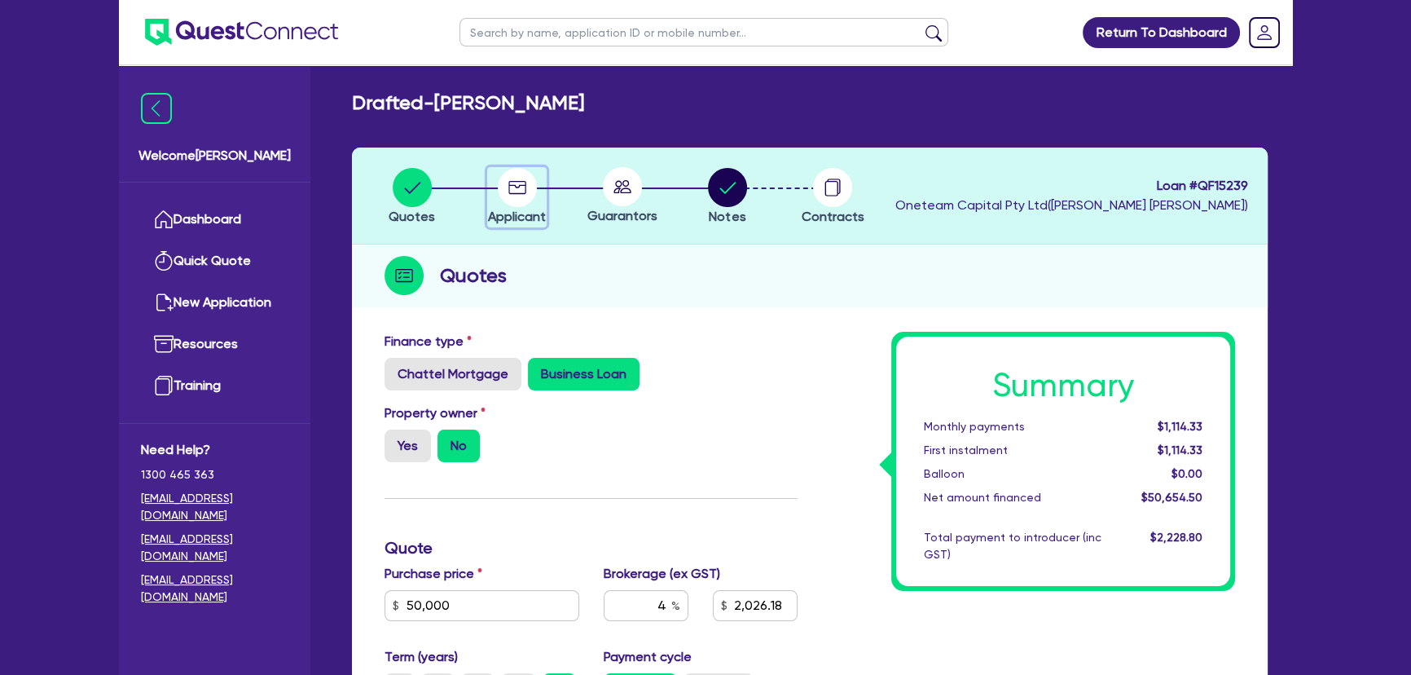
click at [515, 203] on circle "button" at bounding box center [517, 187] width 39 height 39
select select "SOLE_TRADER"
select select "ARTS_RECREATION"
select select "ARTISTS"
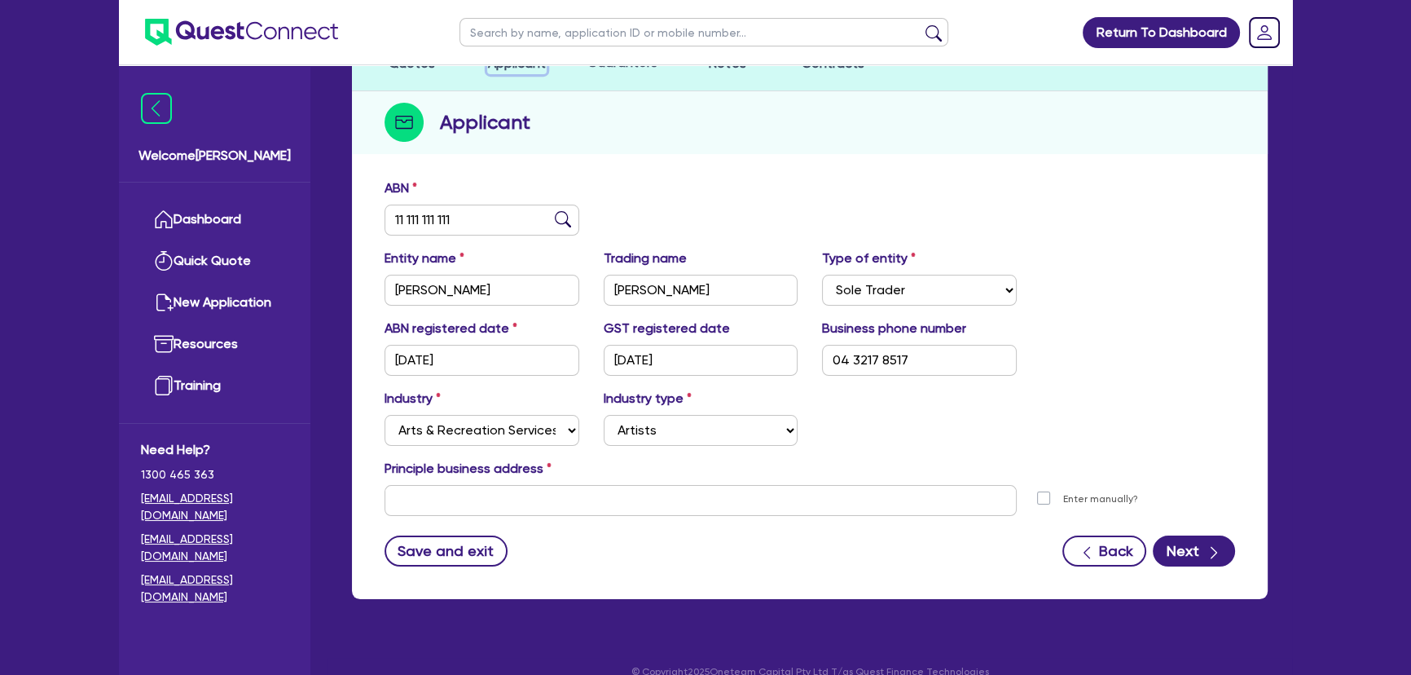
scroll to position [176, 0]
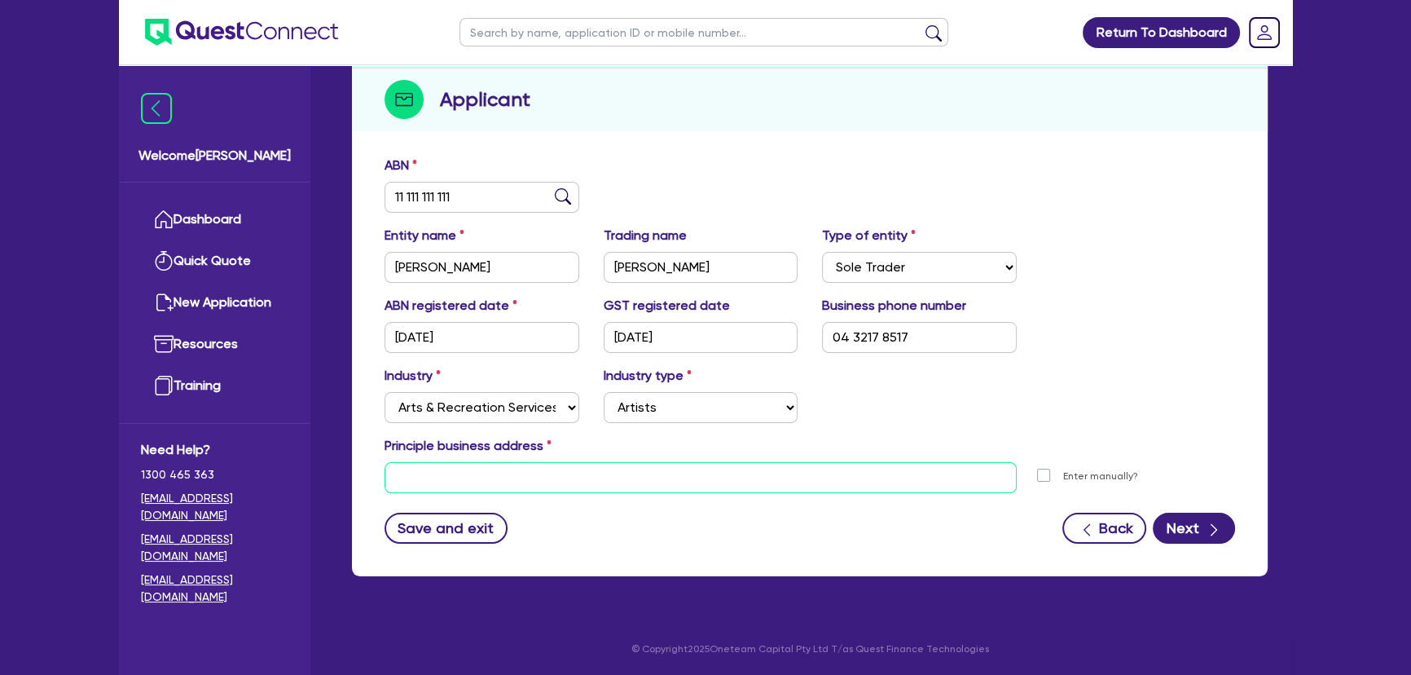
click at [525, 486] on input "text" at bounding box center [701, 477] width 632 height 31
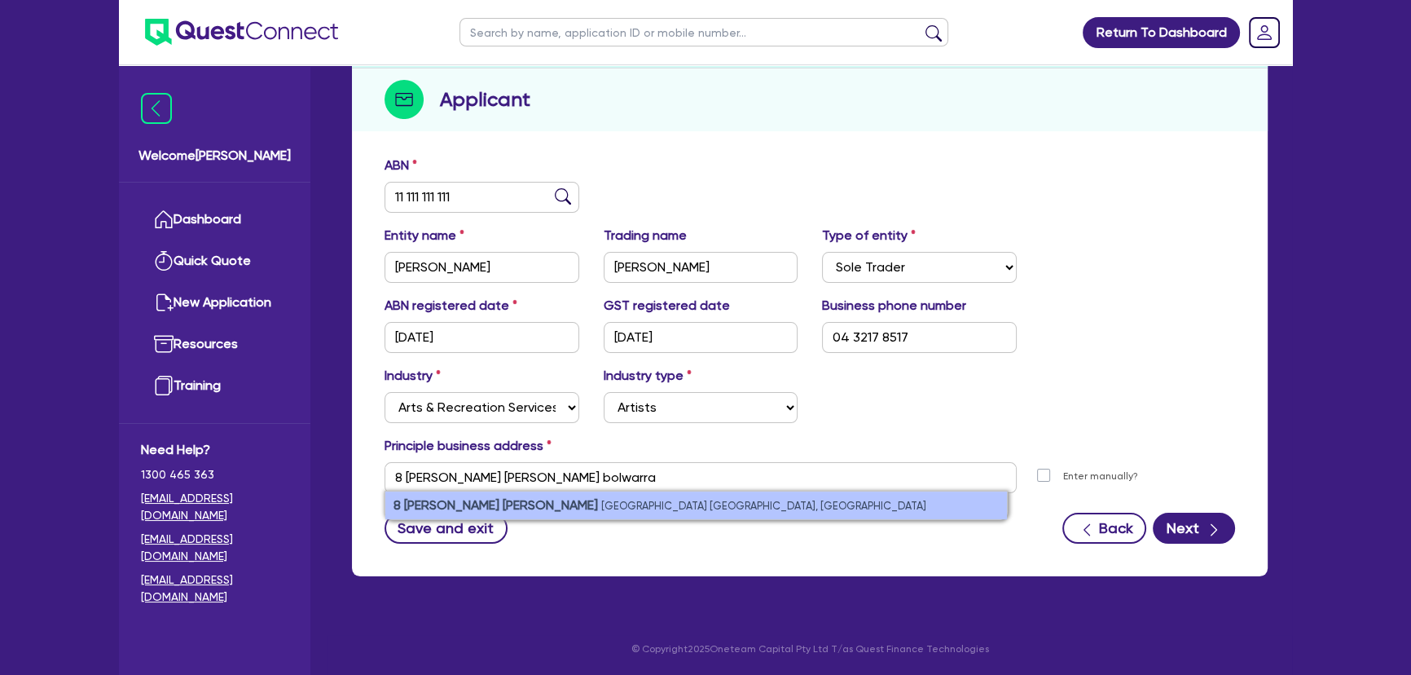
click at [601, 505] on small "[GEOGRAPHIC_DATA] [GEOGRAPHIC_DATA], [GEOGRAPHIC_DATA]" at bounding box center [763, 506] width 325 height 12
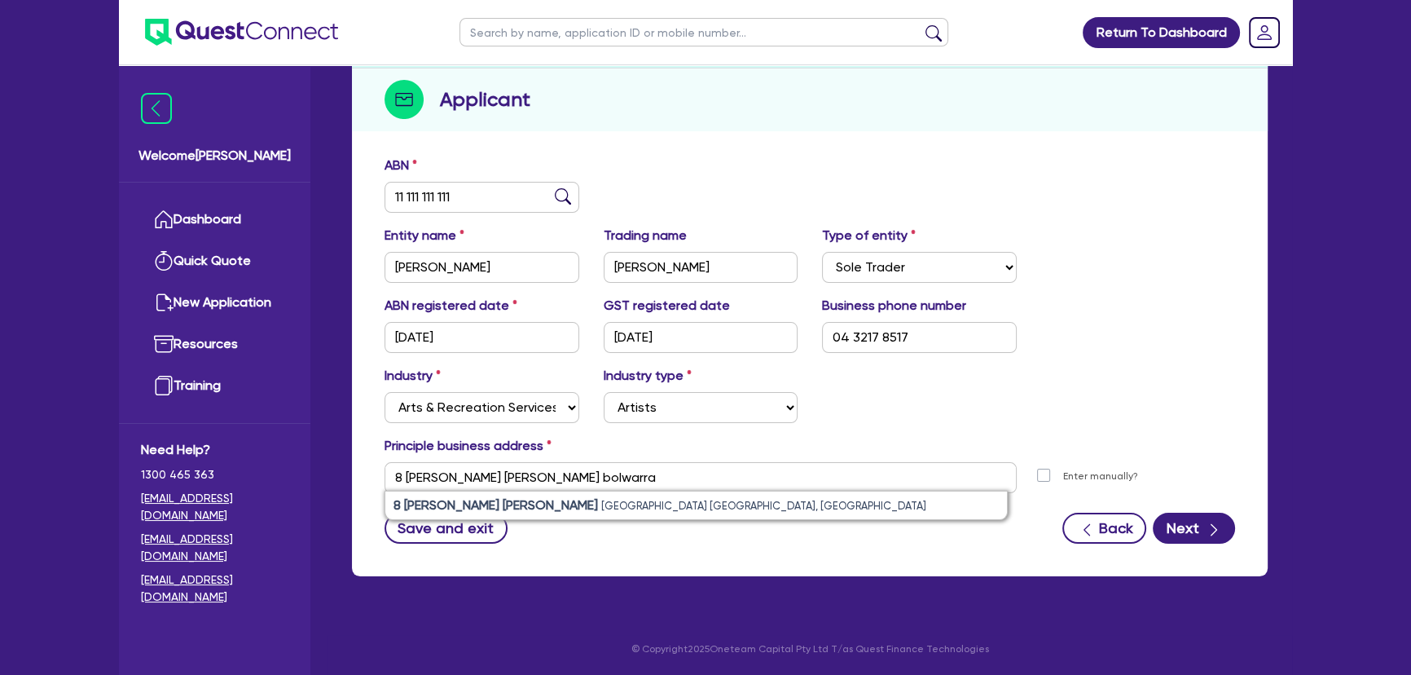
type input "[STREET_ADDRESS]"
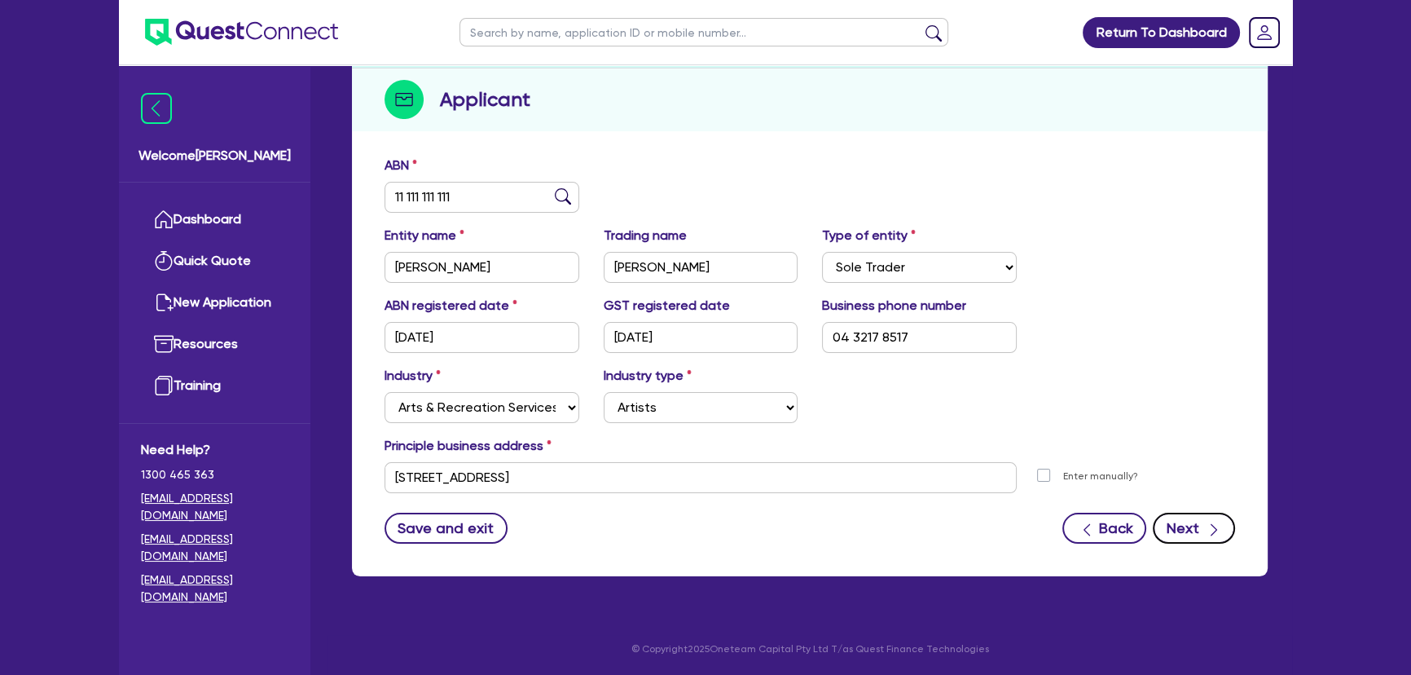
click at [1200, 530] on button "Next" at bounding box center [1194, 528] width 82 height 31
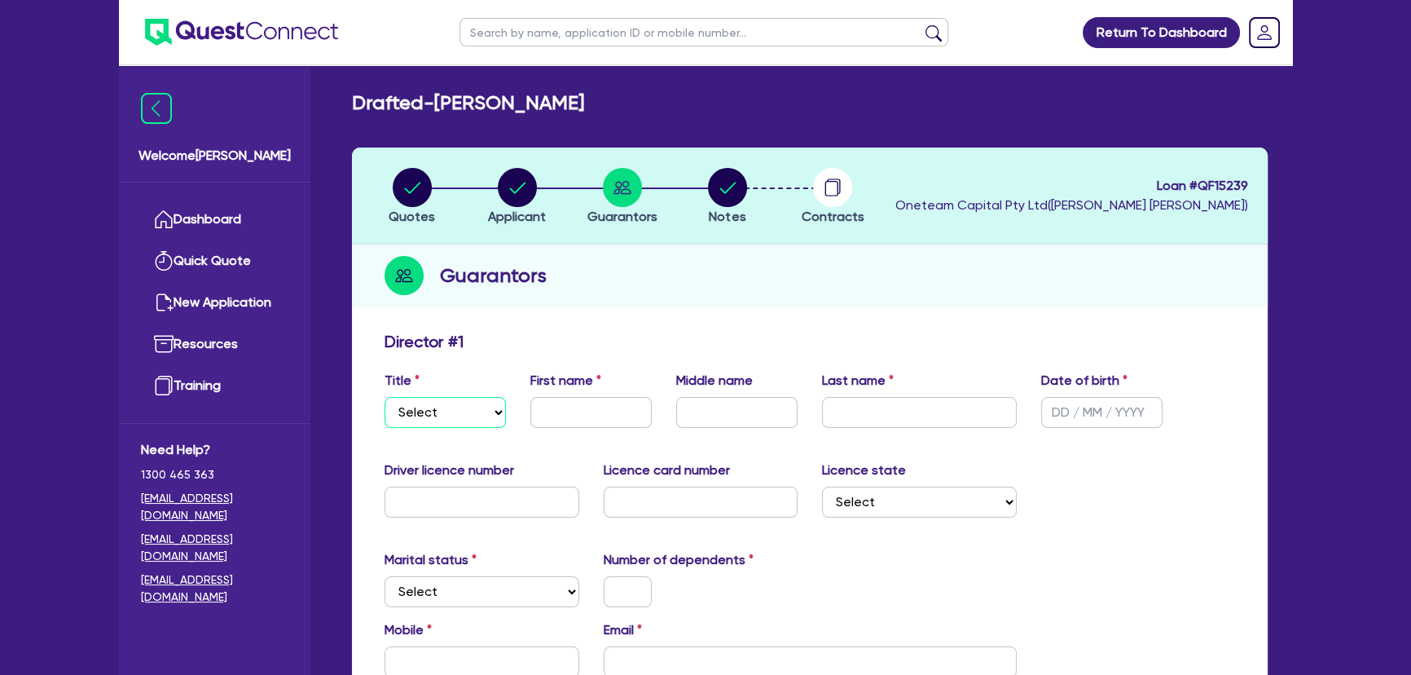
click at [482, 414] on select "Select Mr Mrs Ms Miss Dr" at bounding box center [445, 412] width 121 height 31
select select "MR"
click at [385, 397] on select "Select Mr Mrs Ms Miss Dr" at bounding box center [445, 412] width 121 height 31
click at [591, 411] on input "text" at bounding box center [590, 412] width 121 height 31
type input "[PERSON_NAME]"
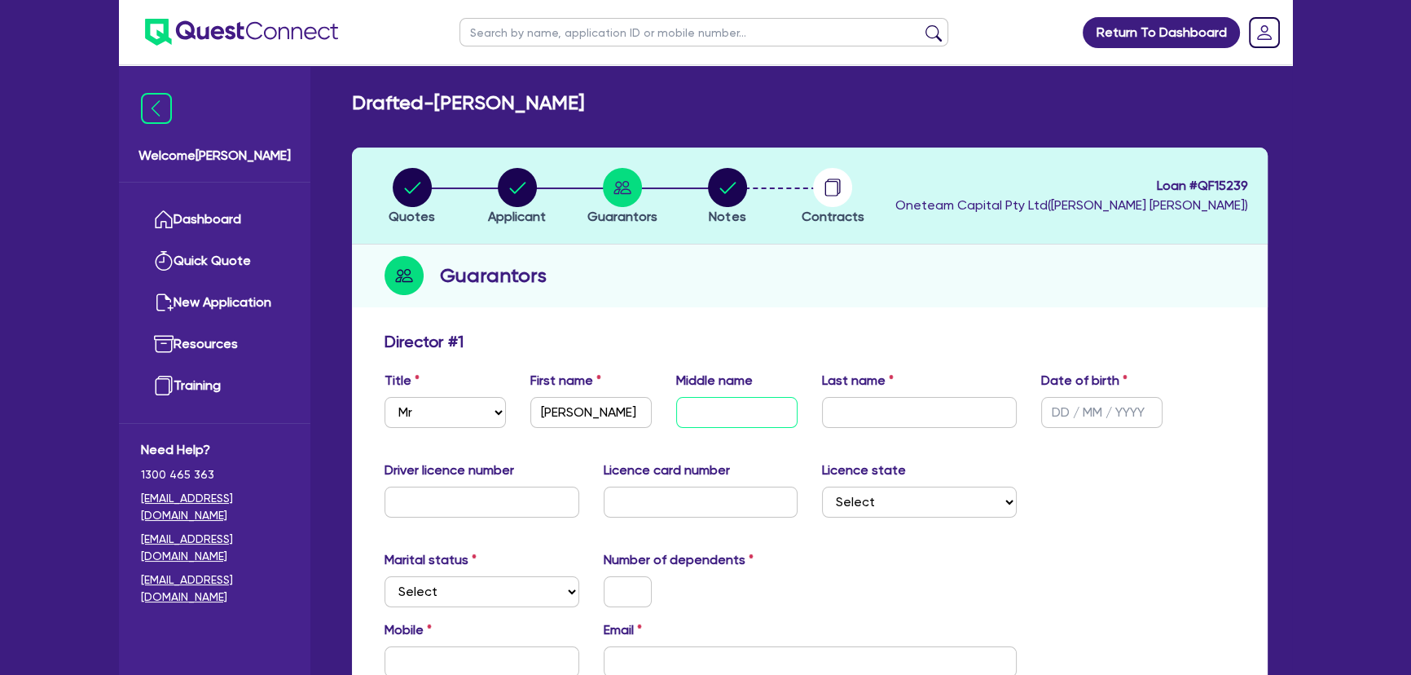
click at [689, 399] on input "text" at bounding box center [736, 412] width 121 height 31
click at [916, 414] on input "text" at bounding box center [919, 412] width 195 height 31
click at [693, 416] on input "[PERSON_NAME]" at bounding box center [736, 412] width 121 height 31
type input "[PERSON_NAME]"
click at [847, 407] on input "text" at bounding box center [919, 412] width 195 height 31
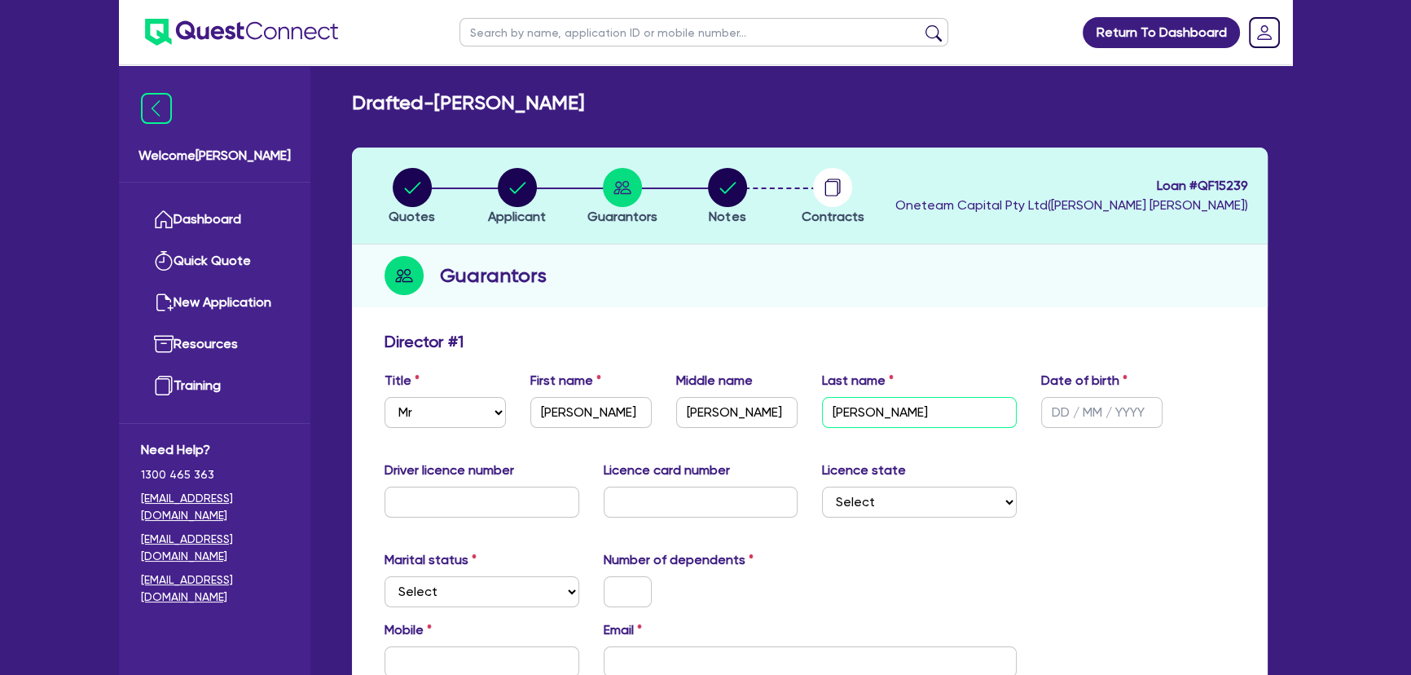
type input "[PERSON_NAME]"
click at [1055, 413] on input "text" at bounding box center [1101, 412] width 121 height 31
type input "[DATE]"
click at [449, 512] on input "text" at bounding box center [482, 501] width 195 height 31
type input "18308213"
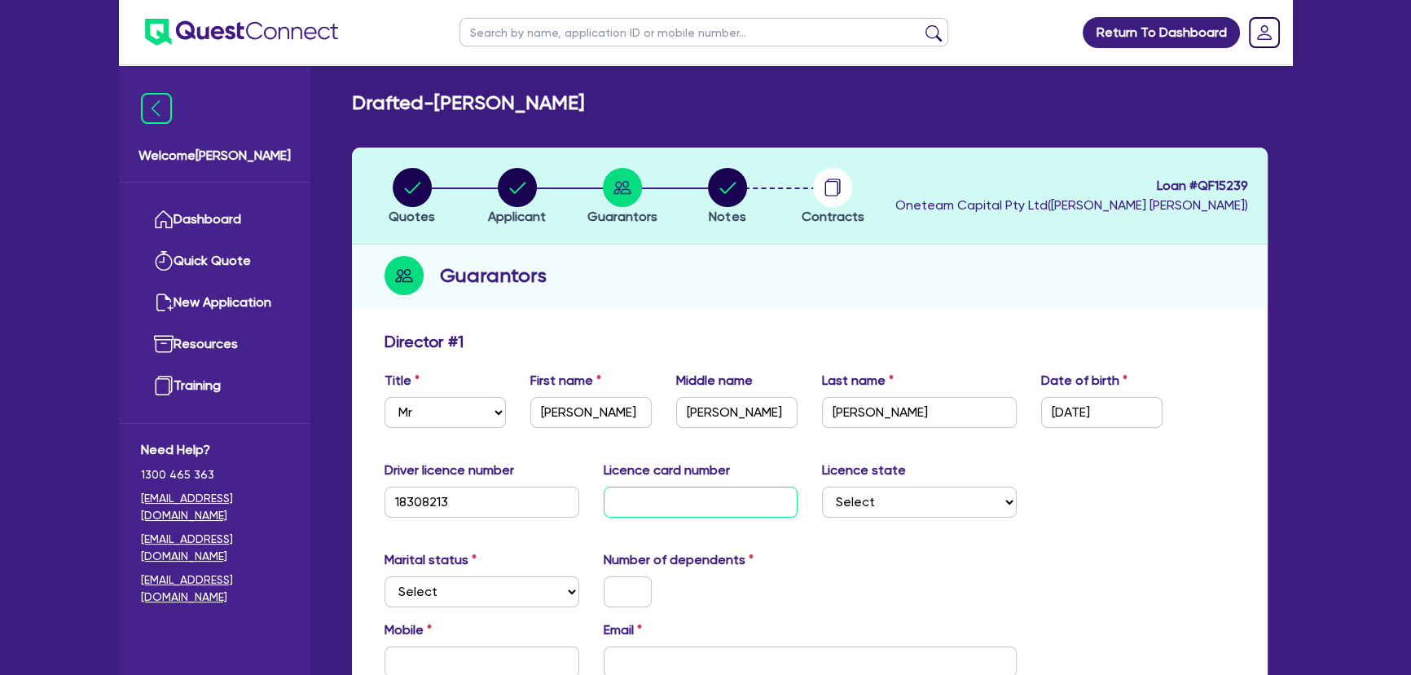
click at [634, 499] on input "text" at bounding box center [701, 501] width 195 height 31
type input "2060583659"
click at [944, 508] on select "Select [GEOGRAPHIC_DATA] [GEOGRAPHIC_DATA] [GEOGRAPHIC_DATA] [GEOGRAPHIC_DATA] …" at bounding box center [919, 501] width 195 height 31
select select "[GEOGRAPHIC_DATA]"
click at [822, 486] on select "Select [GEOGRAPHIC_DATA] [GEOGRAPHIC_DATA] [GEOGRAPHIC_DATA] [GEOGRAPHIC_DATA] …" at bounding box center [919, 501] width 195 height 31
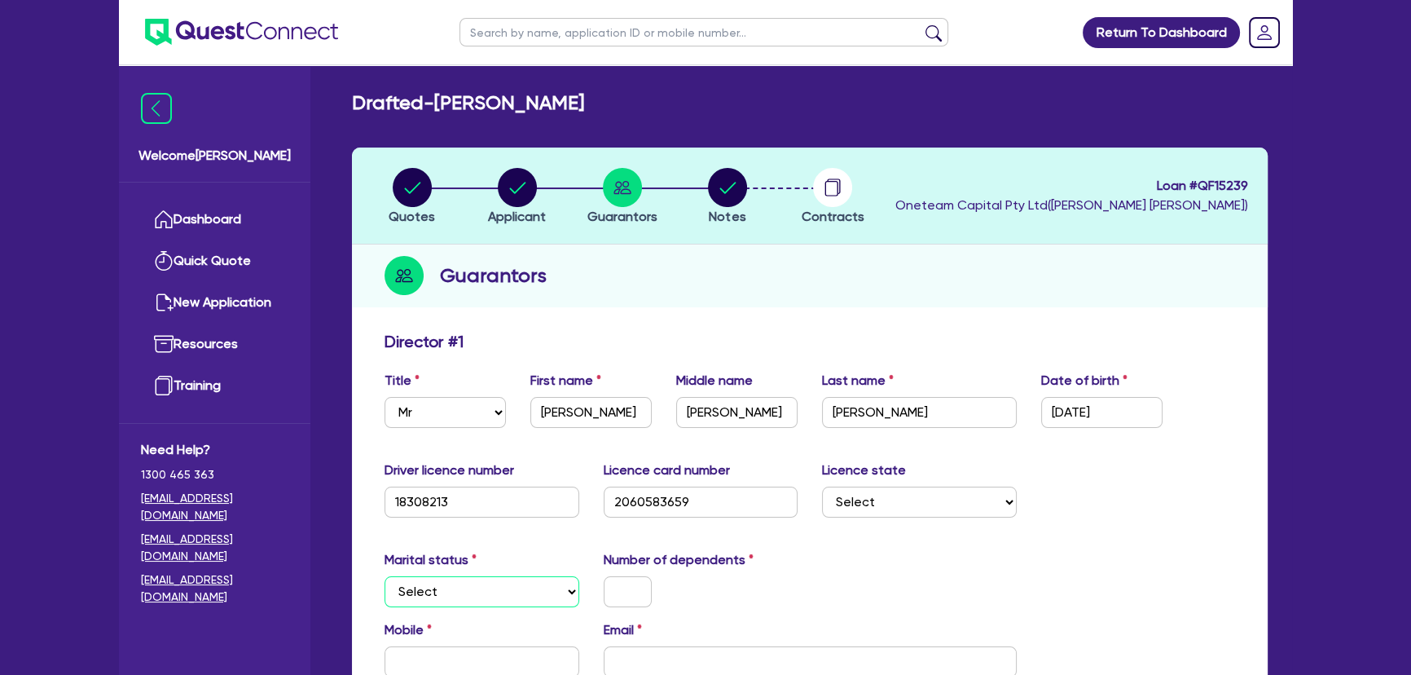
click at [468, 599] on select "Select Single Married De Facto / Partner" at bounding box center [482, 591] width 195 height 31
select select "SINGLE"
click at [385, 576] on select "Select Single Married De Facto / Partner" at bounding box center [482, 591] width 195 height 31
click at [622, 587] on input "text" at bounding box center [628, 591] width 48 height 31
click at [672, 661] on input "email" at bounding box center [810, 661] width 413 height 31
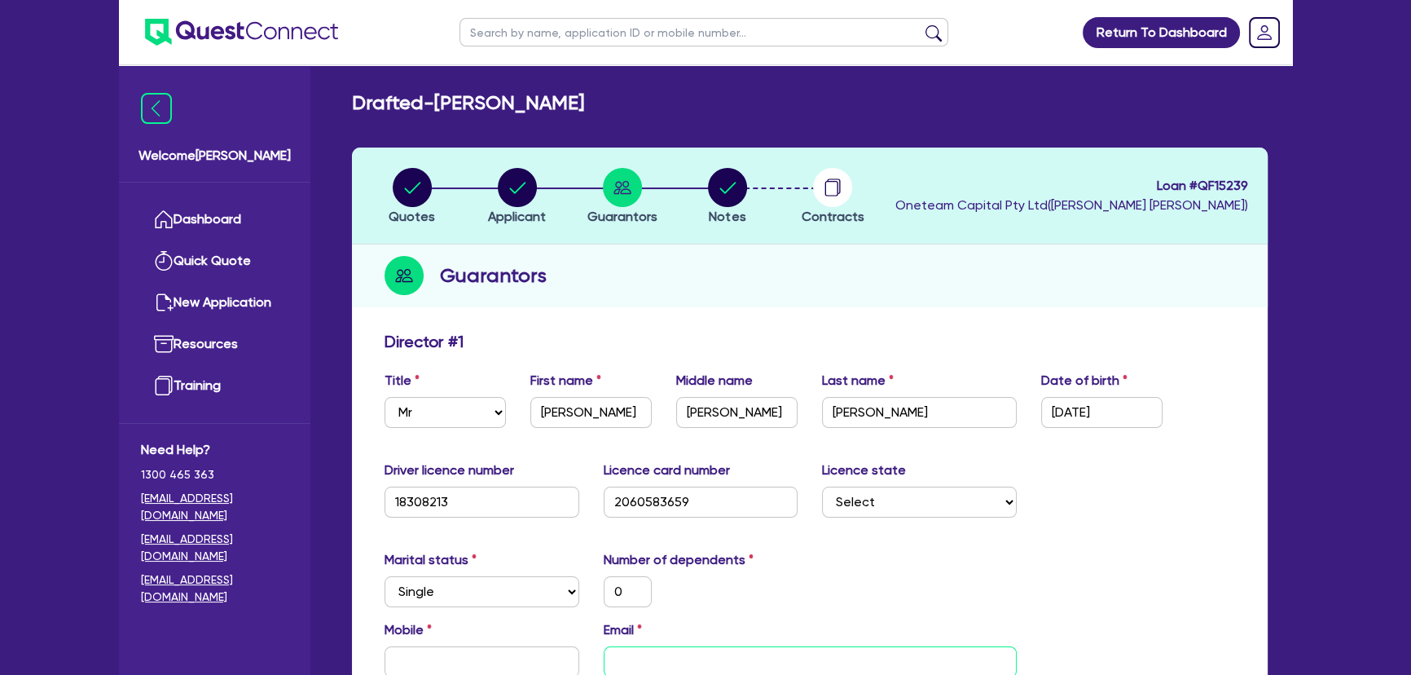
paste input "[EMAIL_ADDRESS][DOMAIN_NAME]"
type input "0"
type input "[EMAIL_ADDRESS][DOMAIN_NAME]"
click at [541, 663] on input "text" at bounding box center [482, 661] width 195 height 31
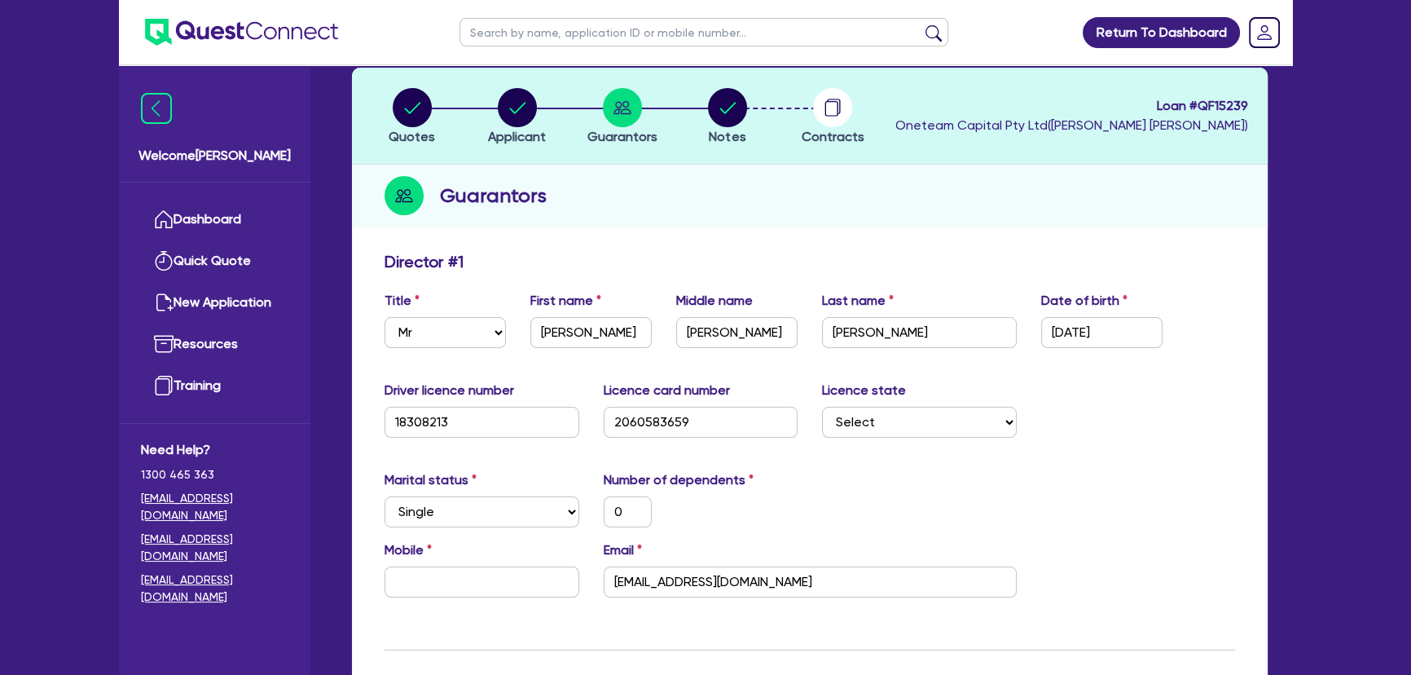
scroll to position [147, 0]
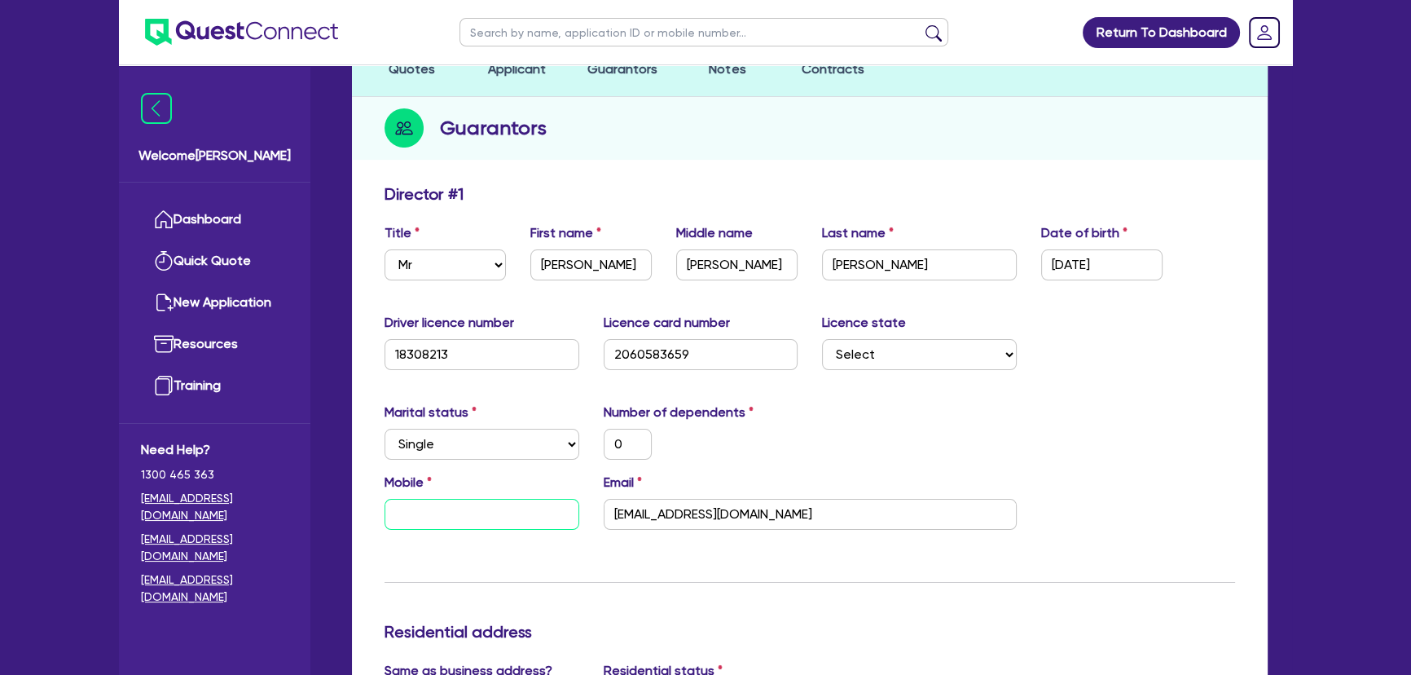
click at [458, 511] on input "text" at bounding box center [482, 514] width 195 height 31
type input "0"
paste input "432 178 517"
type input "0"
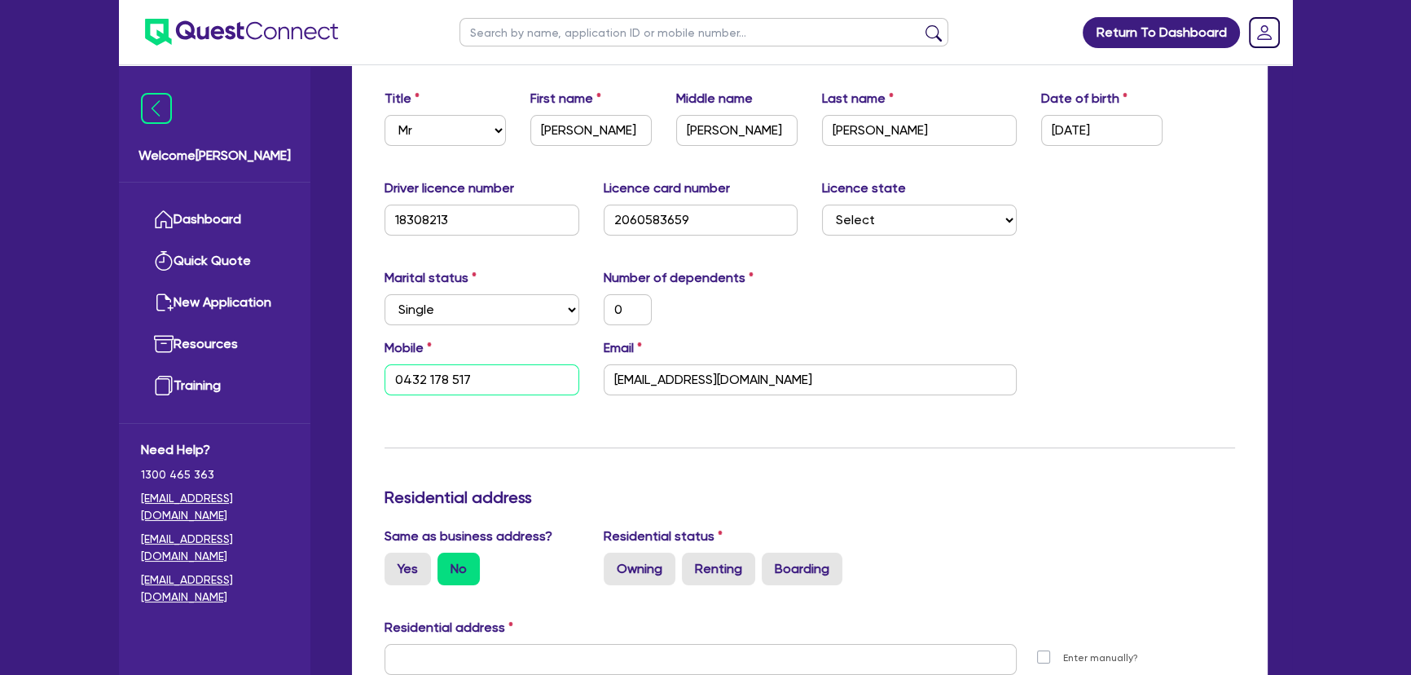
scroll to position [444, 0]
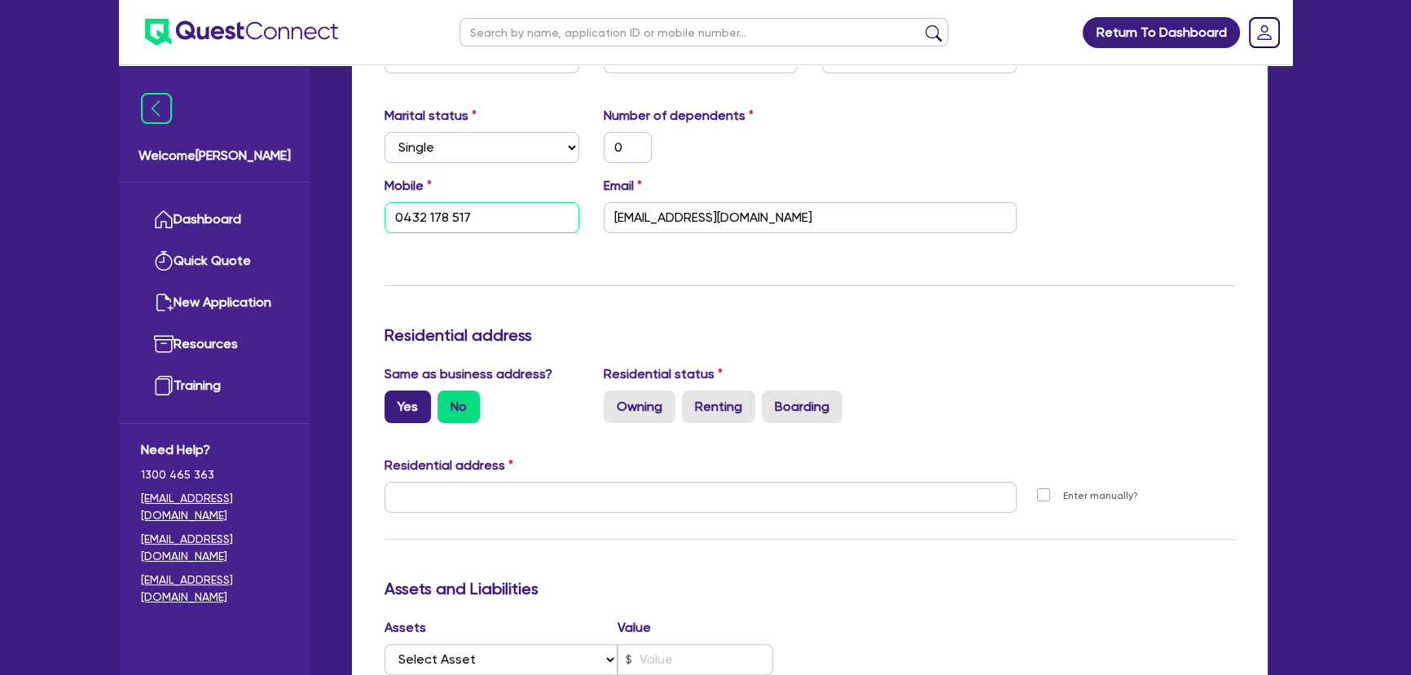
type input "0432 178 517"
click at [398, 394] on label "Yes" at bounding box center [408, 406] width 46 height 33
click at [395, 394] on input "Yes" at bounding box center [390, 395] width 11 height 11
radio input "true"
type input "0"
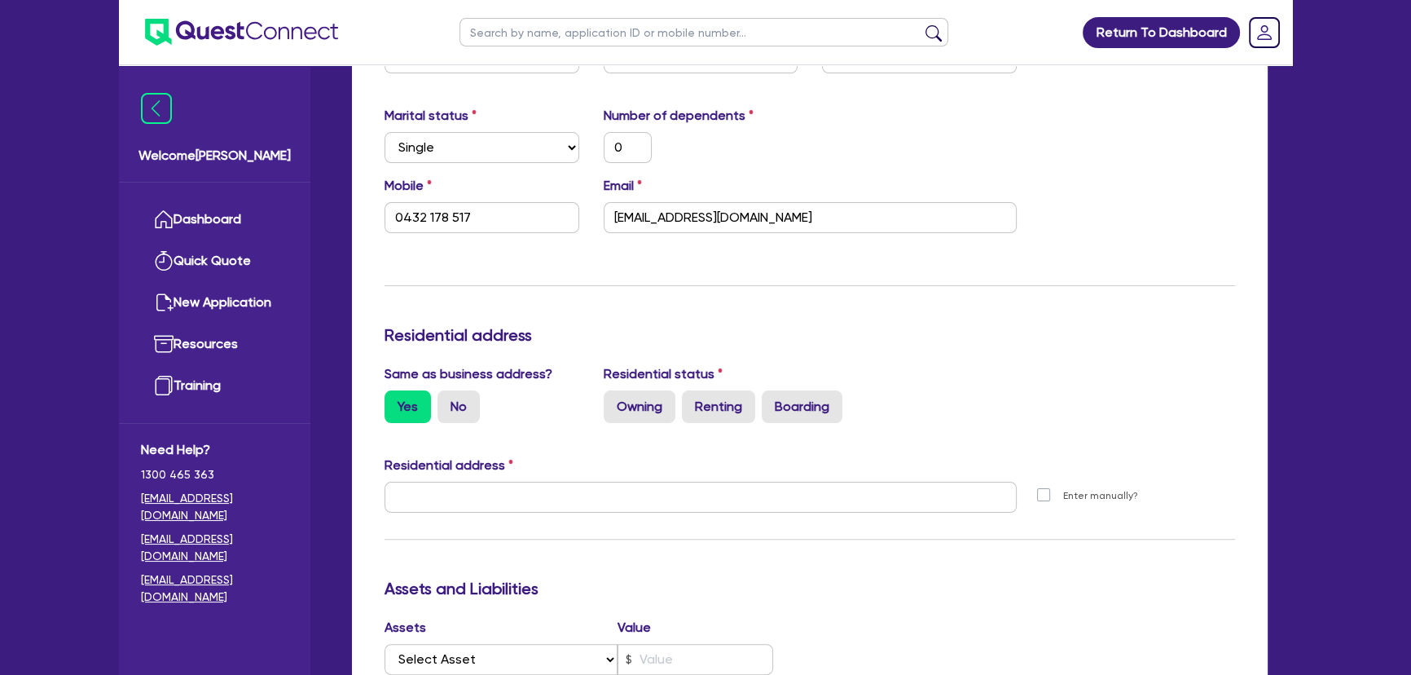
type input "0432 178 517"
type input "[STREET_ADDRESS]"
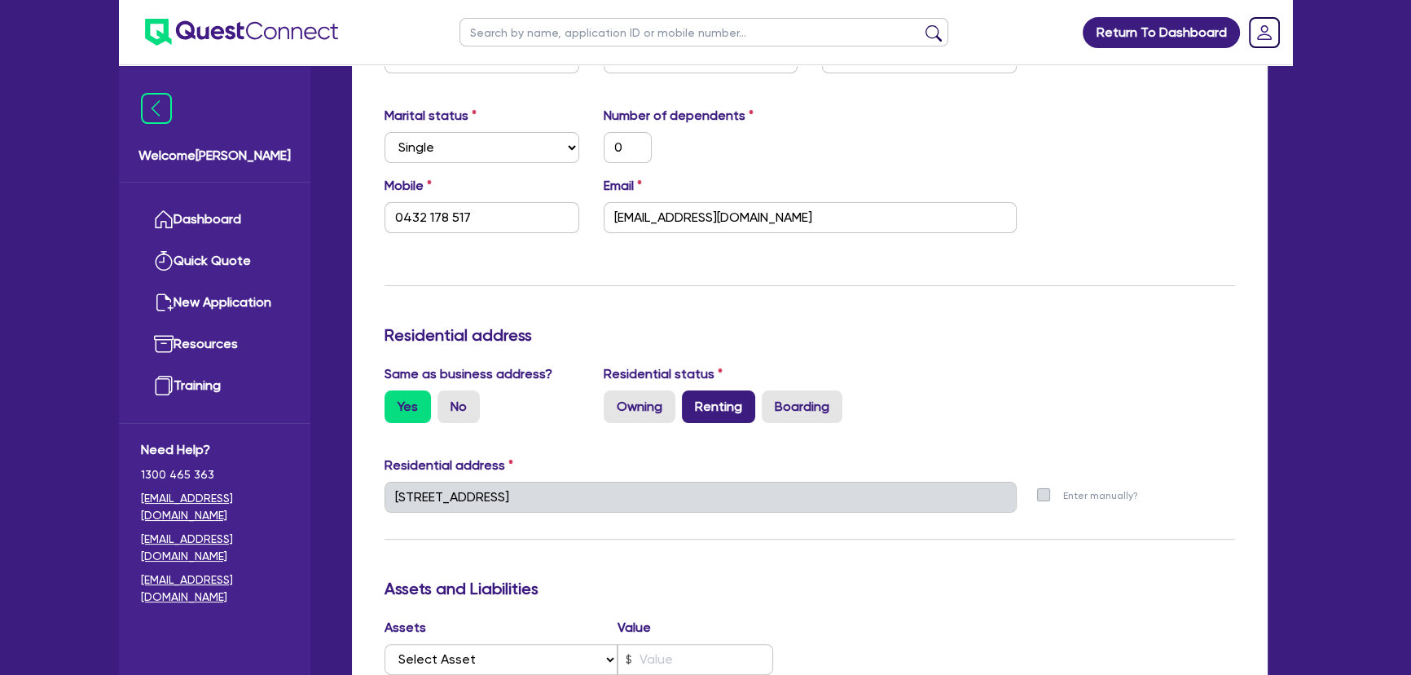
click at [712, 394] on label "Renting" at bounding box center [718, 406] width 73 height 33
click at [693, 394] on input "Renting" at bounding box center [687, 395] width 11 height 11
radio input "true"
type input "0"
type input "0432 178 517"
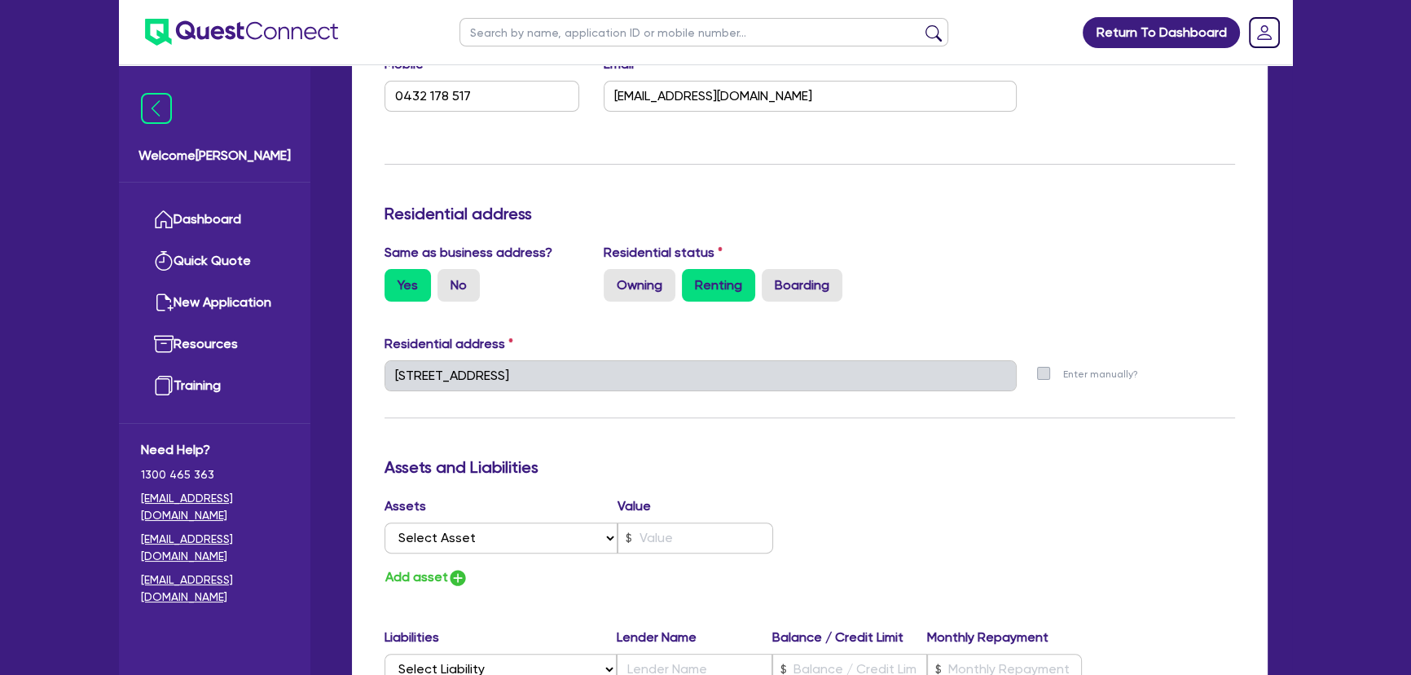
scroll to position [667, 0]
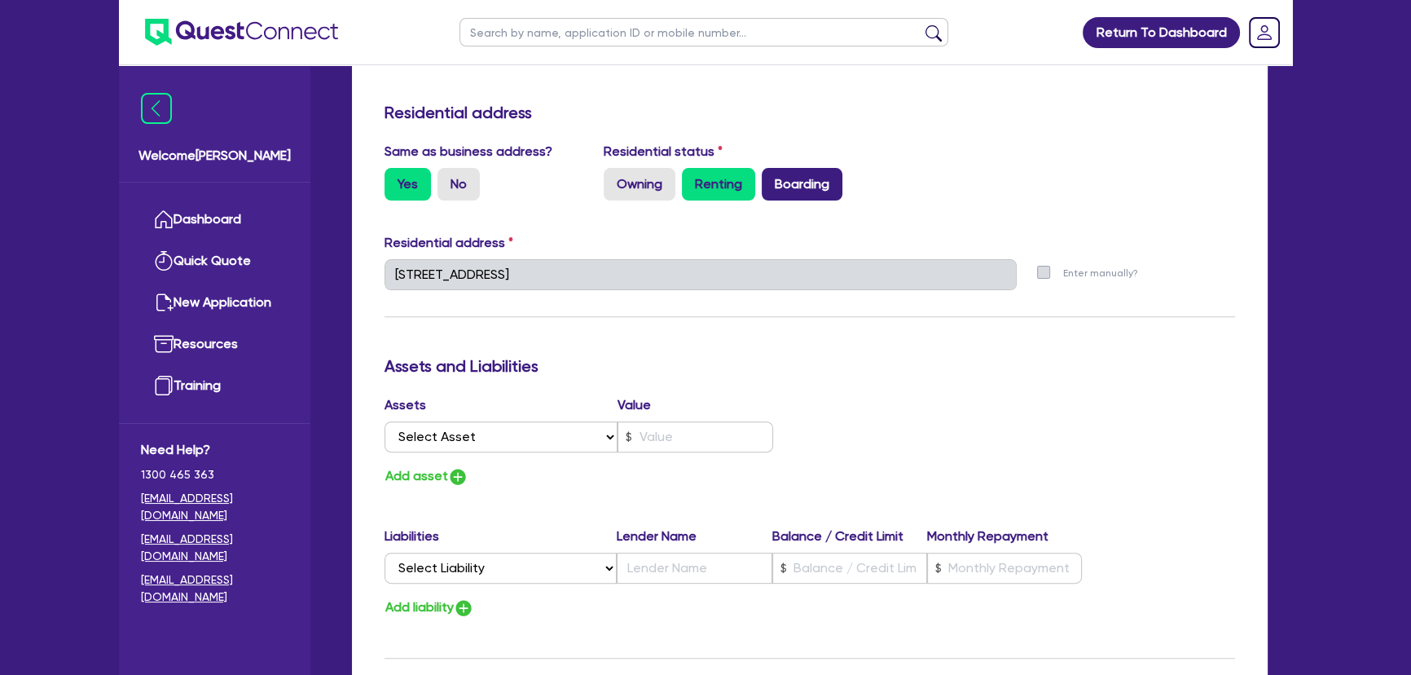
click at [804, 183] on label "Boarding" at bounding box center [802, 184] width 81 height 33
click at [773, 178] on input "Boarding" at bounding box center [767, 173] width 11 height 11
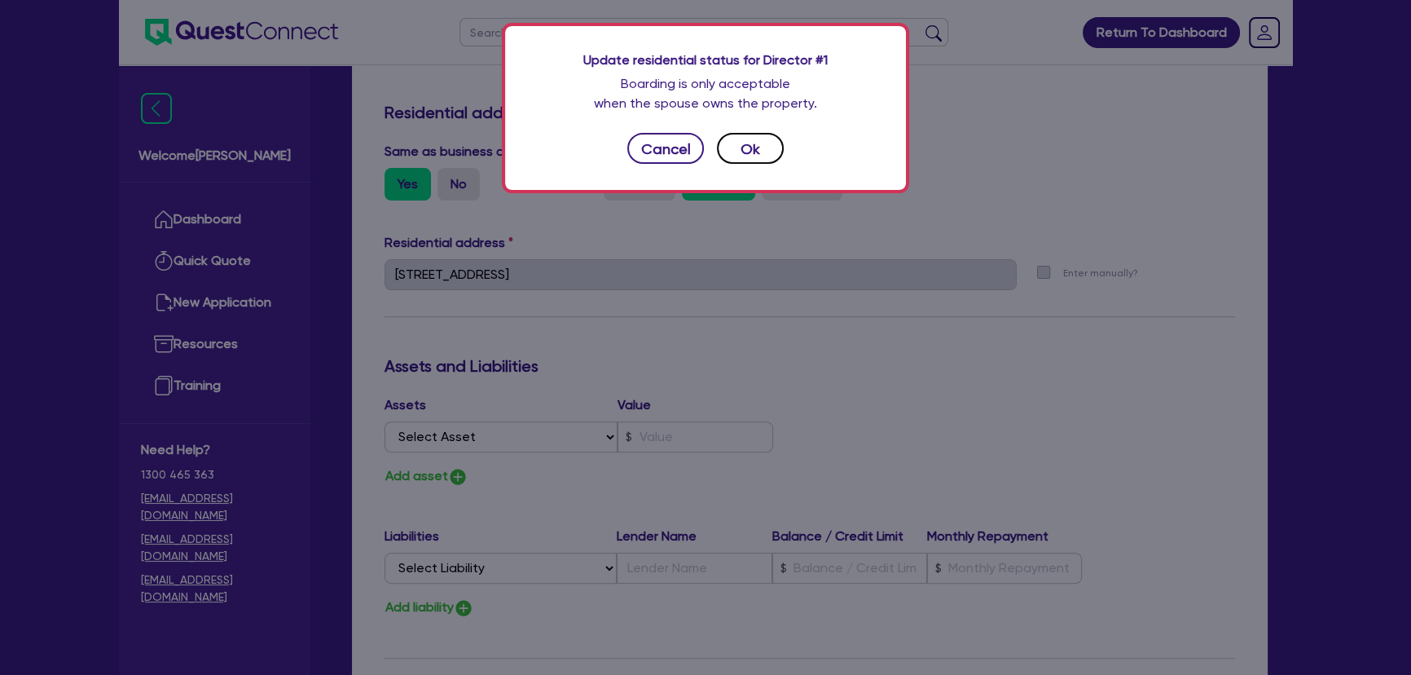
click at [749, 150] on button "Ok" at bounding box center [750, 148] width 67 height 31
type input "0"
type input "0432 178 517"
radio input "false"
radio input "true"
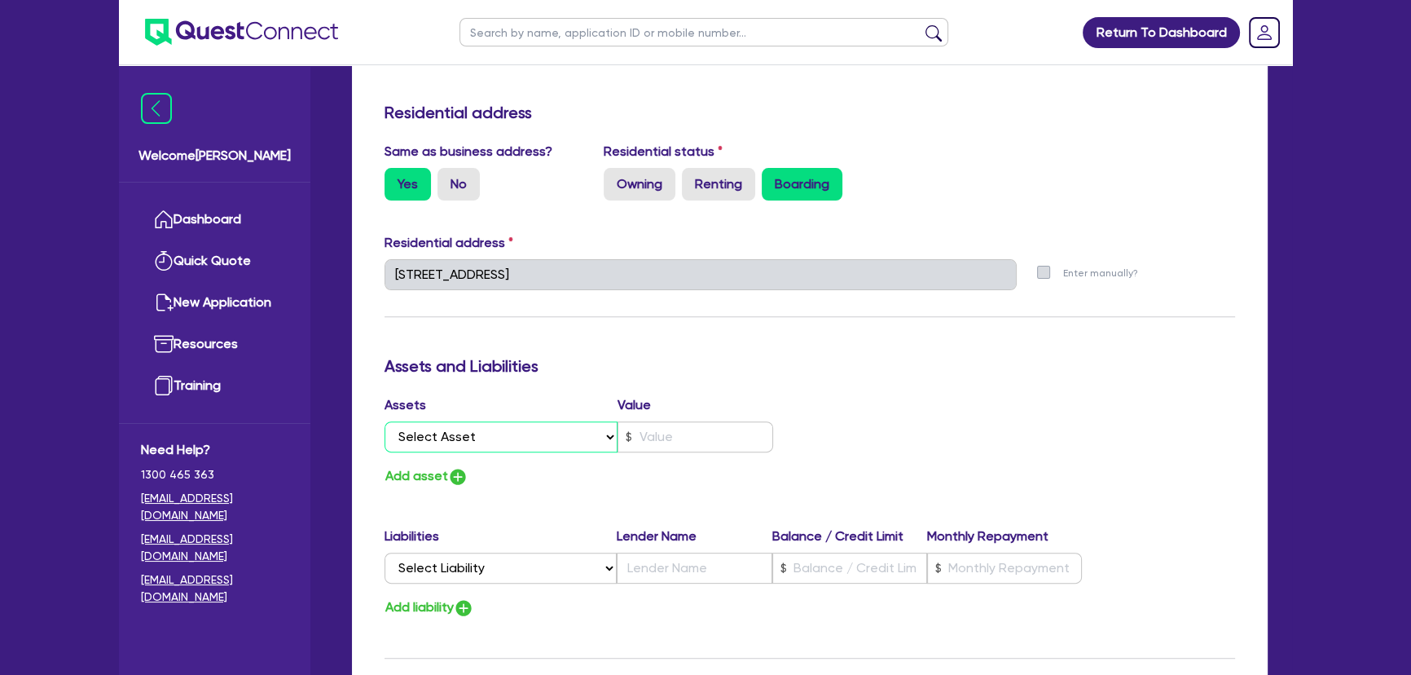
click at [530, 449] on select "Select Asset Cash Property Investment property Vehicle Truck Trailer Equipment …" at bounding box center [501, 436] width 233 height 31
select select "CASH"
click at [385, 421] on select "Select Asset Cash Property Investment property Vehicle Truck Trailer Equipment …" at bounding box center [501, 436] width 233 height 31
type input "0"
type input "0432 178 517"
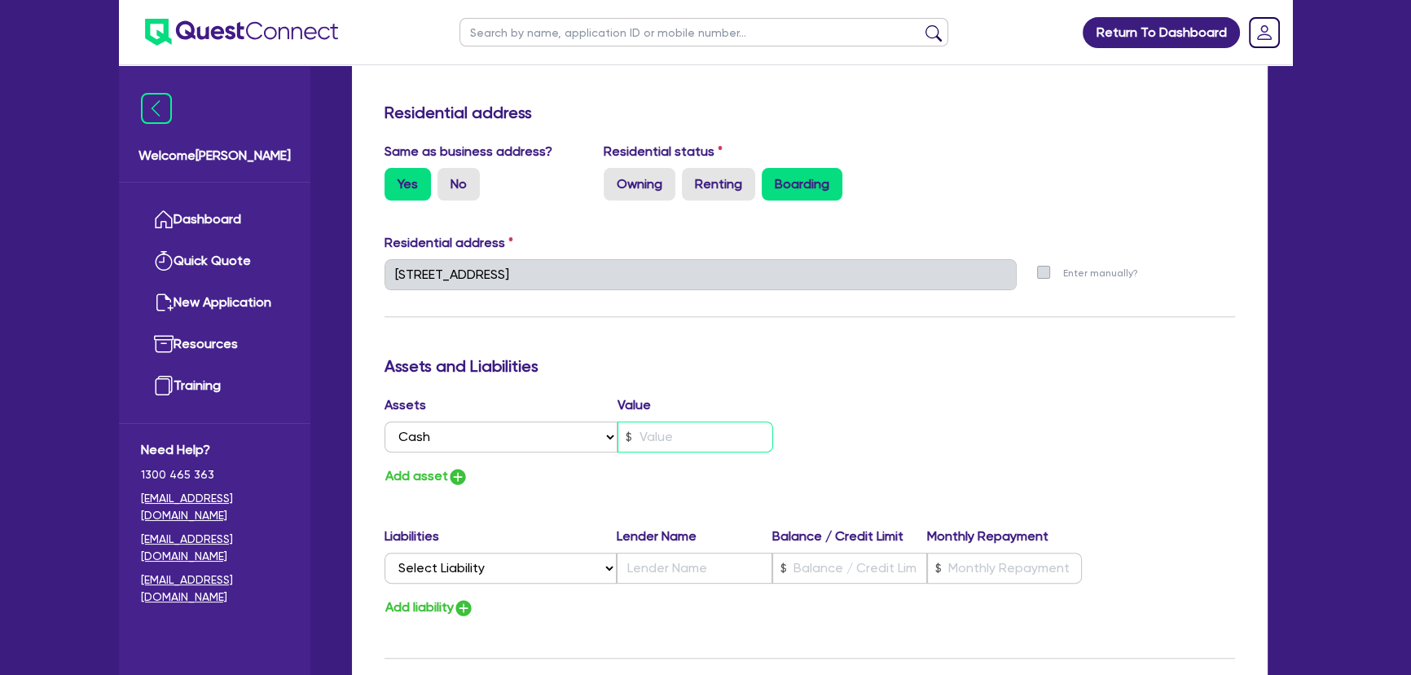
click at [663, 440] on input "text" at bounding box center [696, 436] width 156 height 31
type input "0"
type input "0432 178 517"
type input "1"
type input "0"
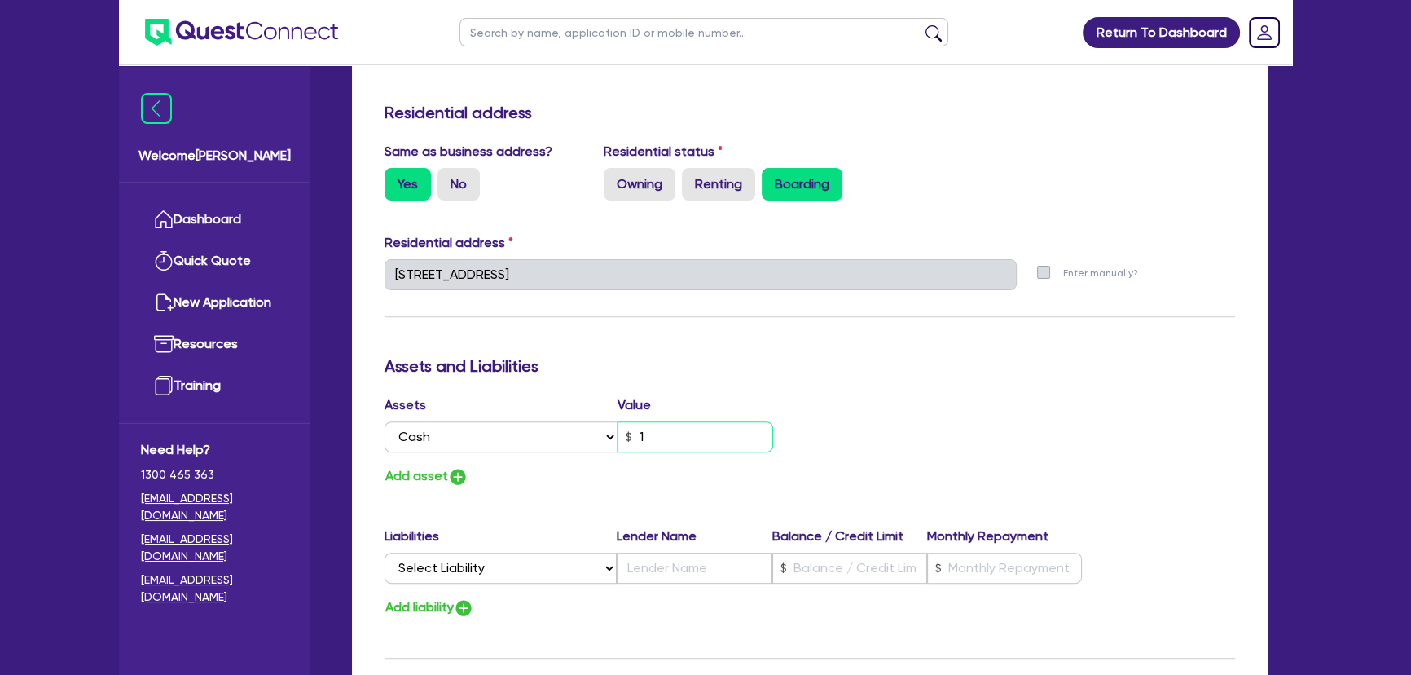
type input "0432 178 517"
click at [456, 482] on img "button" at bounding box center [458, 477] width 20 height 20
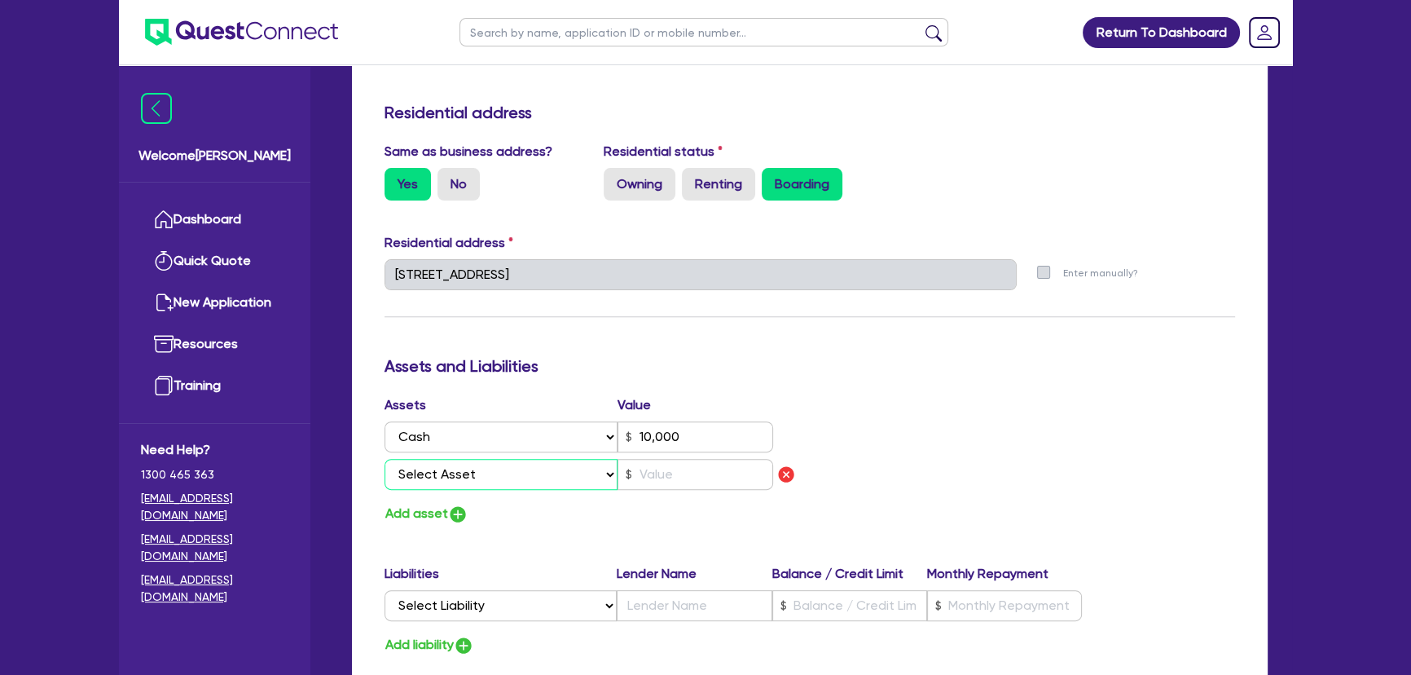
click at [456, 482] on select "Select Asset Cash Property Investment property Vehicle Truck Trailer Equipment …" at bounding box center [501, 474] width 233 height 31
click at [385, 459] on select "Select Asset Cash Property Investment property Vehicle Truck Trailer Equipment …" at bounding box center [501, 474] width 233 height 31
click at [440, 475] on select "Select Asset Cash Property Investment property Vehicle Truck Trailer Equipment …" at bounding box center [501, 474] width 233 height 31
click at [385, 459] on select "Select Asset Cash Property Investment property Vehicle Truck Trailer Equipment …" at bounding box center [501, 474] width 233 height 31
click at [734, 478] on input "text" at bounding box center [696, 474] width 156 height 31
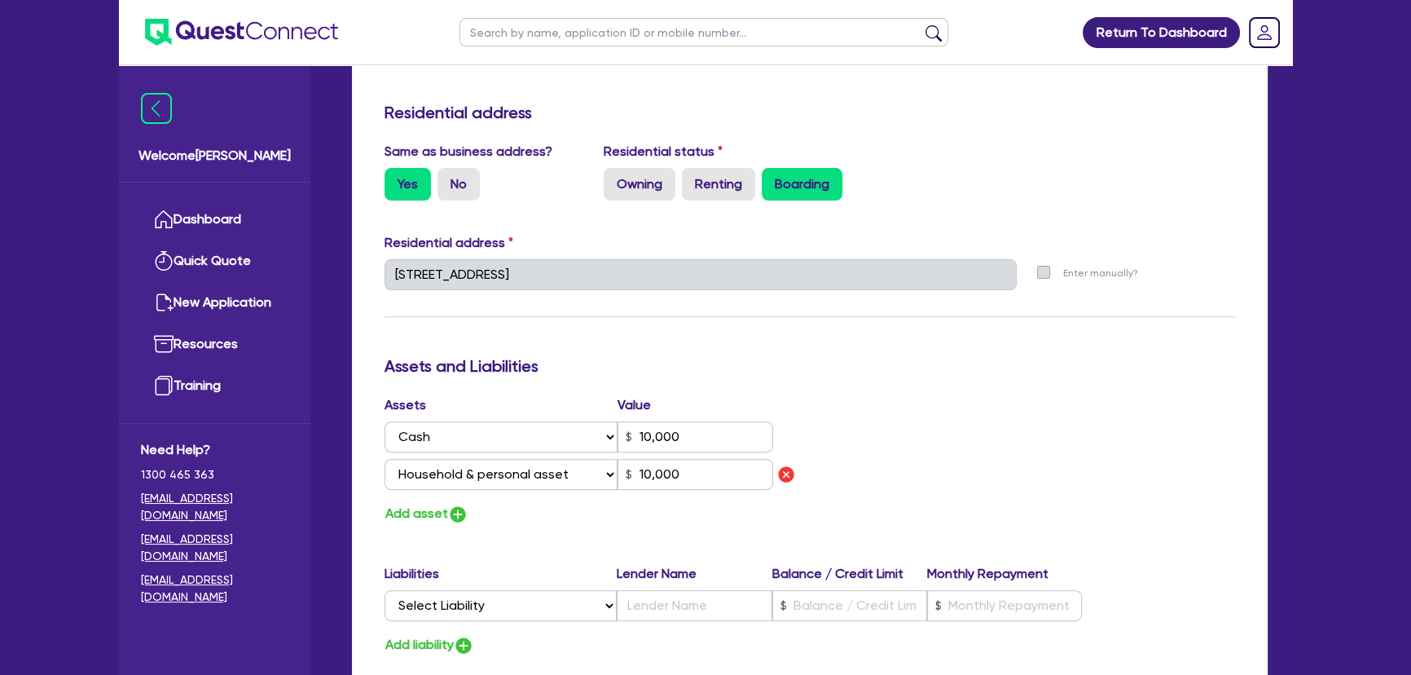
click at [795, 539] on div "Update residential status for Director #1 Boarding is only acceptable when the …" at bounding box center [810, 286] width 851 height 1243
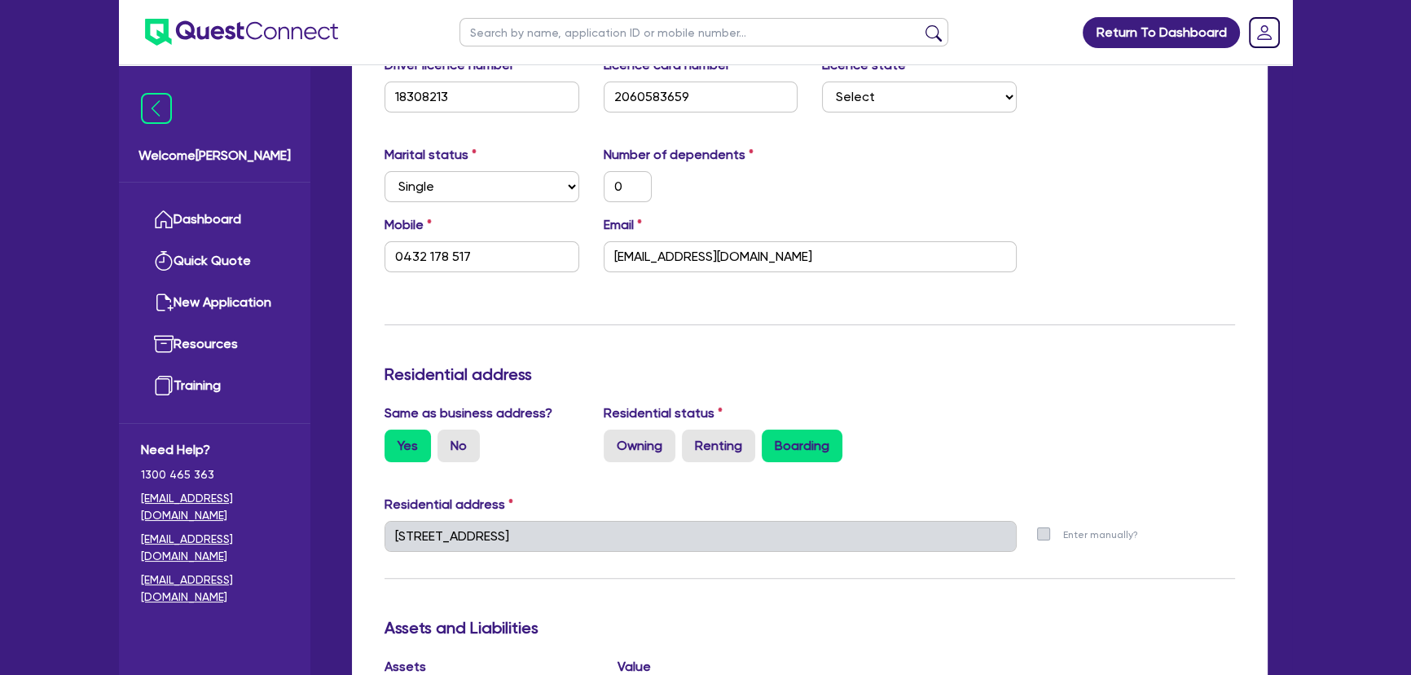
scroll to position [296, 0]
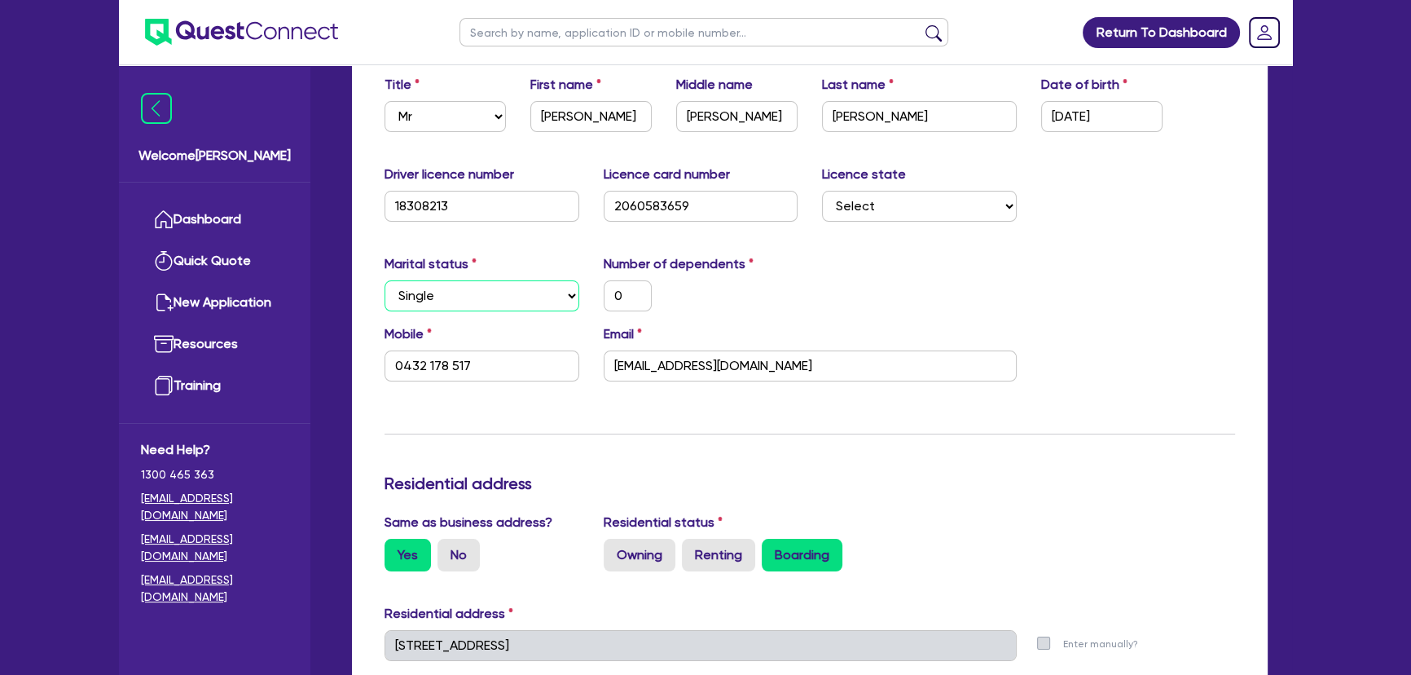
click at [521, 293] on select "Select Single Married De Facto / Partner" at bounding box center [482, 295] width 195 height 31
click at [500, 306] on select "Select Single Married De Facto / Partner" at bounding box center [482, 295] width 195 height 31
click at [385, 280] on select "Select Single Married De Facto / Partner" at bounding box center [482, 295] width 195 height 31
click at [570, 488] on h3 "Residential address" at bounding box center [810, 483] width 851 height 20
click at [628, 302] on input "0" at bounding box center [628, 295] width 48 height 31
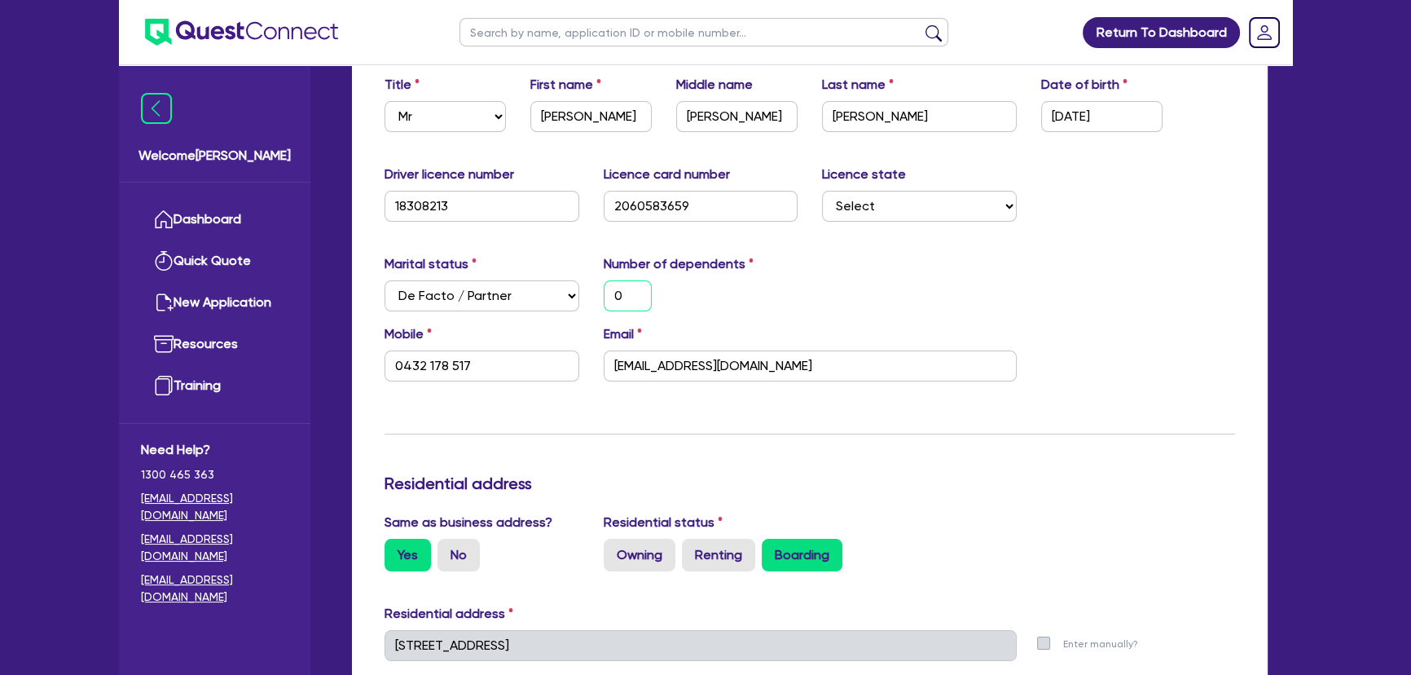
click at [628, 302] on input "0" at bounding box center [628, 295] width 48 height 31
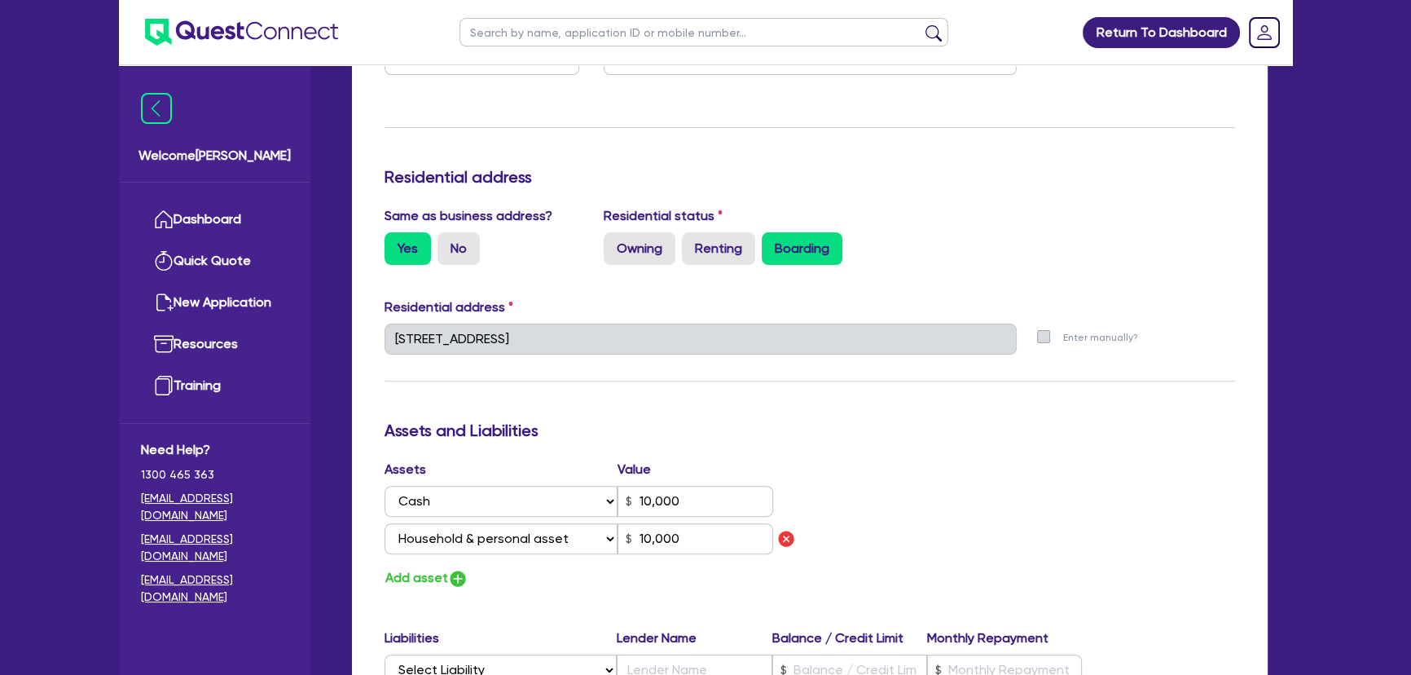
scroll to position [741, 0]
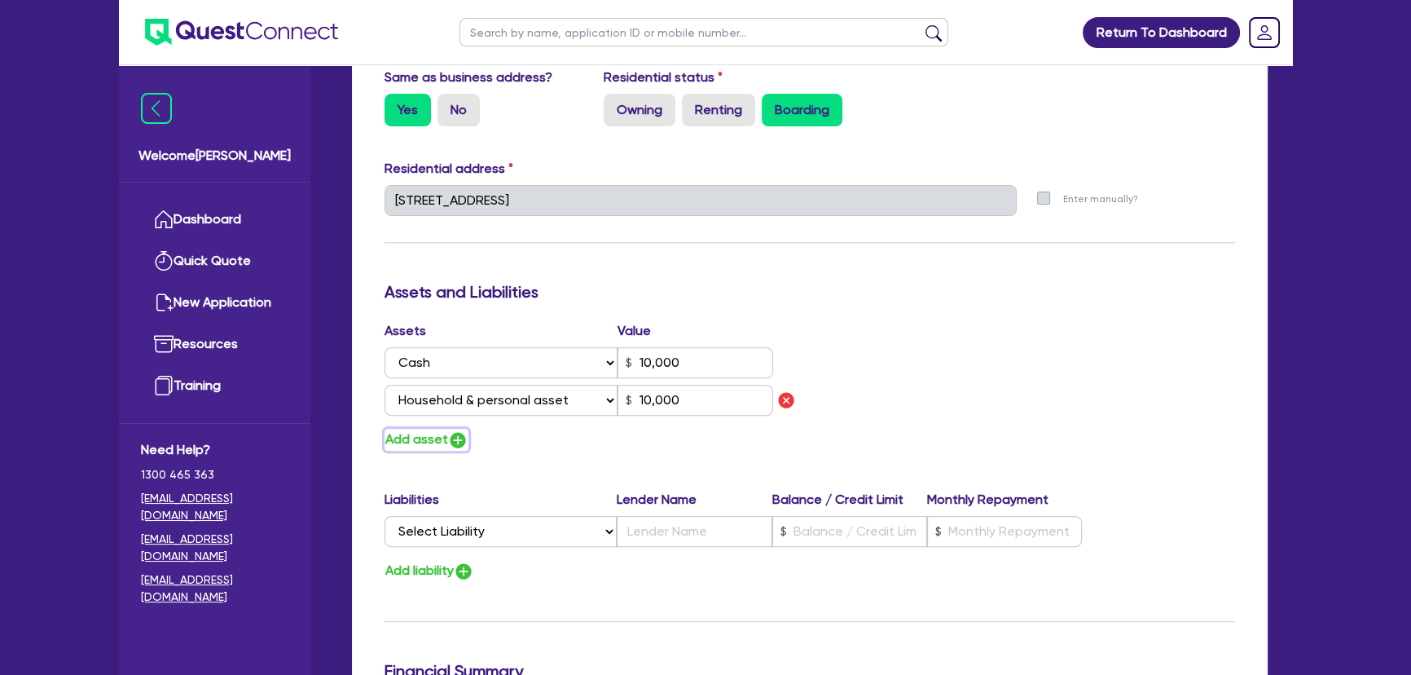
click at [461, 440] on img "button" at bounding box center [458, 440] width 20 height 20
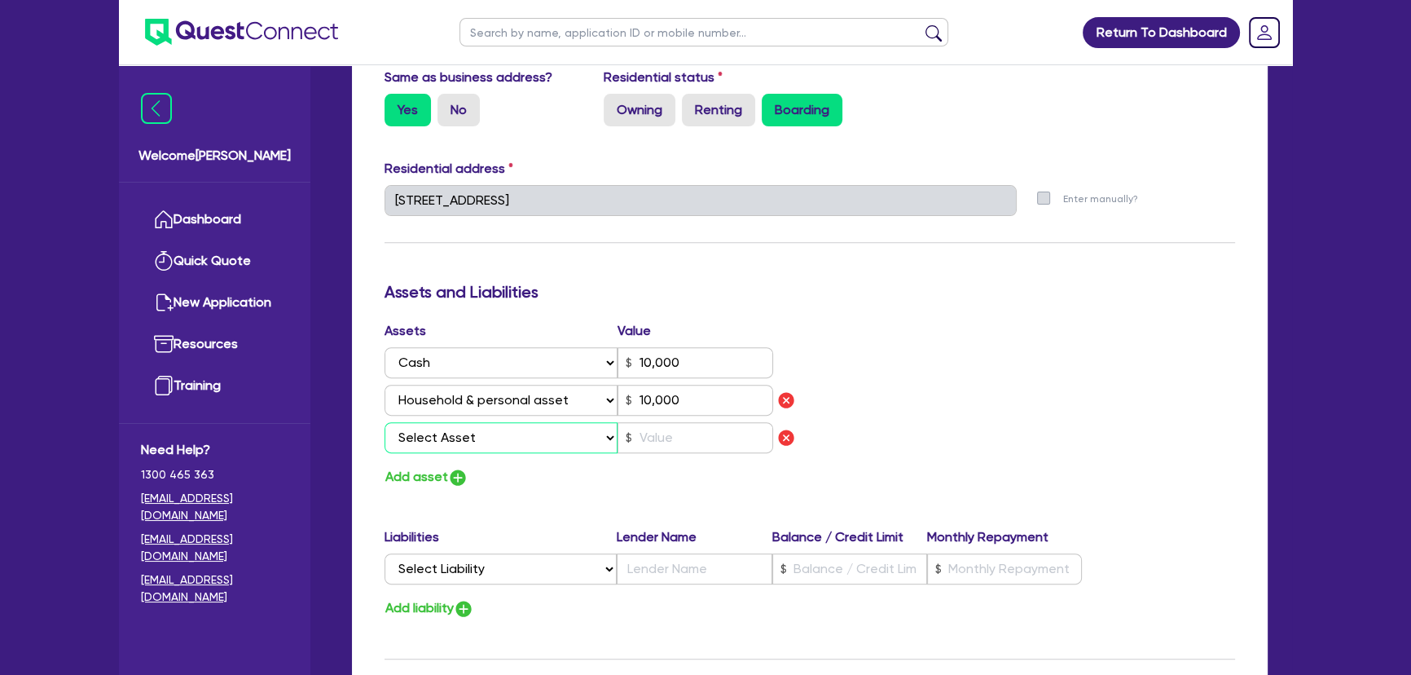
click at [461, 440] on select "Select Asset Cash Property Investment property Vehicle Truck Trailer Equipment …" at bounding box center [501, 437] width 233 height 31
click at [385, 422] on select "Select Asset Cash Property Investment property Vehicle Truck Trailer Equipment …" at bounding box center [501, 437] width 233 height 31
click at [640, 426] on input "text" at bounding box center [696, 437] width 156 height 31
click at [496, 580] on select "Select Liability Credit card Mortgage Investment property loan Vehicle loan Tru…" at bounding box center [501, 568] width 232 height 31
click at [385, 553] on select "Select Liability Credit card Mortgage Investment property loan Vehicle loan Tru…" at bounding box center [501, 568] width 232 height 31
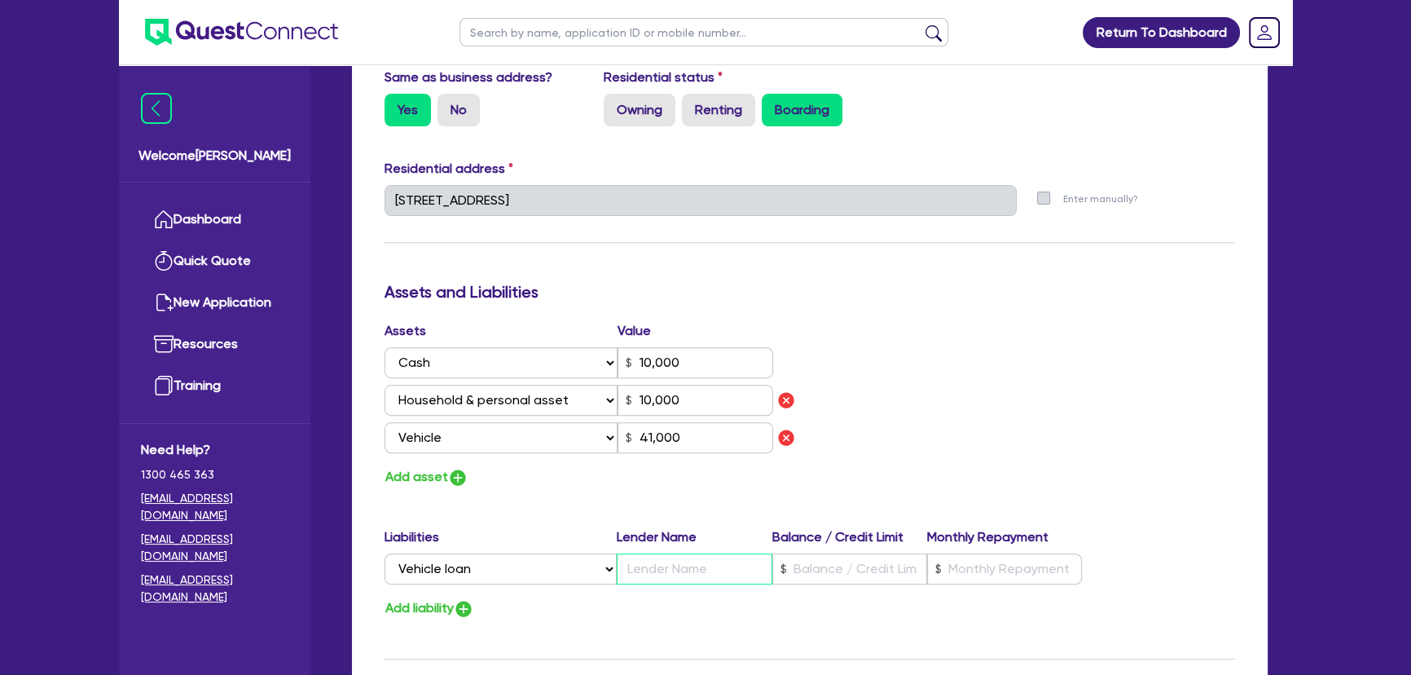
click at [698, 562] on input "text" at bounding box center [694, 568] width 155 height 31
click at [806, 573] on input "text" at bounding box center [850, 568] width 155 height 31
click at [1008, 566] on input "text" at bounding box center [1004, 568] width 155 height 31
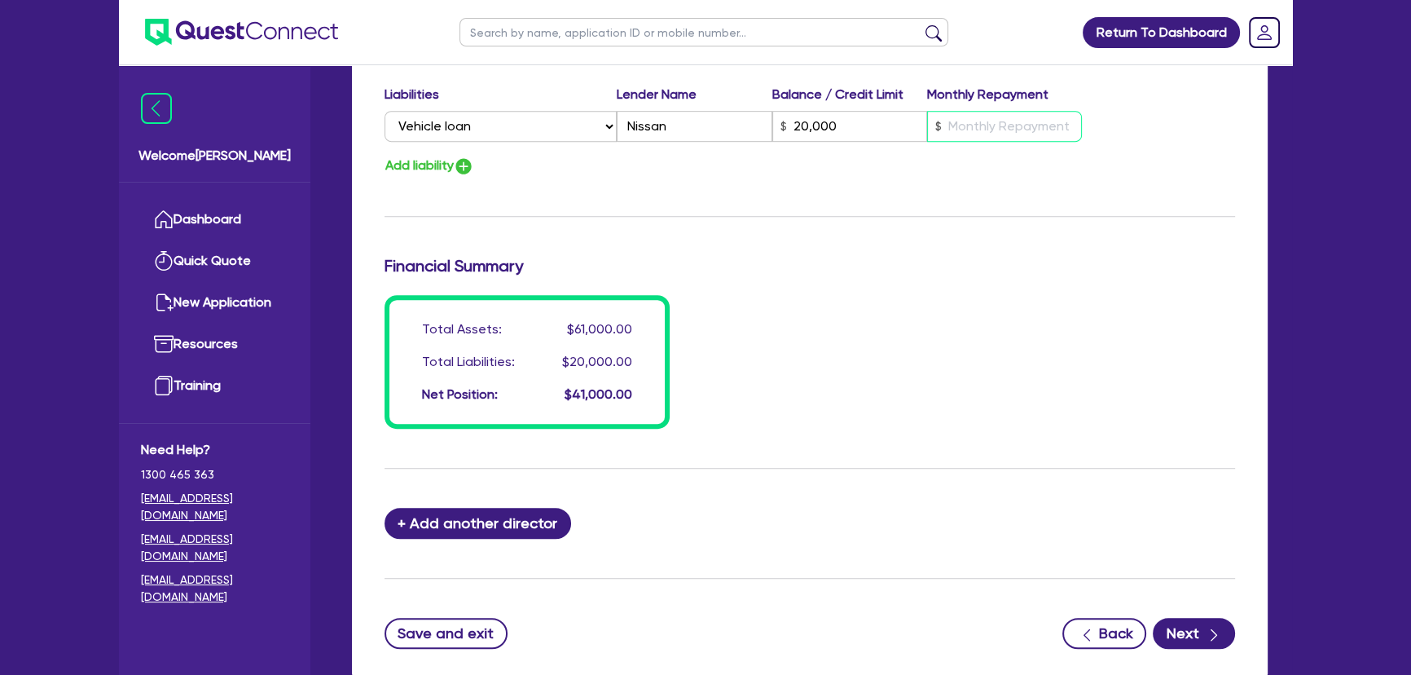
scroll to position [1185, 0]
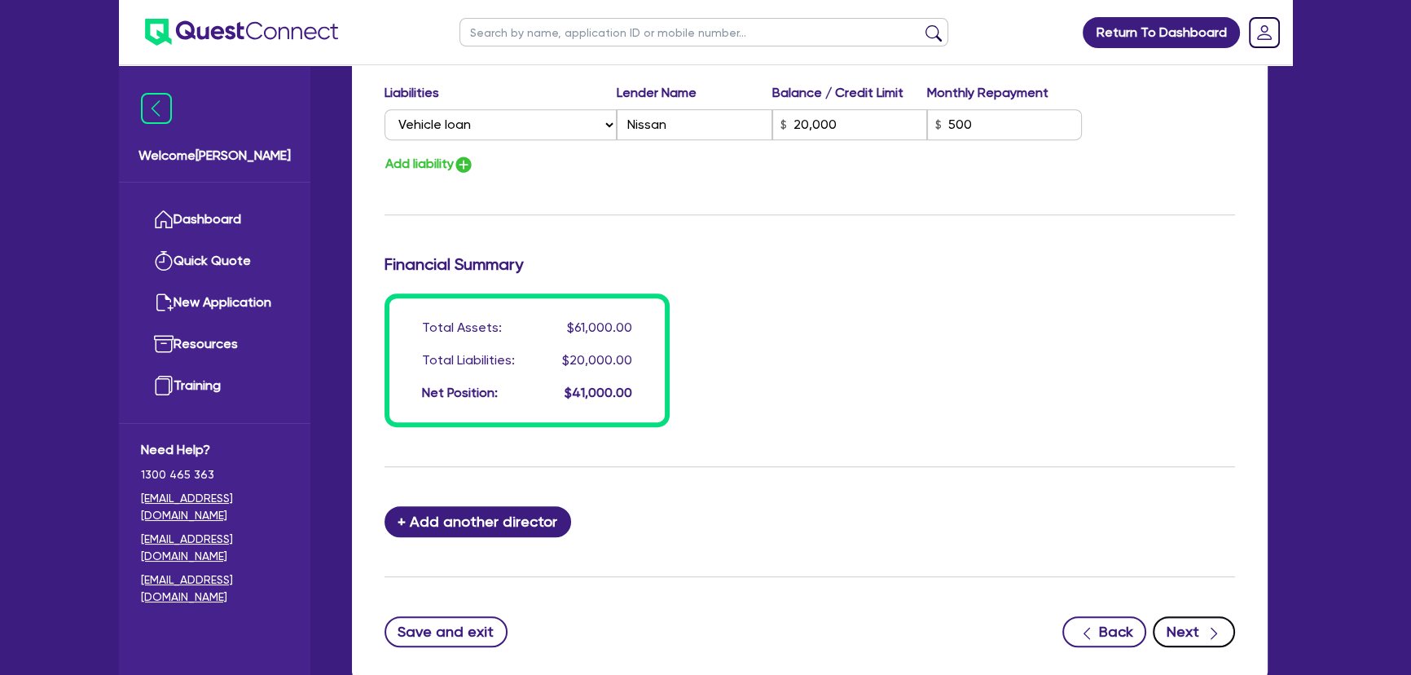
click at [1184, 623] on button "Next" at bounding box center [1194, 631] width 82 height 31
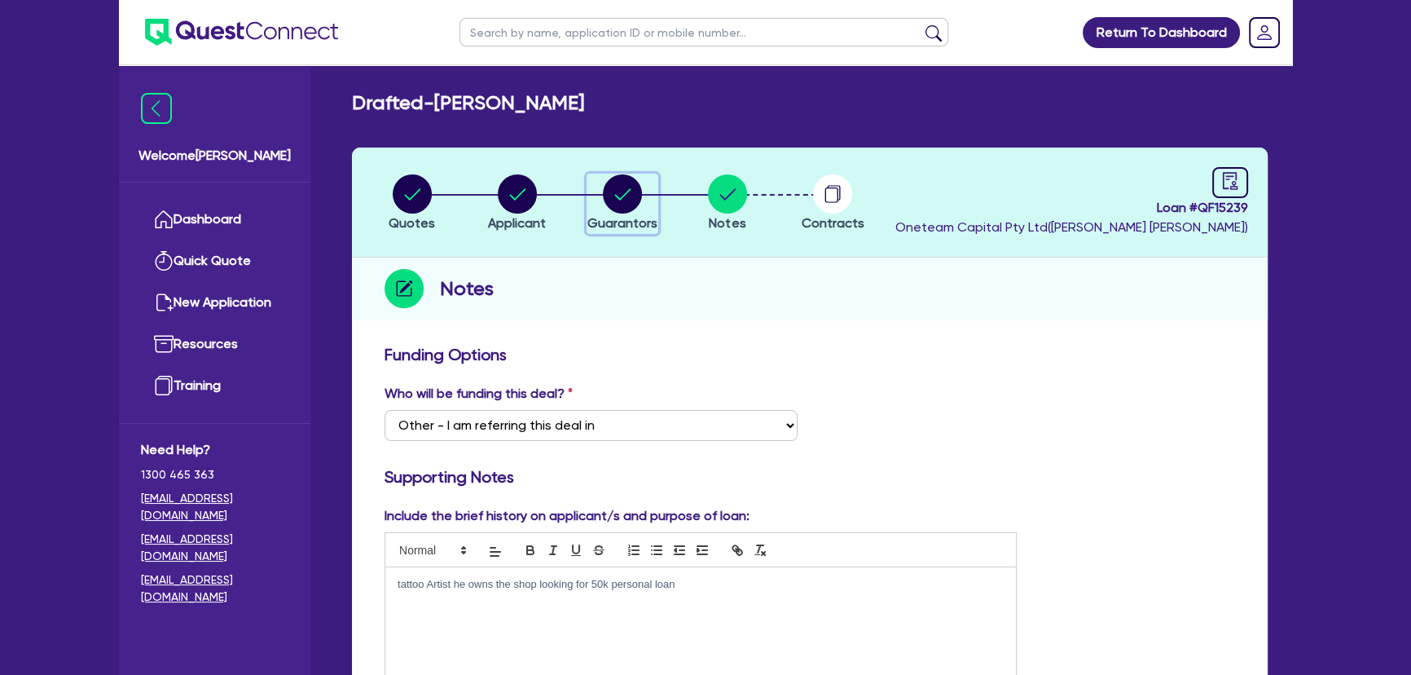
click at [604, 194] on circle "button" at bounding box center [622, 193] width 39 height 39
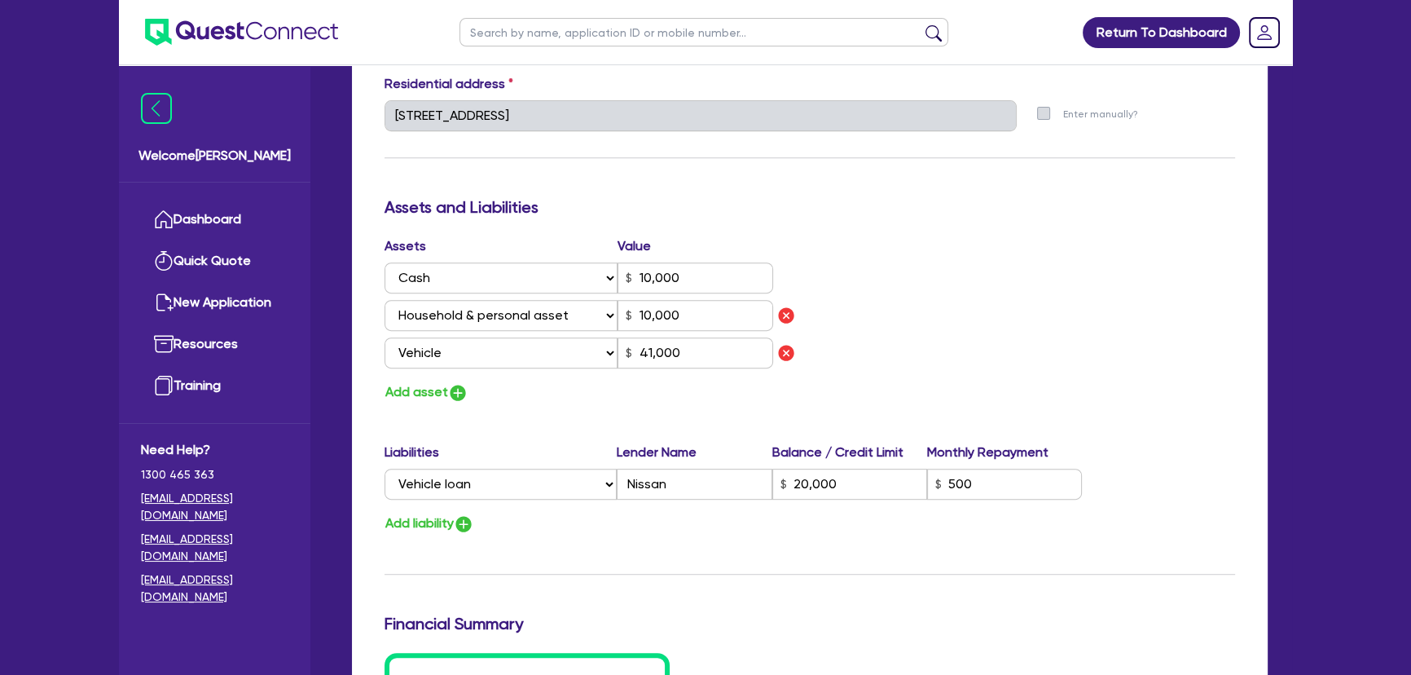
scroll to position [1111, 0]
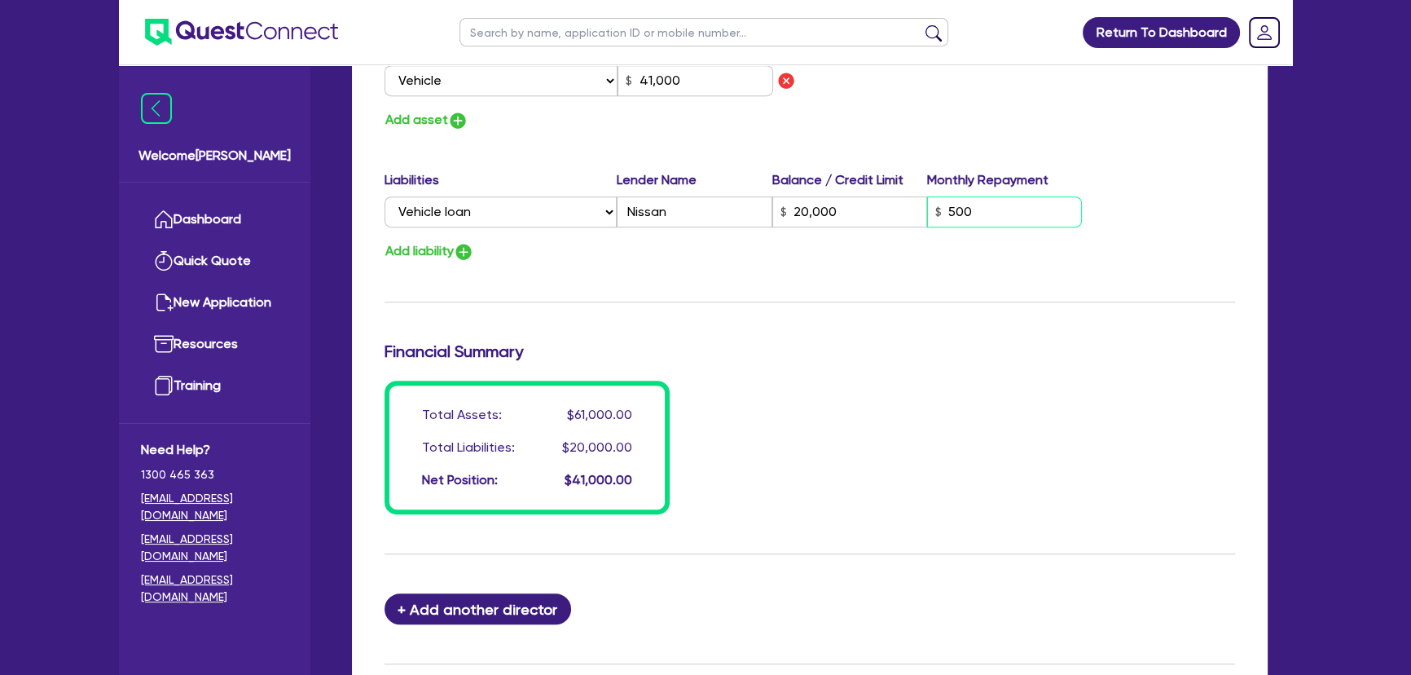
click at [978, 217] on input "500" at bounding box center [1004, 211] width 155 height 31
click at [873, 422] on div "Total Assets: $61,000.00 Total Liabilities: $20,000.00 Net Position: $41,000.00" at bounding box center [809, 448] width 875 height 134
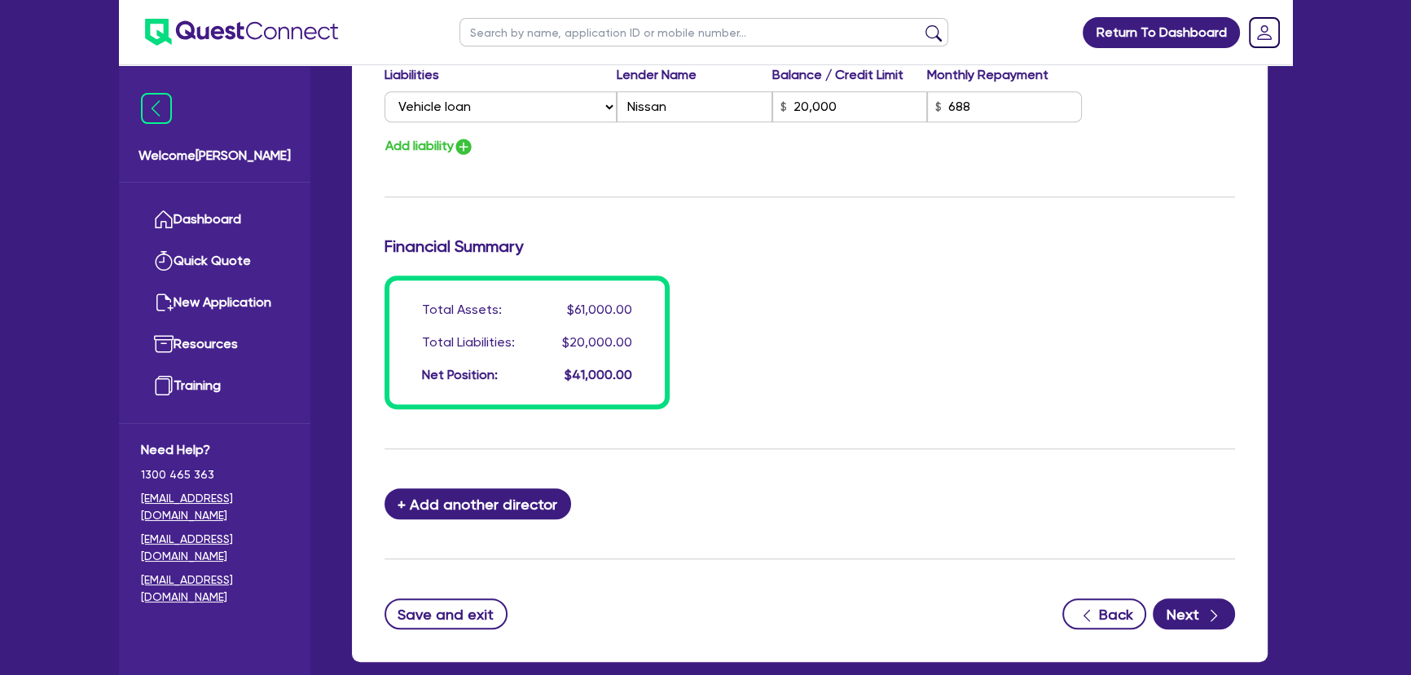
scroll to position [1300, 0]
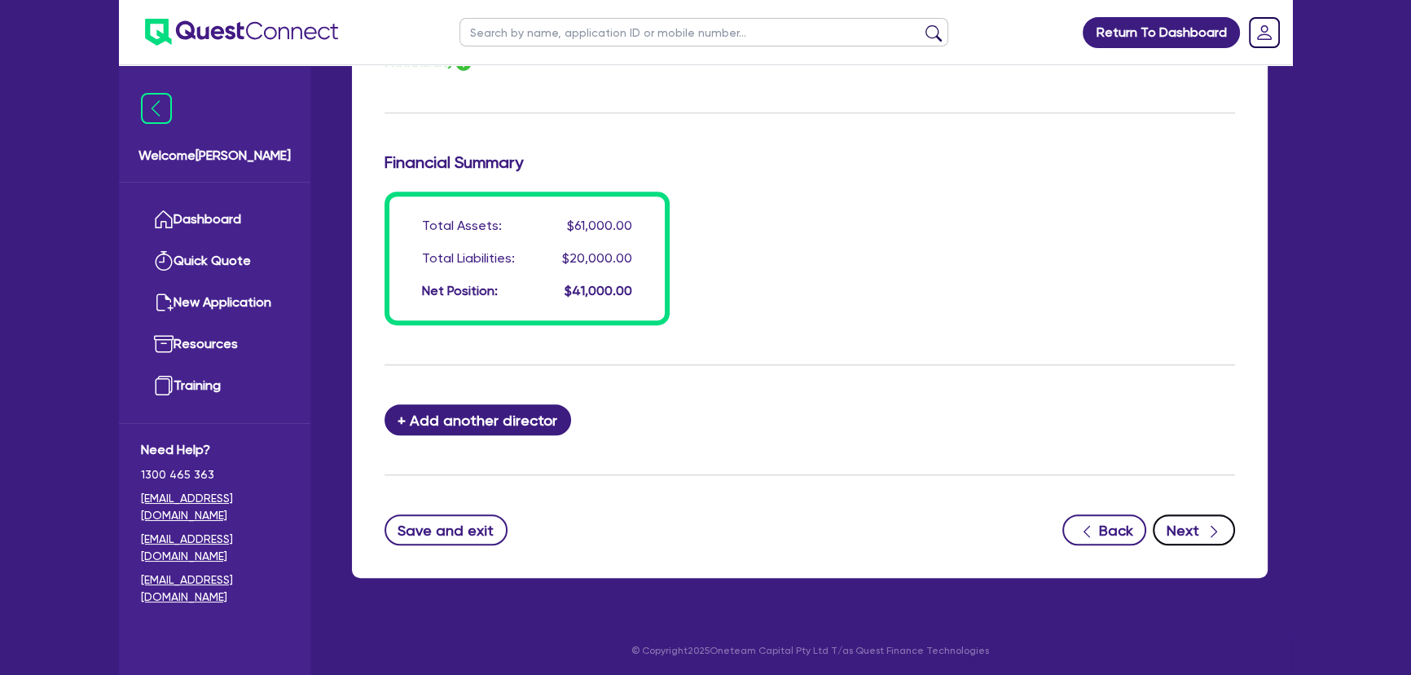
click at [1207, 514] on button "Next" at bounding box center [1194, 529] width 82 height 31
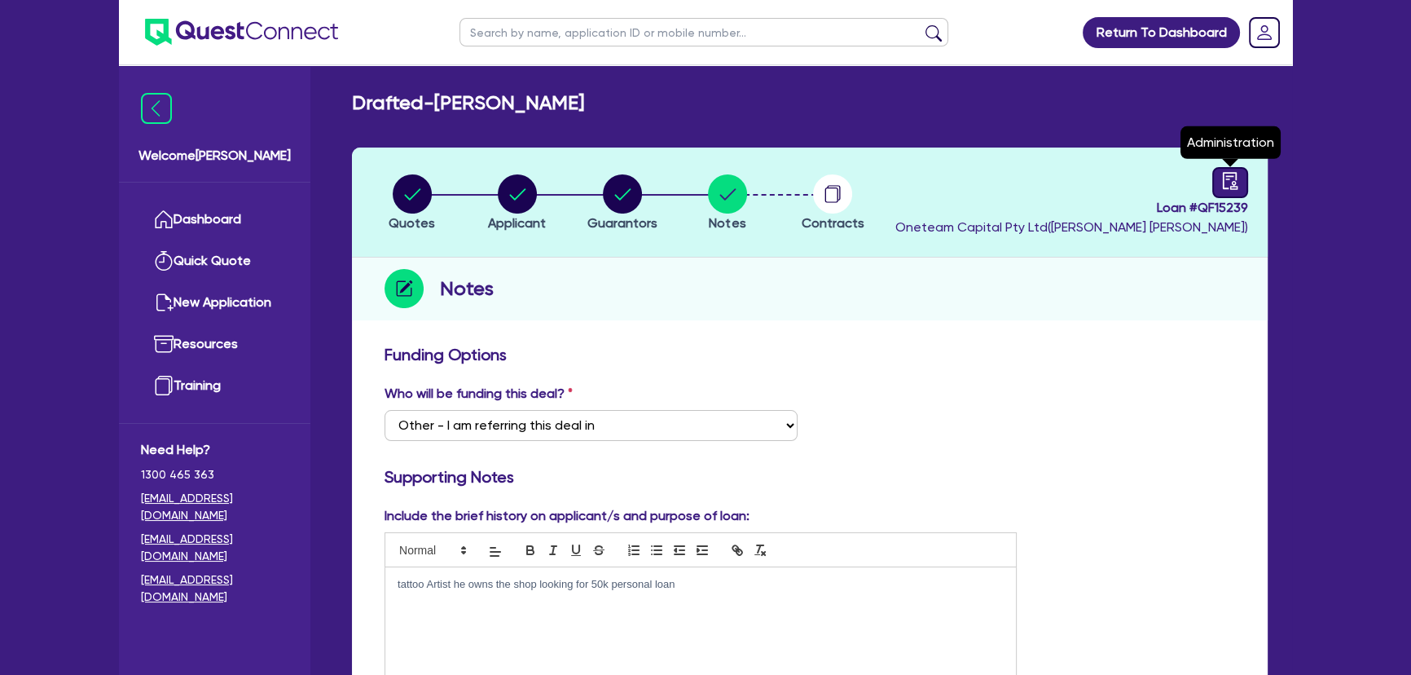
click at [1220, 178] on link at bounding box center [1231, 182] width 36 height 31
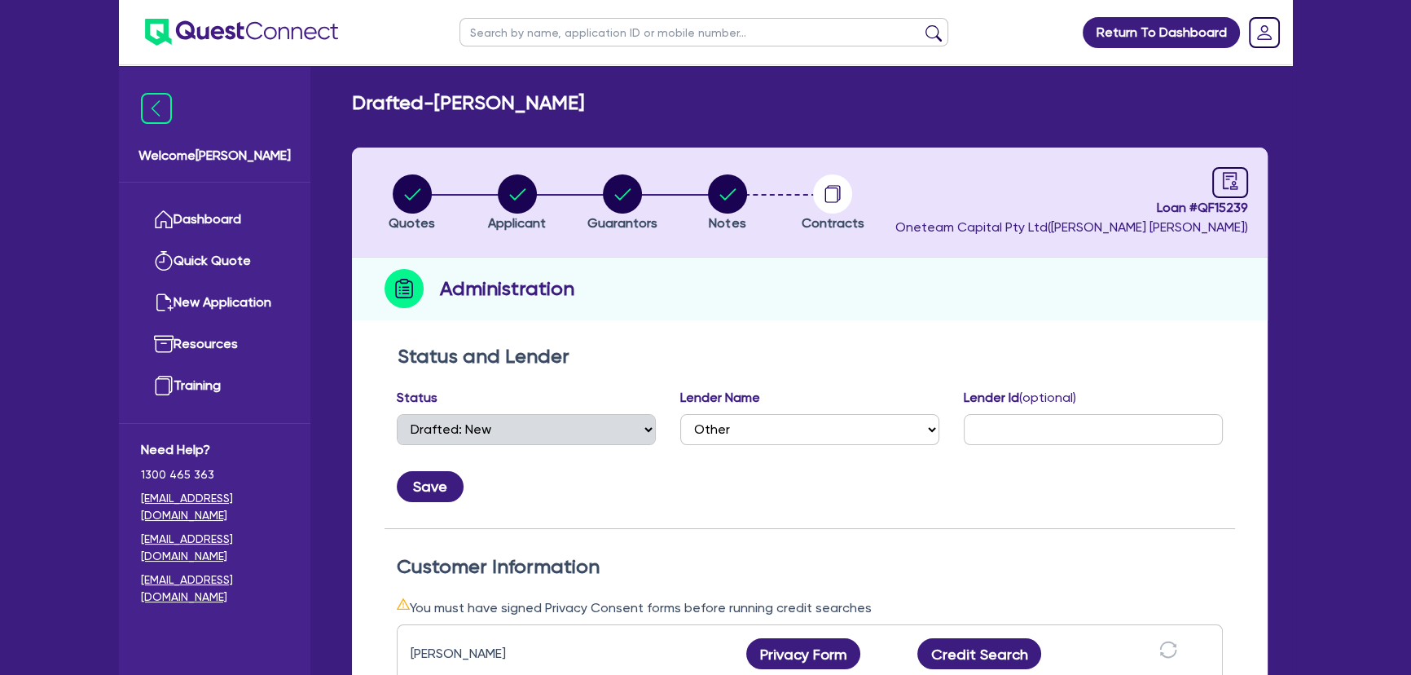
scroll to position [147, 0]
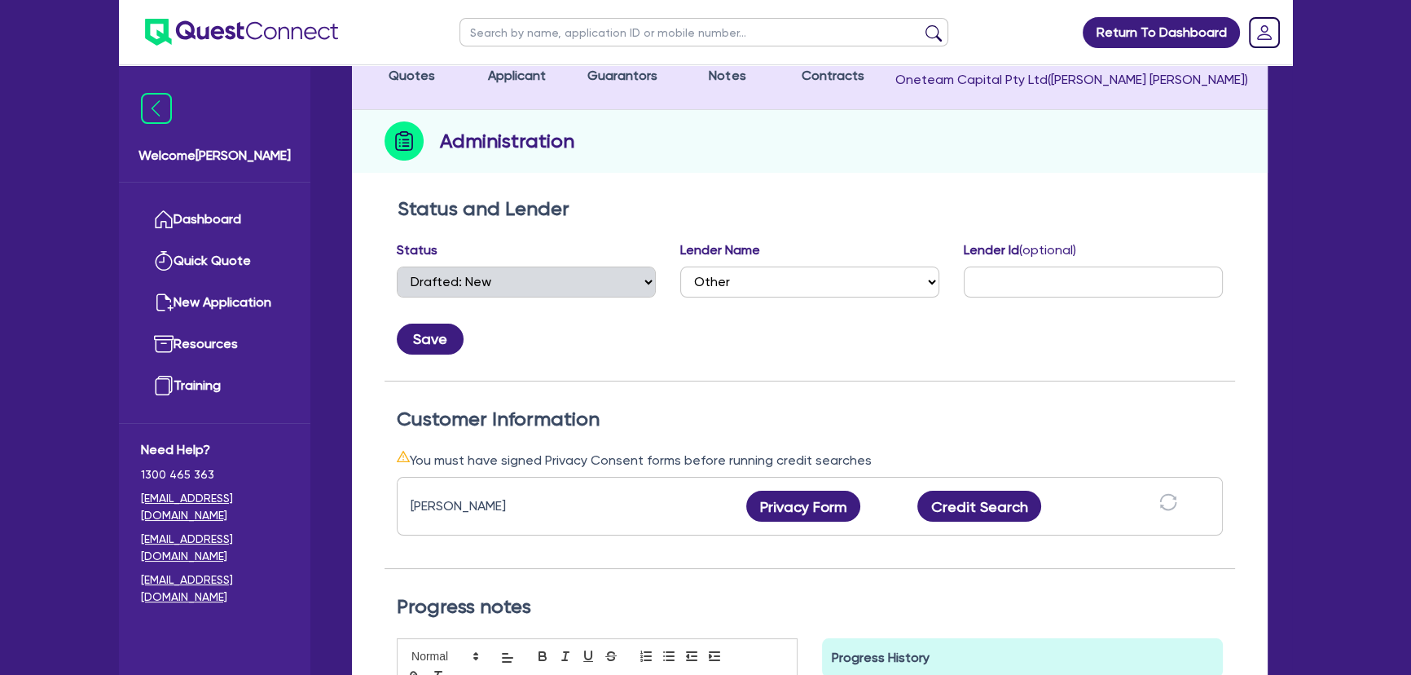
click at [846, 262] on div "Lender Name Select AAMF AFS Alex Bank Angle Finance Azora Banjo BigStone BOQ Fi…" at bounding box center [809, 268] width 259 height 57
click at [841, 284] on select "Select AAMF AFS Alex Bank Angle Finance Azora Banjo BigStone BOQ Finance Brande…" at bounding box center [809, 281] width 259 height 31
click at [820, 227] on div "Status and Lender Status Select Quoted Drafted: New Drafted: Amended Submitted:…" at bounding box center [810, 289] width 851 height 184
click at [979, 500] on button "Credit Search" at bounding box center [980, 506] width 124 height 31
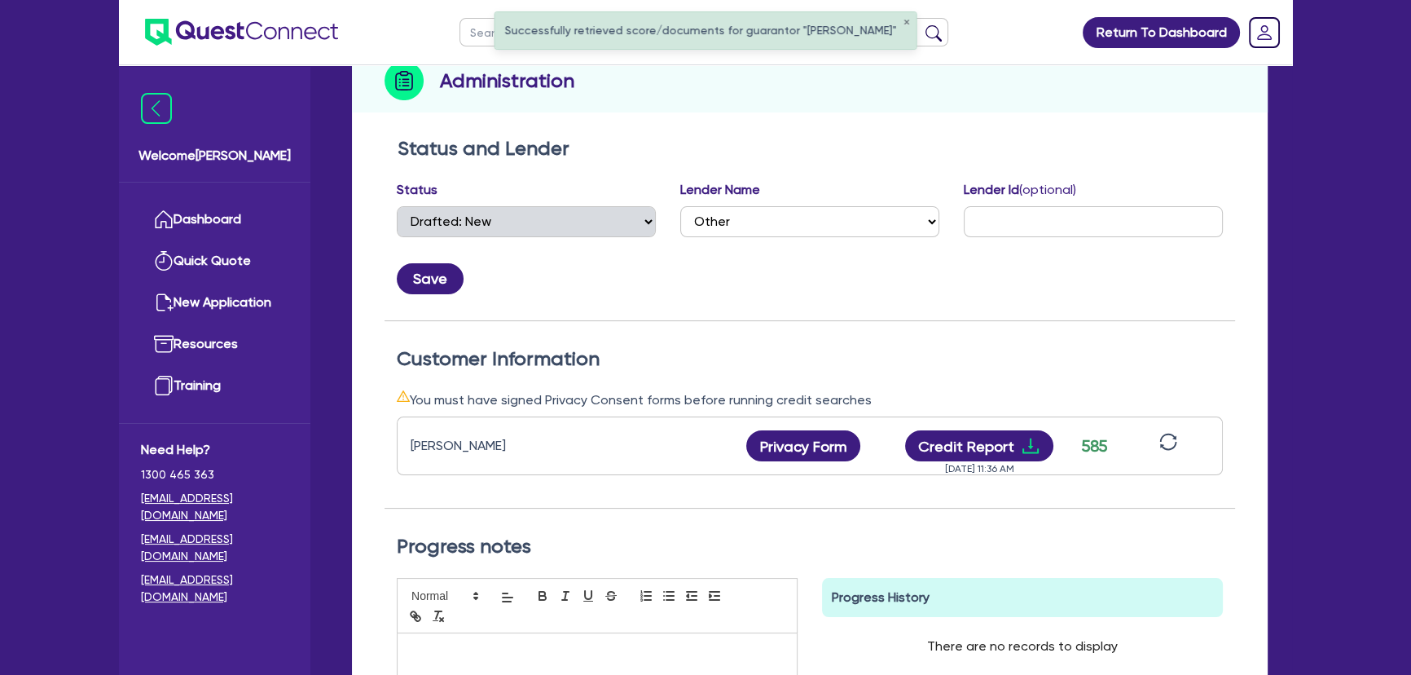
scroll to position [296, 0]
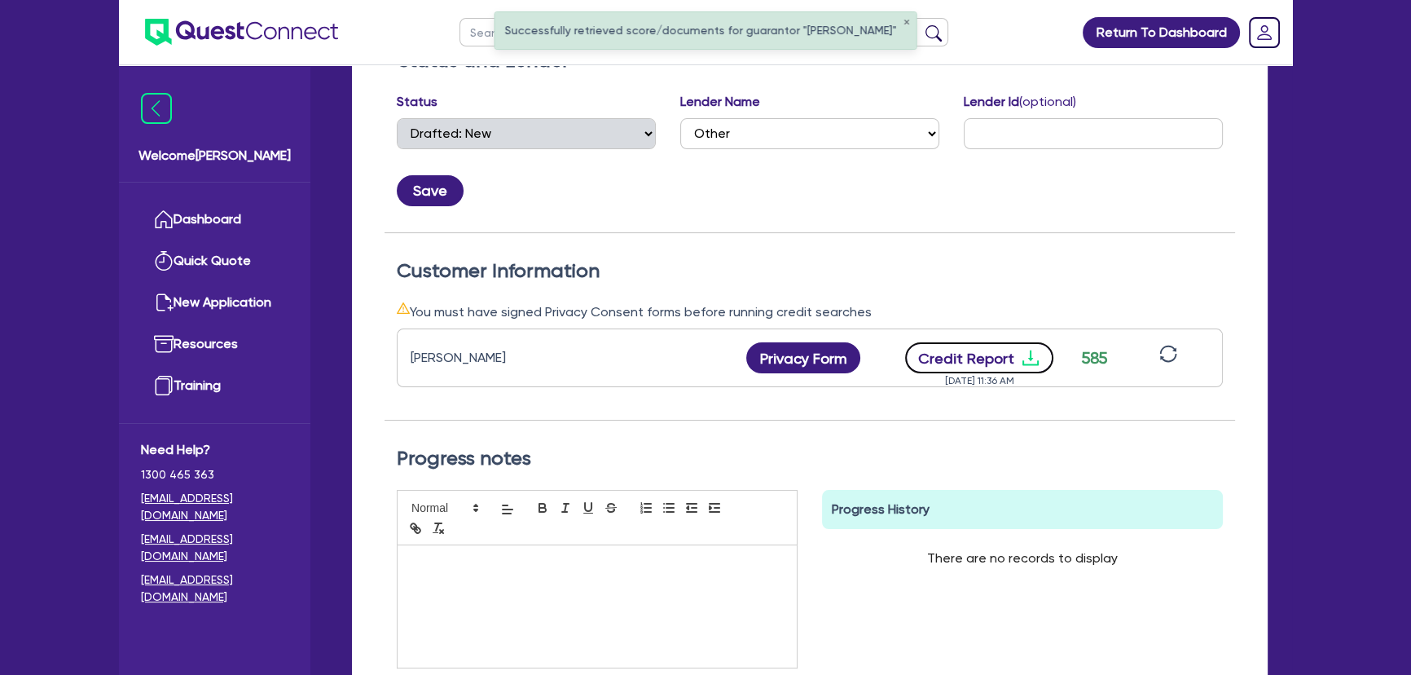
click at [1029, 365] on icon "download" at bounding box center [1031, 358] width 20 height 20
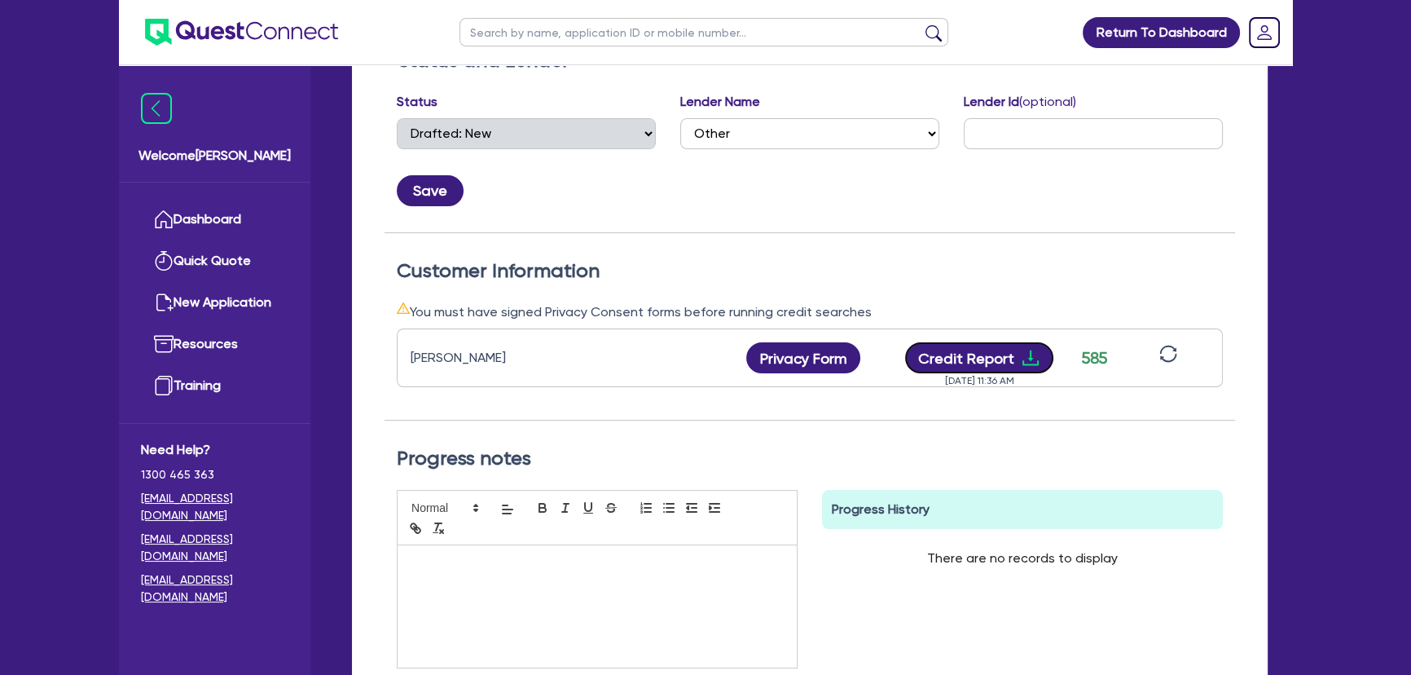
scroll to position [0, 0]
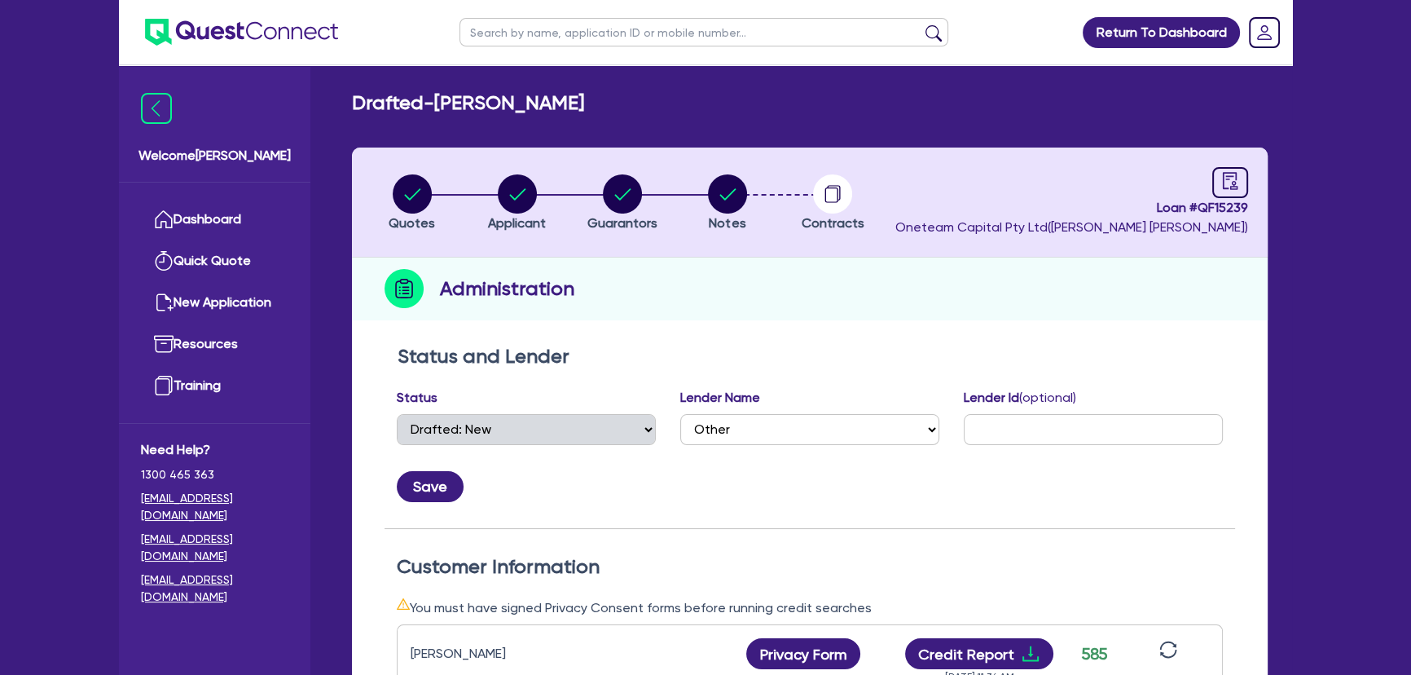
click at [700, 202] on li "Notes" at bounding box center [727, 202] width 105 height 57
click at [721, 210] on circle "button" at bounding box center [727, 193] width 39 height 39
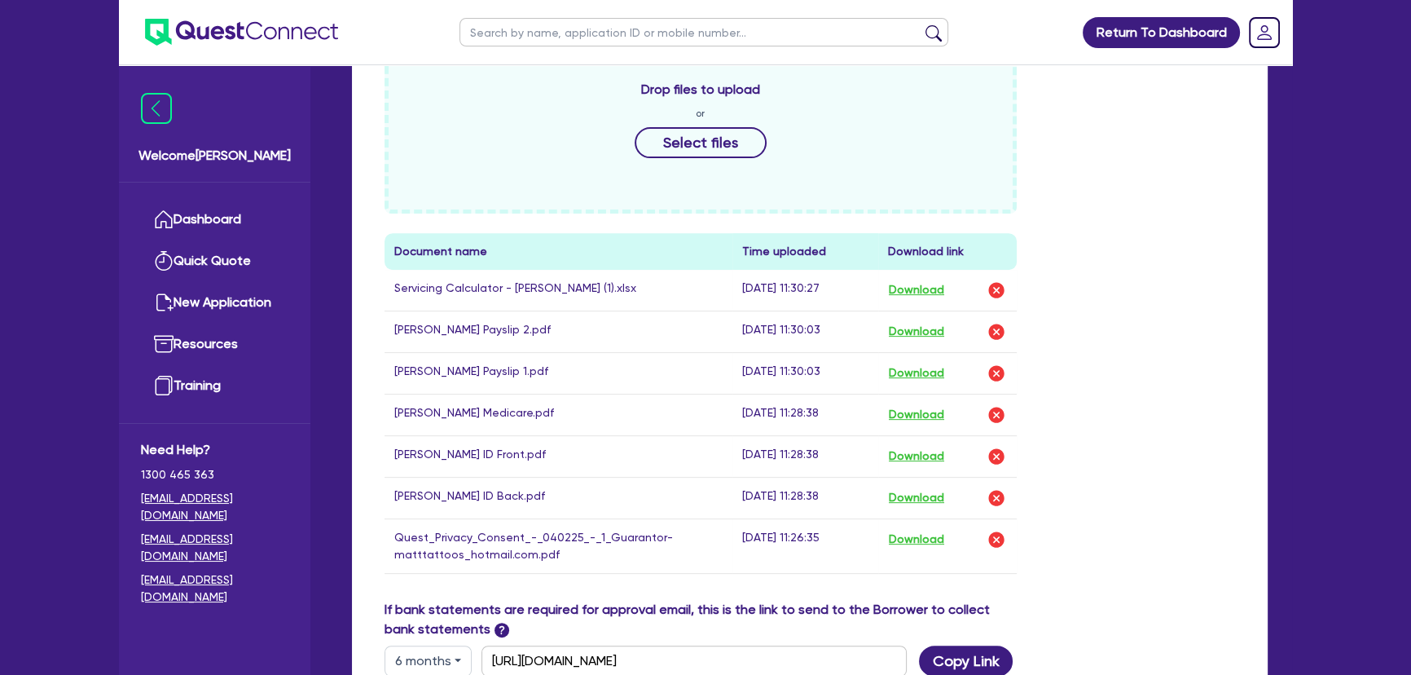
scroll to position [741, 0]
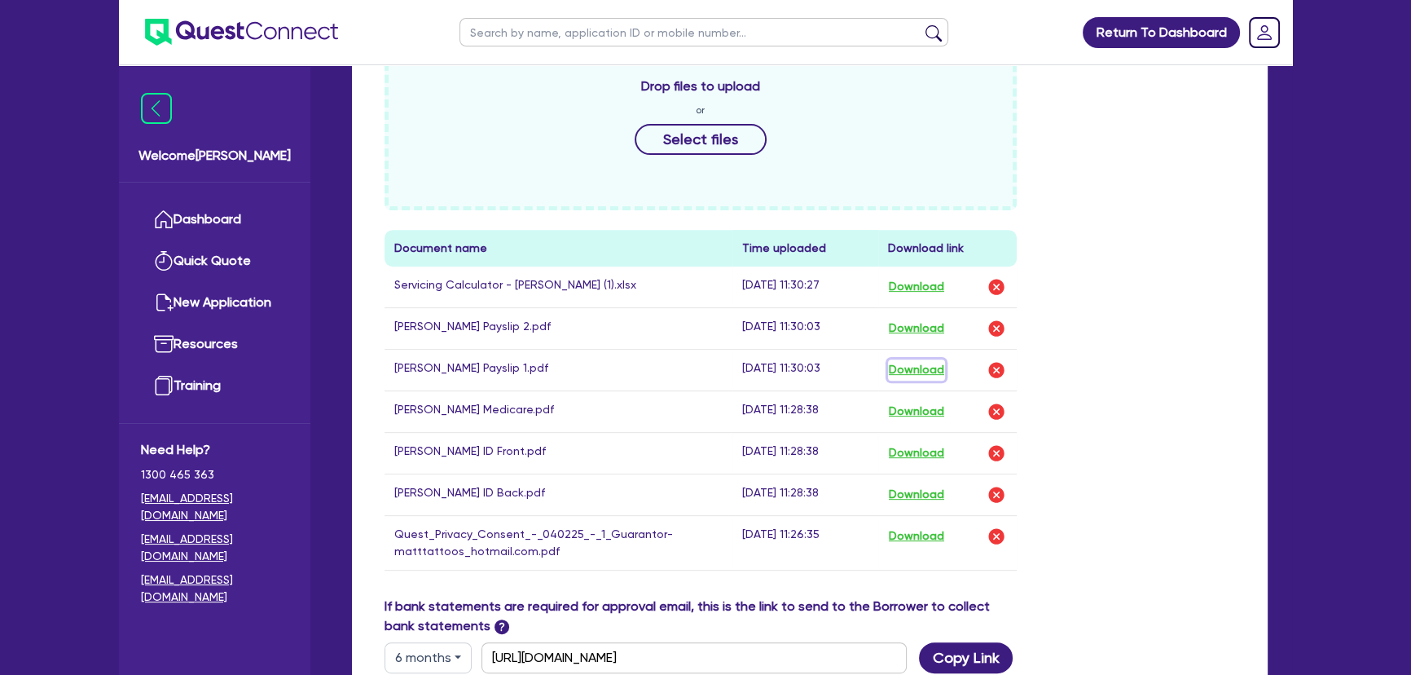
click at [913, 374] on button "Download" at bounding box center [916, 369] width 57 height 21
click at [913, 326] on button "Download" at bounding box center [916, 328] width 57 height 21
click at [663, 139] on button "Select files" at bounding box center [701, 139] width 132 height 31
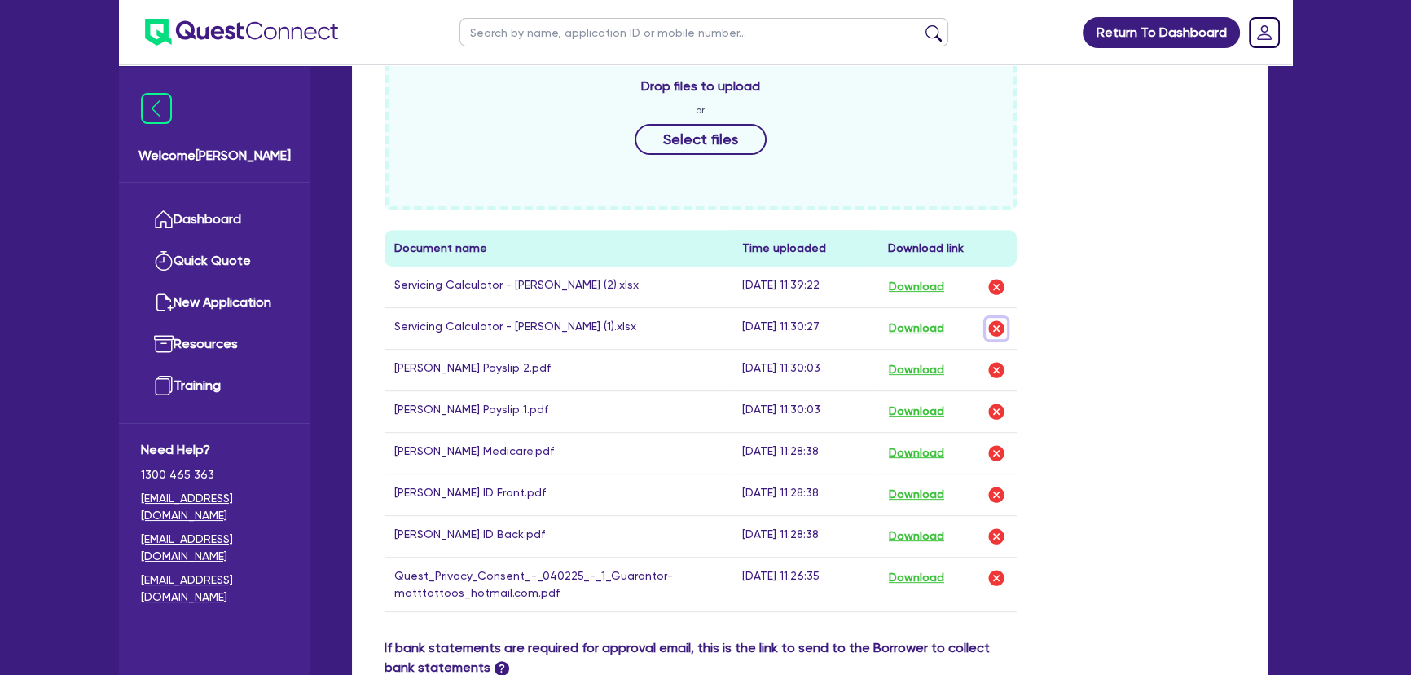
drag, startPoint x: 988, startPoint y: 327, endPoint x: 994, endPoint y: 333, distance: 8.7
click at [988, 328] on img "button" at bounding box center [997, 329] width 20 height 20
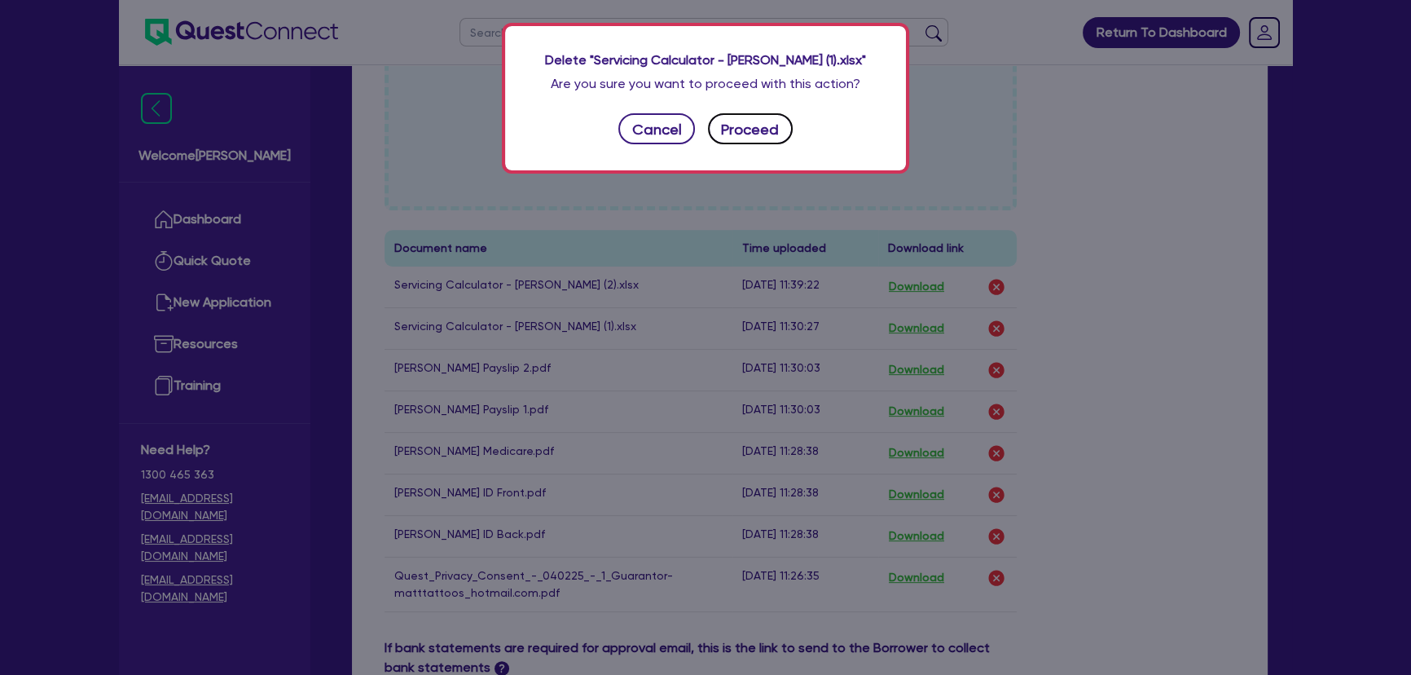
click at [757, 133] on button "Proceed" at bounding box center [750, 128] width 85 height 31
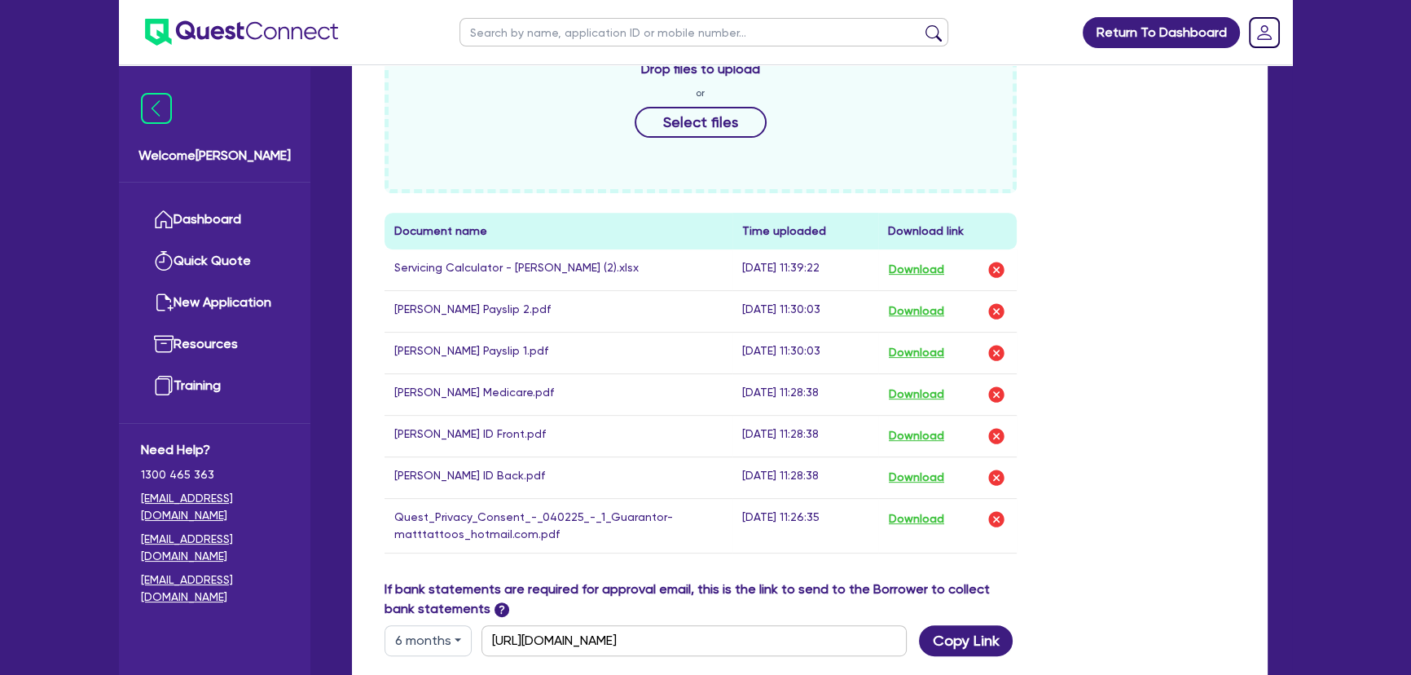
scroll to position [888, 0]
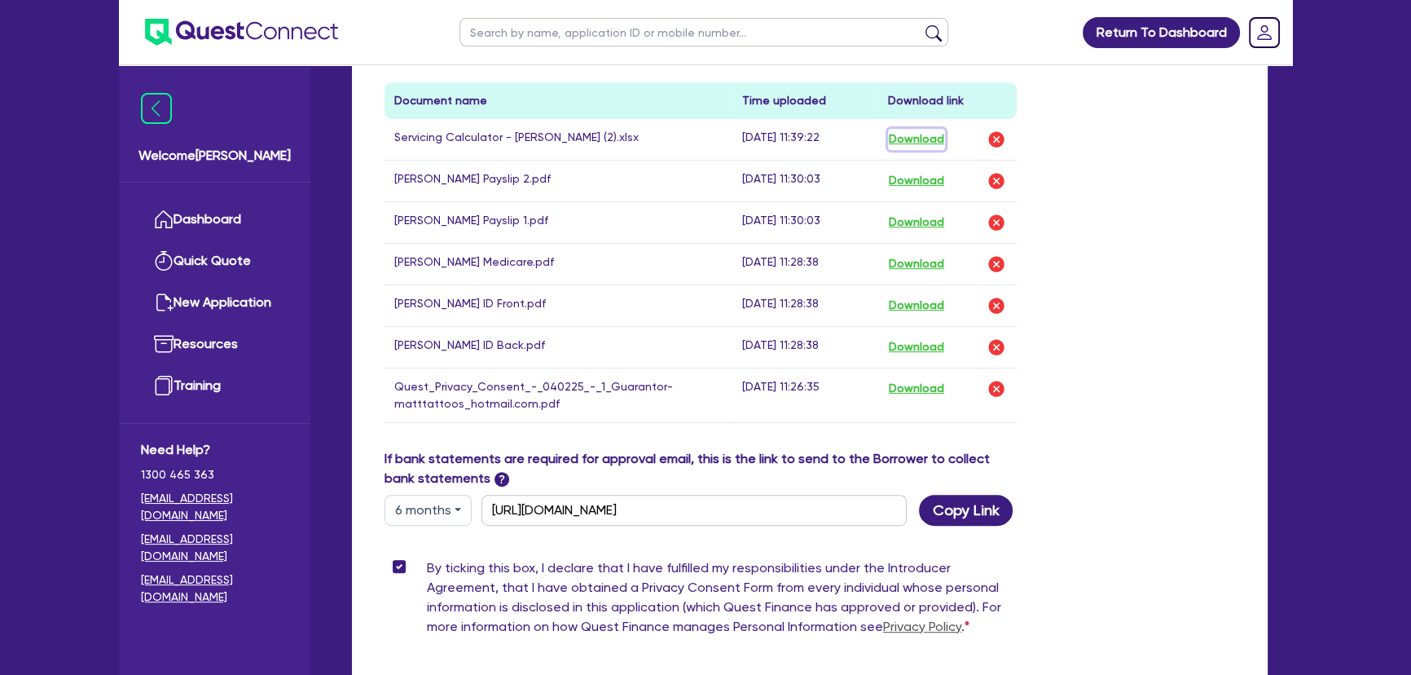
click at [905, 133] on button "Download" at bounding box center [916, 139] width 57 height 21
click at [904, 185] on button "Download" at bounding box center [916, 180] width 57 height 21
click at [911, 213] on button "Download" at bounding box center [916, 222] width 57 height 21
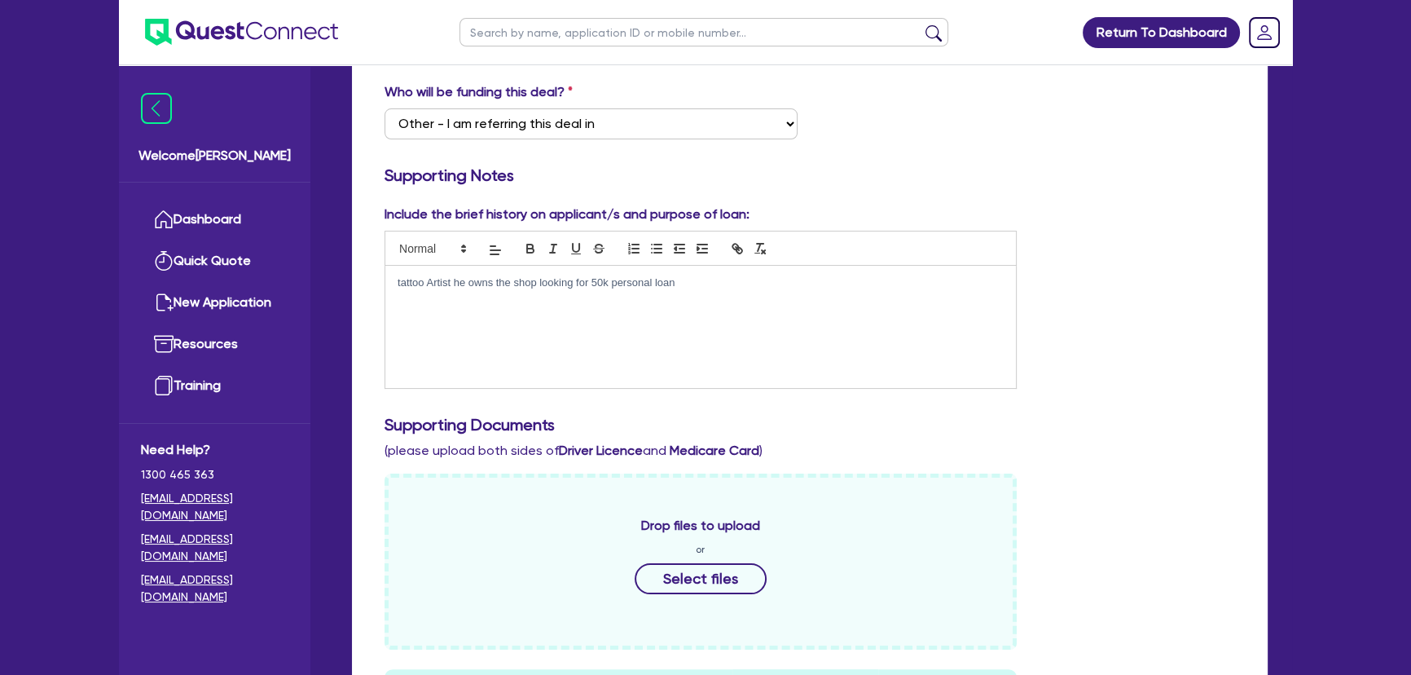
scroll to position [296, 0]
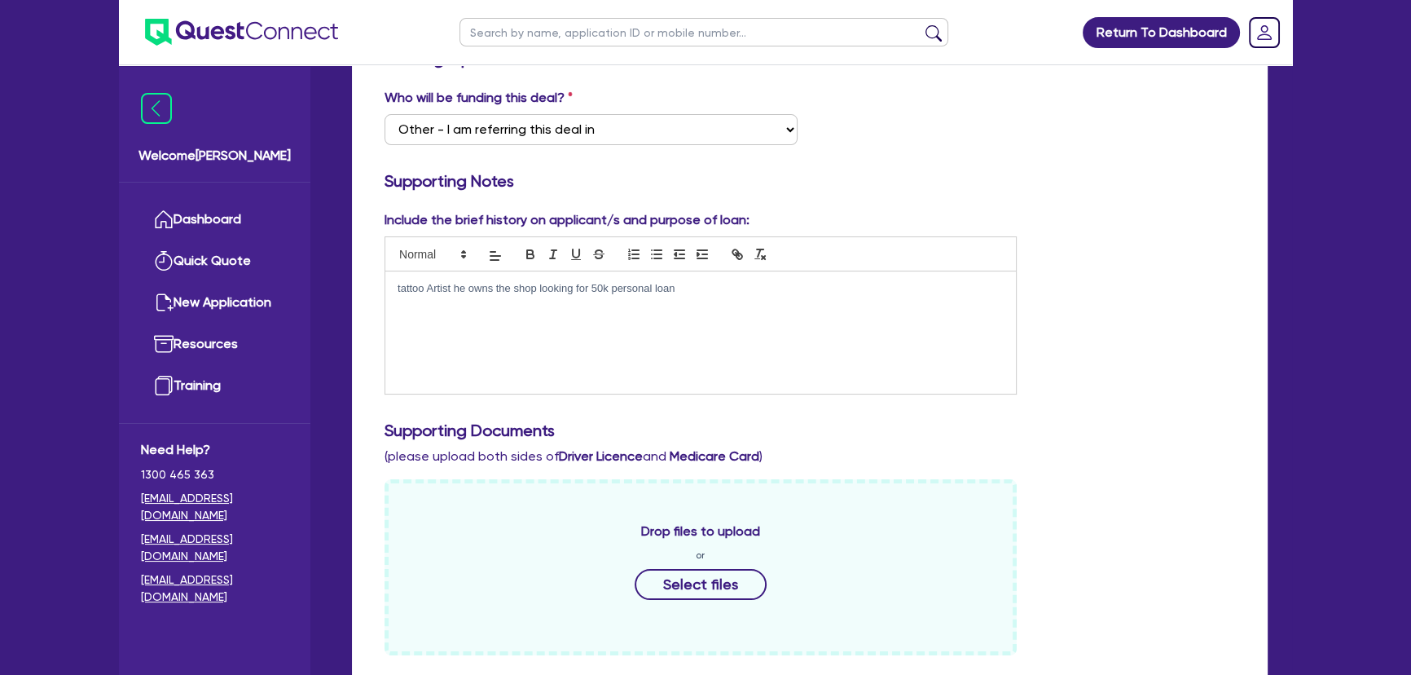
drag, startPoint x: 669, startPoint y: 285, endPoint x: 336, endPoint y: 303, distance: 333.8
click at [336, 303] on div "Drafted - [PERSON_NAME] Quotes Applicant [GEOGRAPHIC_DATA] Notes Contracts Loan…" at bounding box center [810, 576] width 965 height 1563
drag, startPoint x: 665, startPoint y: 313, endPoint x: 712, endPoint y: 309, distance: 47.4
click at [664, 313] on div "tattoo Artist he owns the shop looking for 50k personal loan" at bounding box center [700, 332] width 631 height 122
click at [706, 293] on p "tattoo Artist he owns the shop looking for 50k personal loan" at bounding box center [701, 288] width 606 height 15
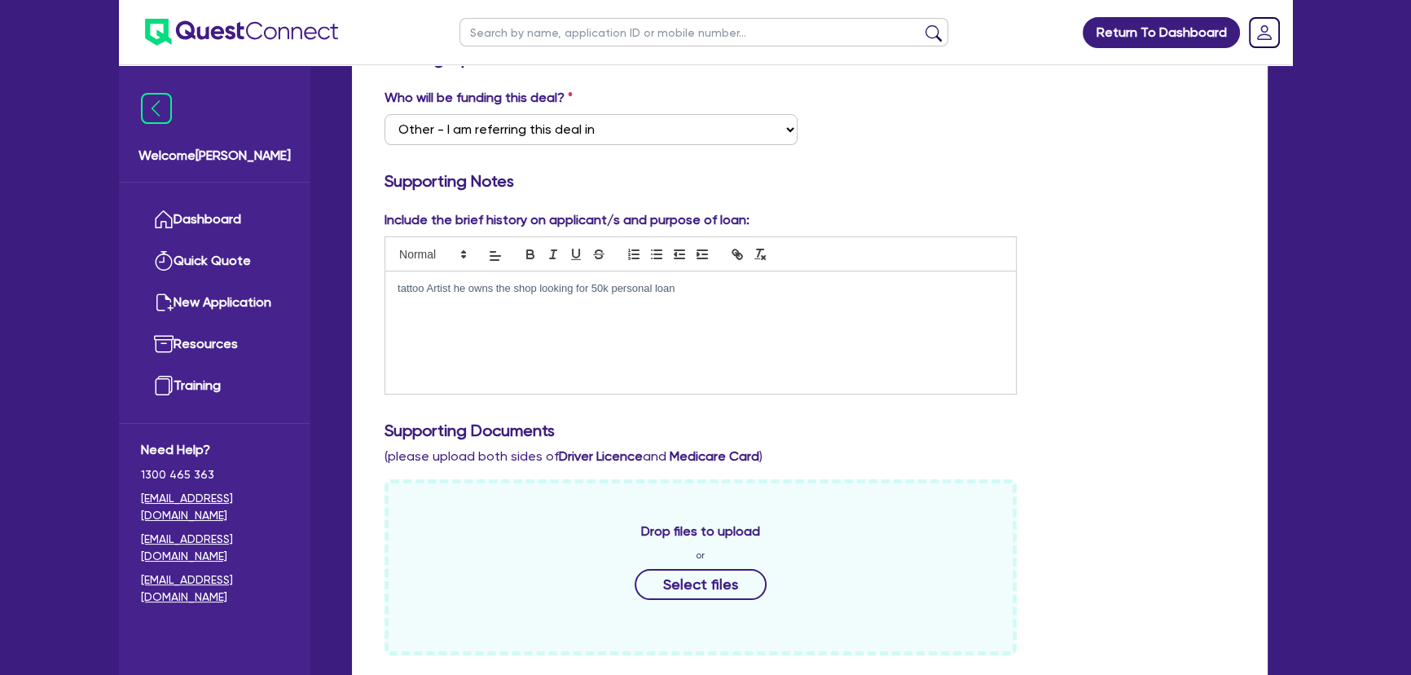
drag, startPoint x: 706, startPoint y: 288, endPoint x: 394, endPoint y: 293, distance: 311.3
click at [394, 293] on div "tattoo Artist he owns the shop looking for 50k personal loan" at bounding box center [700, 332] width 631 height 122
copy p "tattoo Artist he owns the shop looking for 50k personal loan"
click at [741, 363] on div "tattoo Artist he owns the shop looking for 50k personal loan" at bounding box center [700, 332] width 631 height 122
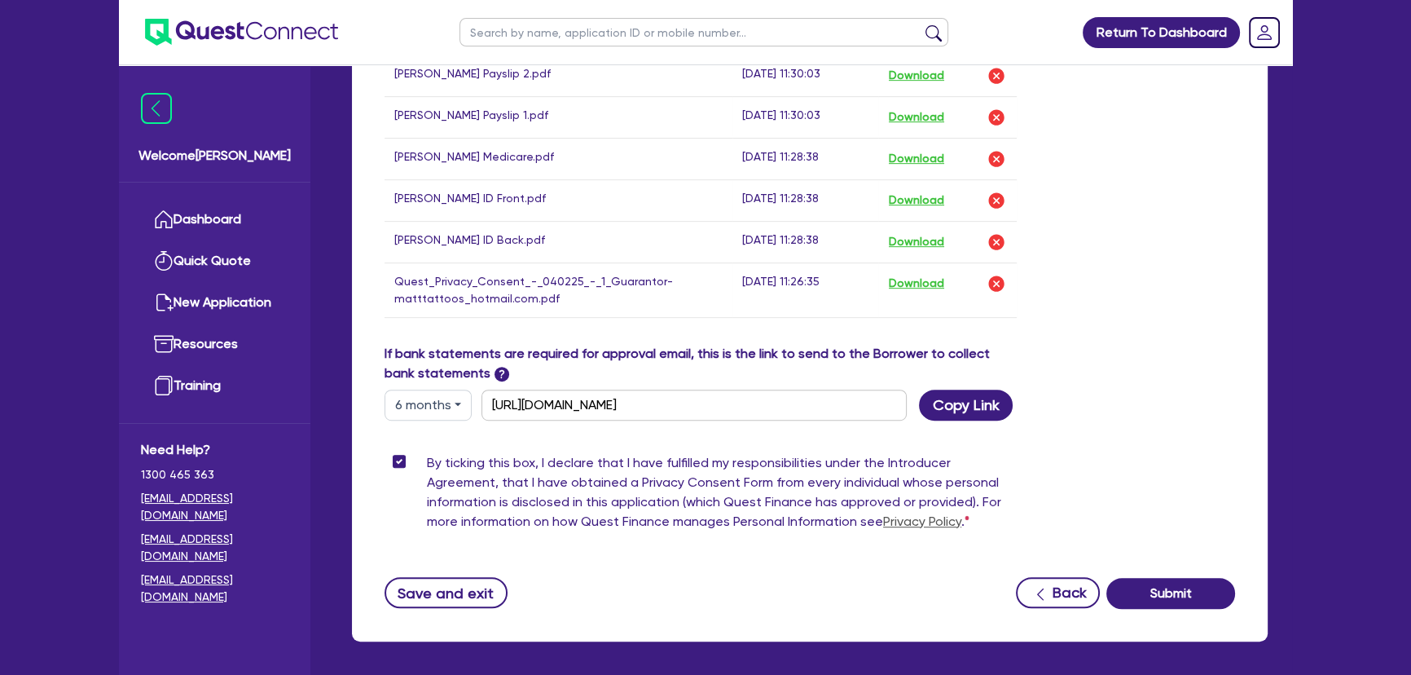
scroll to position [1056, 0]
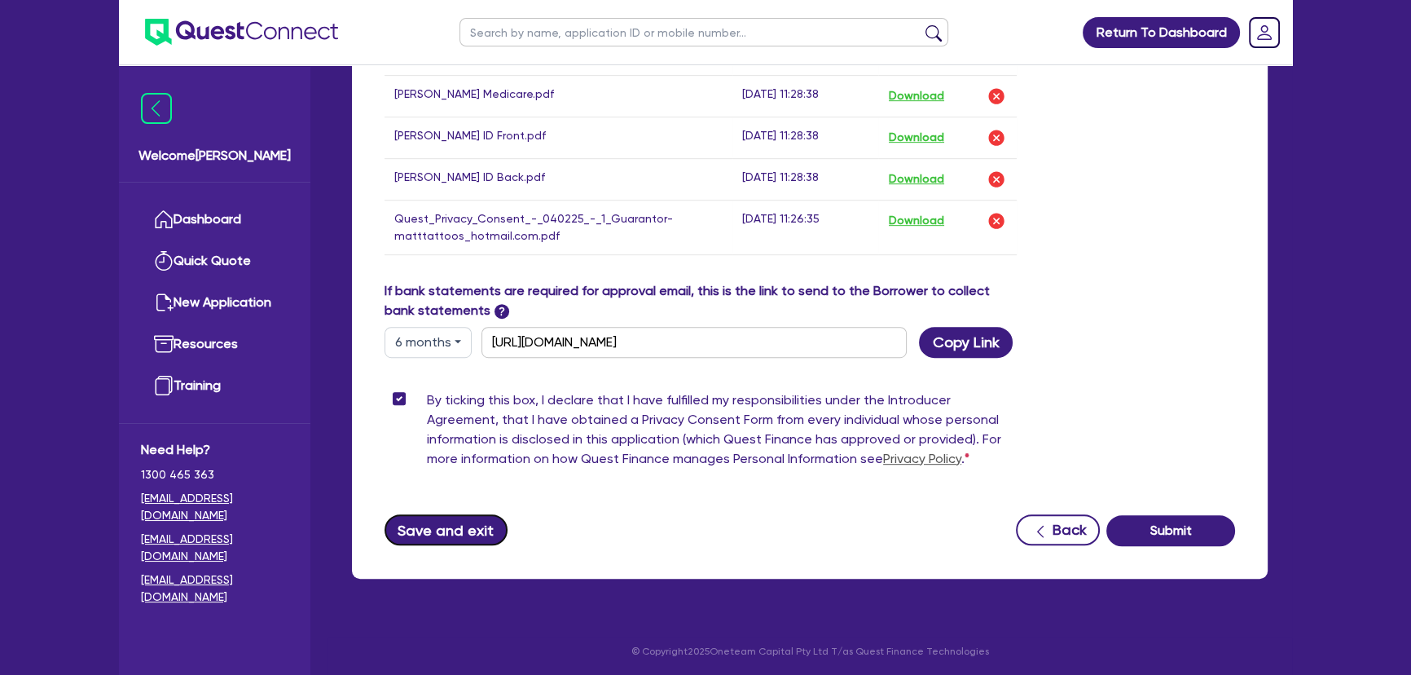
click at [419, 526] on button "Save and exit" at bounding box center [446, 529] width 123 height 31
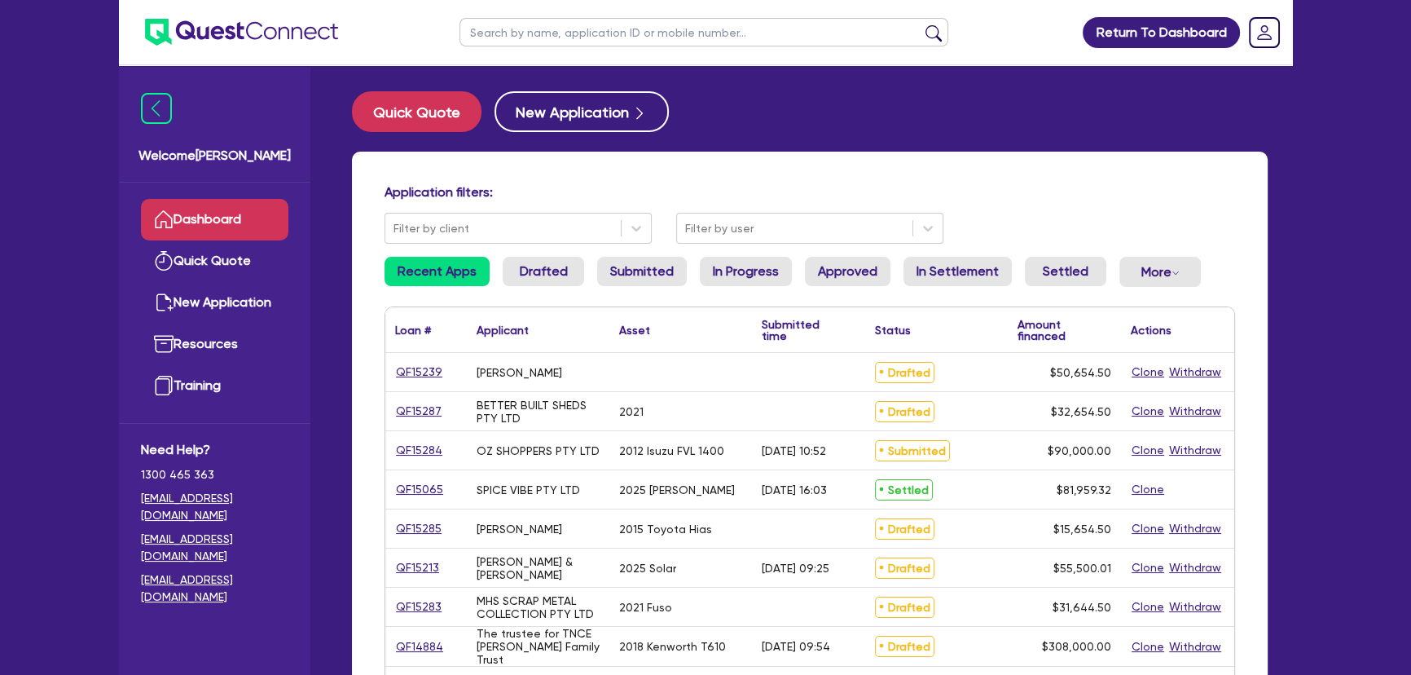
click at [1340, 447] on div "Return To Dashboard Edit Profile Logout Welcome [PERSON_NAME] Quick Quote New A…" at bounding box center [705, 678] width 1411 height 1356
click at [743, 227] on div at bounding box center [794, 228] width 219 height 20
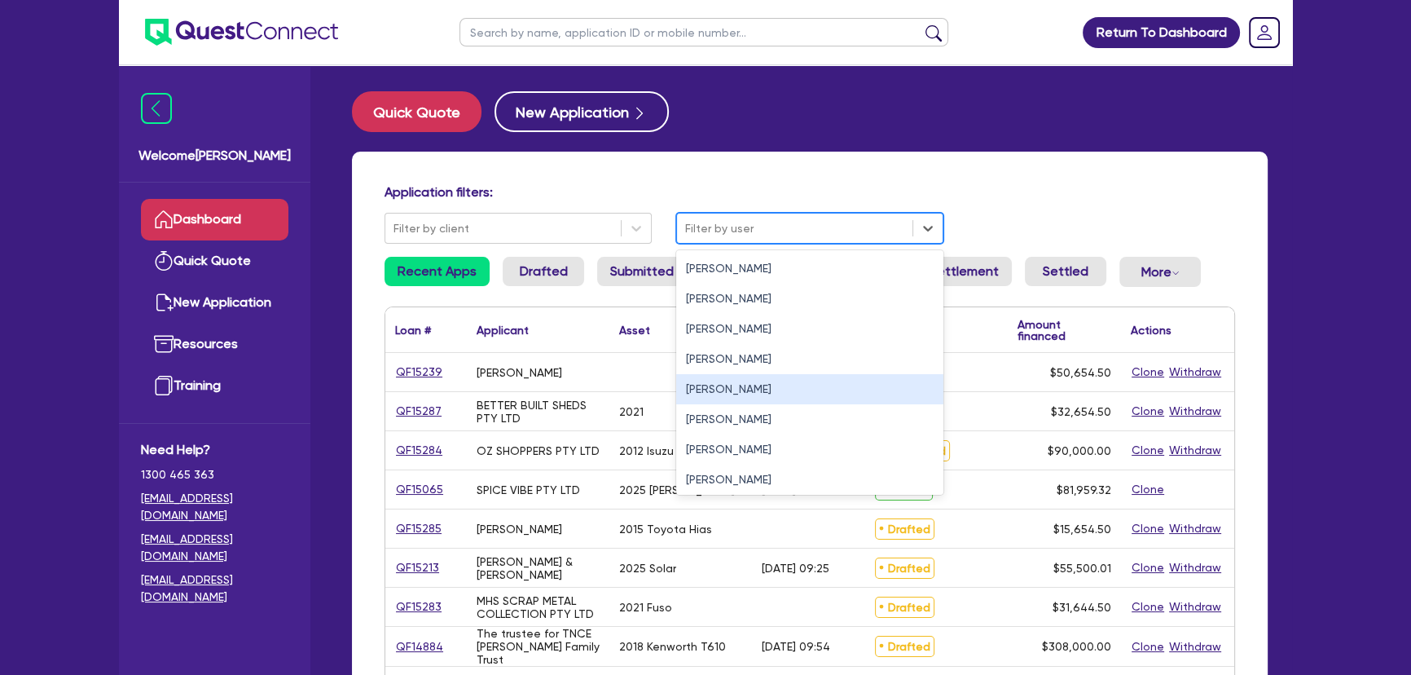
click at [717, 382] on div "[PERSON_NAME]" at bounding box center [809, 389] width 267 height 30
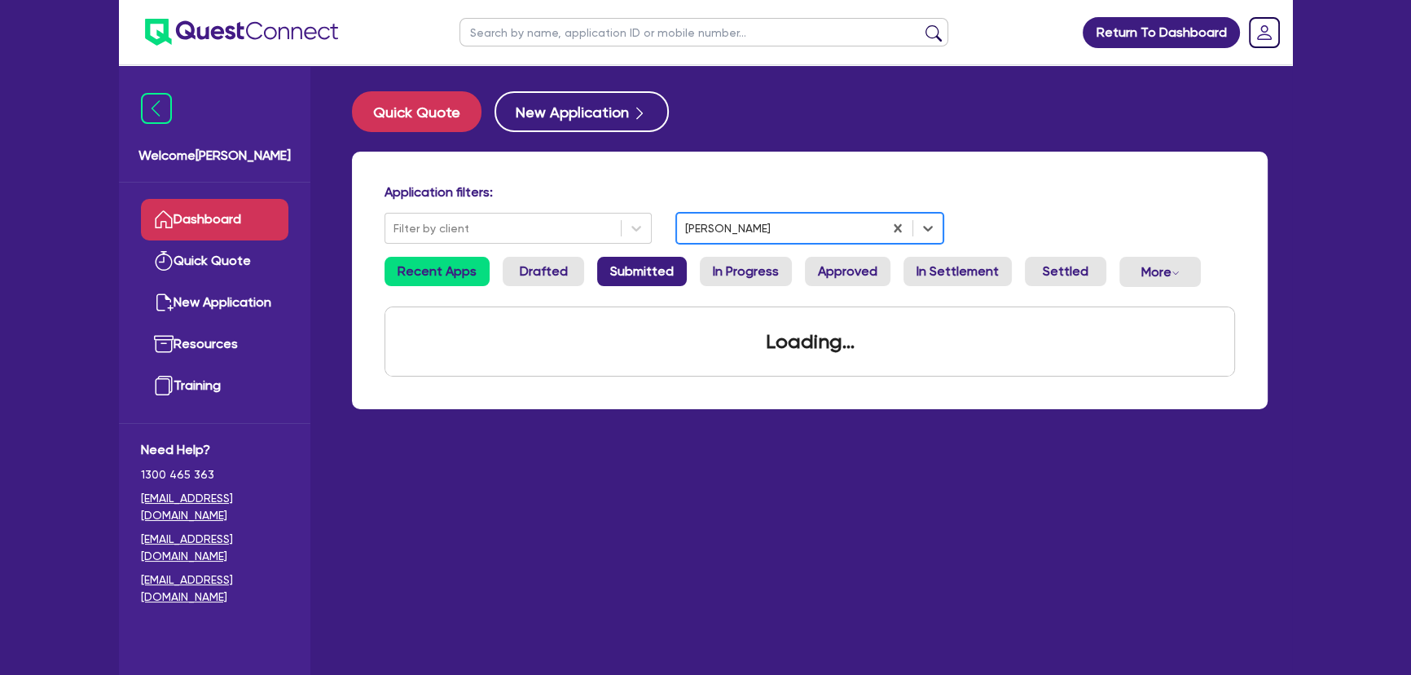
click at [614, 276] on link "Submitted" at bounding box center [642, 271] width 90 height 29
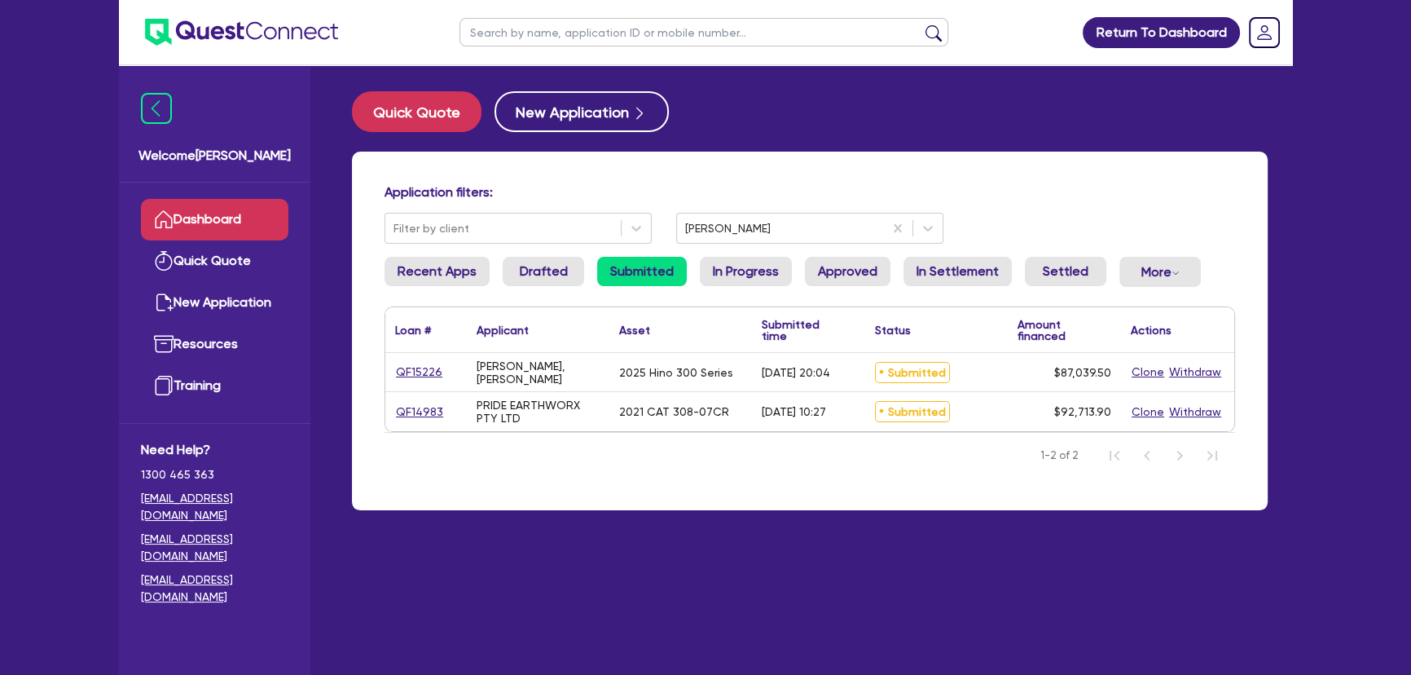
click at [544, 292] on li "Drafted" at bounding box center [543, 278] width 81 height 43
click at [544, 277] on link "Drafted" at bounding box center [543, 271] width 81 height 29
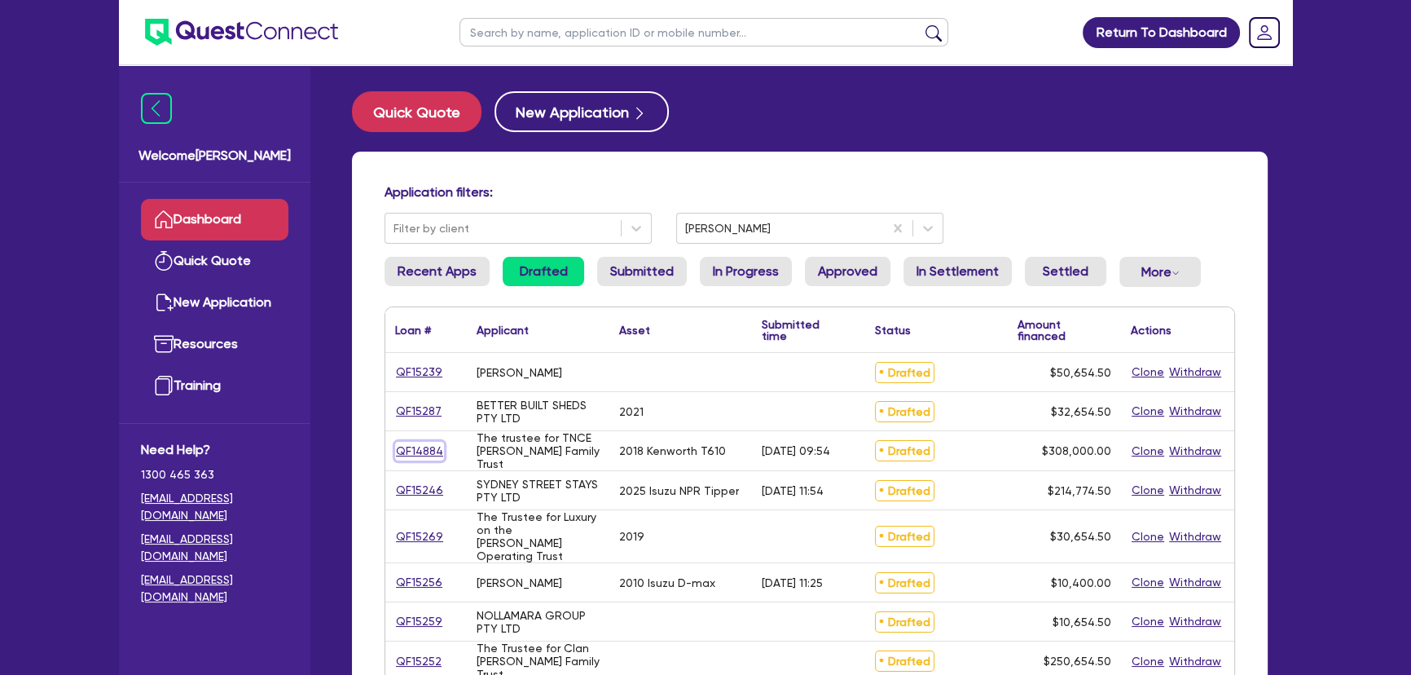
click at [407, 443] on link "QF14884" at bounding box center [419, 451] width 49 height 19
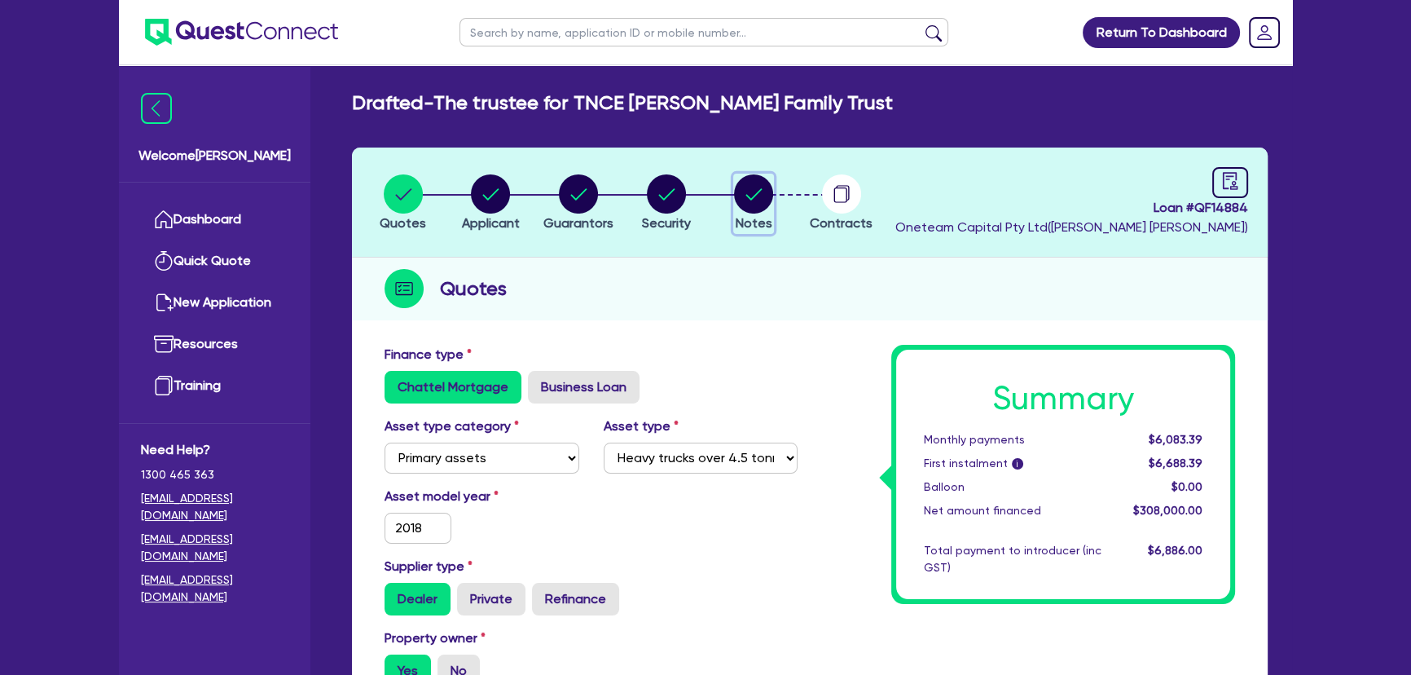
click at [752, 200] on circle "button" at bounding box center [753, 193] width 39 height 39
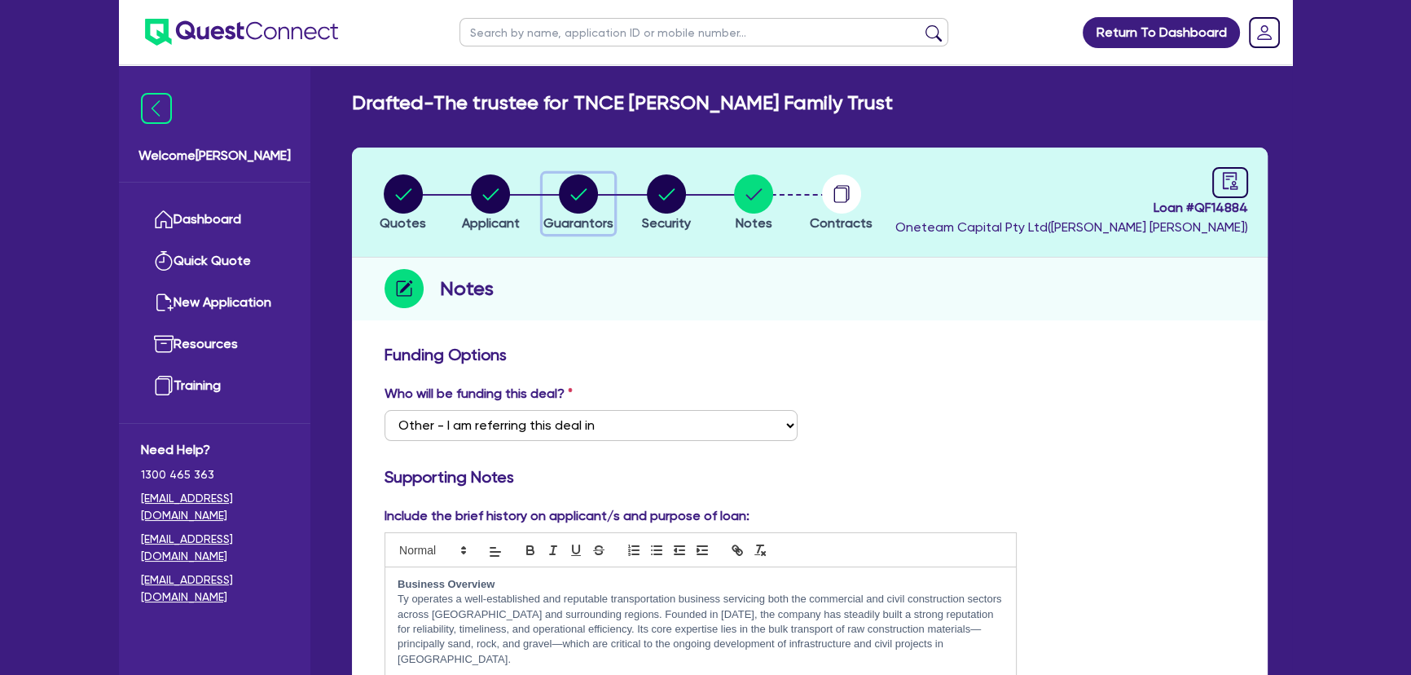
click at [583, 196] on circle "button" at bounding box center [578, 193] width 39 height 39
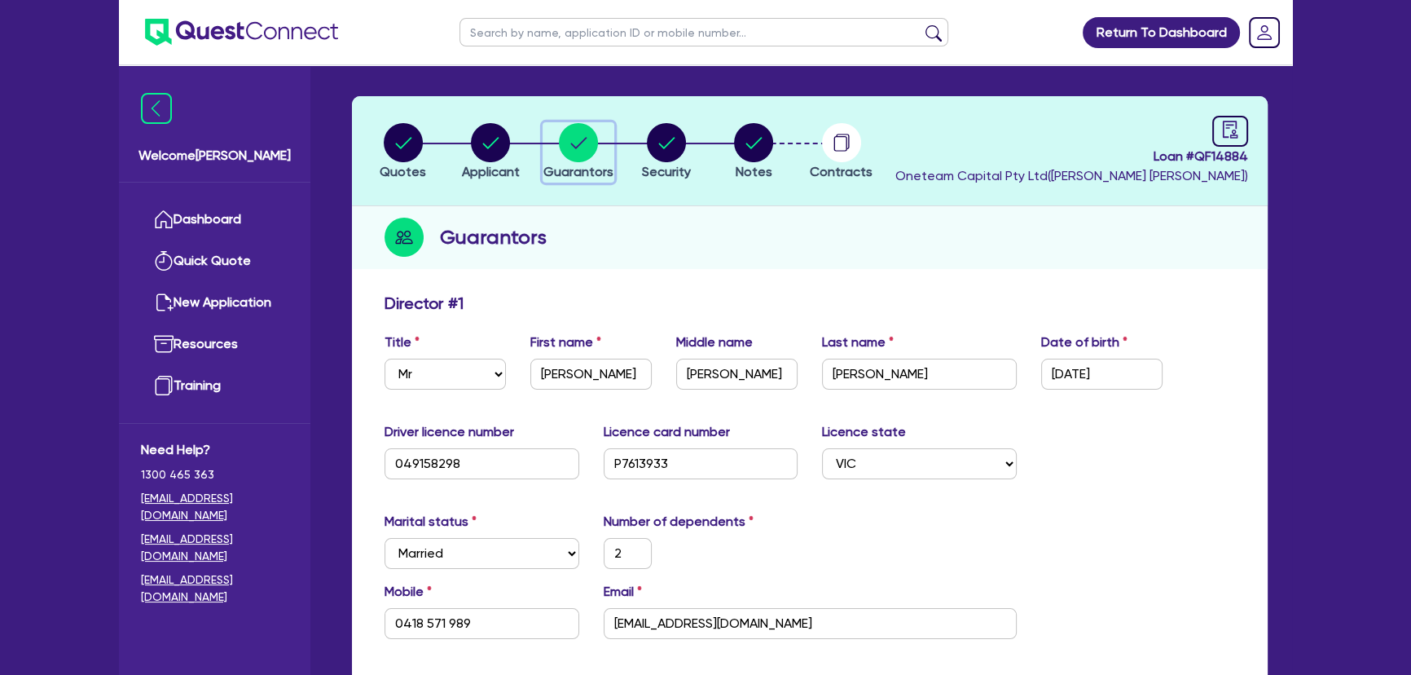
scroll to position [73, 0]
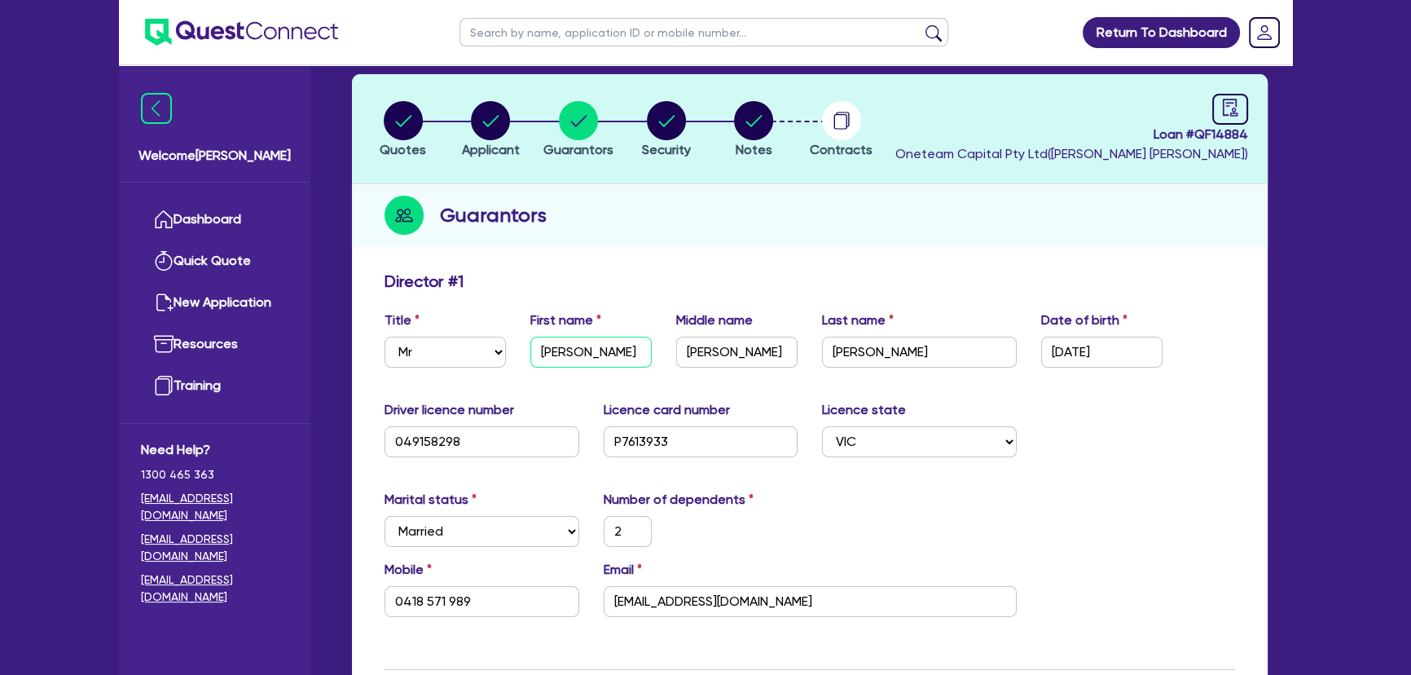
drag, startPoint x: 561, startPoint y: 346, endPoint x: 514, endPoint y: 346, distance: 47.3
click at [514, 346] on div "Title Select Mr Mrs Ms Miss Dr First name [PERSON_NAME] name [PERSON_NAME] Last…" at bounding box center [809, 345] width 875 height 70
drag, startPoint x: 904, startPoint y: 360, endPoint x: 810, endPoint y: 353, distance: 94.0
click at [810, 353] on div "Last name [PERSON_NAME]" at bounding box center [919, 338] width 219 height 57
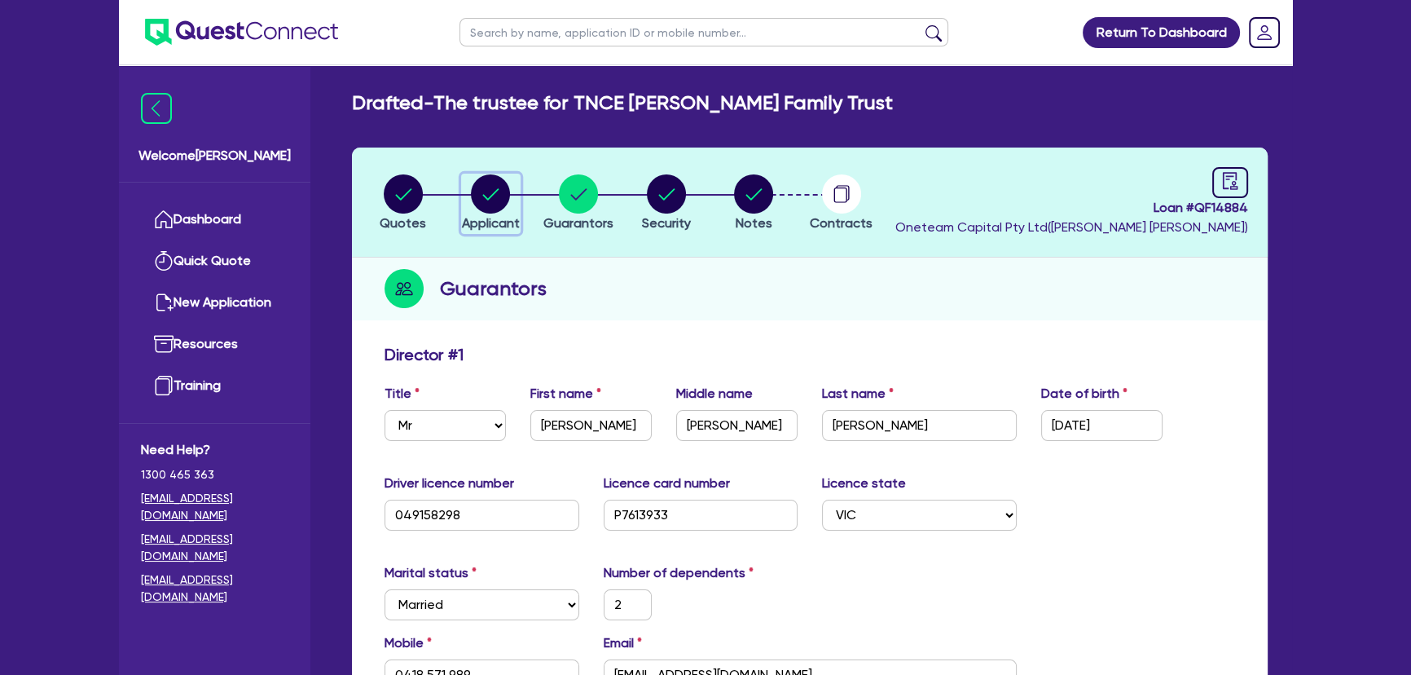
click at [479, 201] on circle "button" at bounding box center [490, 193] width 39 height 39
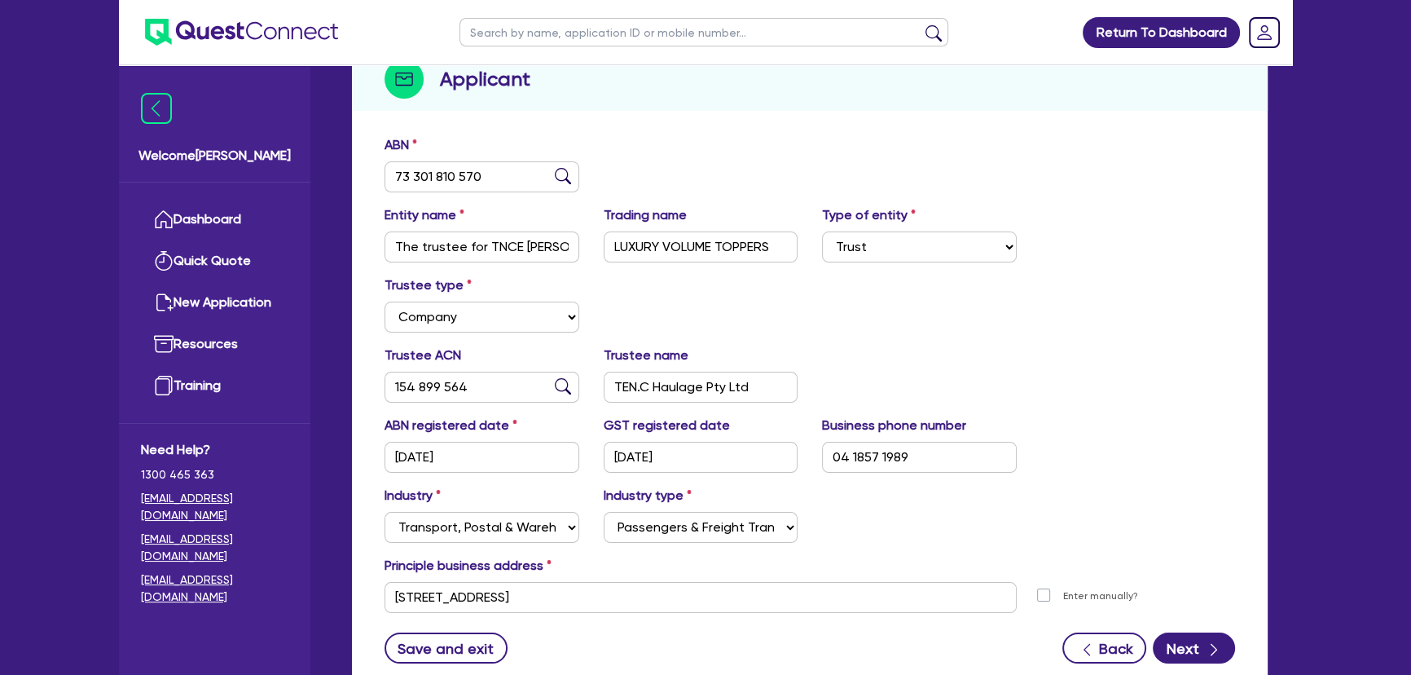
scroll to position [222, 0]
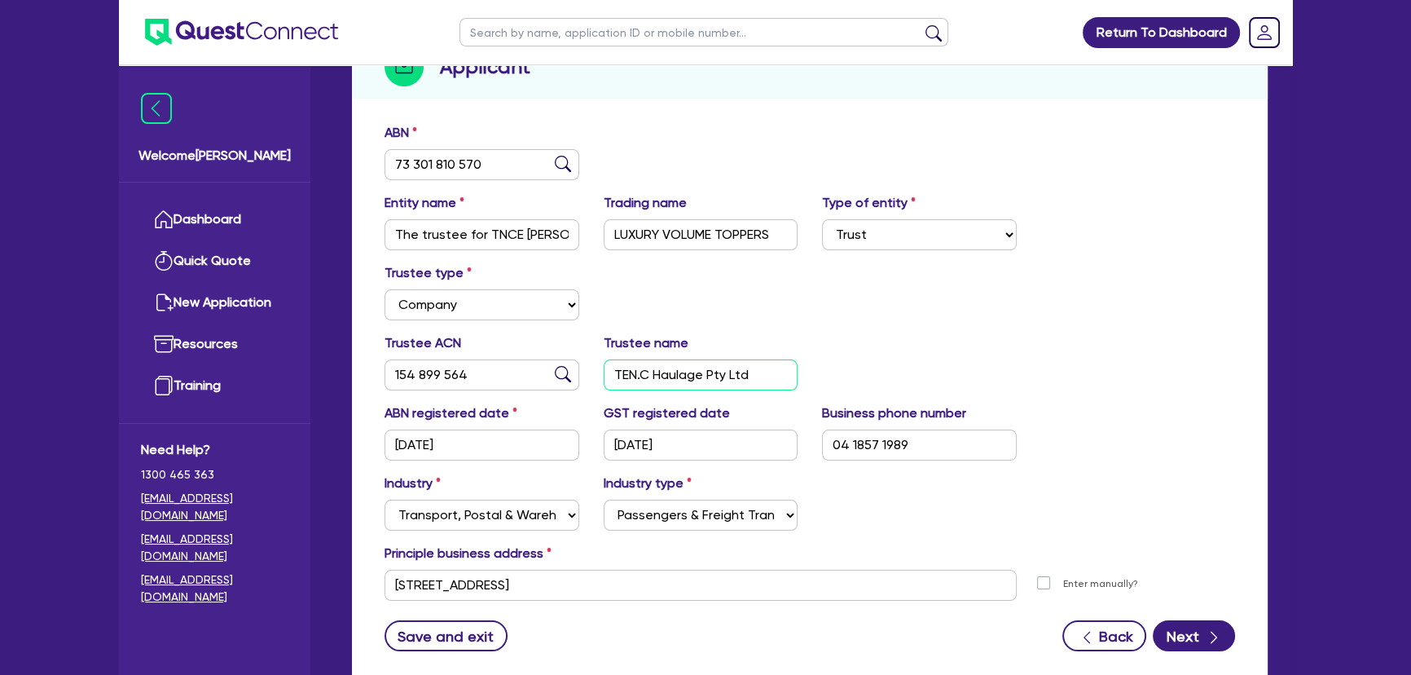
drag, startPoint x: 610, startPoint y: 372, endPoint x: 856, endPoint y: 373, distance: 246.9
click at [856, 373] on div "Trustee ACN 154 899 564 Trustee name TEN.C Haulage Pty Ltd" at bounding box center [809, 368] width 875 height 70
drag, startPoint x: 394, startPoint y: 231, endPoint x: 574, endPoint y: 231, distance: 179.3
click at [574, 231] on input "The trustee for TNCE [PERSON_NAME] Family Trust" at bounding box center [482, 234] width 195 height 31
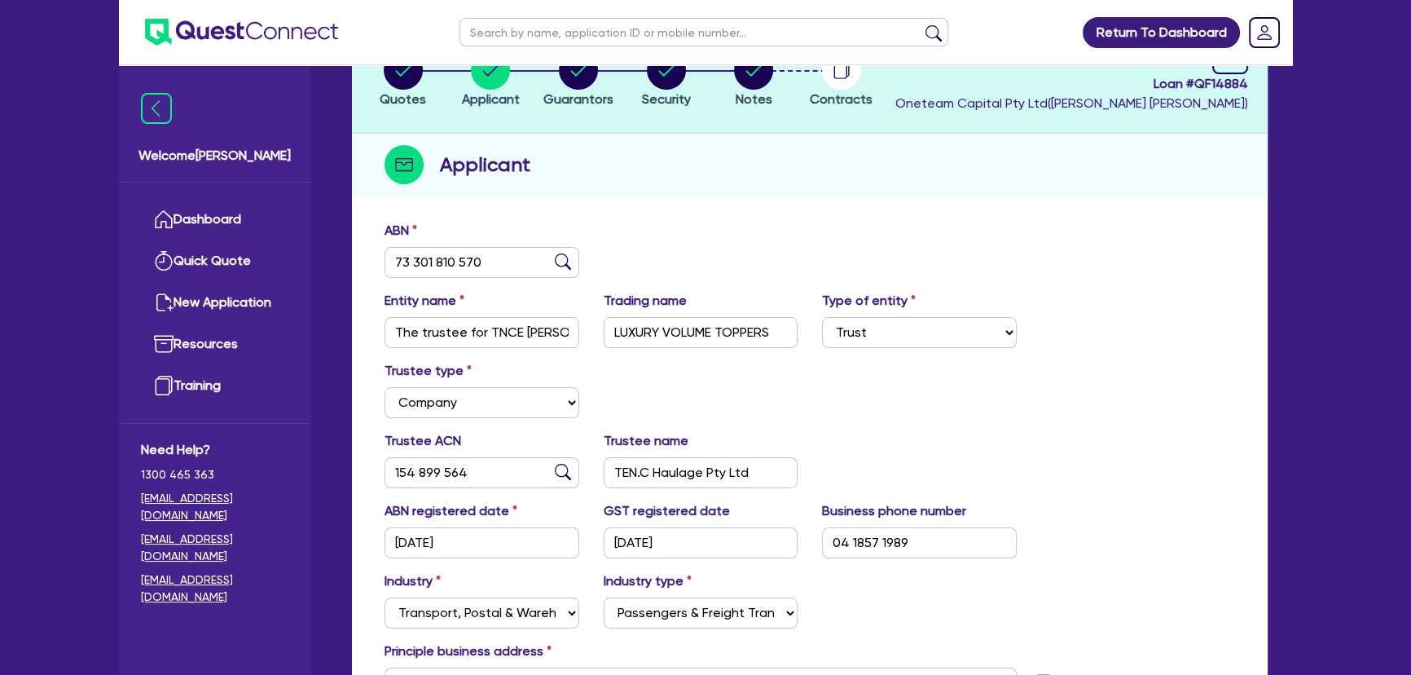
scroll to position [0, 0]
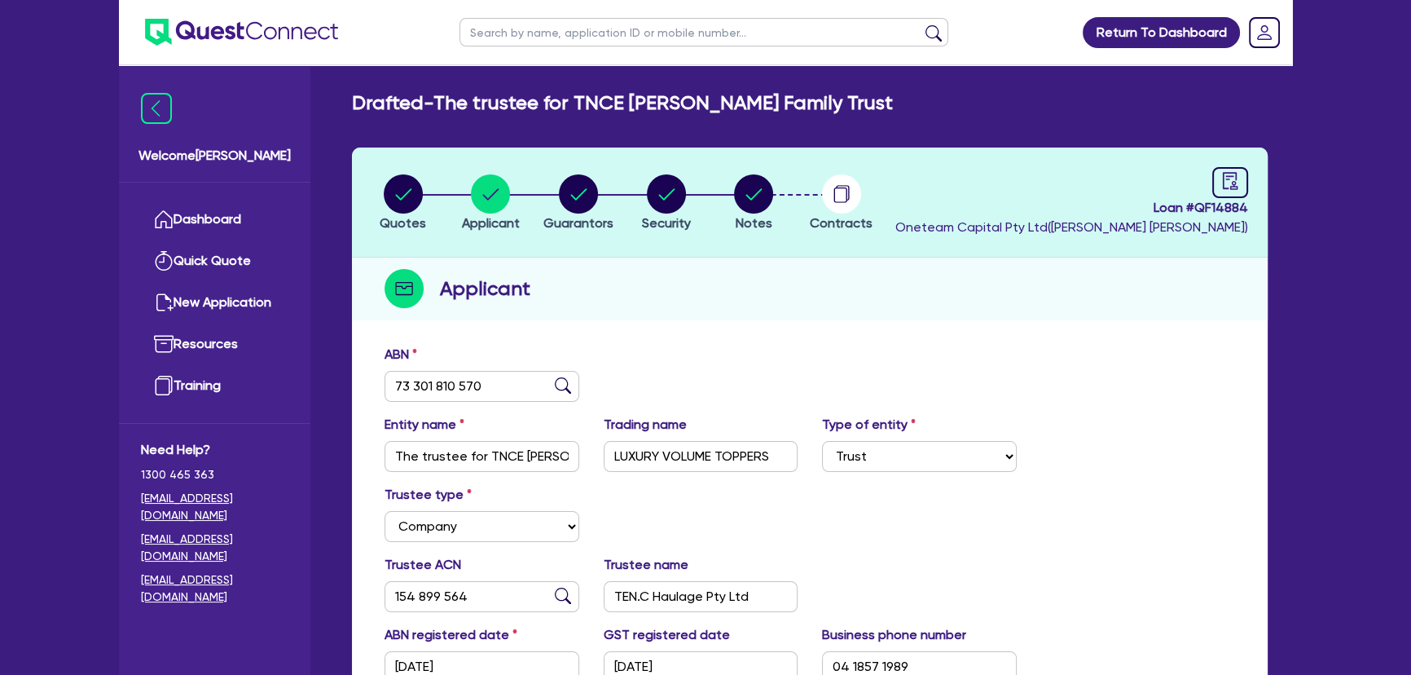
click at [776, 197] on li "Notes" at bounding box center [754, 202] width 88 height 57
drag, startPoint x: 763, startPoint y: 197, endPoint x: 777, endPoint y: 266, distance: 70.0
click at [763, 198] on circle "button" at bounding box center [753, 193] width 39 height 39
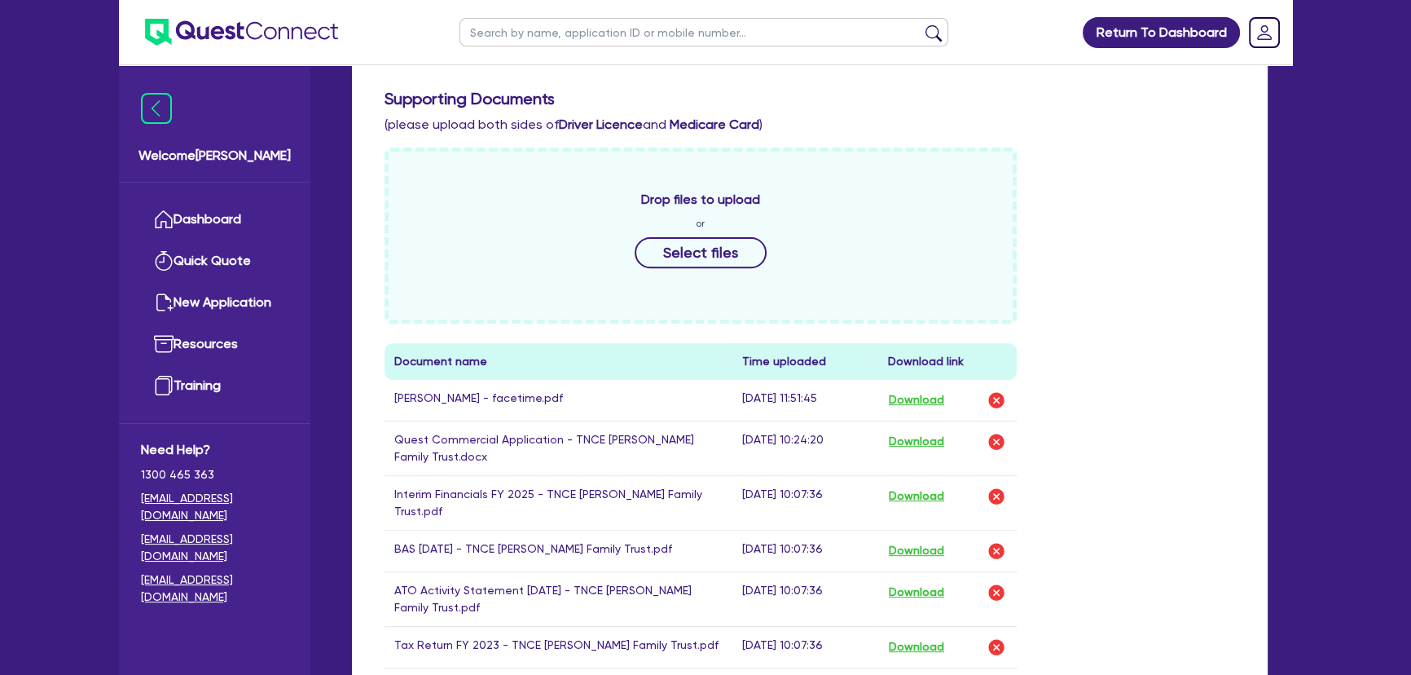
scroll to position [815, 0]
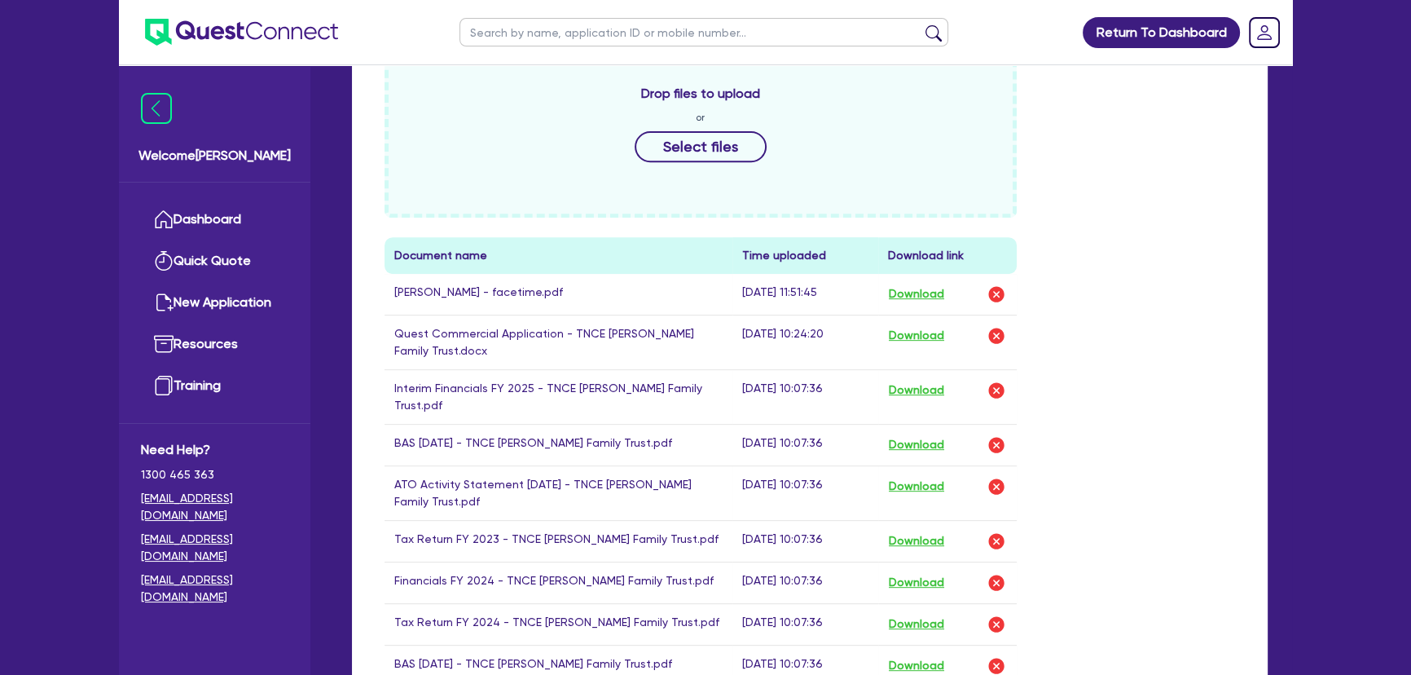
click at [680, 163] on div "Drop files to upload or Select files" at bounding box center [701, 130] width 632 height 176
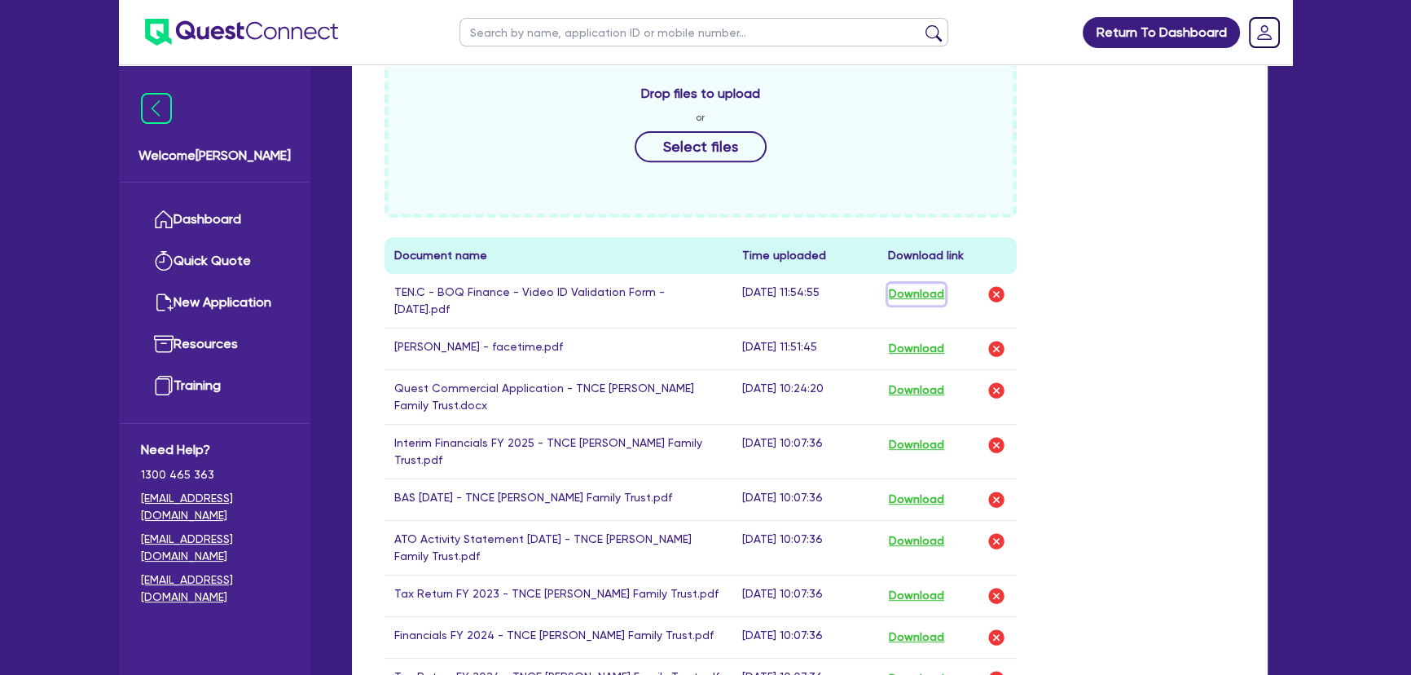
click at [928, 295] on button "Download" at bounding box center [916, 294] width 57 height 21
click at [919, 346] on button "Download" at bounding box center [916, 348] width 57 height 21
